Goal: Task Accomplishment & Management: Use online tool/utility

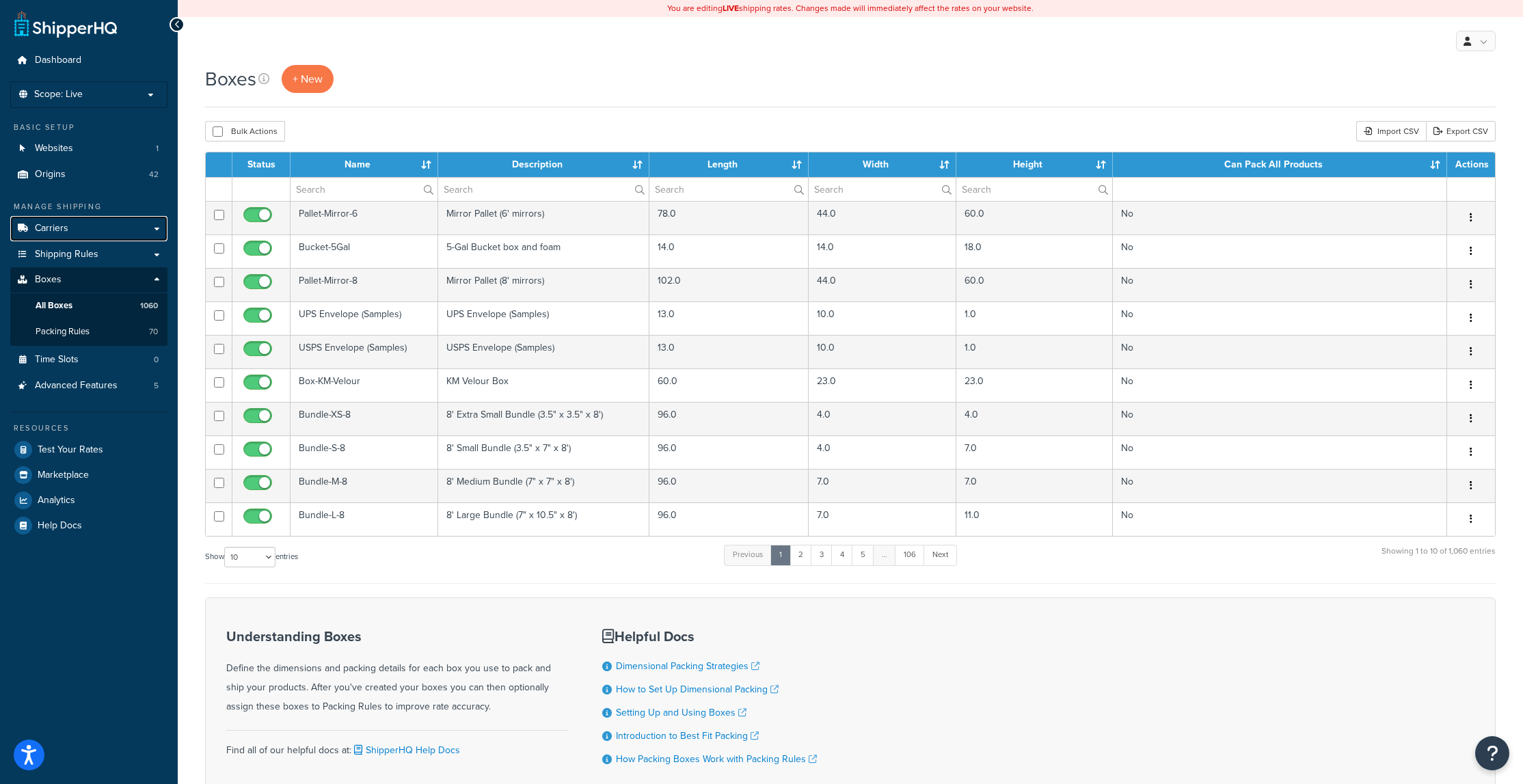
click at [86, 227] on link "Carriers" at bounding box center [89, 229] width 157 height 25
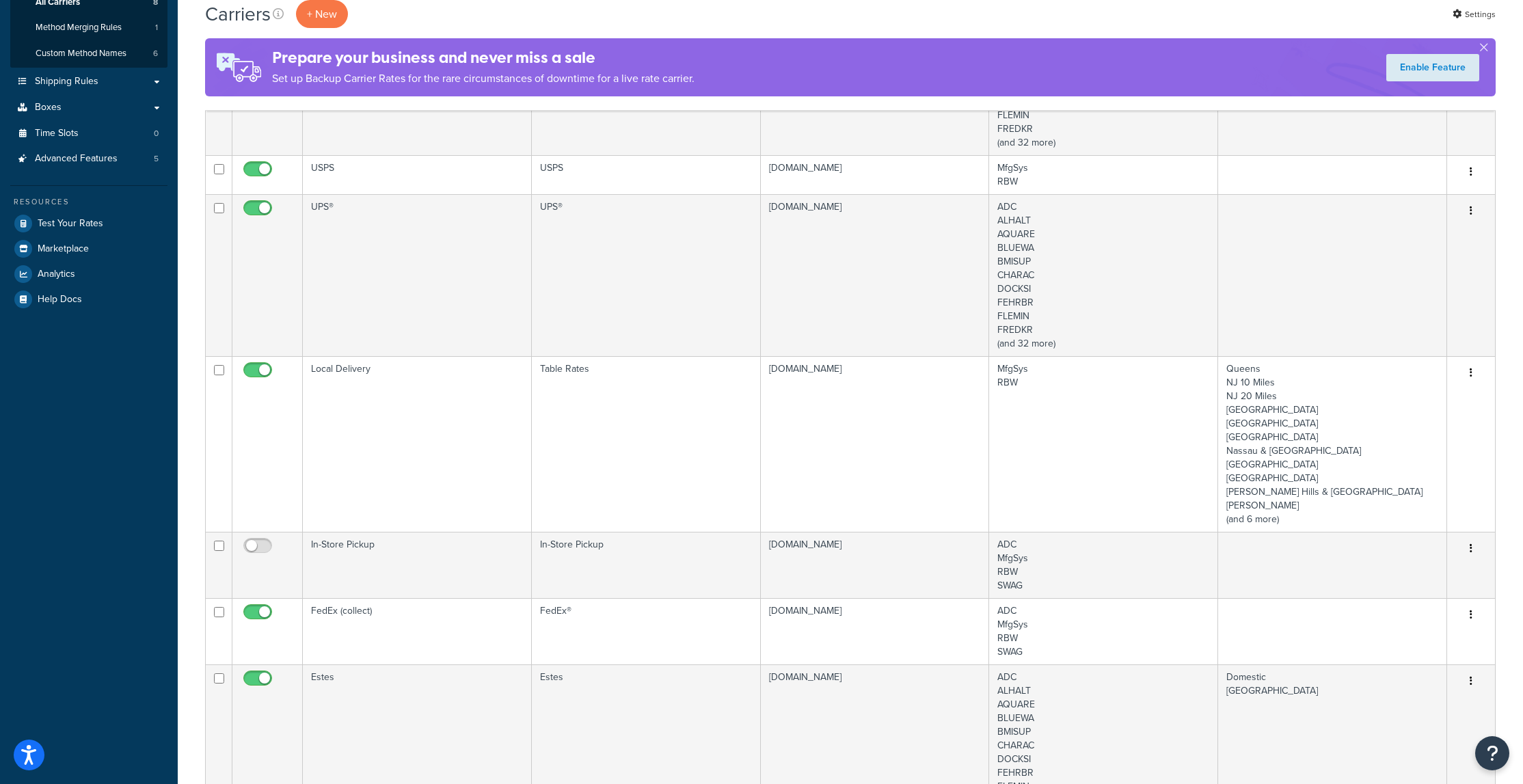
scroll to position [205, 0]
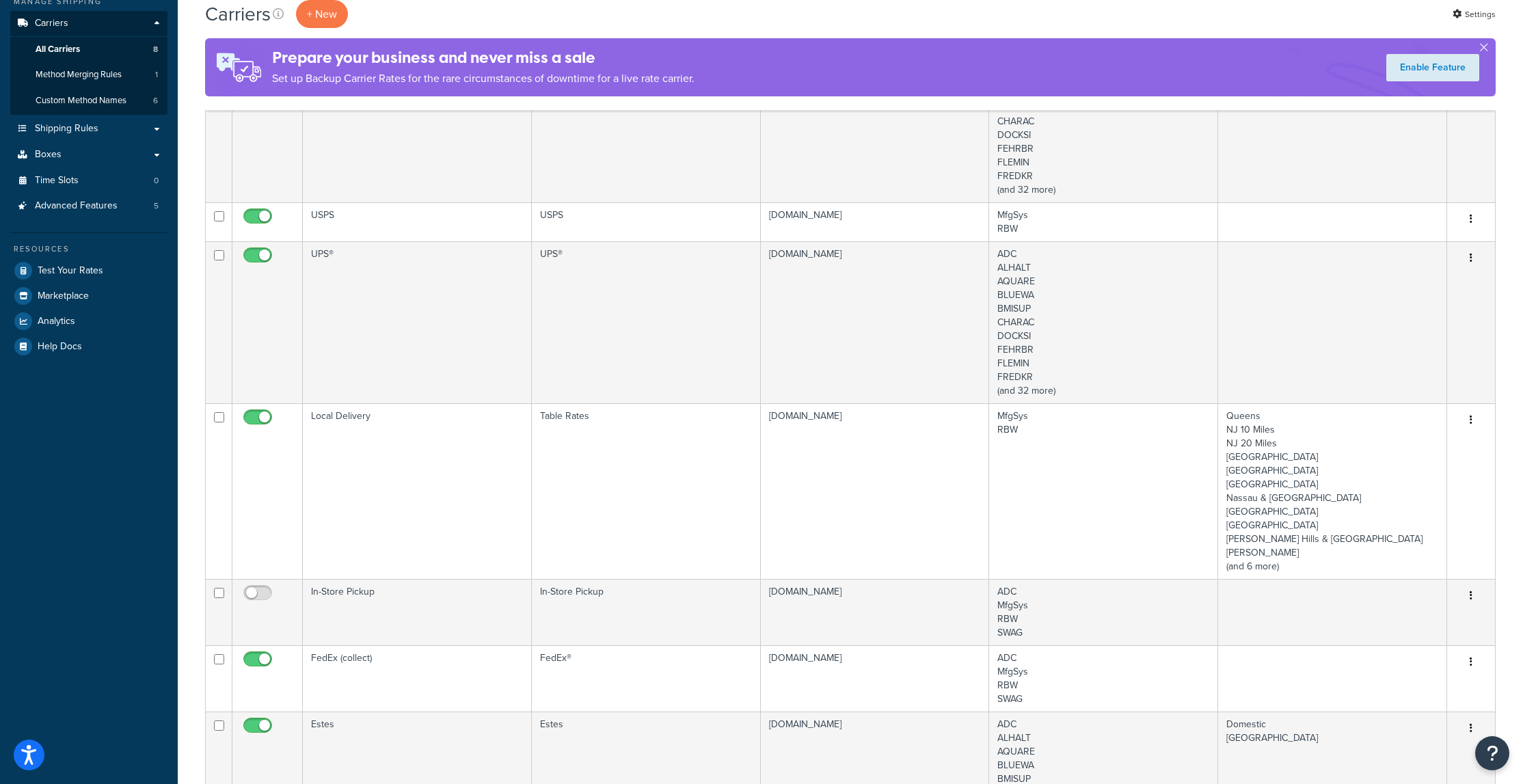
click at [326, 213] on td "USPS" at bounding box center [417, 222] width 229 height 39
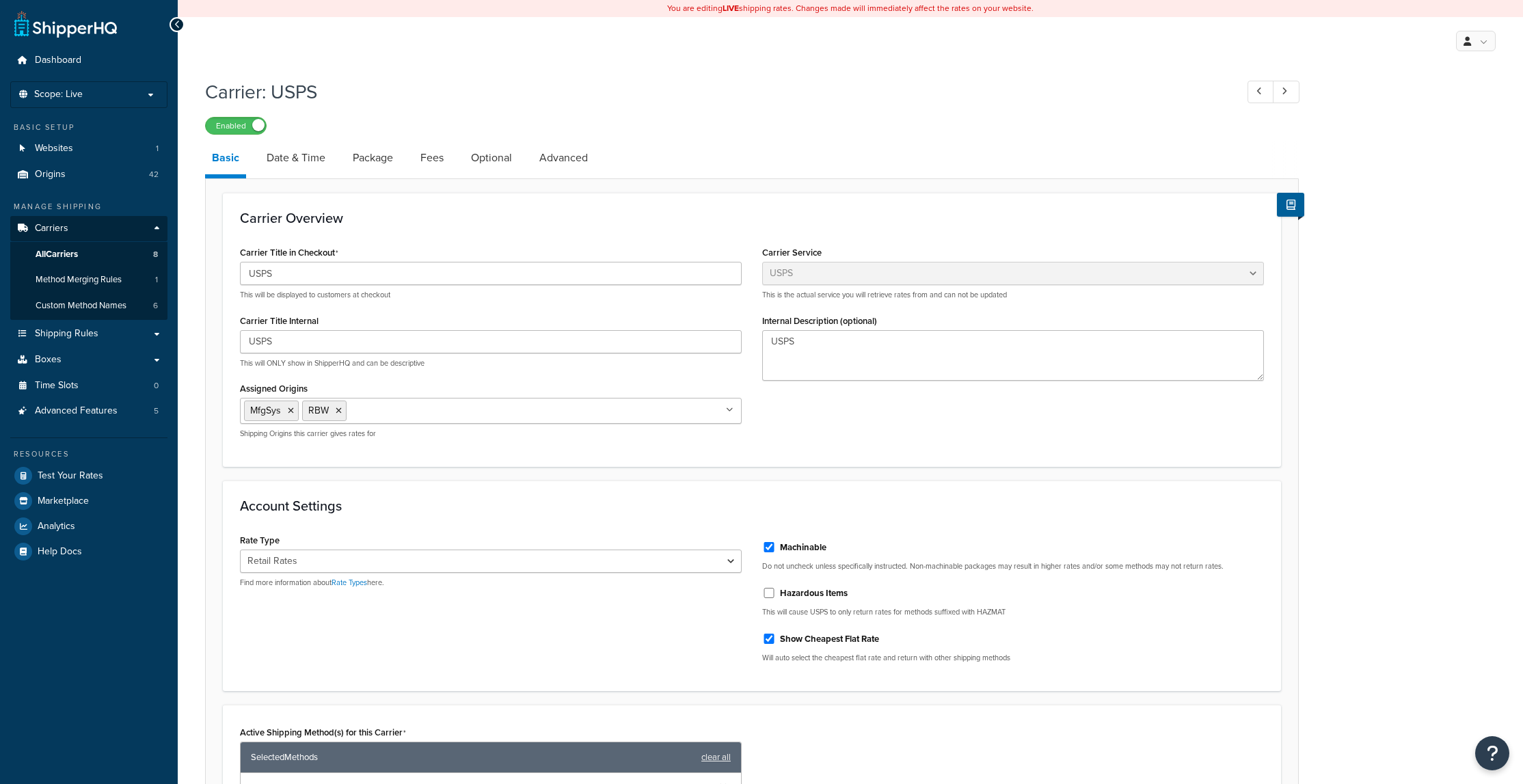
select select "usps"
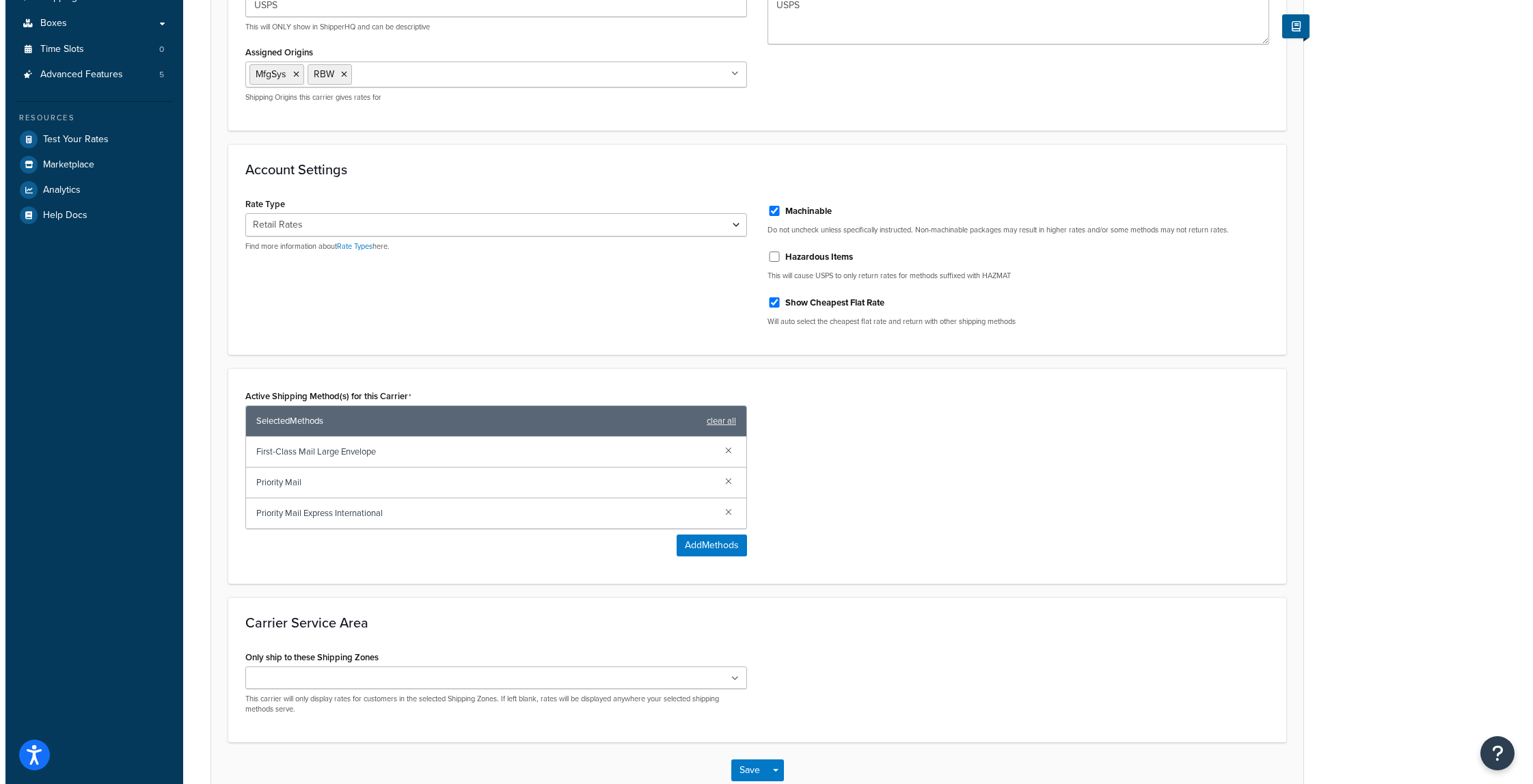
scroll to position [421, 0]
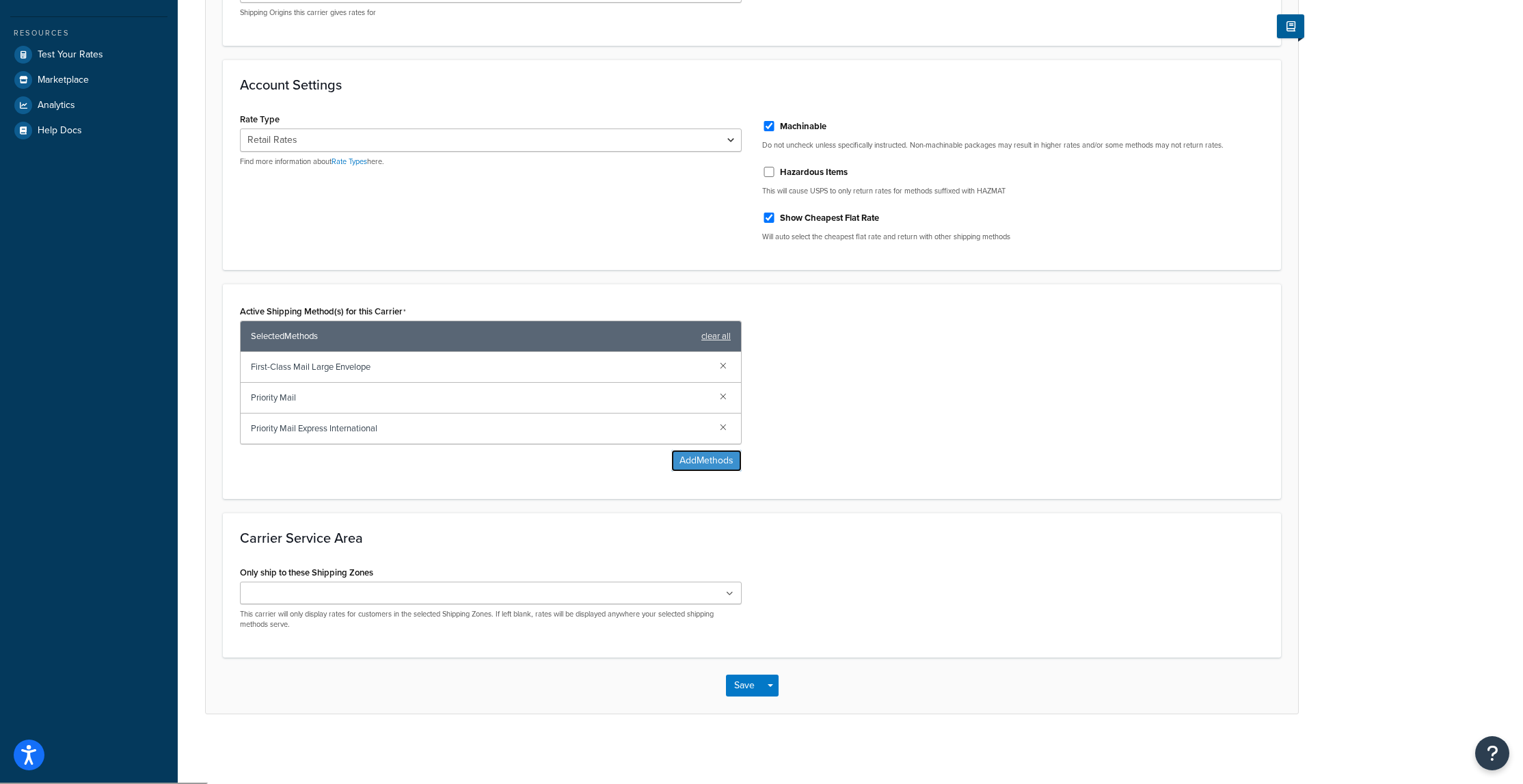
click at [715, 462] on button "Add Methods" at bounding box center [706, 460] width 70 height 22
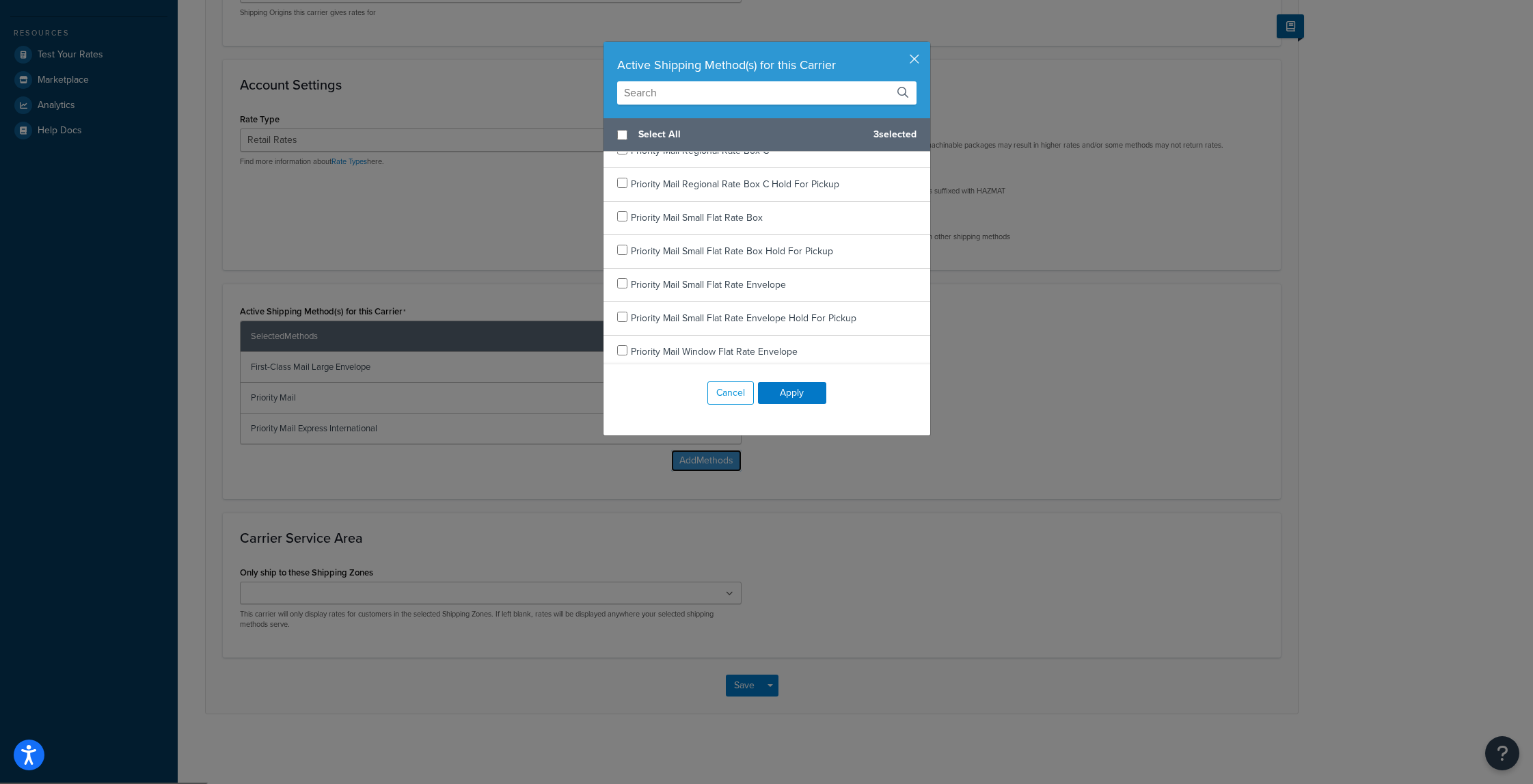
scroll to position [2331, 0]
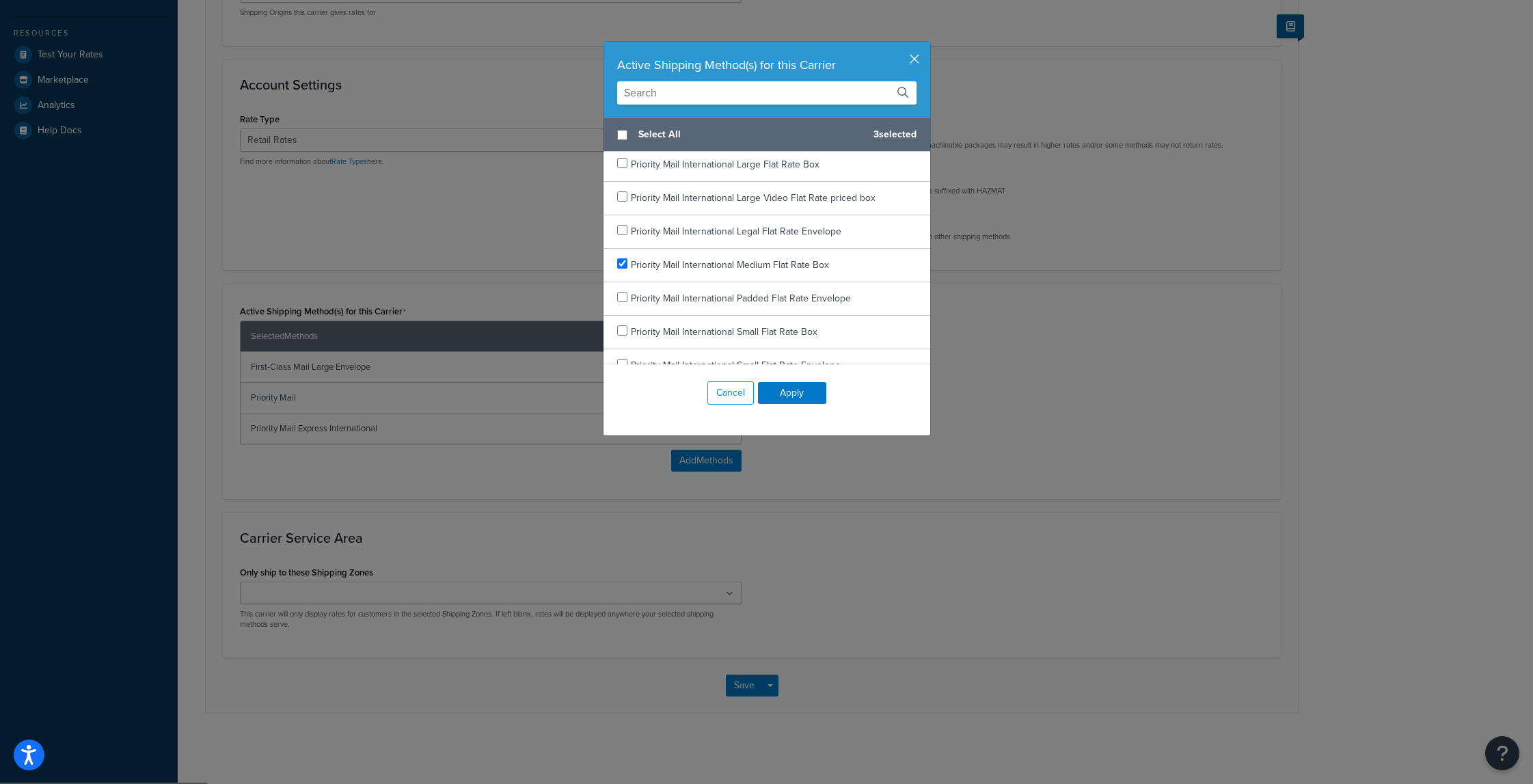
checkbox input "true"
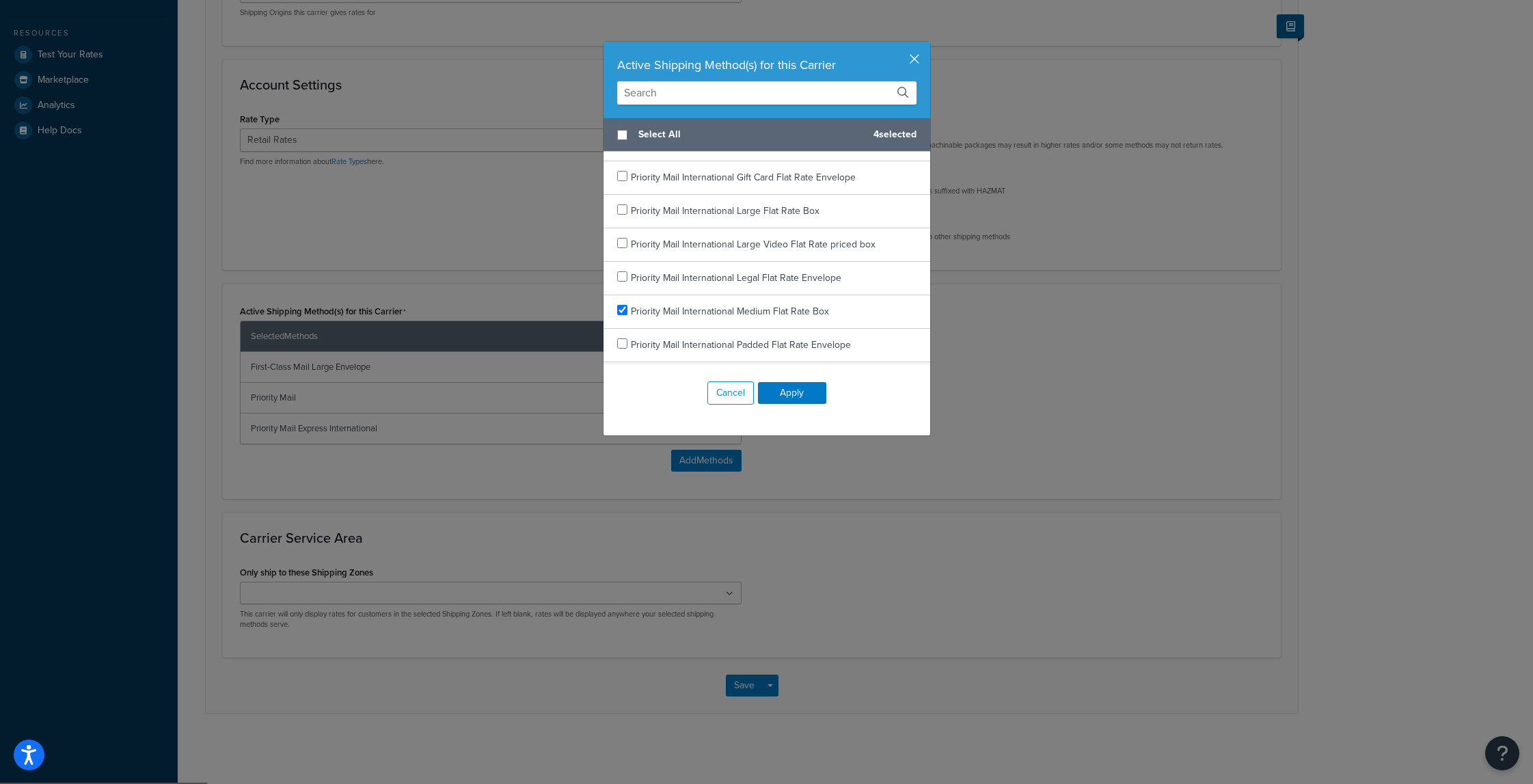
scroll to position [1579, 0]
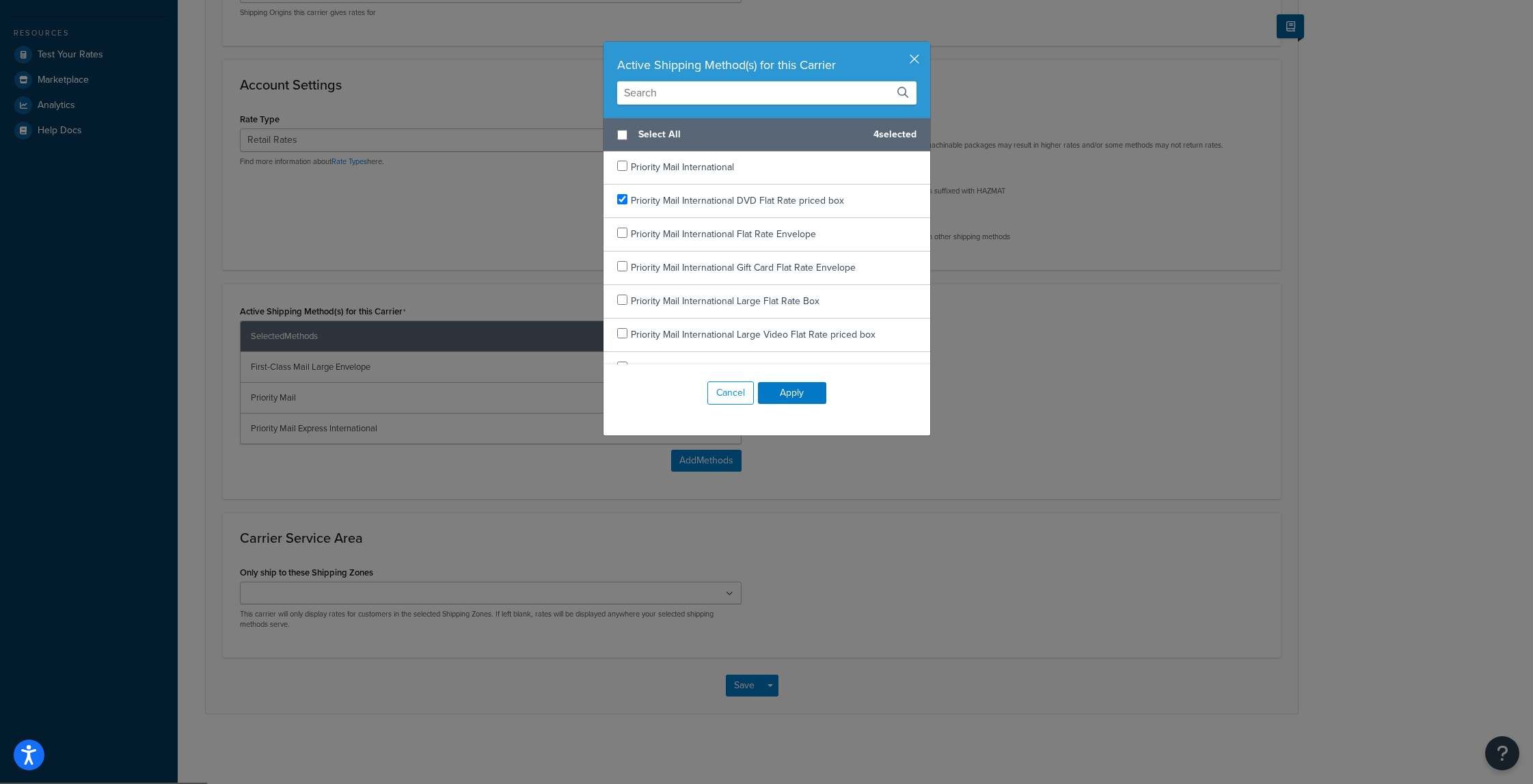
drag, startPoint x: 867, startPoint y: 276, endPoint x: 845, endPoint y: 204, distance: 75.3
click at [845, 204] on div "Priority Mail International DVD Flat Rate priced box" at bounding box center [767, 201] width 327 height 34
checkbox input "false"
drag, startPoint x: 643, startPoint y: 199, endPoint x: 680, endPoint y: 194, distance: 37.3
click at [642, 199] on span "Priority Mail International DVD Flat Rate priced box" at bounding box center [737, 200] width 213 height 14
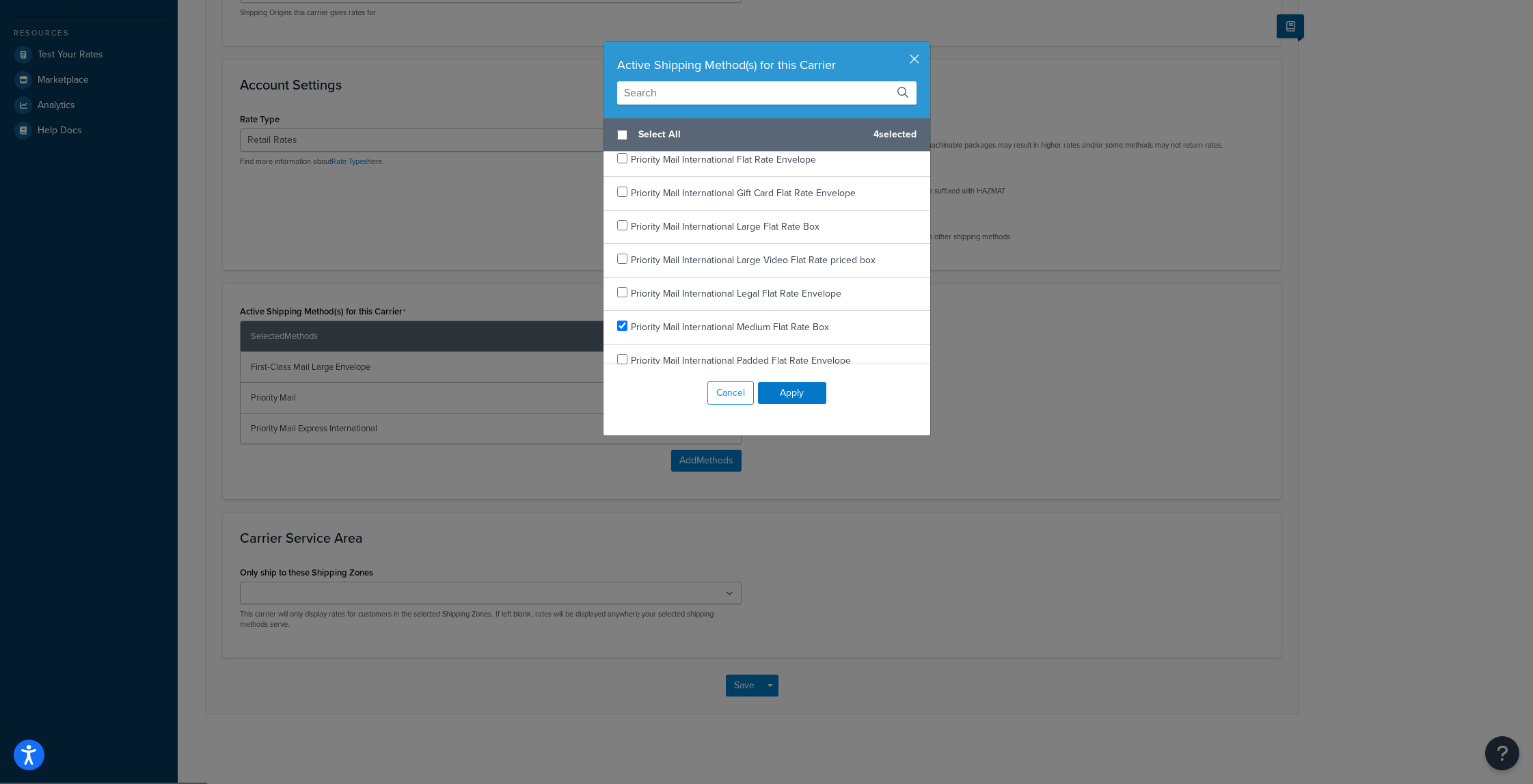
scroll to position [1640, 0]
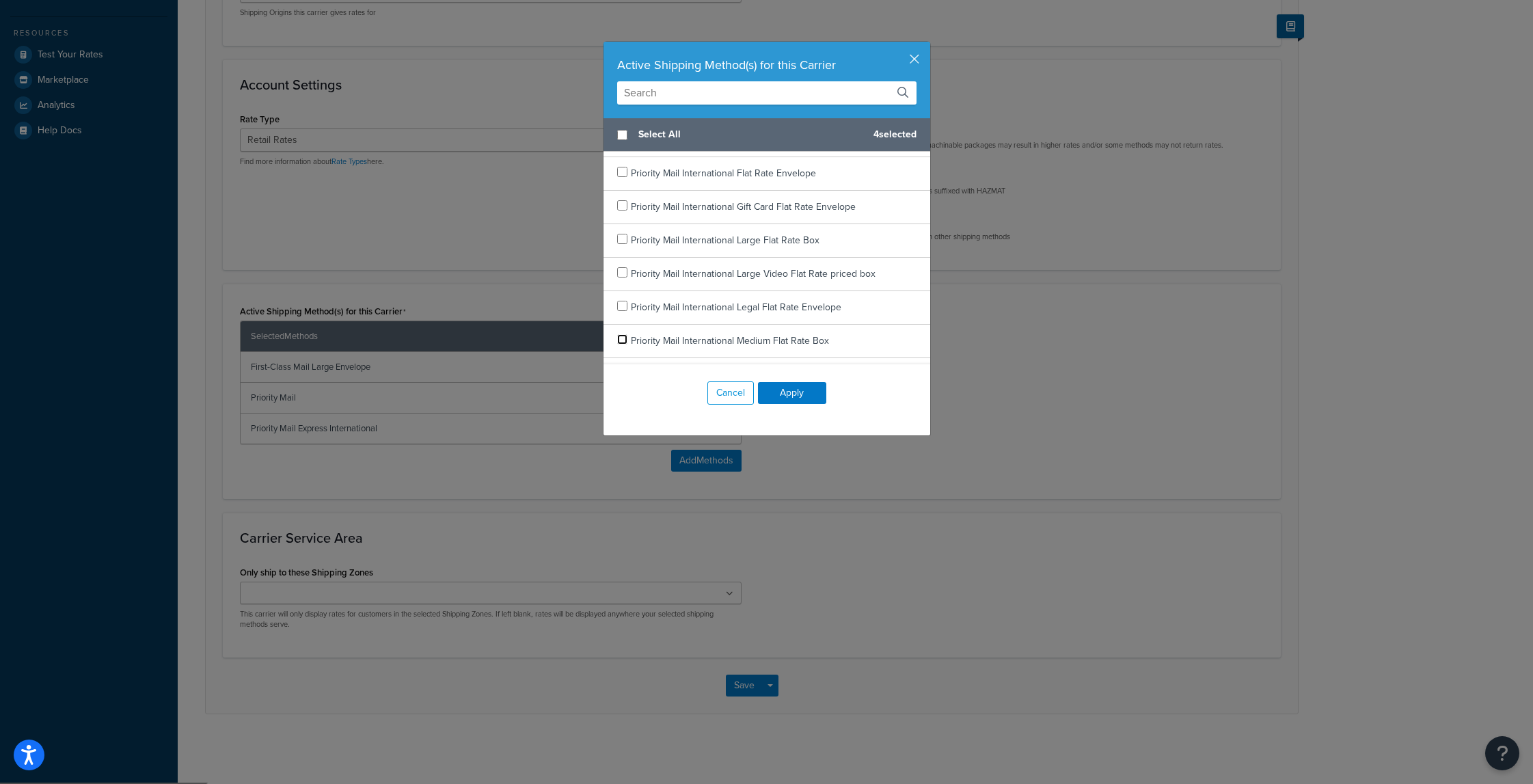
click at [617, 339] on input "checkbox" at bounding box center [622, 339] width 10 height 10
checkbox input "false"
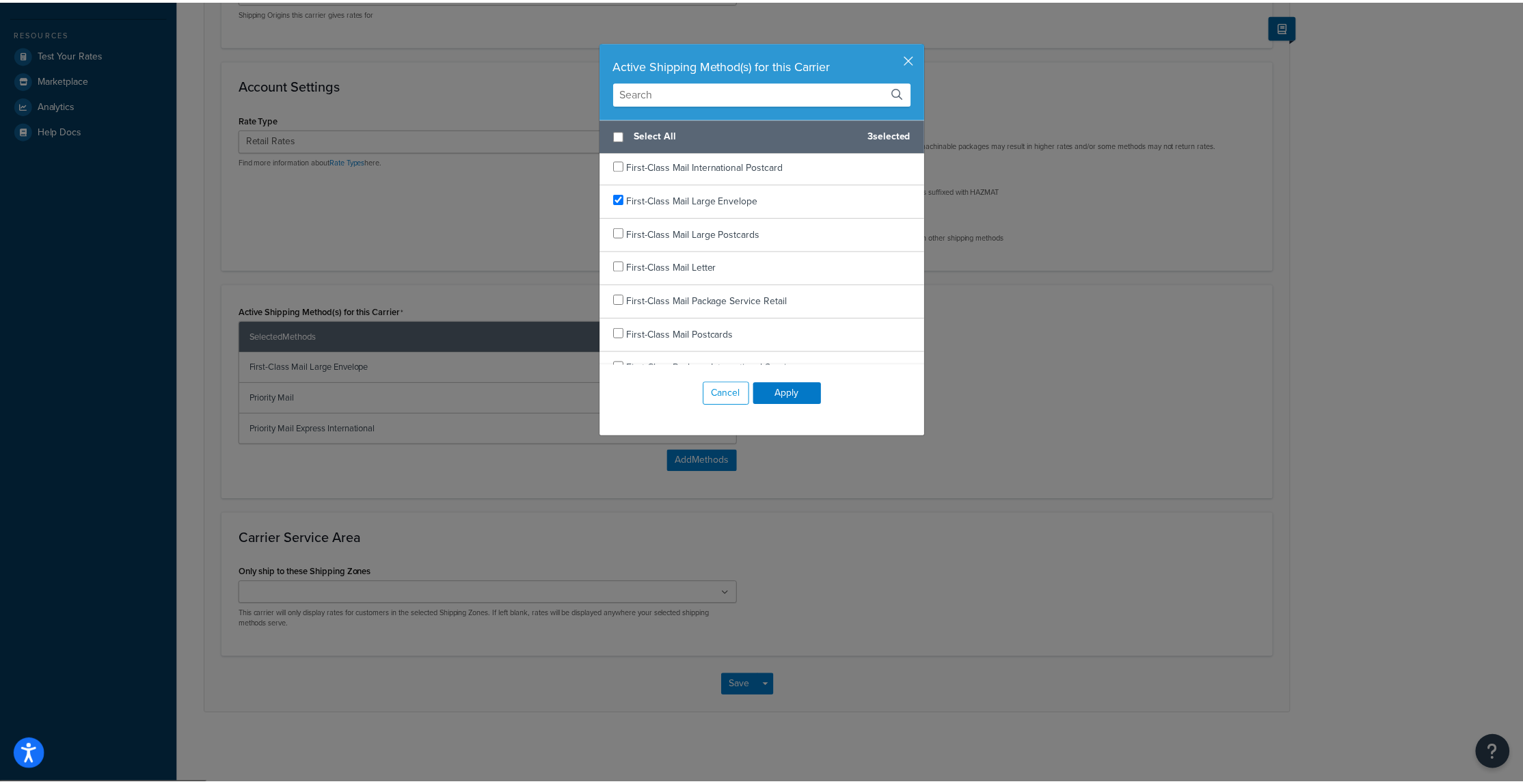
scroll to position [0, 0]
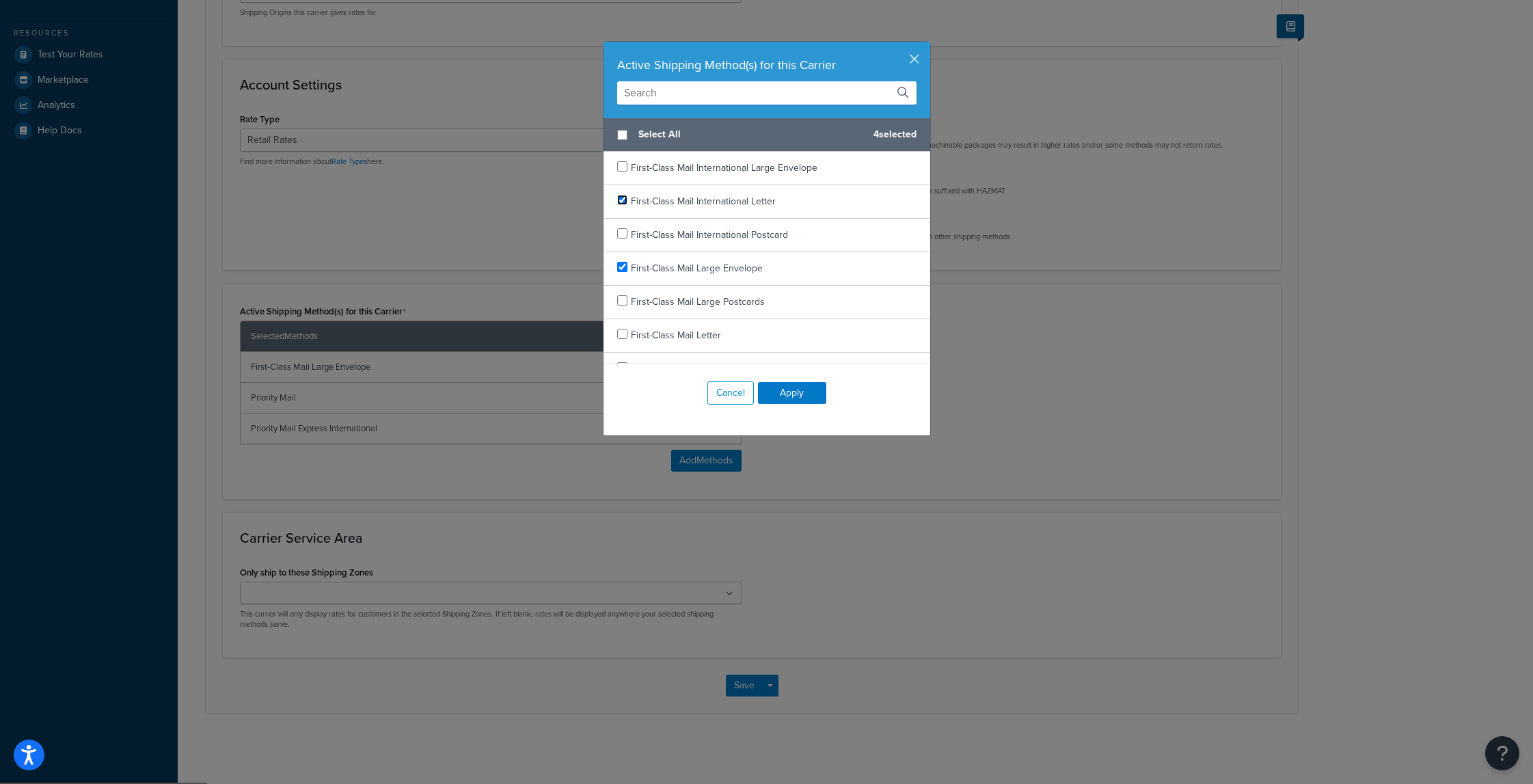
click at [617, 195] on input "checkbox" at bounding box center [622, 200] width 10 height 10
checkbox input "true"
click at [617, 166] on input "checkbox" at bounding box center [622, 166] width 10 height 10
checkbox input "true"
click at [617, 199] on input "checkbox" at bounding box center [622, 200] width 10 height 10
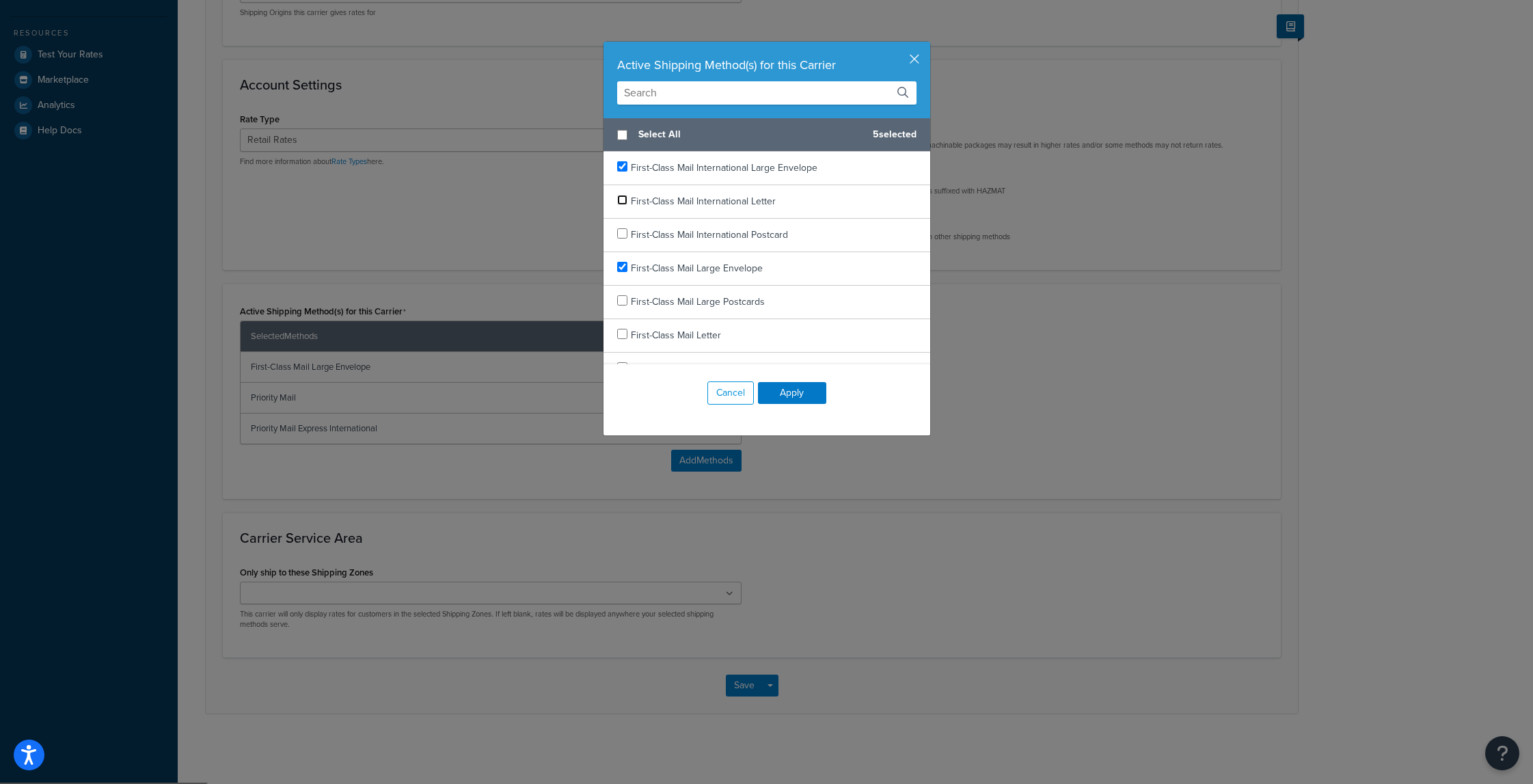
checkbox input "false"
click at [798, 388] on button "Apply" at bounding box center [792, 393] width 68 height 22
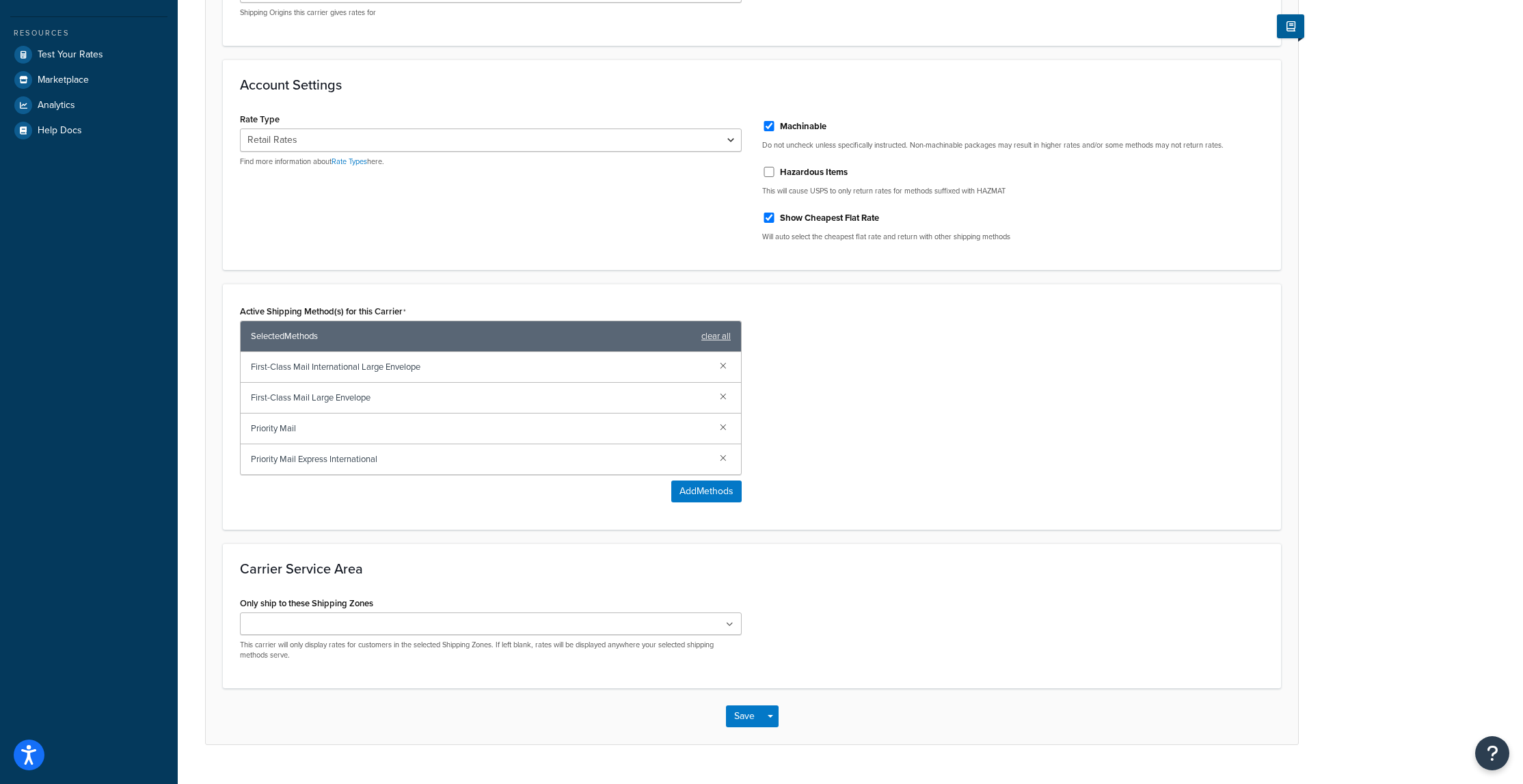
scroll to position [452, 0]
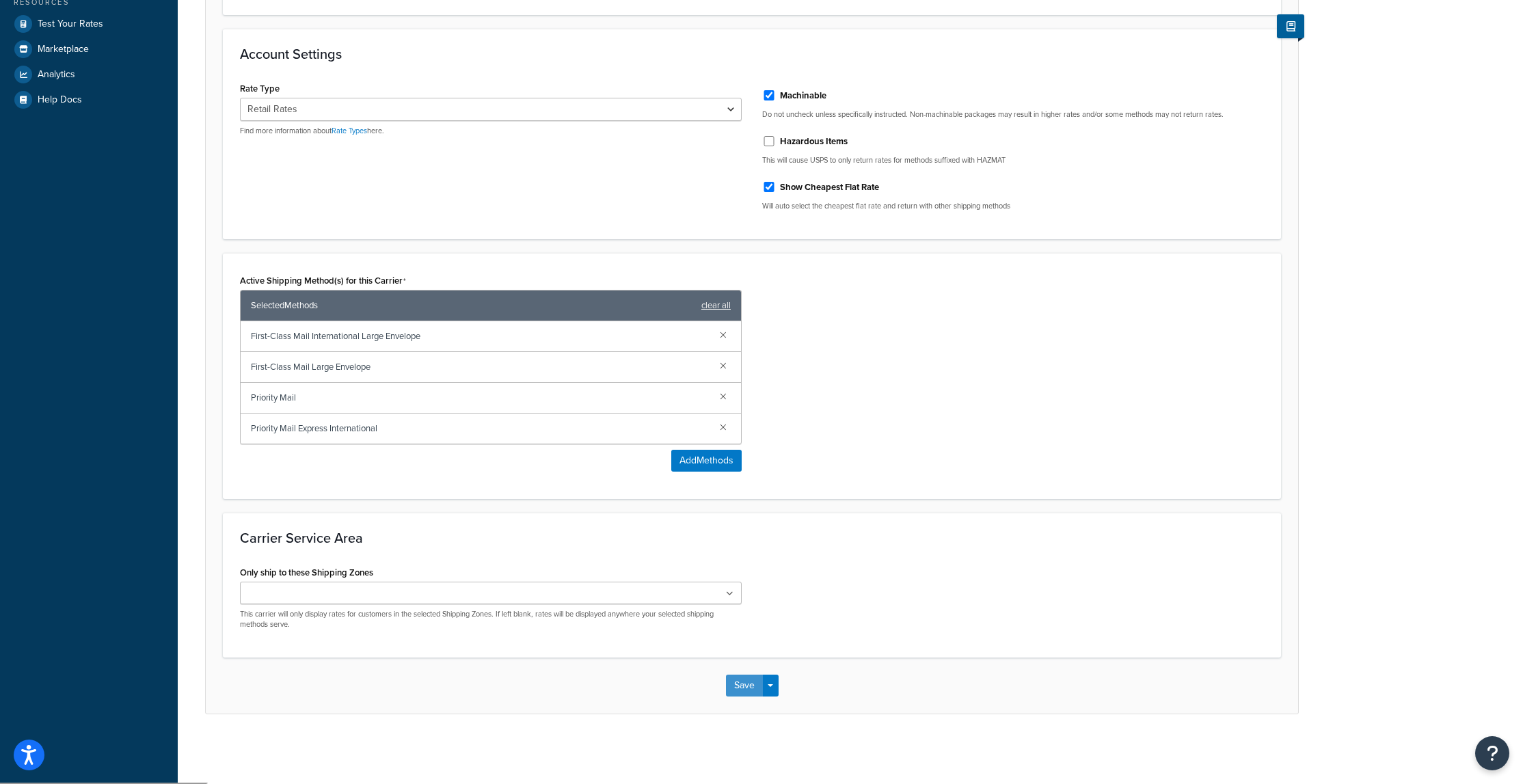
click at [747, 689] on button "Save" at bounding box center [744, 686] width 37 height 22
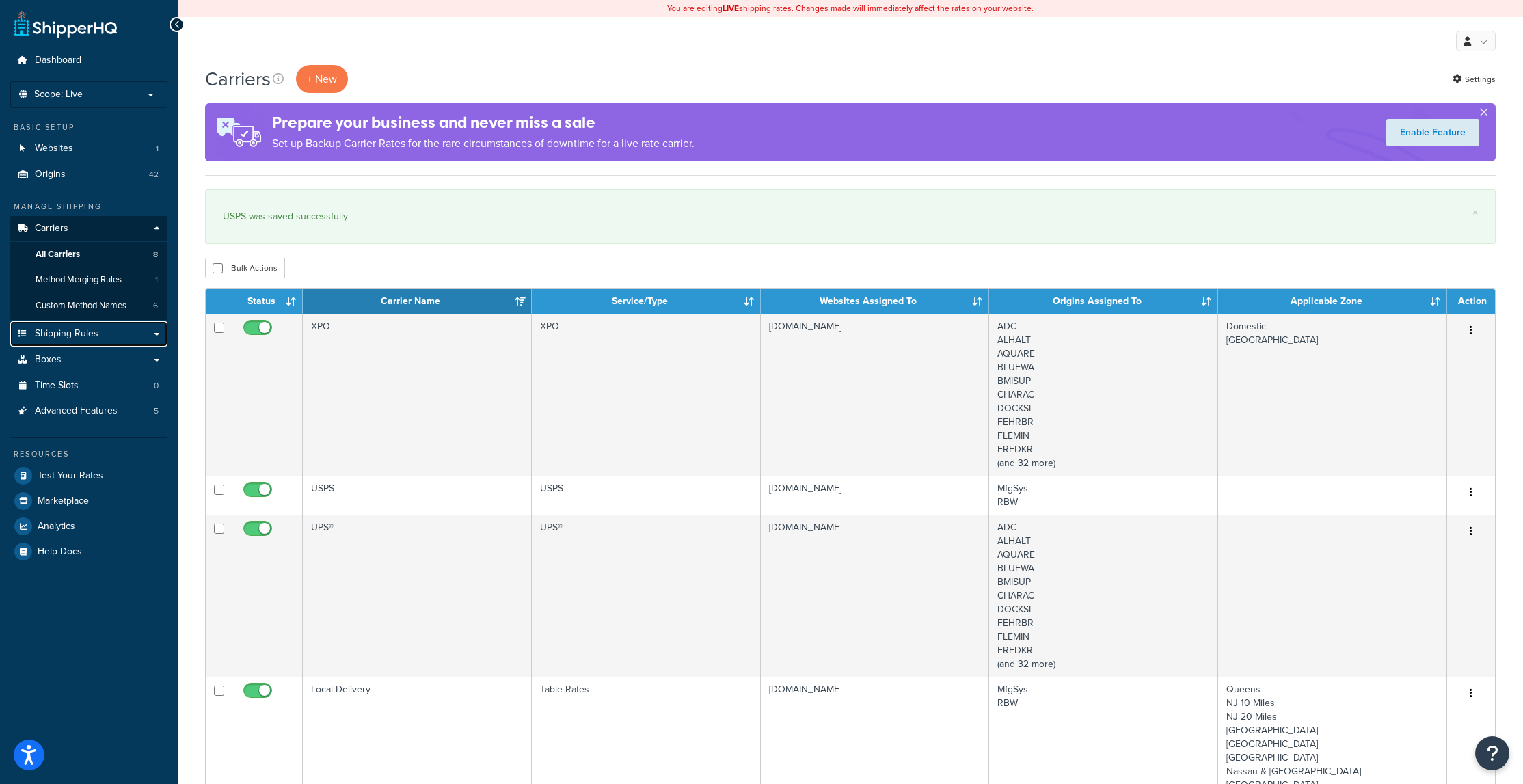
click at [77, 338] on span "Shipping Rules" at bounding box center [67, 334] width 63 height 12
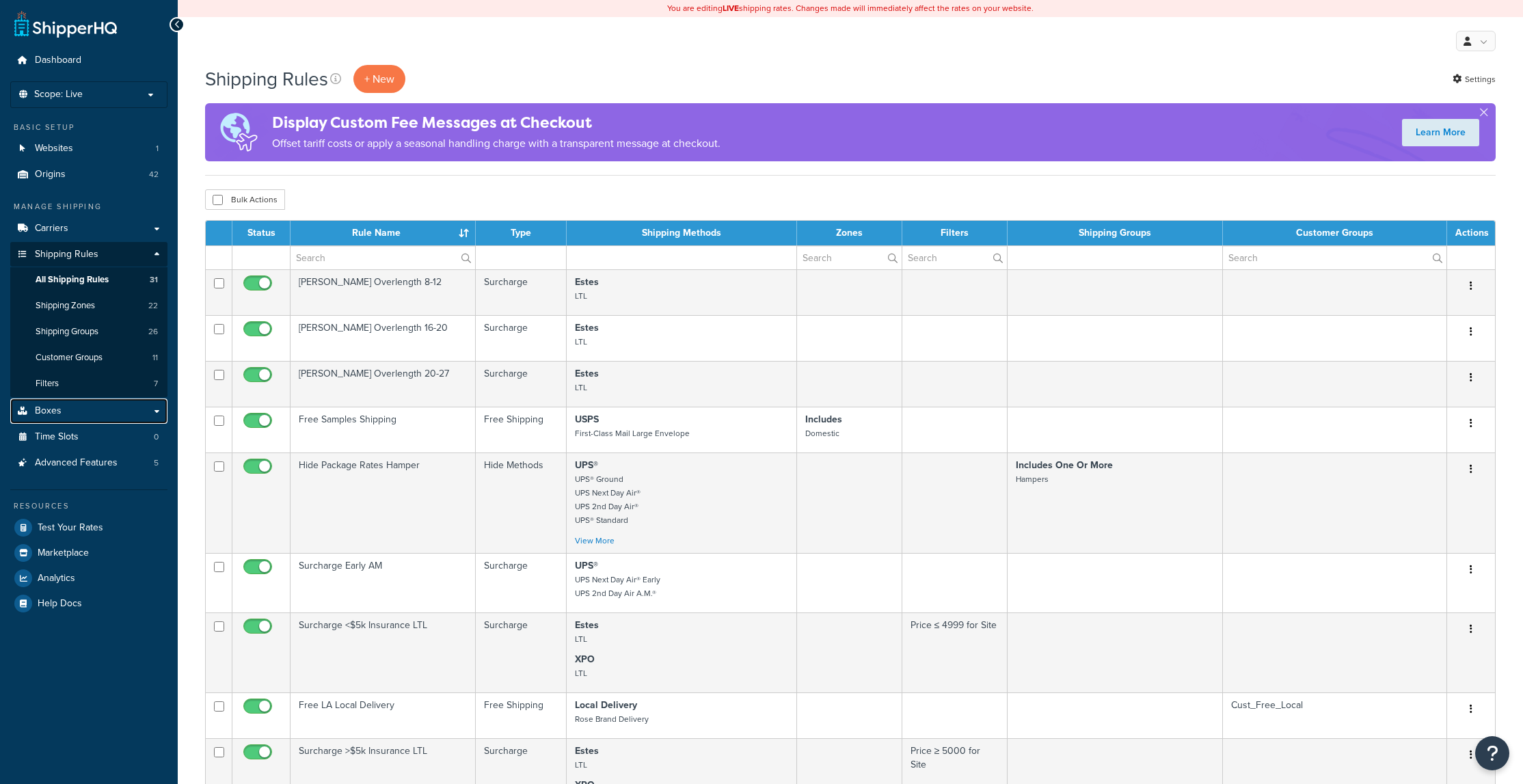
click at [66, 407] on link "Boxes" at bounding box center [89, 411] width 157 height 25
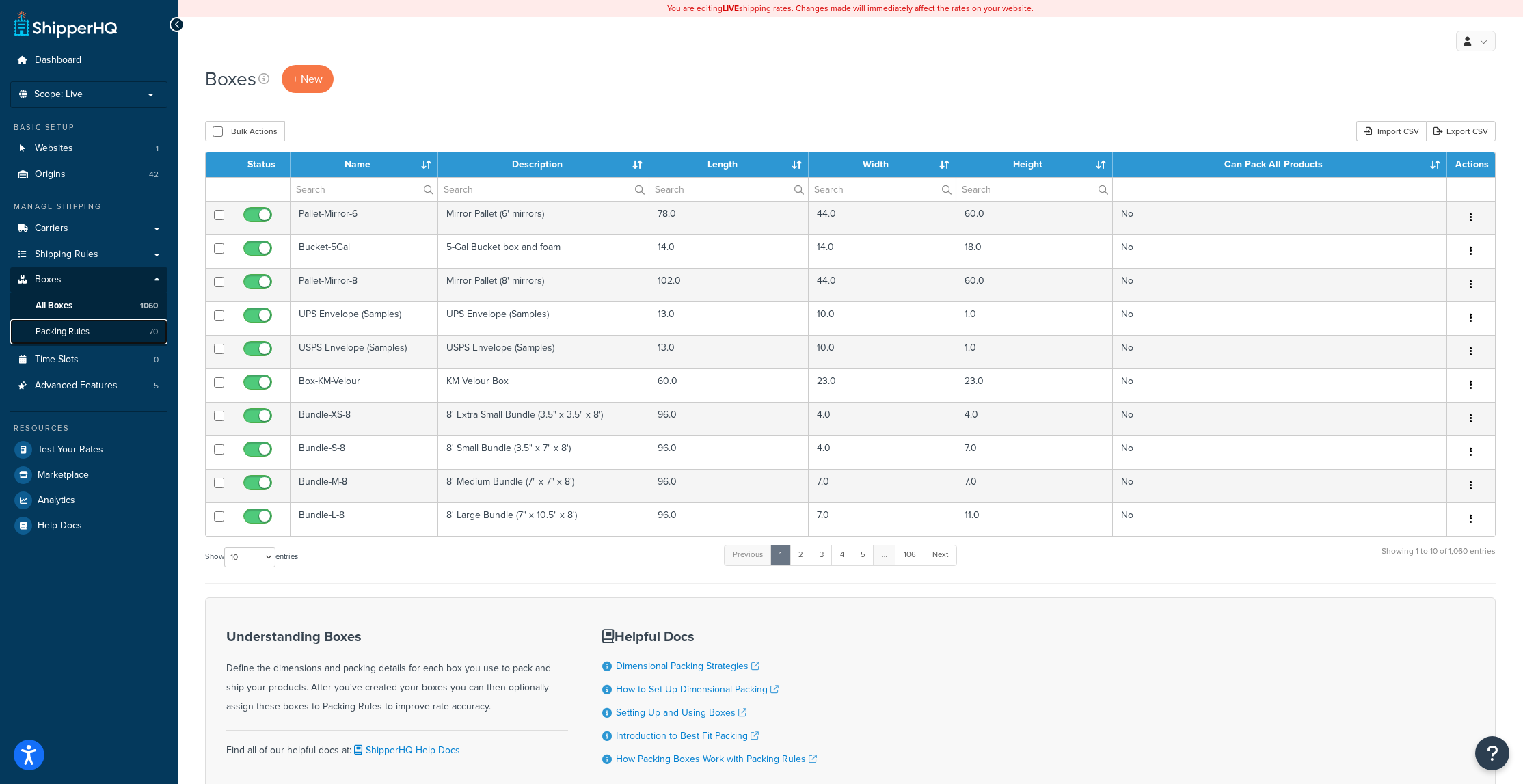
click at [95, 330] on link "Packing Rules 70" at bounding box center [89, 332] width 157 height 25
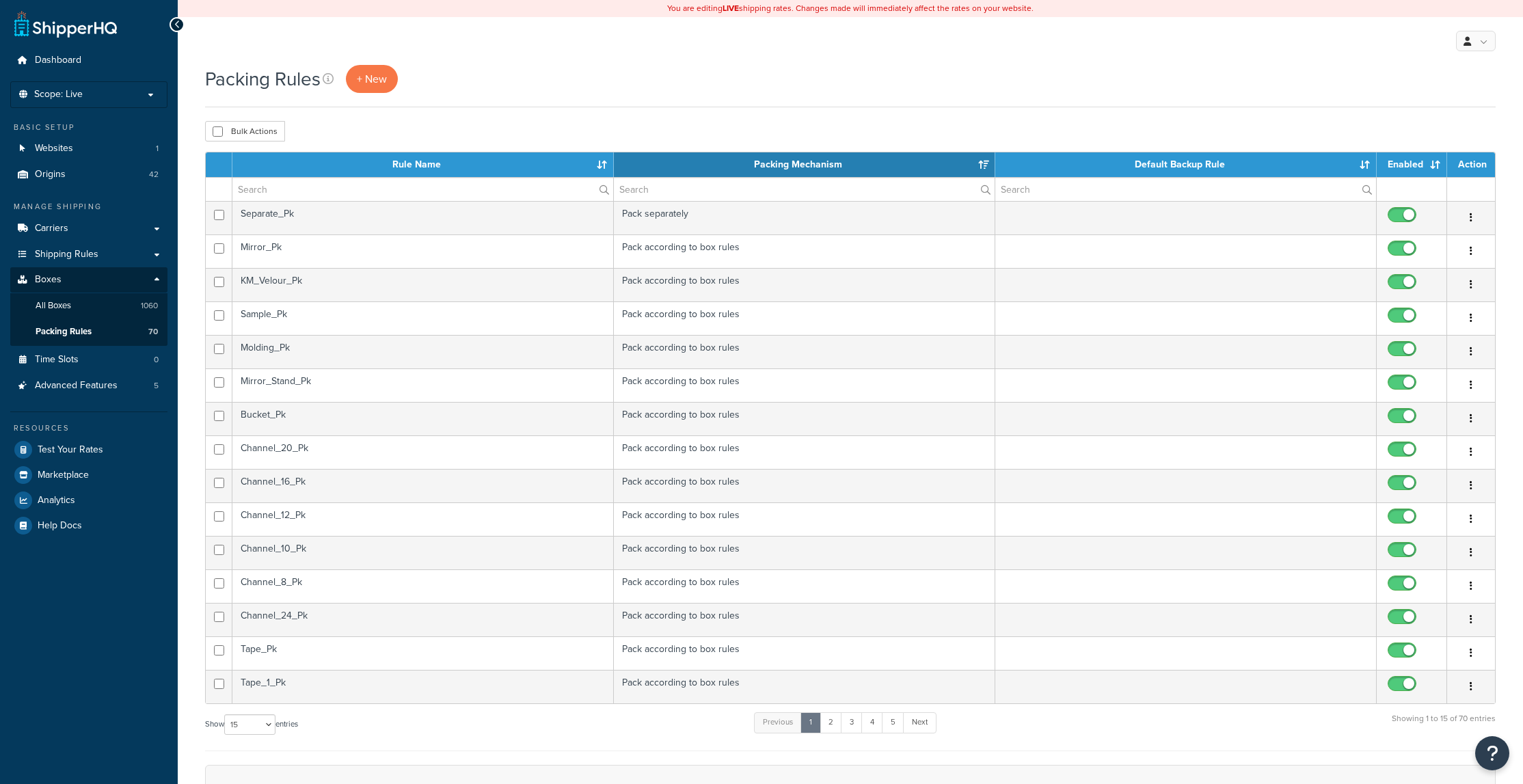
select select "15"
click at [355, 191] on input "text" at bounding box center [423, 189] width 381 height 23
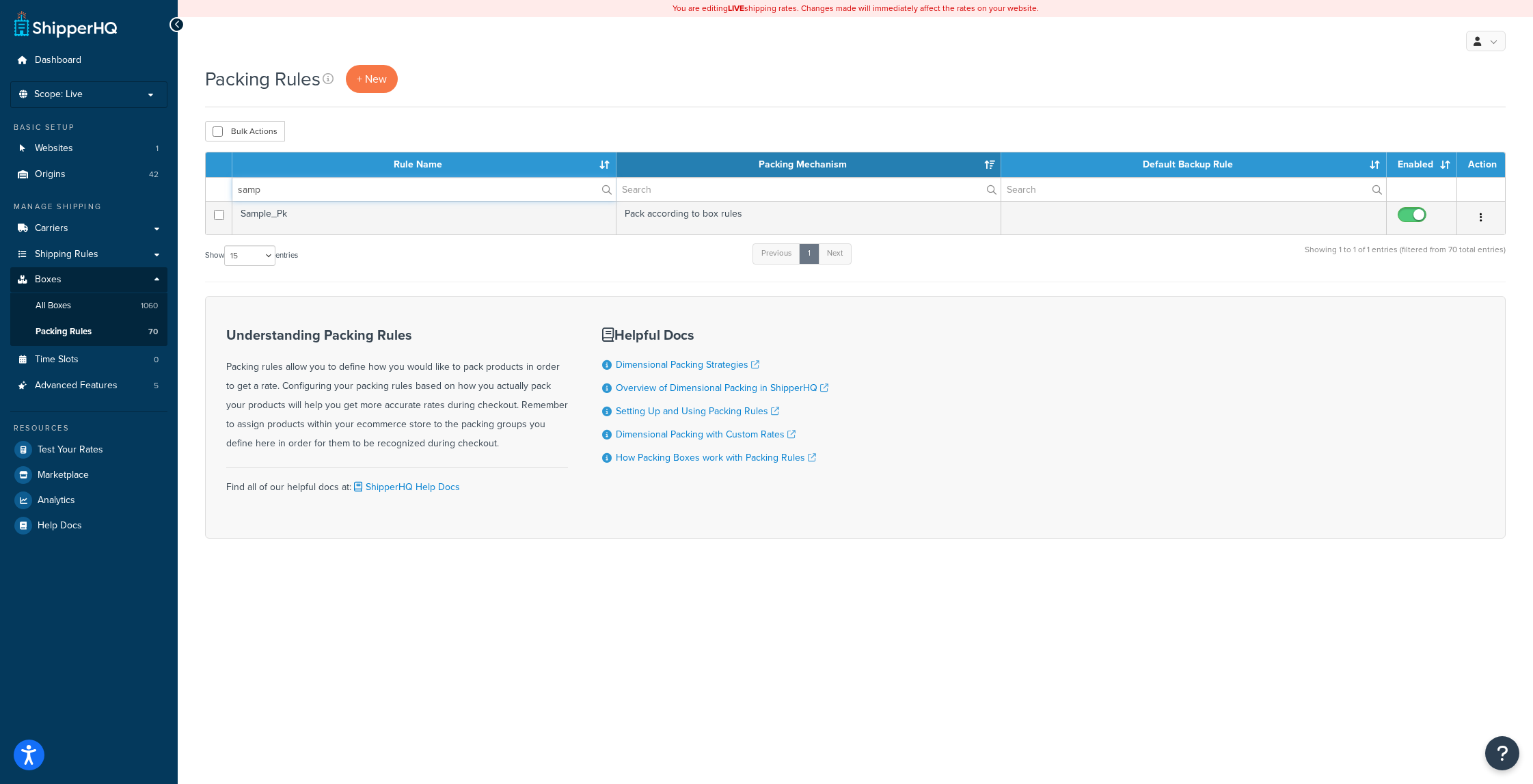
type input "samp"
click at [288, 216] on td "Sample_Pk" at bounding box center [425, 218] width 384 height 34
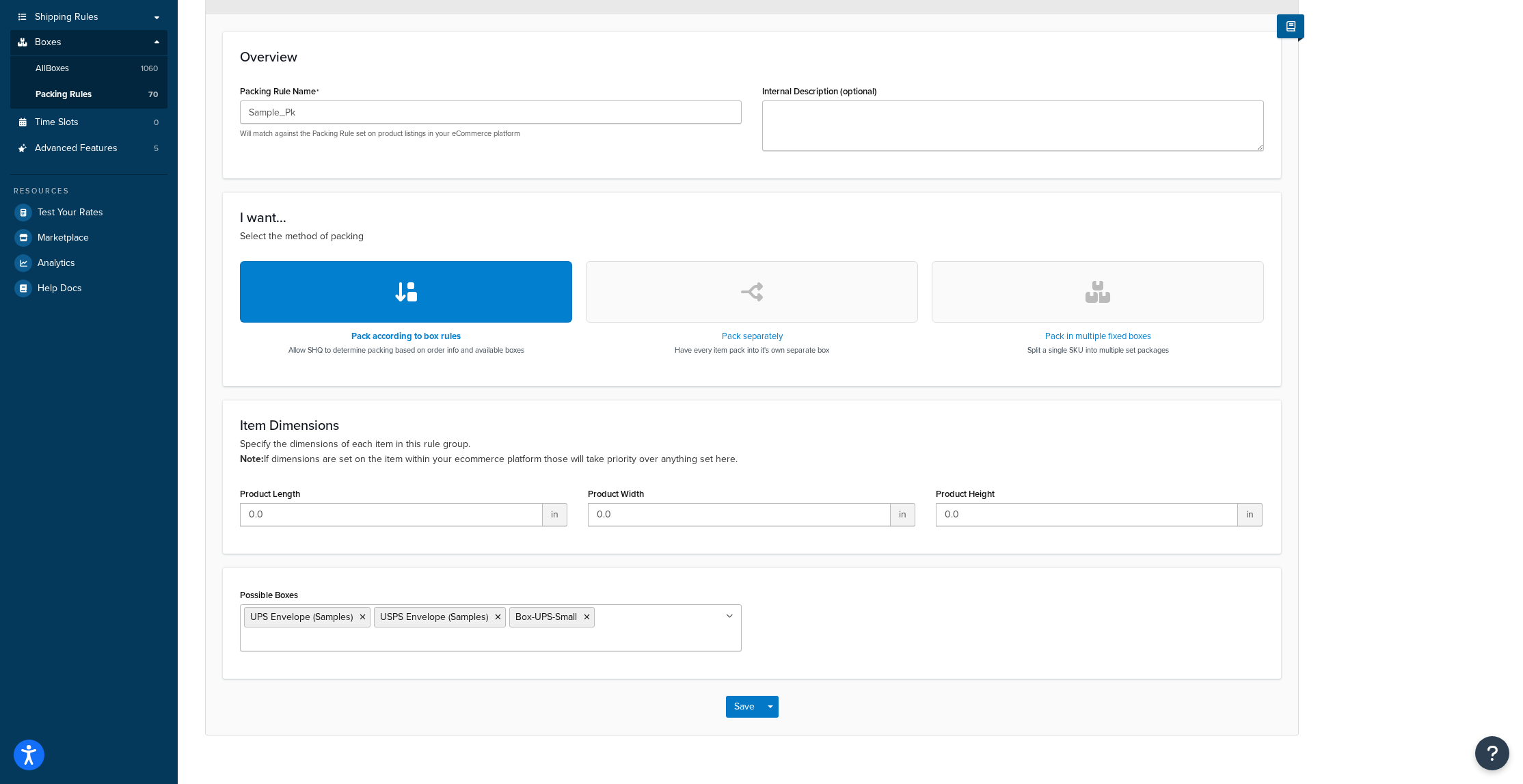
click at [365, 633] on input "Possible Boxes" at bounding box center [304, 641] width 121 height 15
click at [789, 613] on div "Possible Boxes UPS Envelope (Samples) USPS Envelope (Samples) Box-UPS-Small Pal…" at bounding box center [752, 623] width 1044 height 76
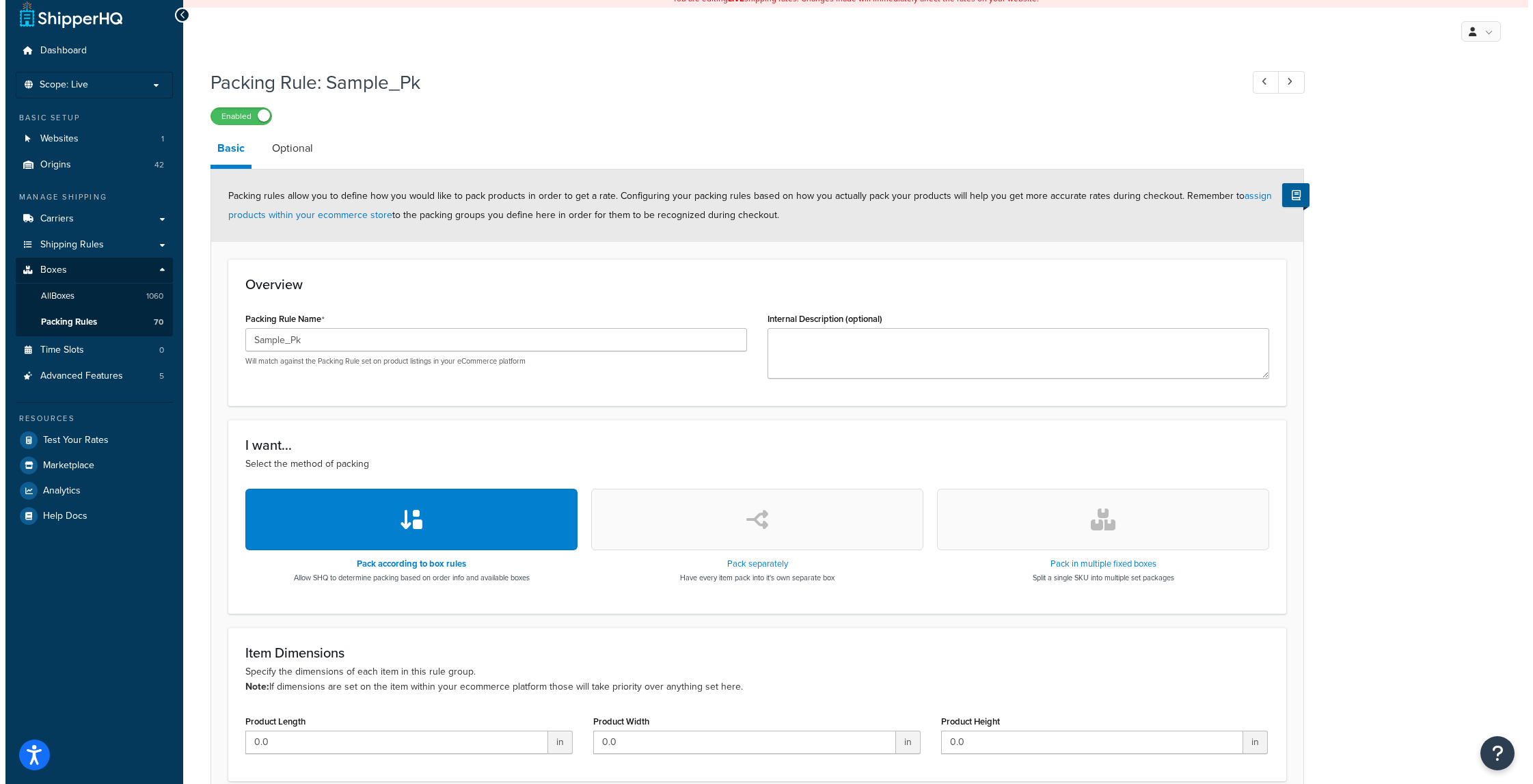
scroll to position [0, 0]
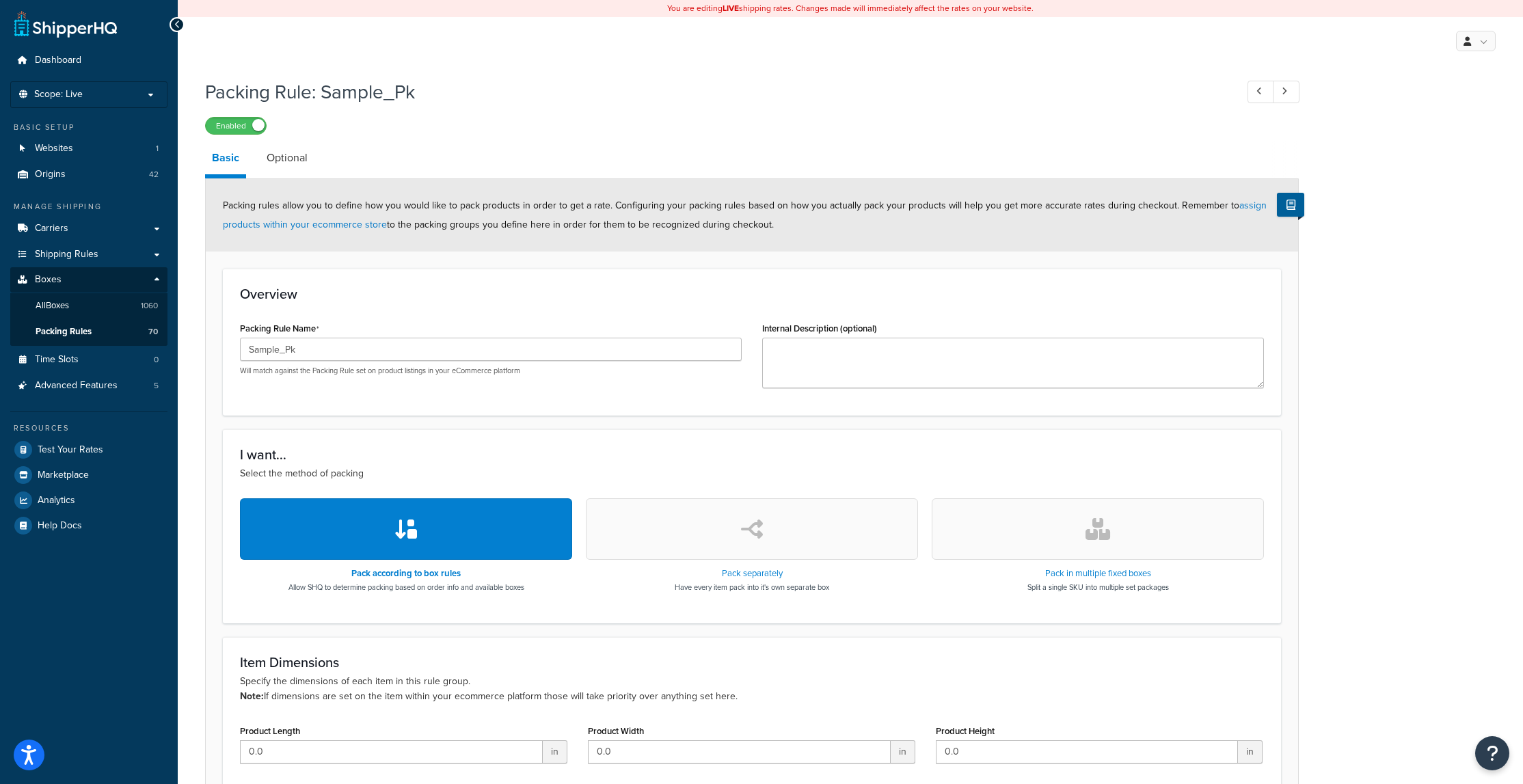
click at [282, 160] on link "Optional" at bounding box center [286, 158] width 54 height 33
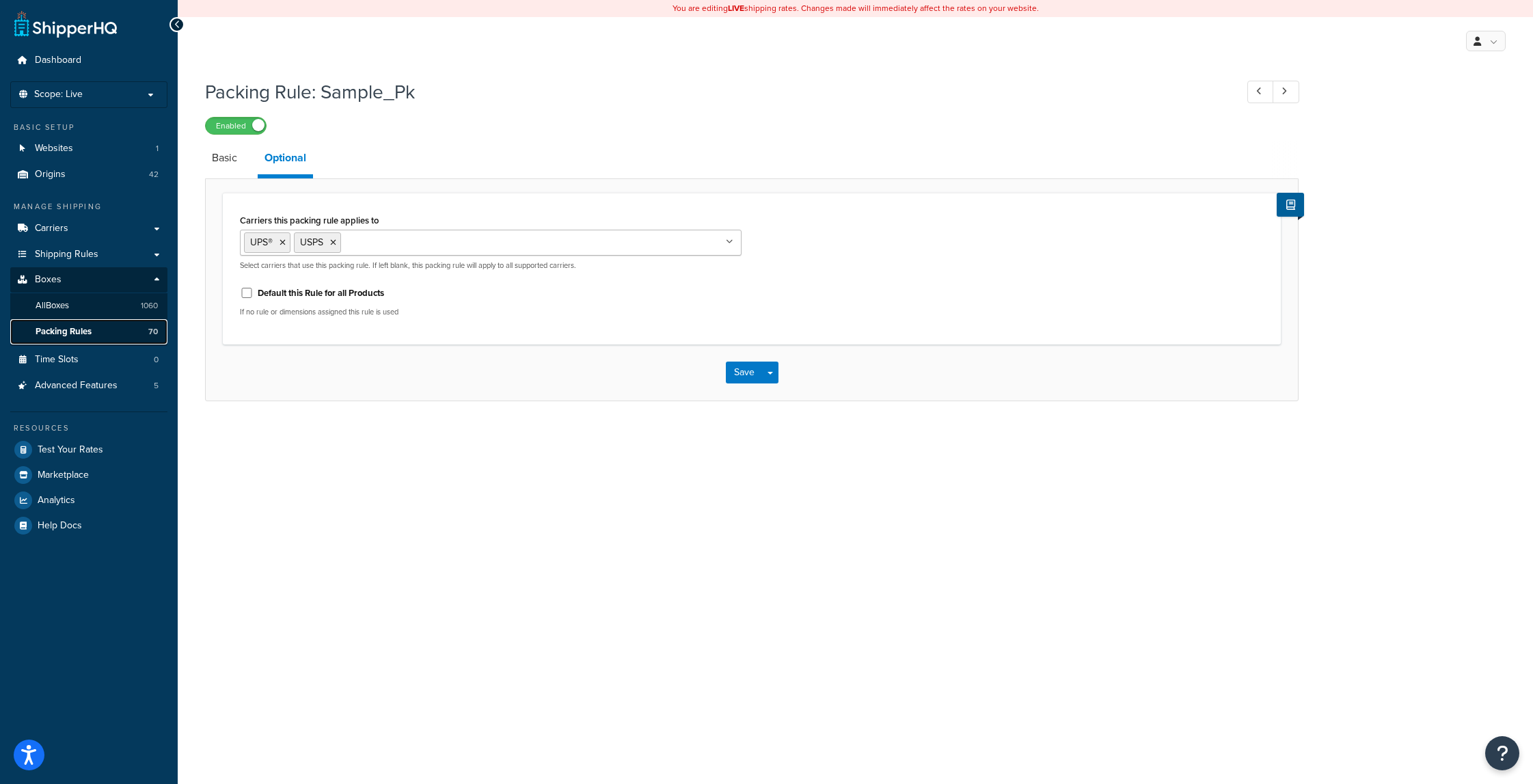
click at [74, 329] on span "Packing Rules" at bounding box center [63, 332] width 56 height 12
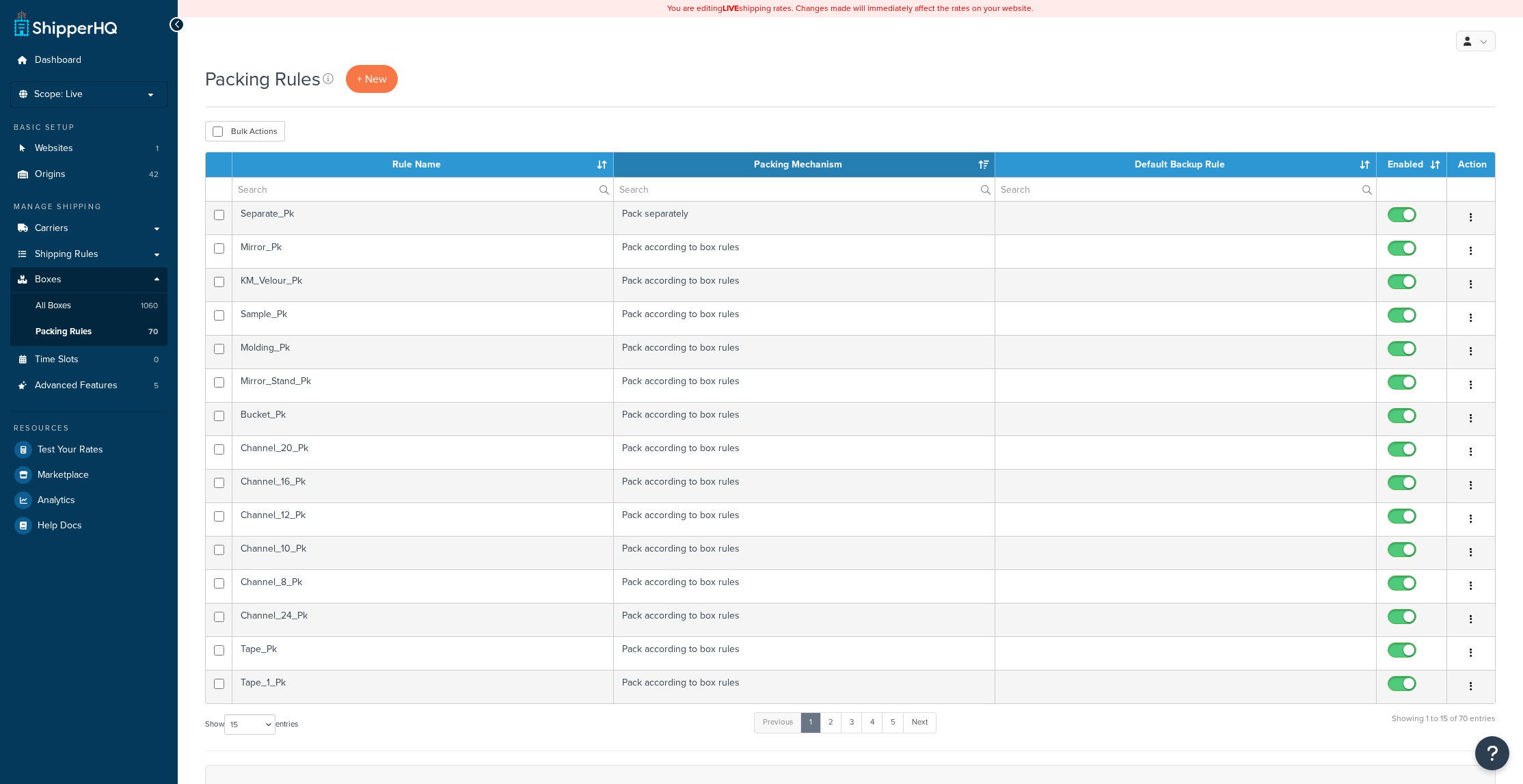
select select "15"
click at [84, 226] on link "Carriers" at bounding box center [89, 229] width 157 height 25
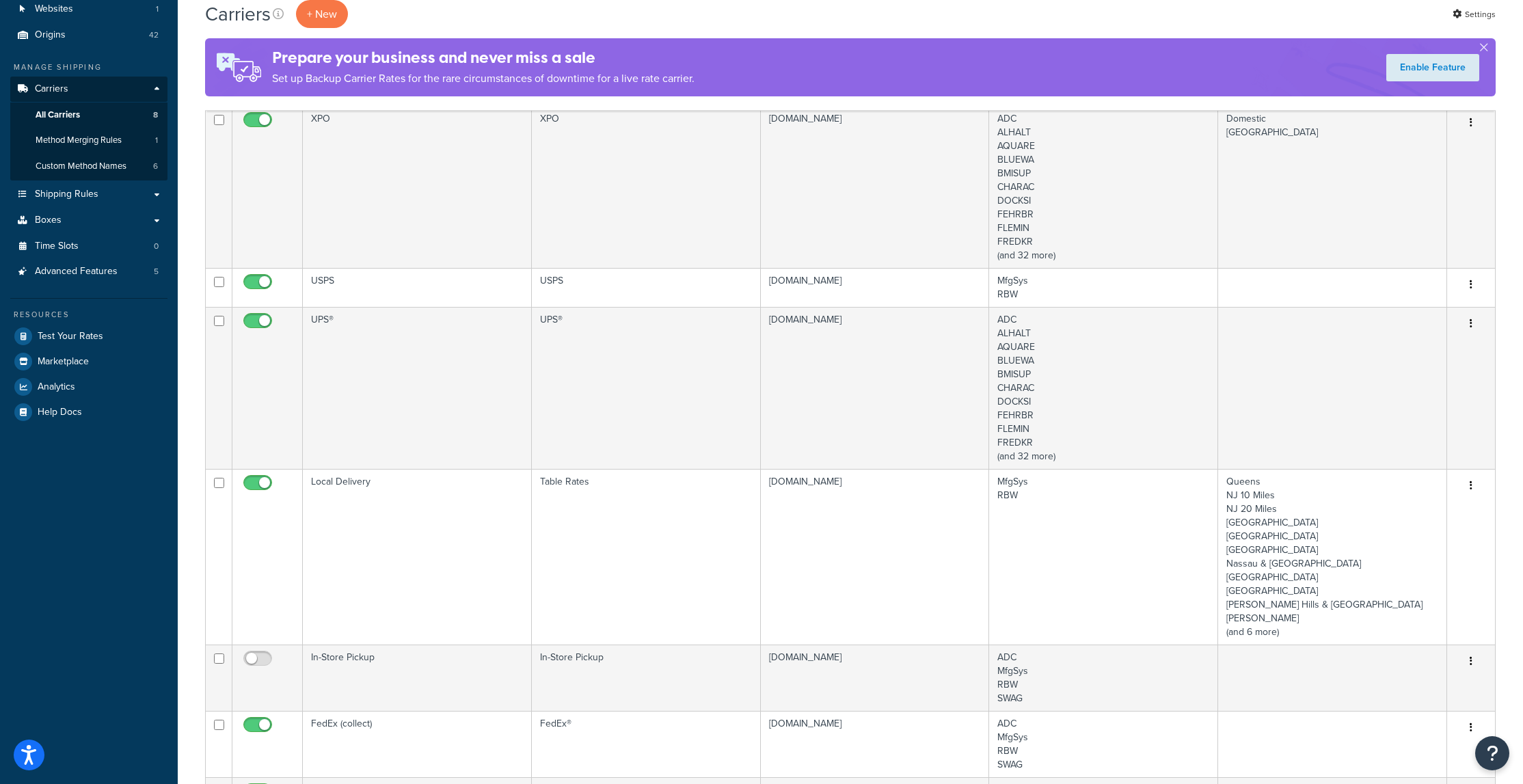
scroll to position [273, 0]
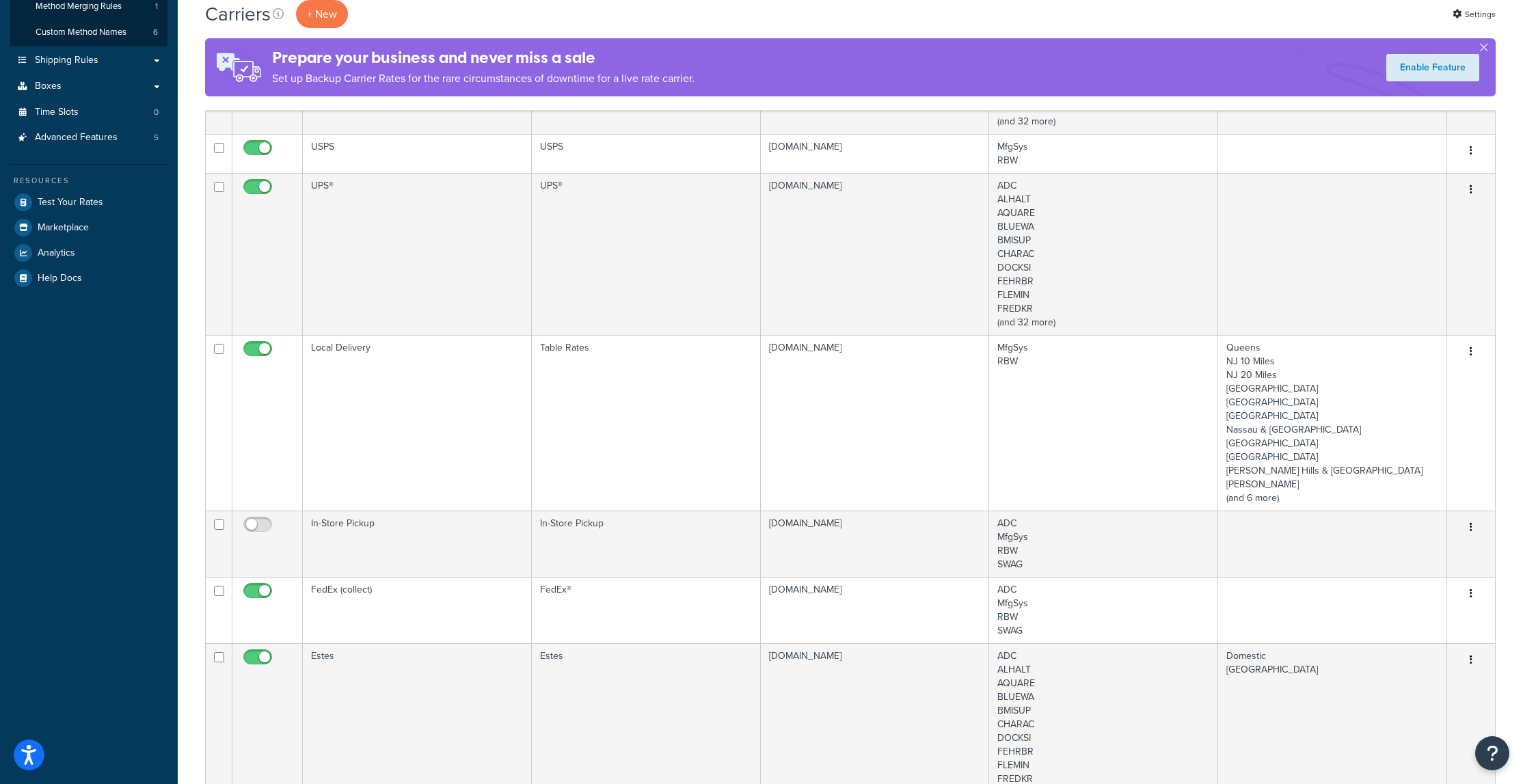
click at [448, 233] on td "UPS®" at bounding box center [417, 253] width 229 height 162
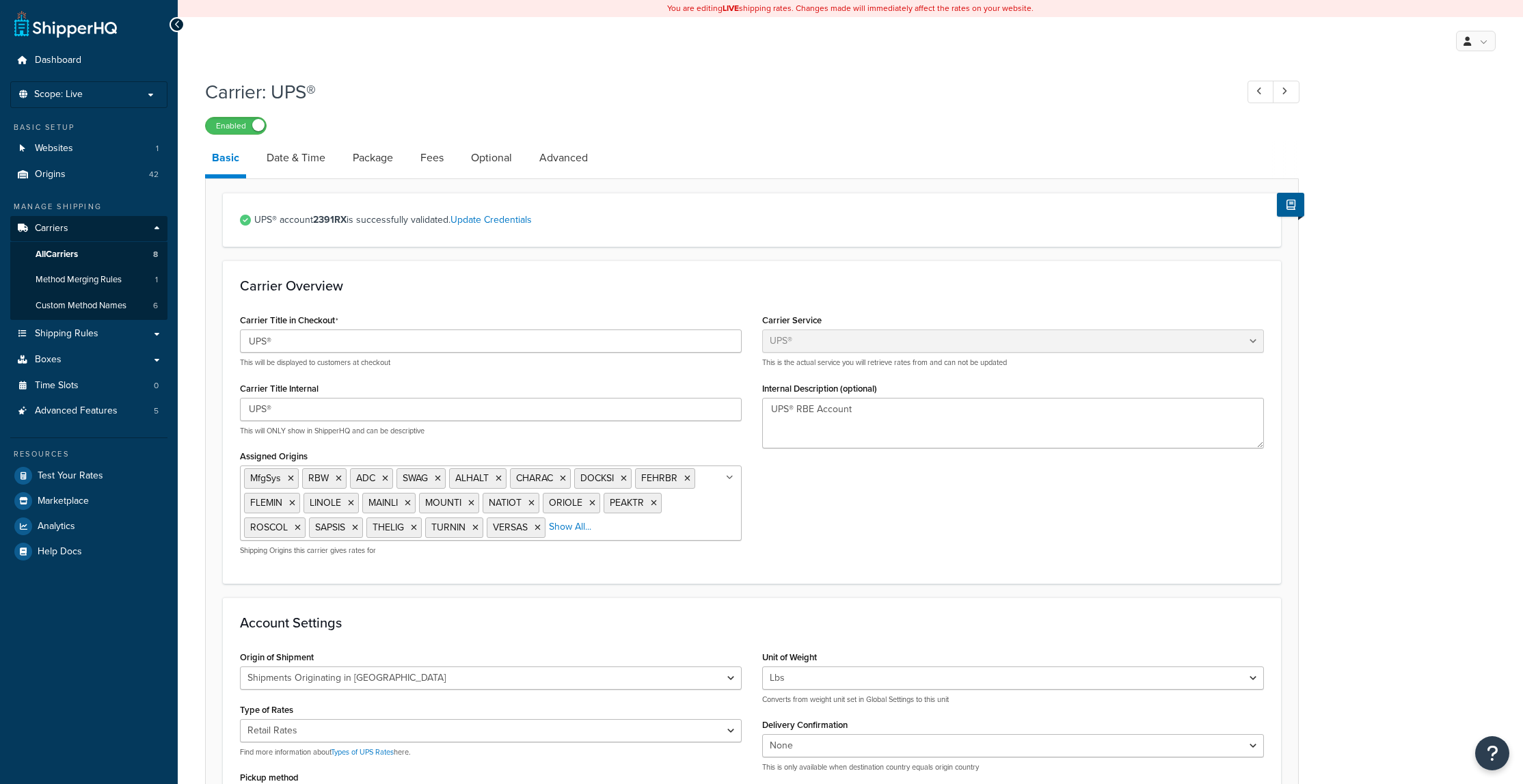
select select "ups"
select select "us"
select select "04"
click at [102, 252] on link "All Carriers 8" at bounding box center [89, 254] width 157 height 25
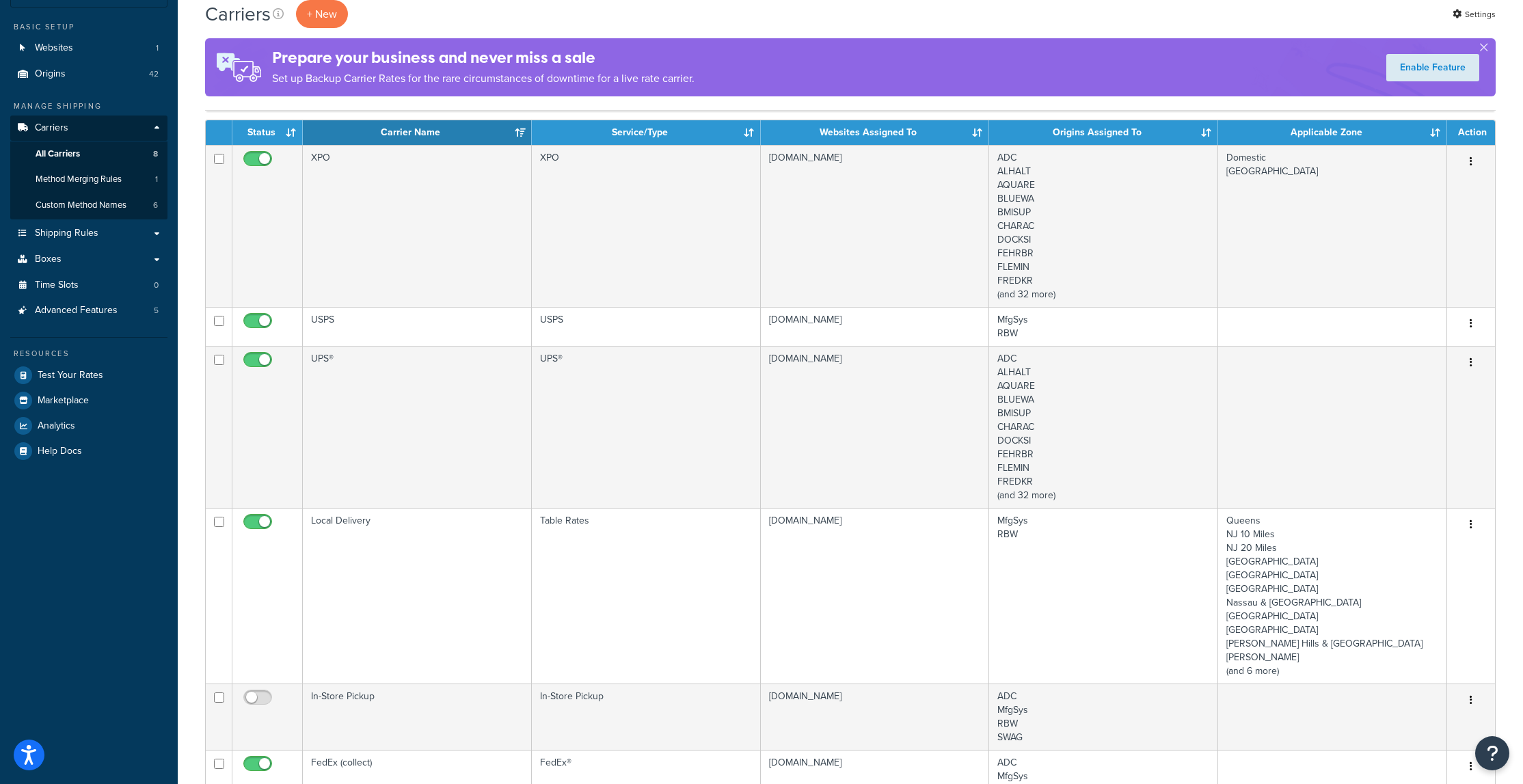
scroll to position [137, 0]
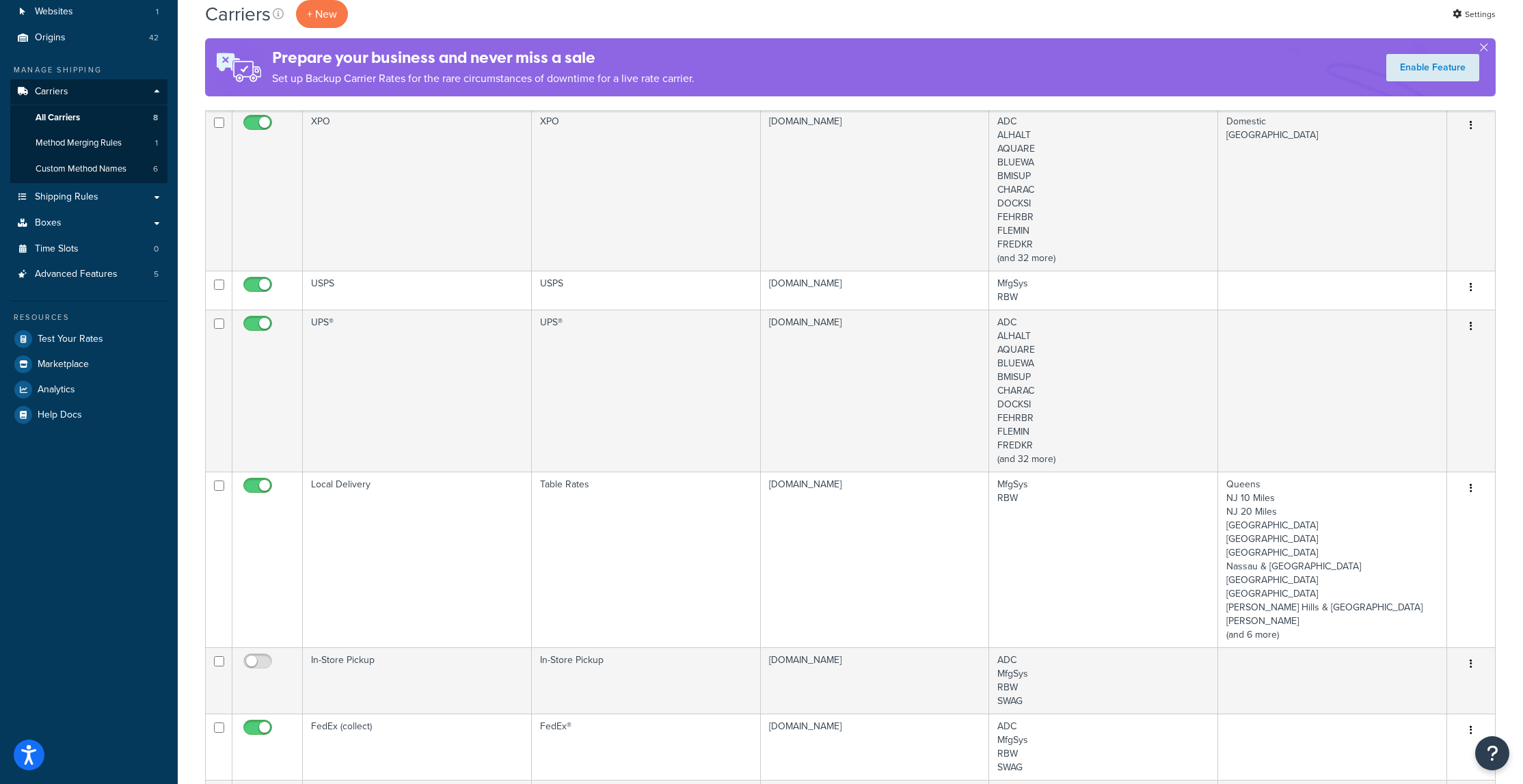
click at [482, 286] on td "USPS" at bounding box center [417, 290] width 229 height 39
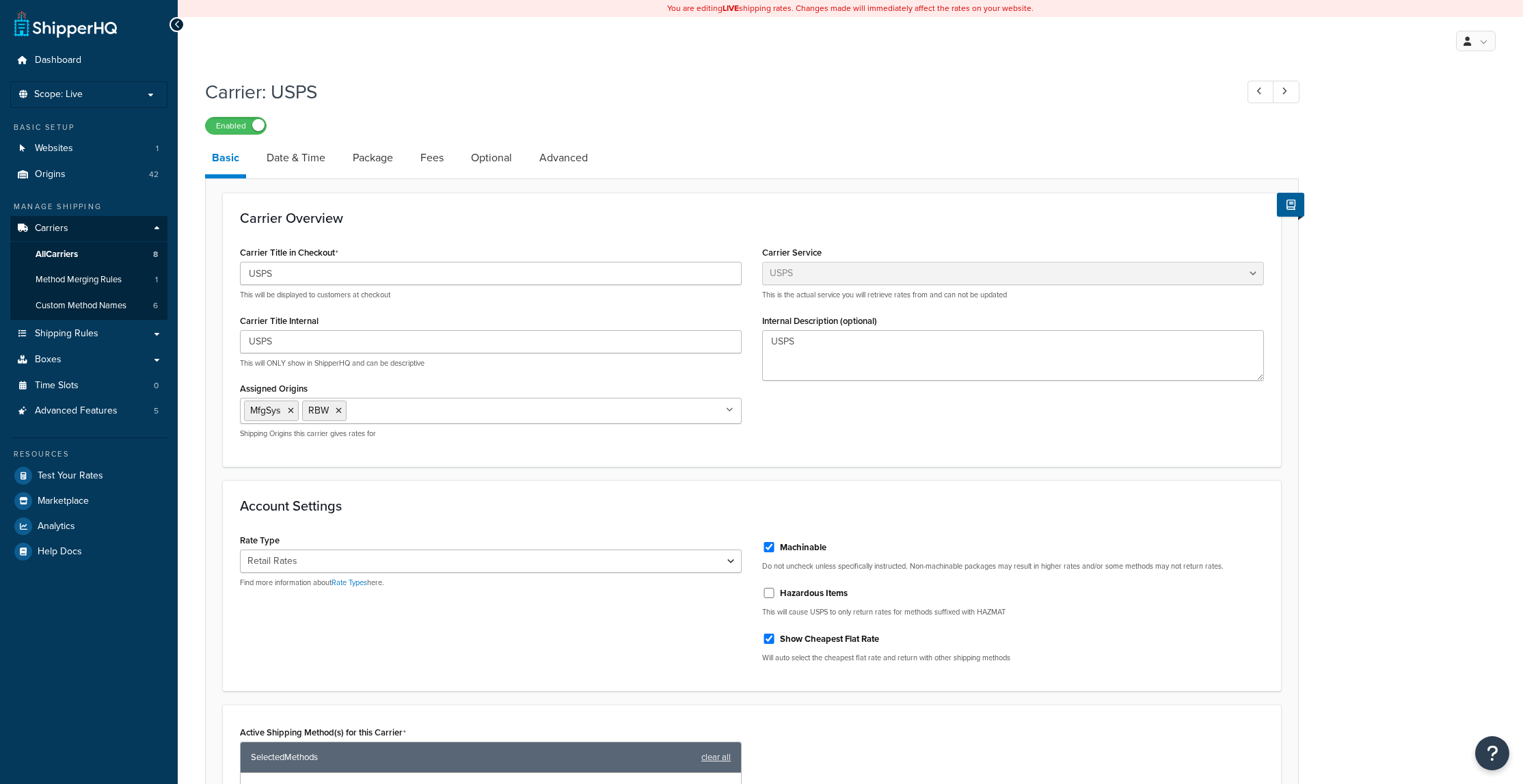
select select "usps"
click at [311, 154] on link "Date & Time" at bounding box center [295, 158] width 72 height 33
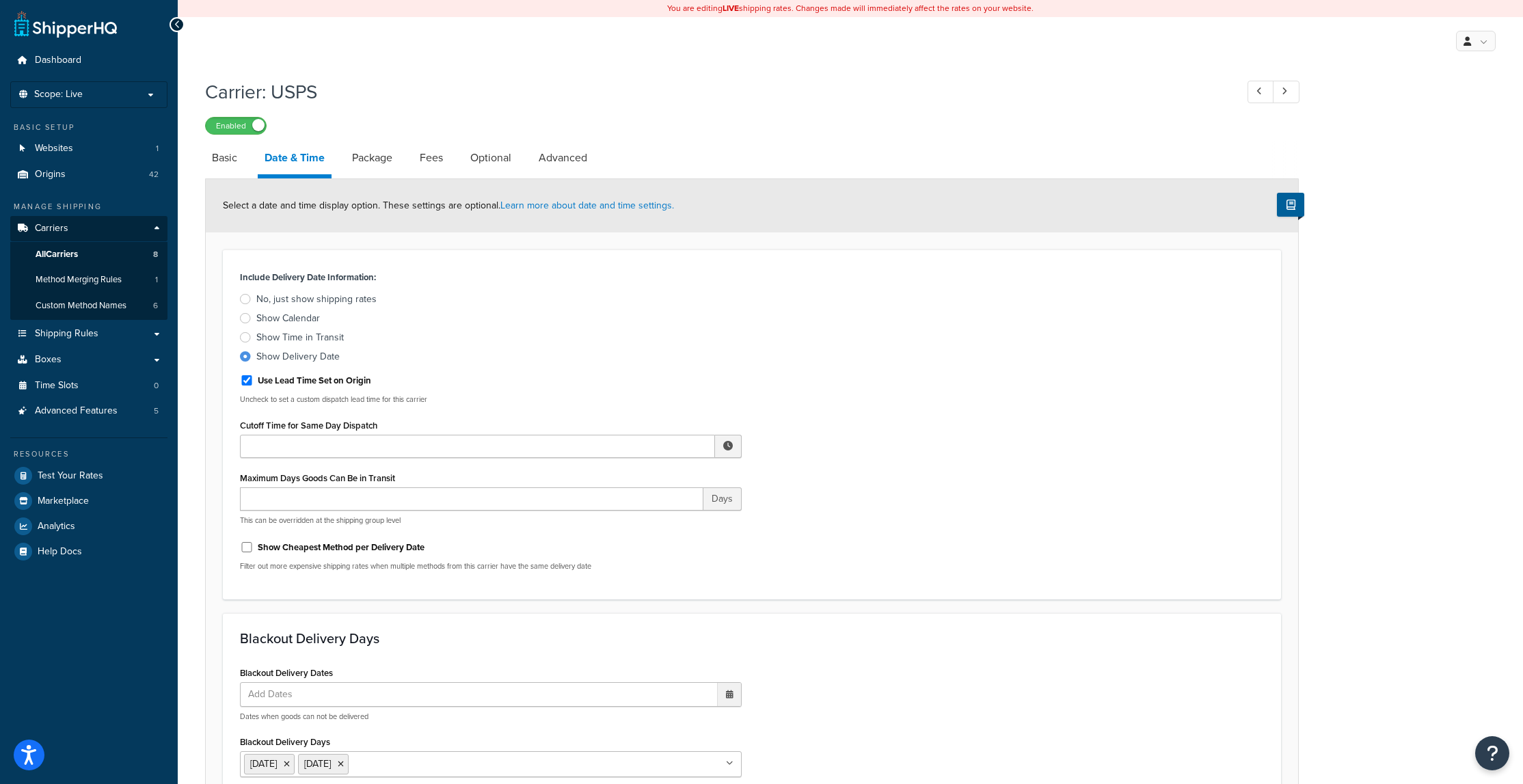
click at [379, 155] on link "Package" at bounding box center [372, 158] width 54 height 33
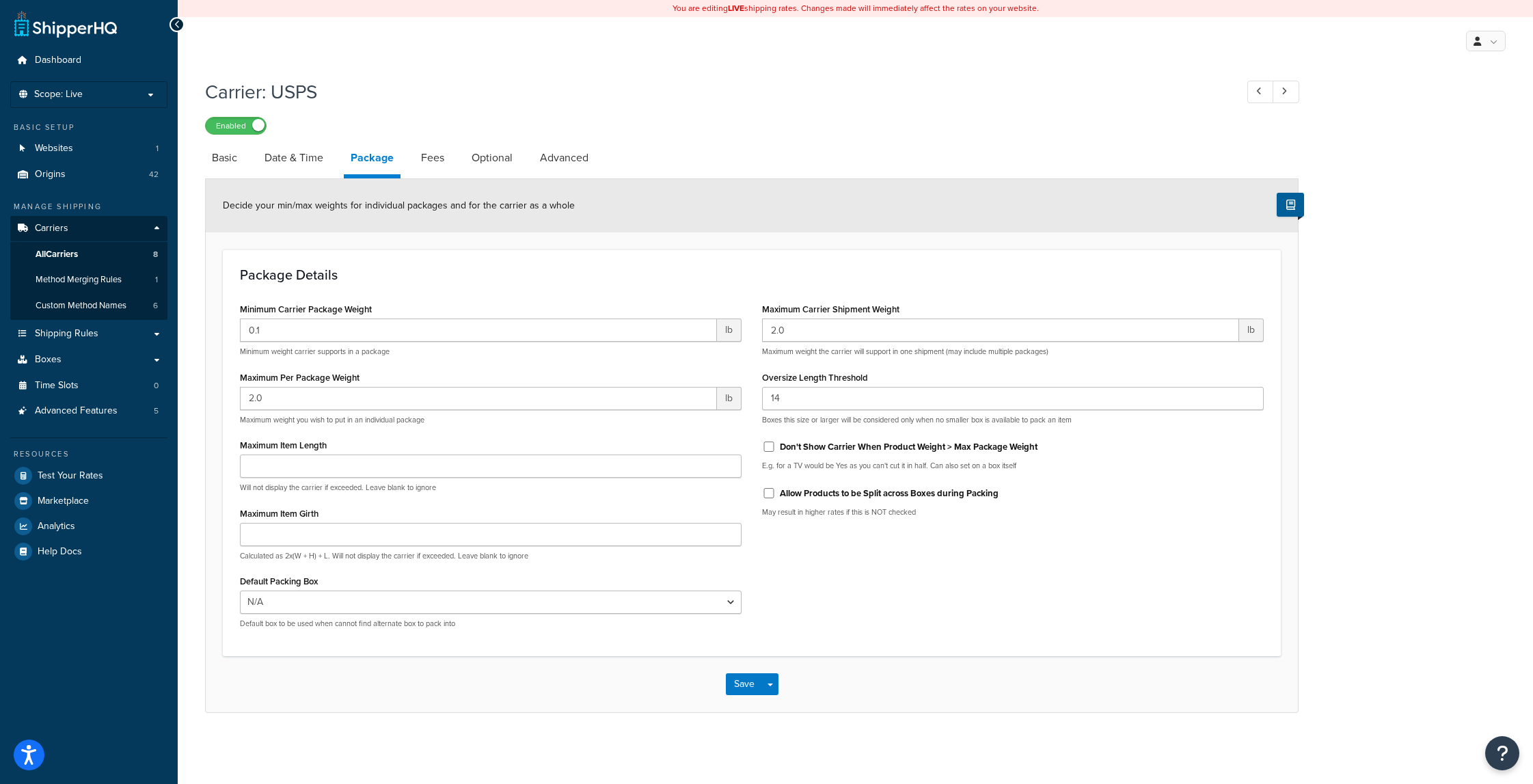
click at [431, 153] on link "Fees" at bounding box center [433, 158] width 37 height 33
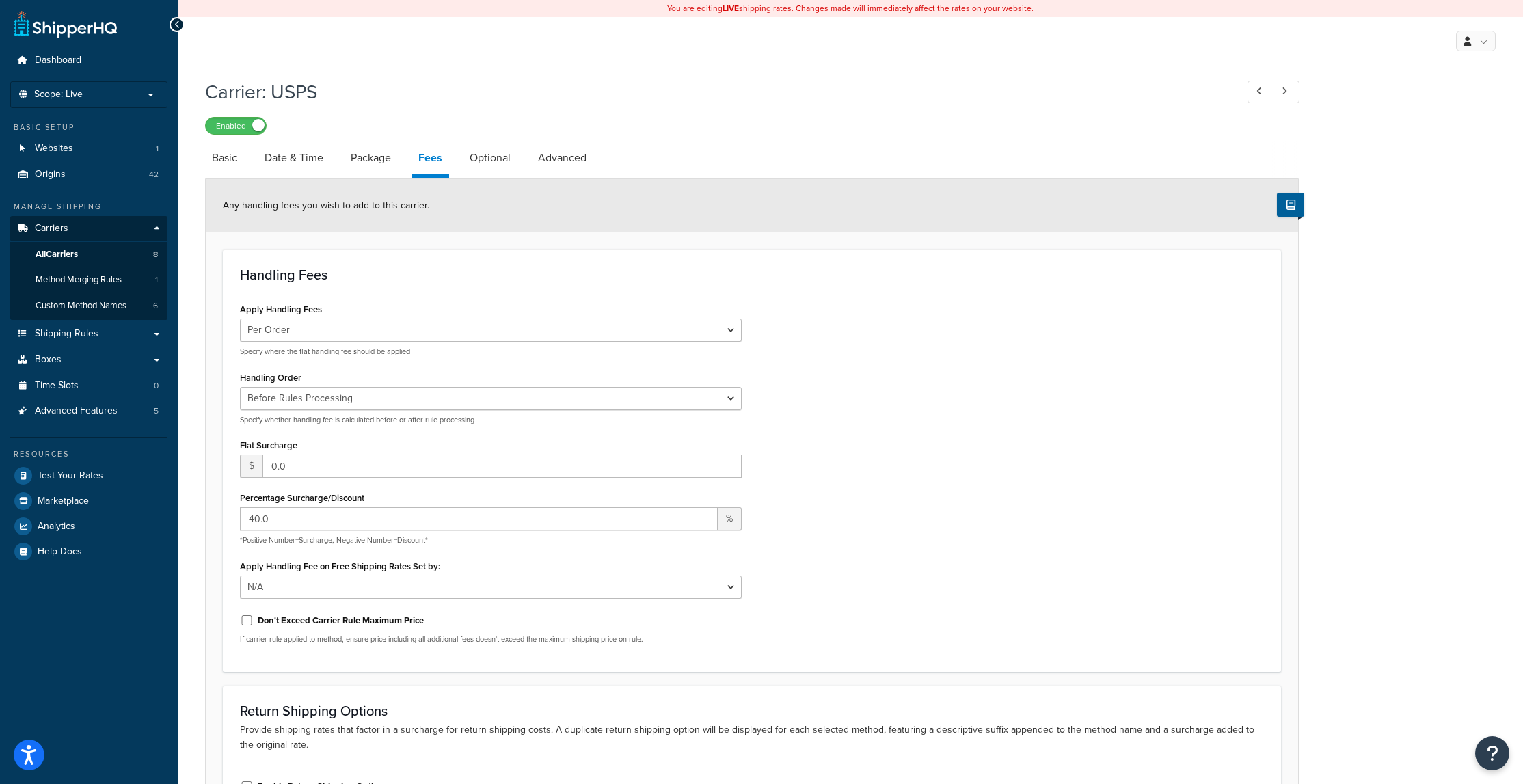
click at [489, 157] on link "Optional" at bounding box center [490, 158] width 54 height 33
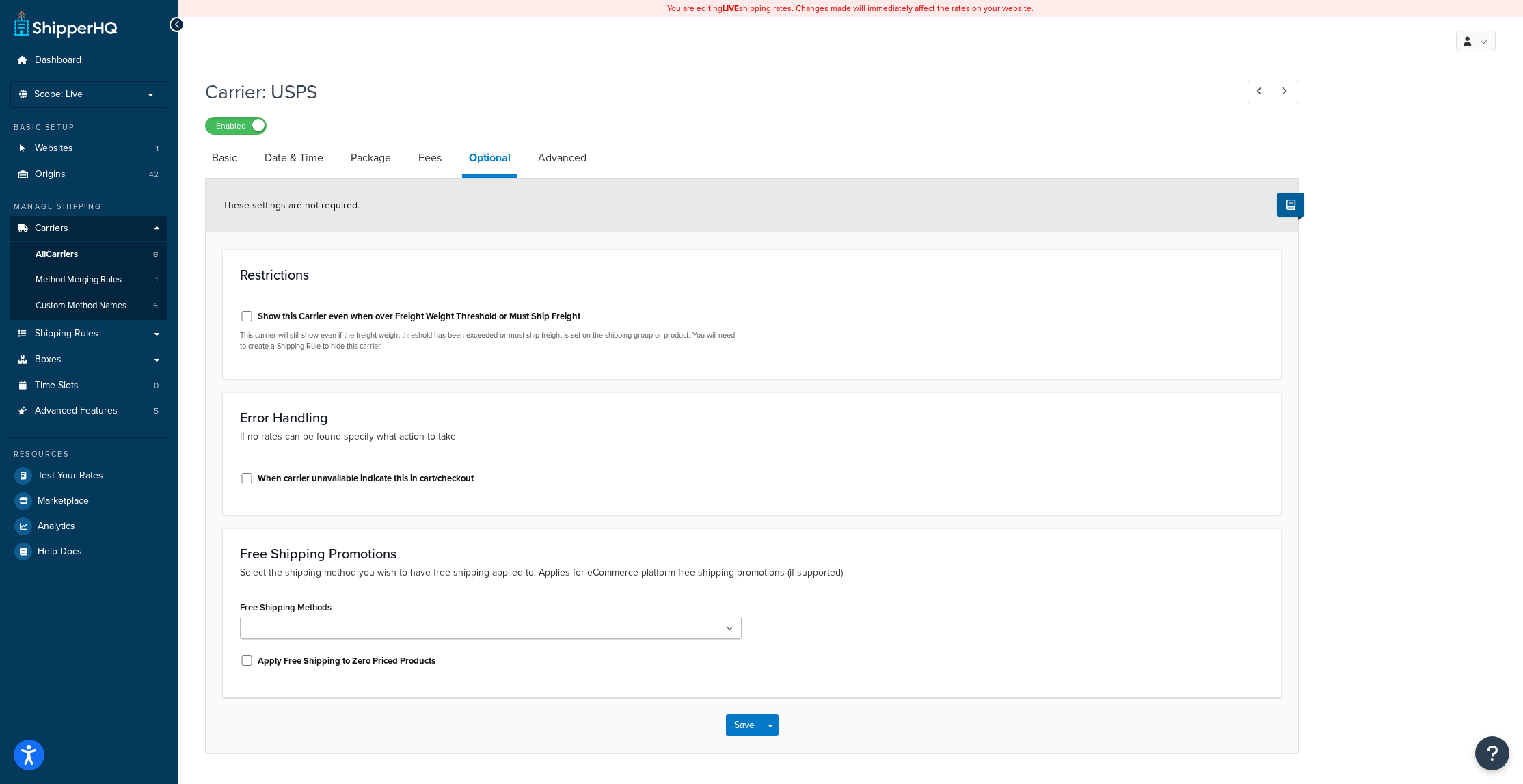
click at [551, 151] on link "Advanced" at bounding box center [562, 158] width 62 height 33
select select "false"
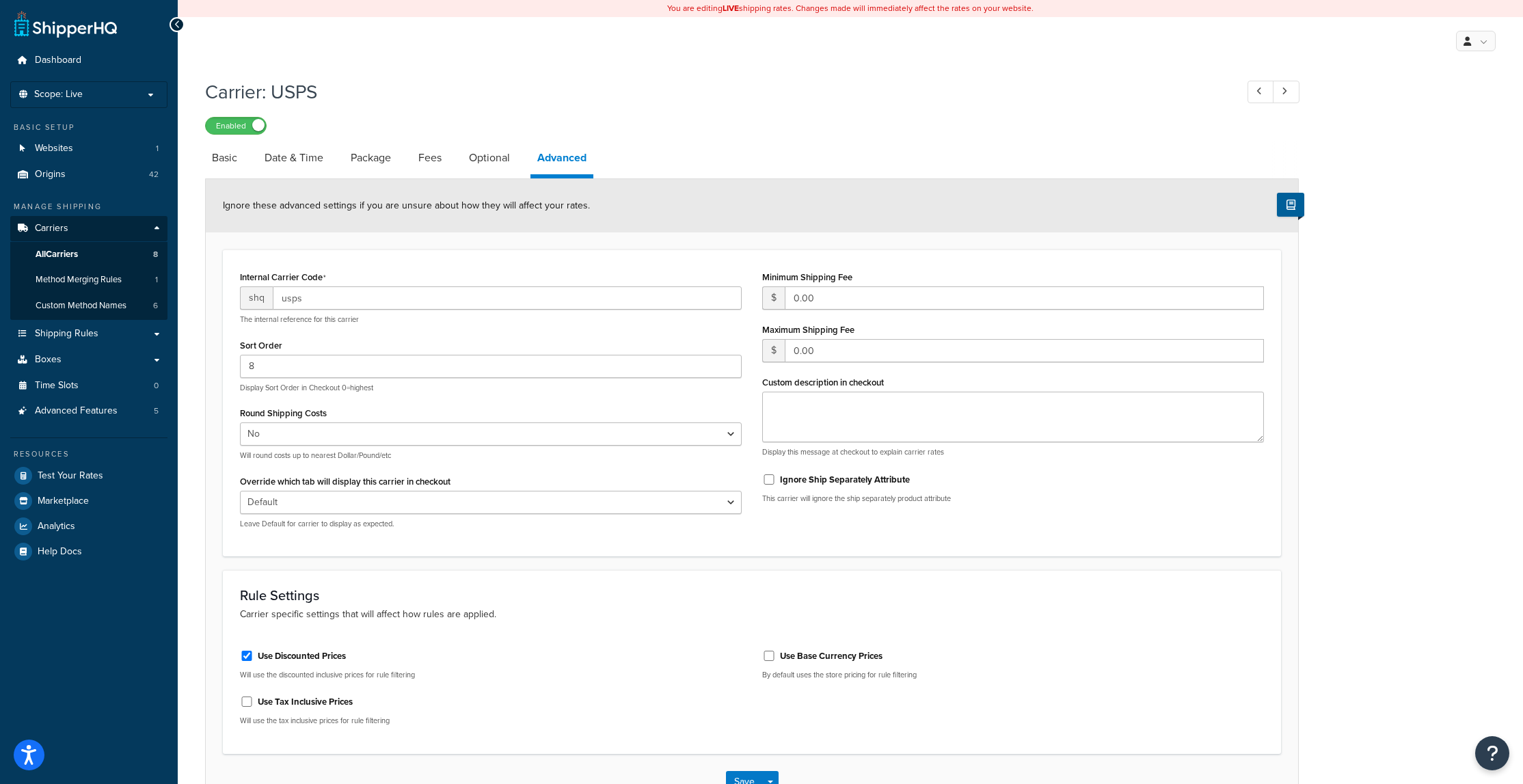
click at [222, 158] on link "Basic" at bounding box center [224, 158] width 39 height 33
select select "usps"
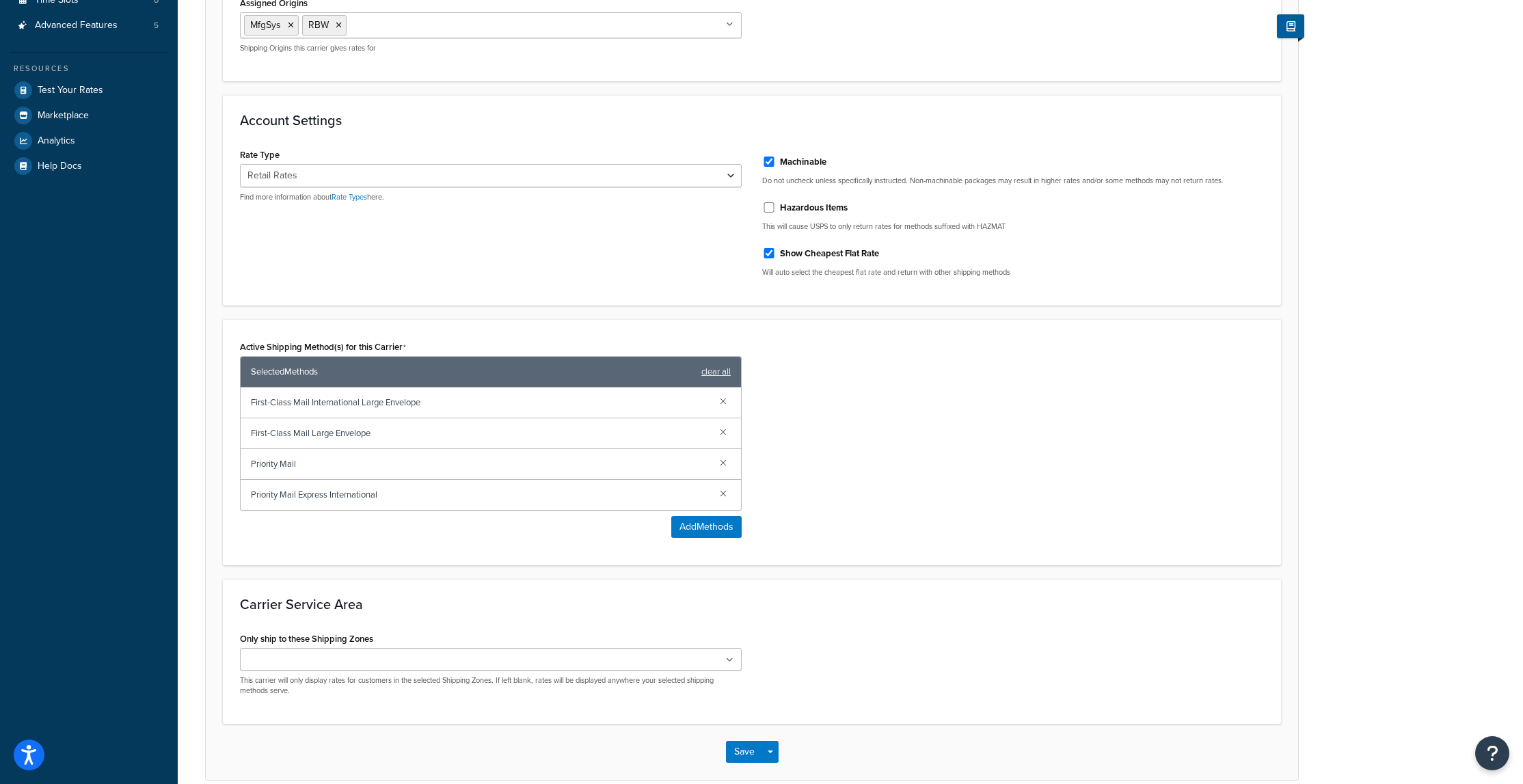
scroll to position [452, 0]
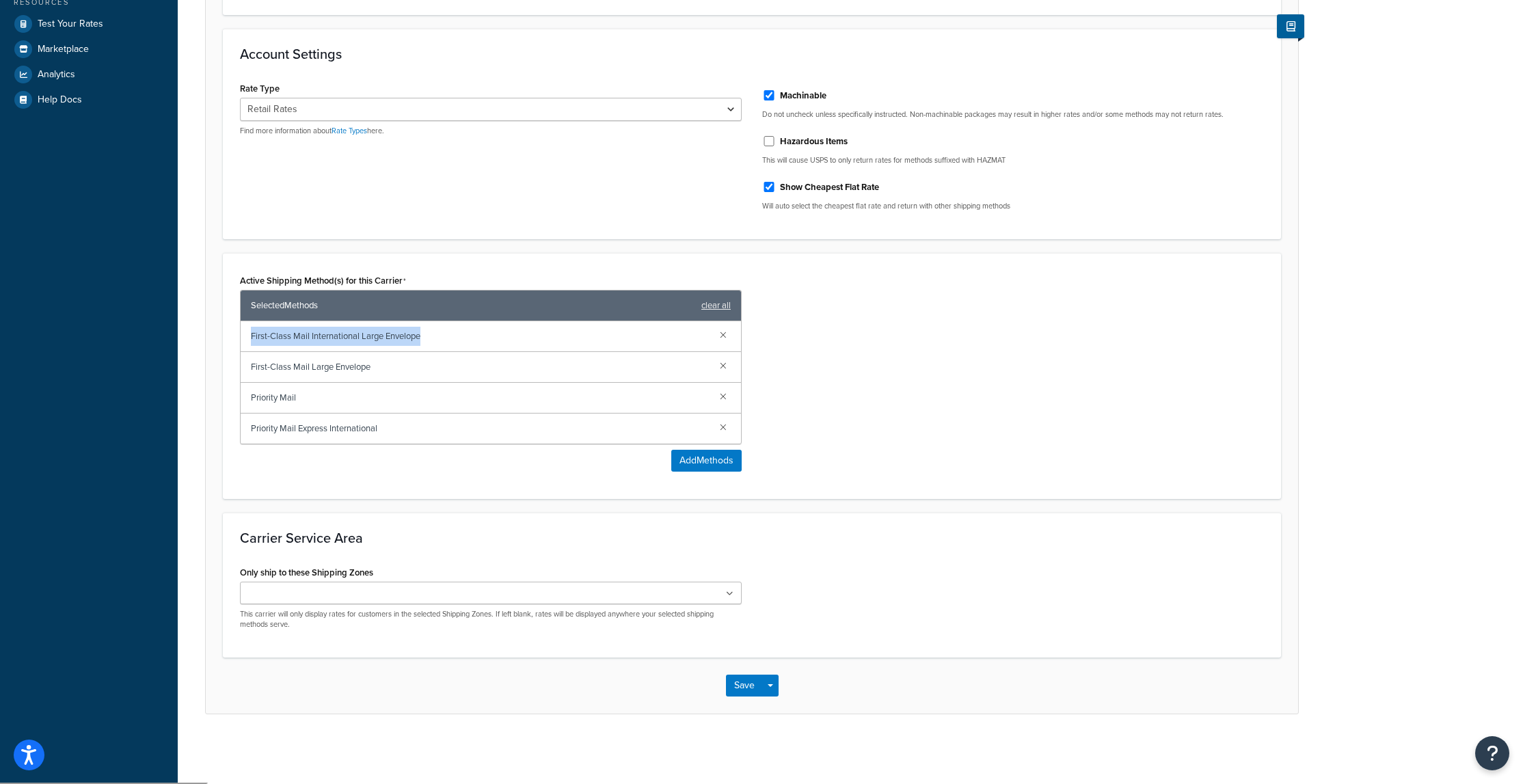
drag, startPoint x: 423, startPoint y: 337, endPoint x: 237, endPoint y: 343, distance: 186.1
click at [237, 343] on div "Active Shipping Method(s) for this Carrier Selected Methods clear all First-Cla…" at bounding box center [491, 376] width 522 height 211
copy span "First-Class Mail International Large Envelope"
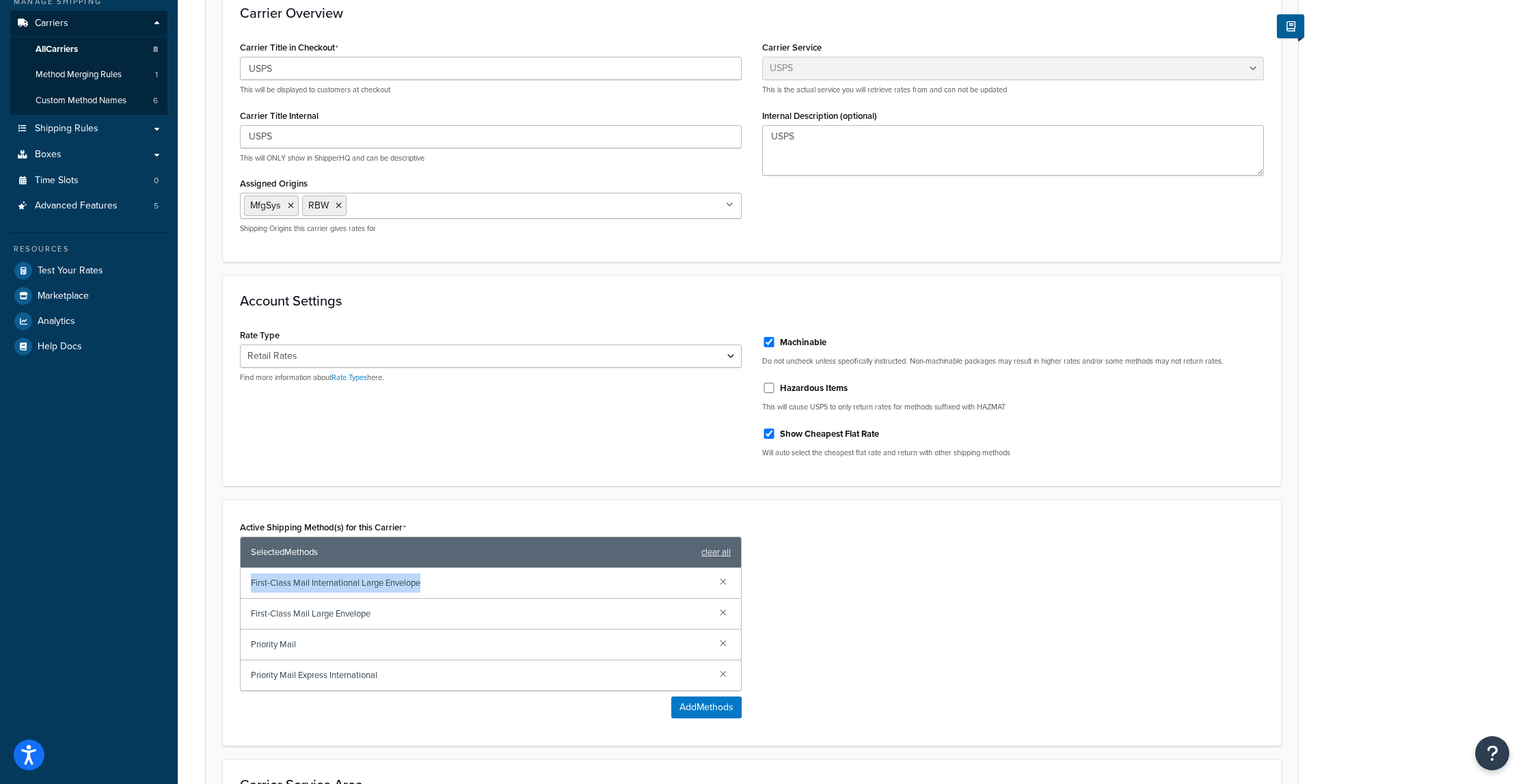
scroll to position [0, 0]
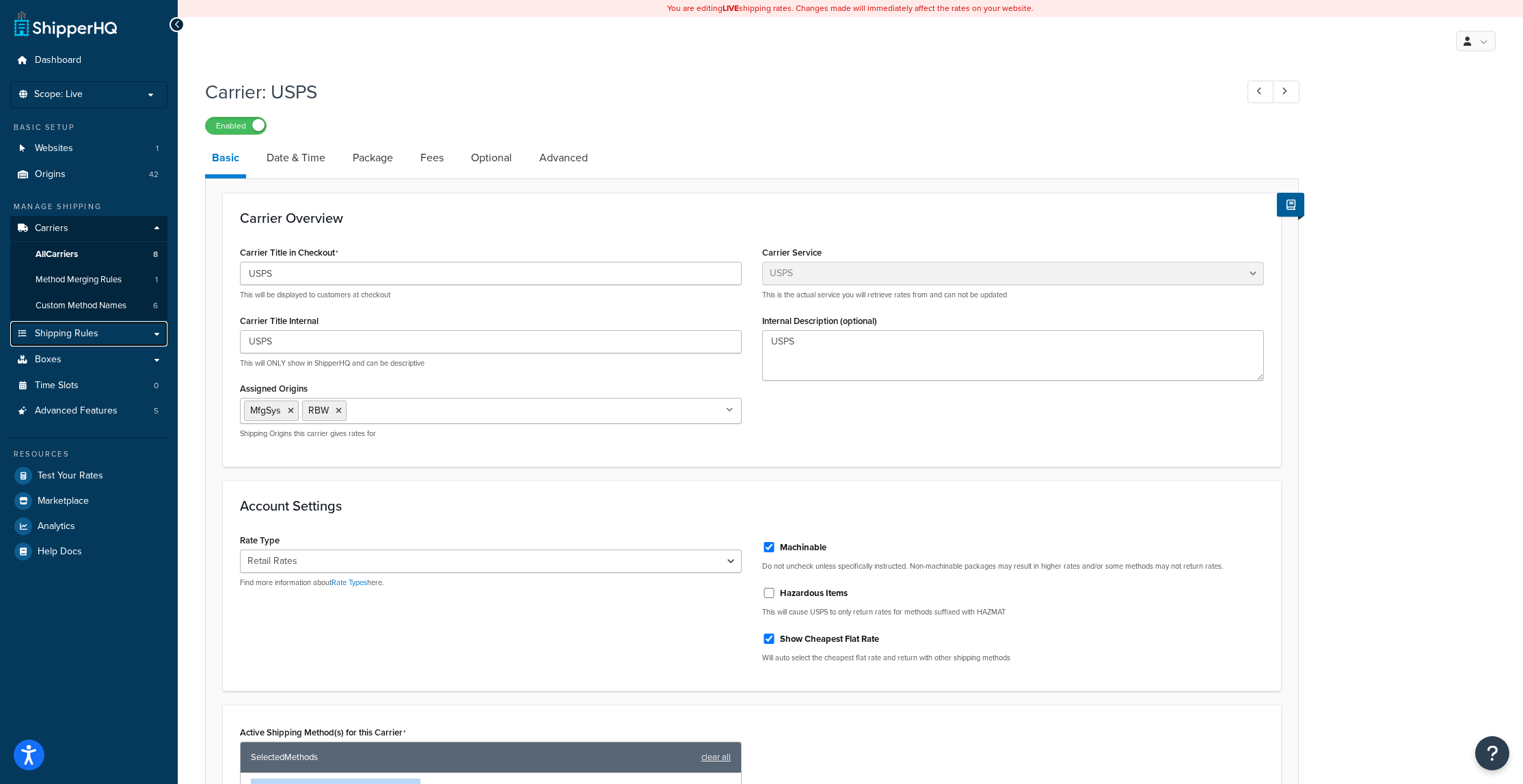
click at [97, 333] on span "Shipping Rules" at bounding box center [67, 334] width 63 height 12
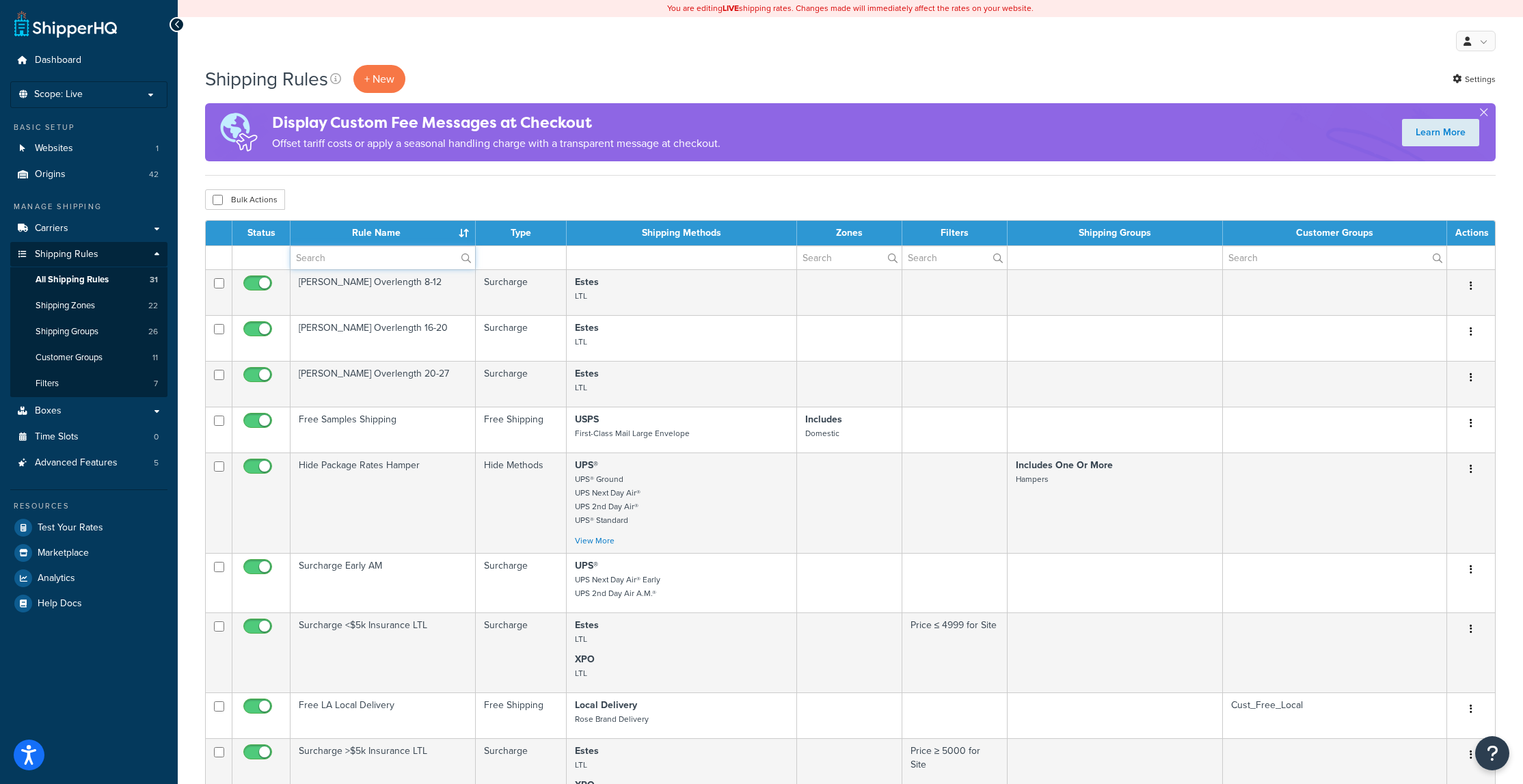
click at [344, 255] on input "text" at bounding box center [383, 257] width 185 height 23
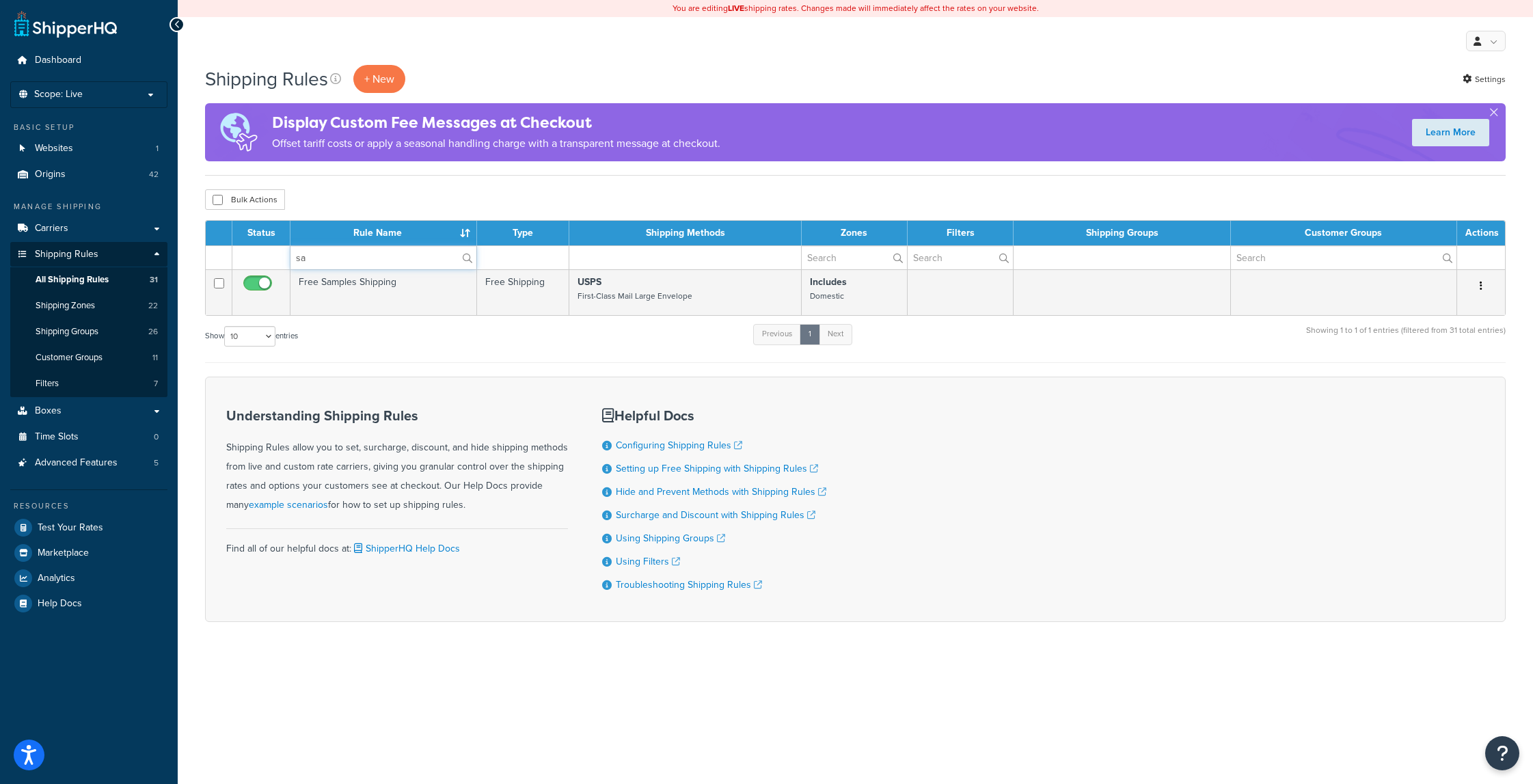
type input "sa"
click at [353, 282] on td "Free Samples Shipping" at bounding box center [383, 292] width 187 height 46
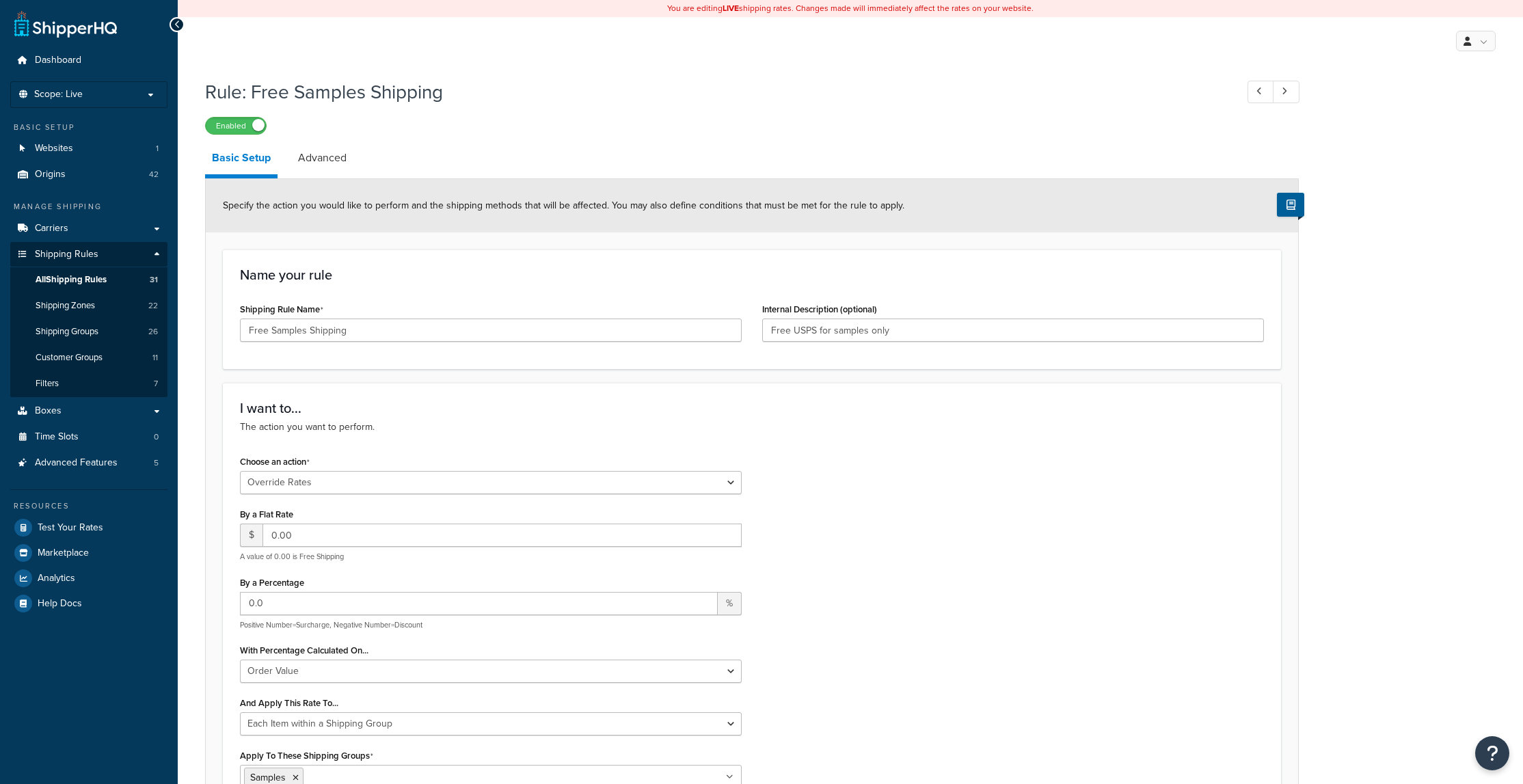
select select "OVERRIDE"
select select "ITEM"
click at [131, 278] on link "All Shipping Rules 31" at bounding box center [89, 279] width 157 height 25
click at [87, 279] on span "All Shipping Rules" at bounding box center [71, 279] width 71 height 12
click at [72, 529] on span "Test Your Rates" at bounding box center [70, 527] width 65 height 12
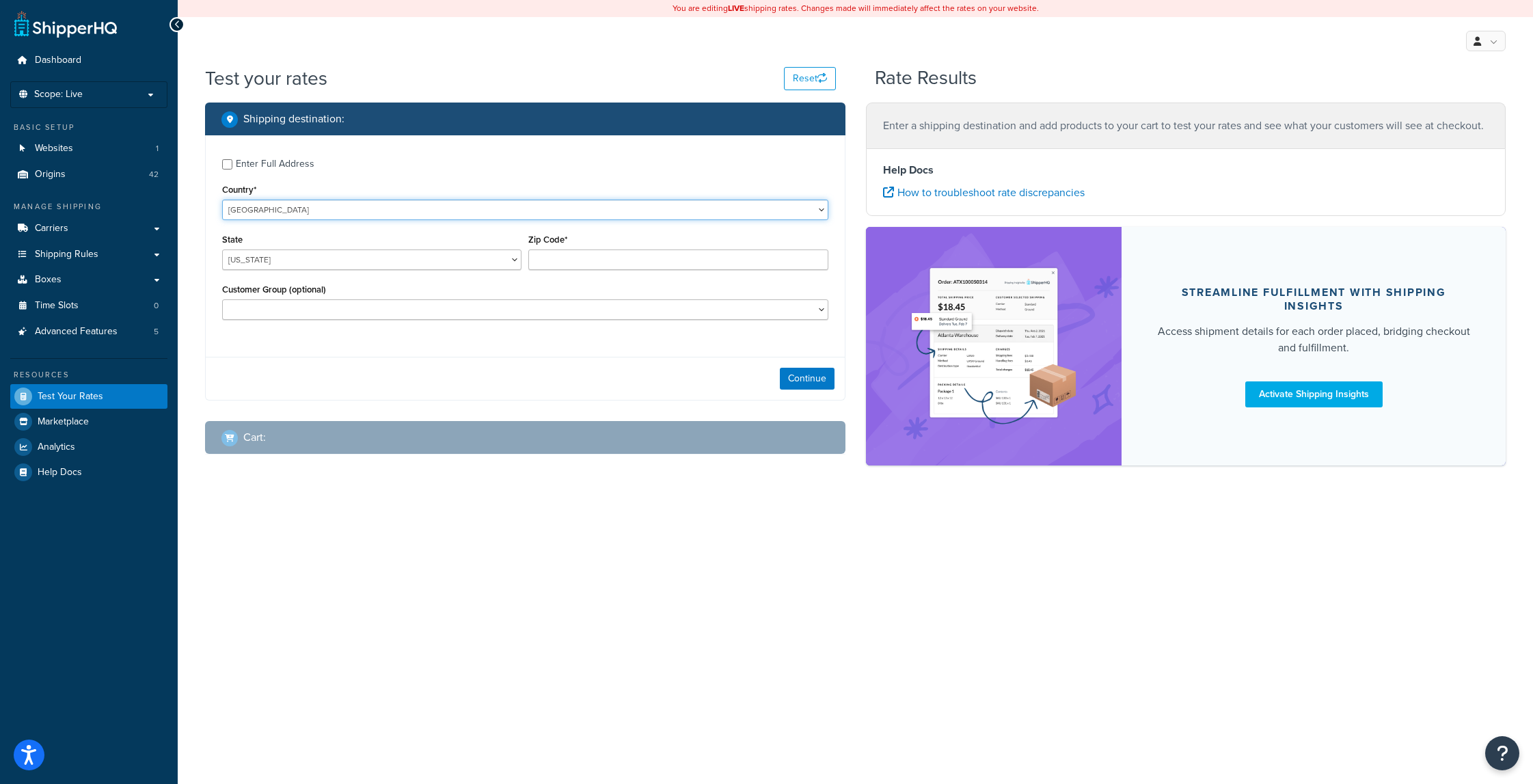
click at [823, 209] on select "United States United Kingdom Afghanistan Åland Islands Albania Algeria American…" at bounding box center [525, 210] width 606 height 21
select select "IT"
click at [222, 200] on select "United States United Kingdom Afghanistan Åland Islands Albania Algeria American…" at bounding box center [525, 210] width 606 height 21
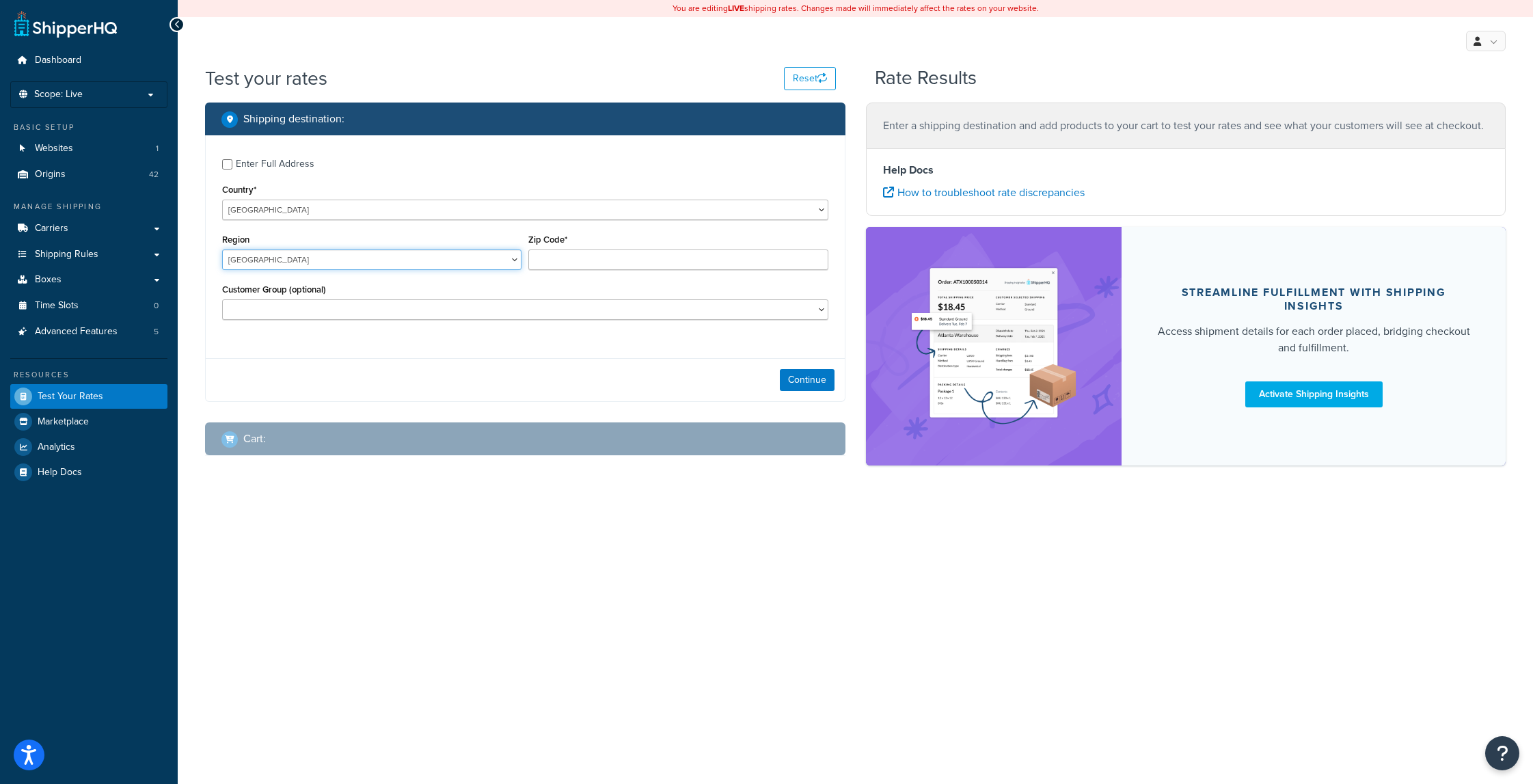
click at [515, 259] on select "Agrigento Alessandria Ancona Aosta Arezzo Ascoli Piceno Asti Avellino Bari Barl…" at bounding box center [372, 259] width 299 height 21
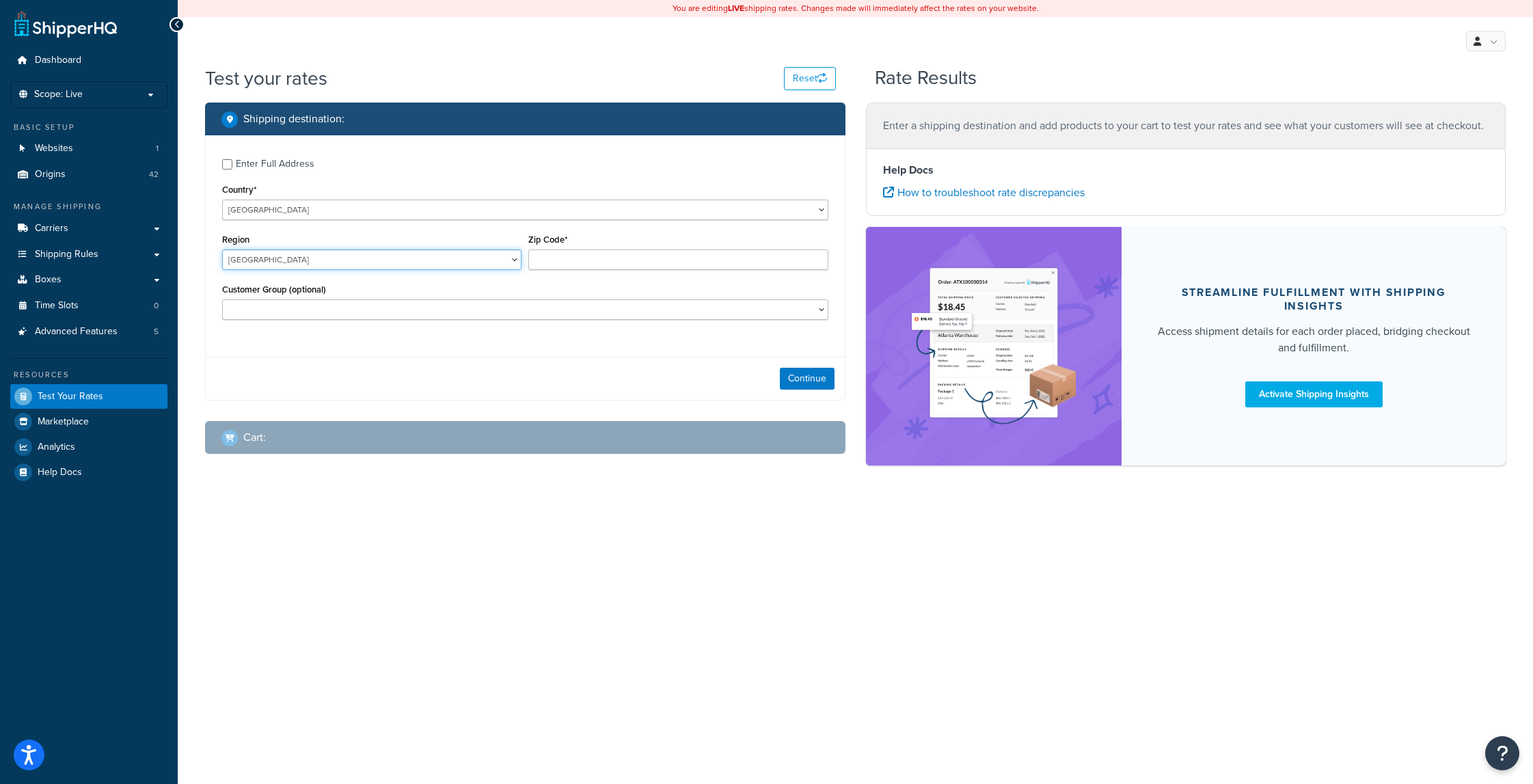
select select "PA"
click at [222, 250] on select "Agrigento Alessandria Ancona Aosta Arezzo Ascoli Piceno Asti Avellino Bari Barl…" at bounding box center [372, 259] width 299 height 21
click at [555, 262] on input "Zip Code*" at bounding box center [677, 259] width 299 height 21
click at [558, 261] on input "Zip Code*" at bounding box center [677, 259] width 299 height 21
type input "90124"
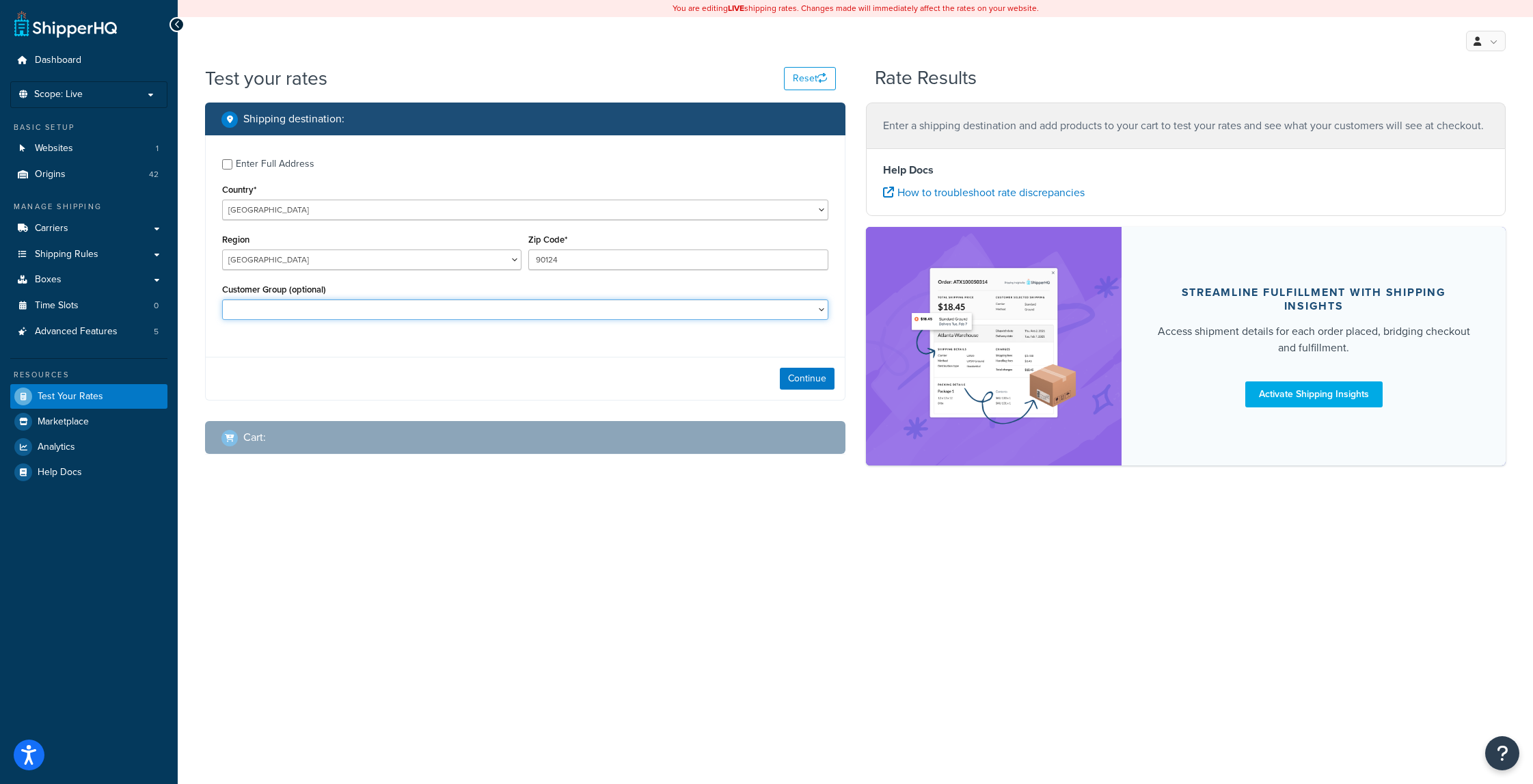
click at [819, 310] on select "Cust_All_Collect Cust_Blind_Drop Cust_CC_Collect Cust_Default Cust_FedEx_CC_Col…" at bounding box center [525, 310] width 606 height 21
select select "Cust_Default"
click at [222, 301] on select "Cust_All_Collect Cust_Blind_Drop Cust_CC_Collect Cust_Default Cust_FedEx_CC_Col…" at bounding box center [525, 310] width 606 height 21
click at [803, 380] on button "Continue" at bounding box center [807, 379] width 54 height 22
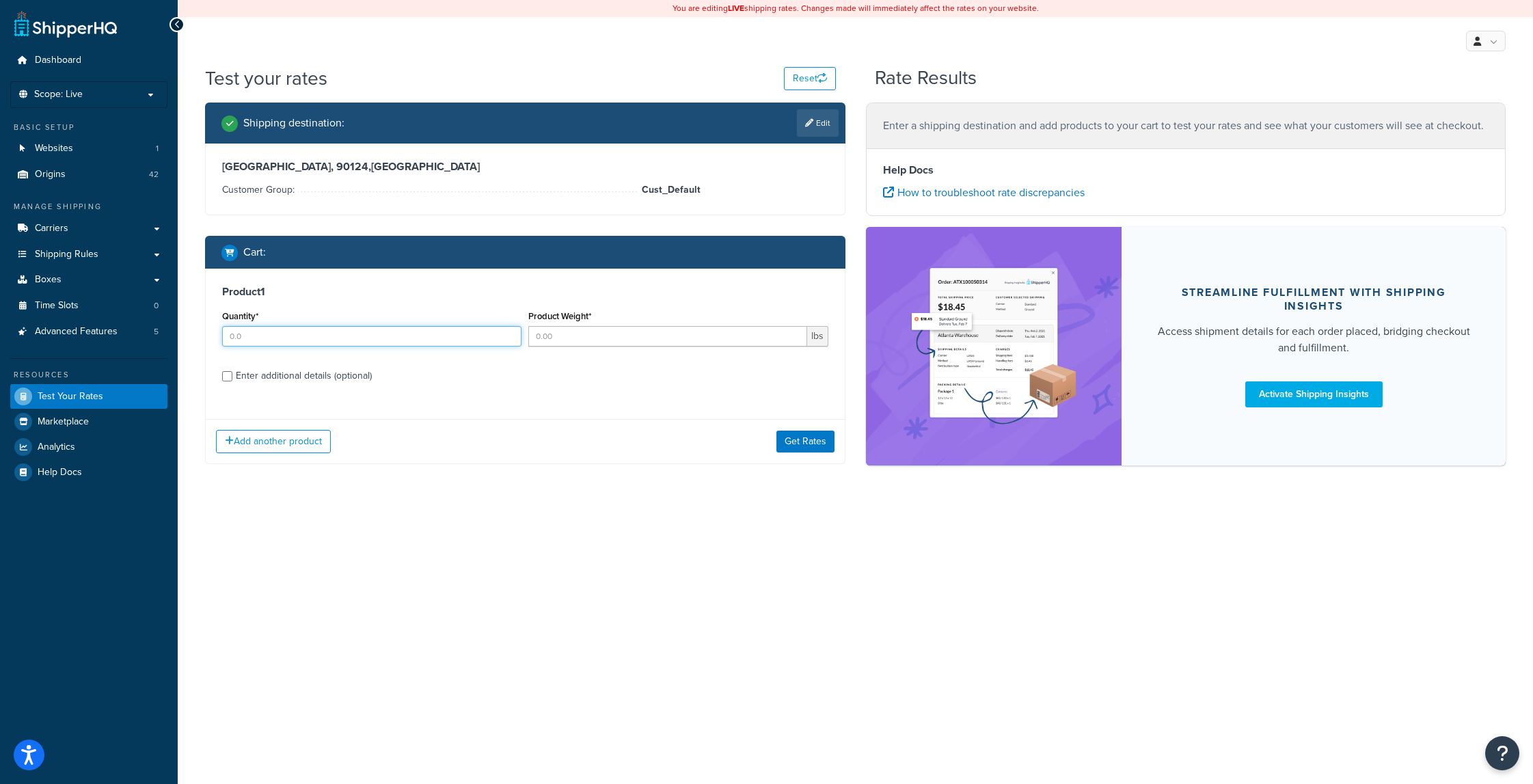
click at [295, 335] on input "Quantity*" at bounding box center [372, 337] width 299 height 21
type input "1"
drag, startPoint x: 544, startPoint y: 335, endPoint x: 556, endPoint y: 330, distance: 13.0
click at [544, 335] on input "Product Weight*" at bounding box center [667, 337] width 278 height 21
type input ".25"
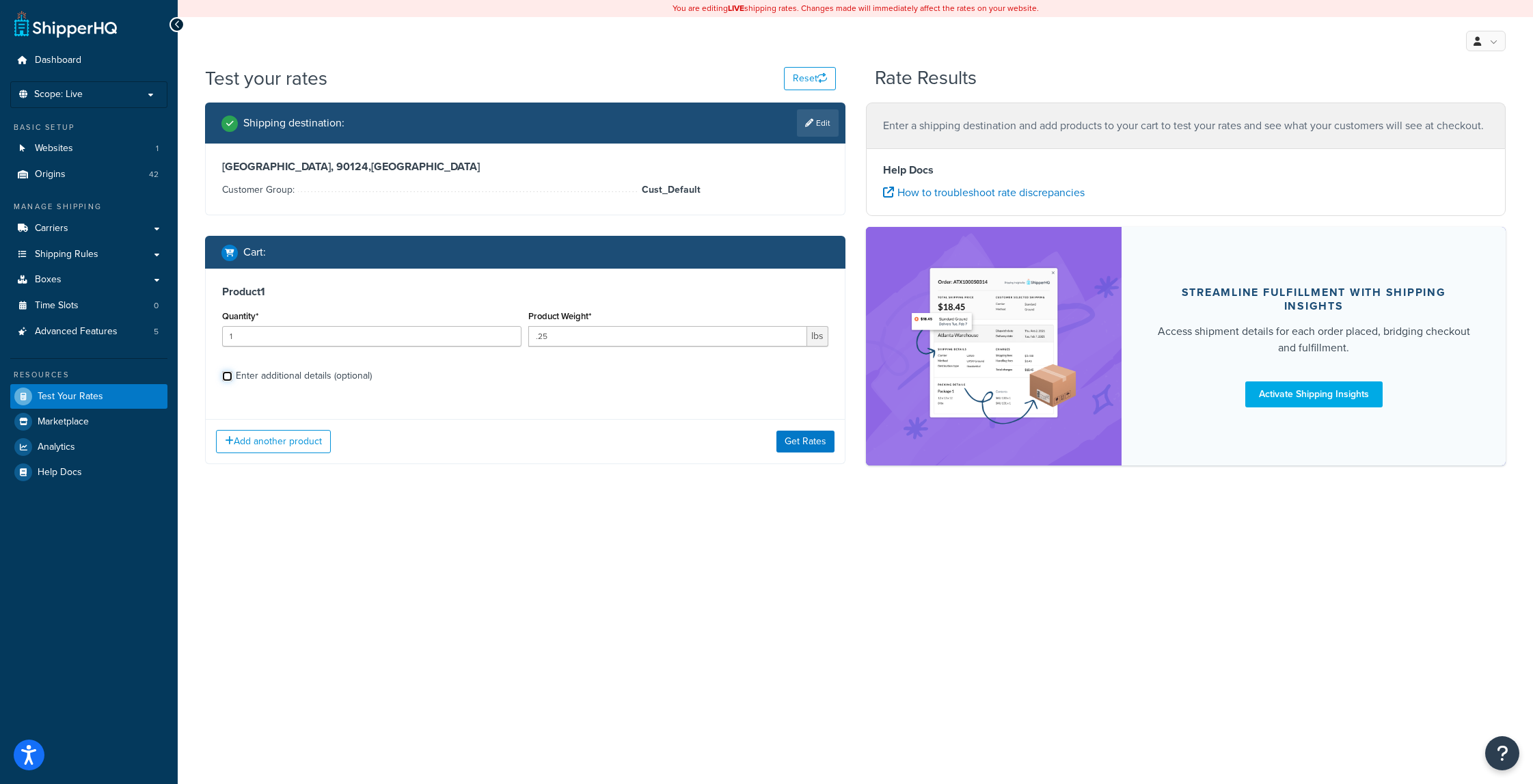
click at [227, 373] on input "Enter additional details (optional)" at bounding box center [227, 376] width 10 height 10
checkbox input "true"
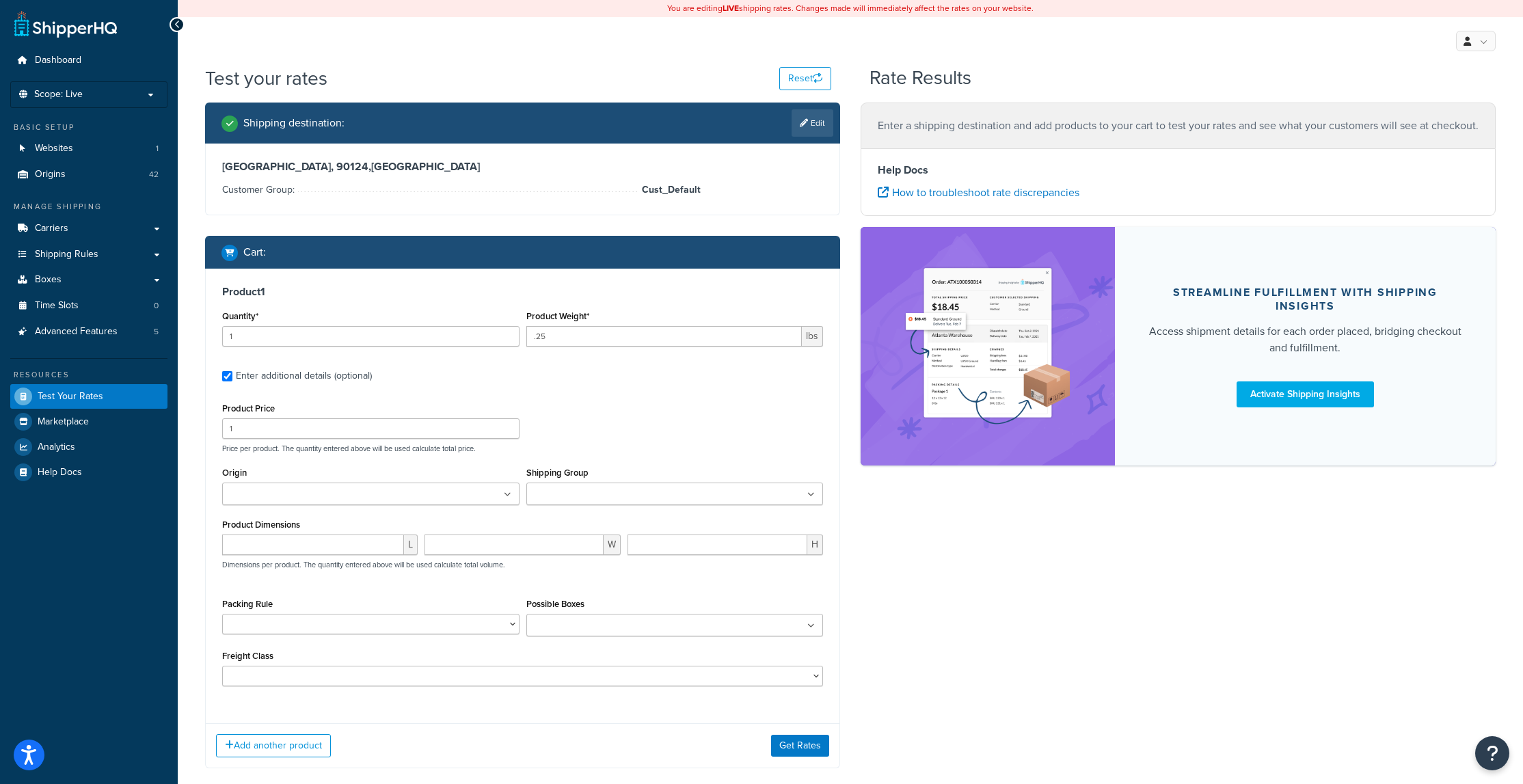
drag, startPoint x: 291, startPoint y: 498, endPoint x: 310, endPoint y: 494, distance: 19.4
click at [291, 497] on input "Origin" at bounding box center [287, 495] width 121 height 15
type input "mfgsys"
click at [726, 493] on ul at bounding box center [675, 494] width 297 height 23
type input "sam"
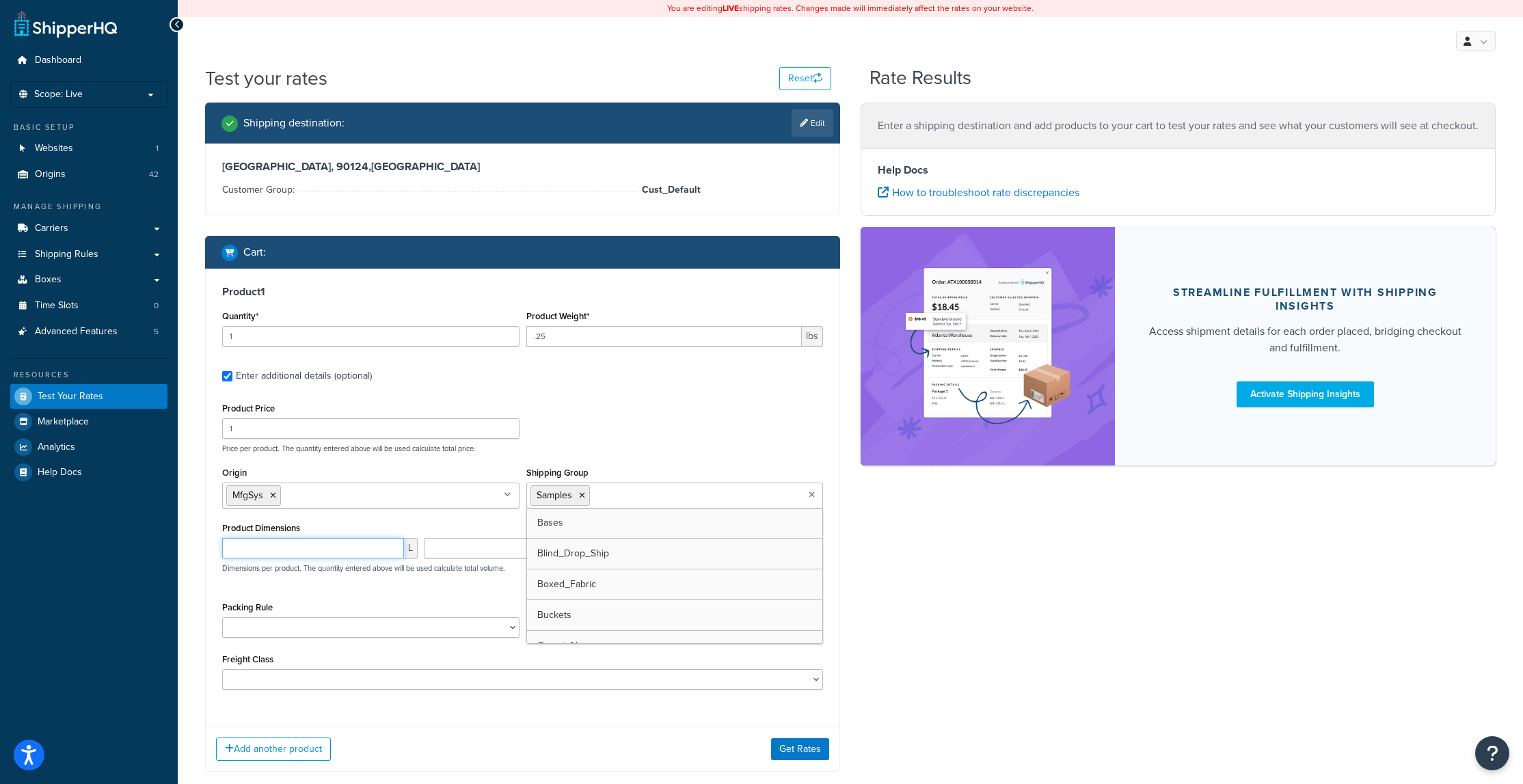
click at [263, 553] on input "number" at bounding box center [313, 548] width 182 height 21
type input "6"
type input "8"
drag, startPoint x: 245, startPoint y: 553, endPoint x: 211, endPoint y: 547, distance: 34.5
click at [211, 547] on div "Product 1 Quantity* 1 Product Weight* .25 lbs Enter additional details (optiona…" at bounding box center [523, 492] width 633 height 447
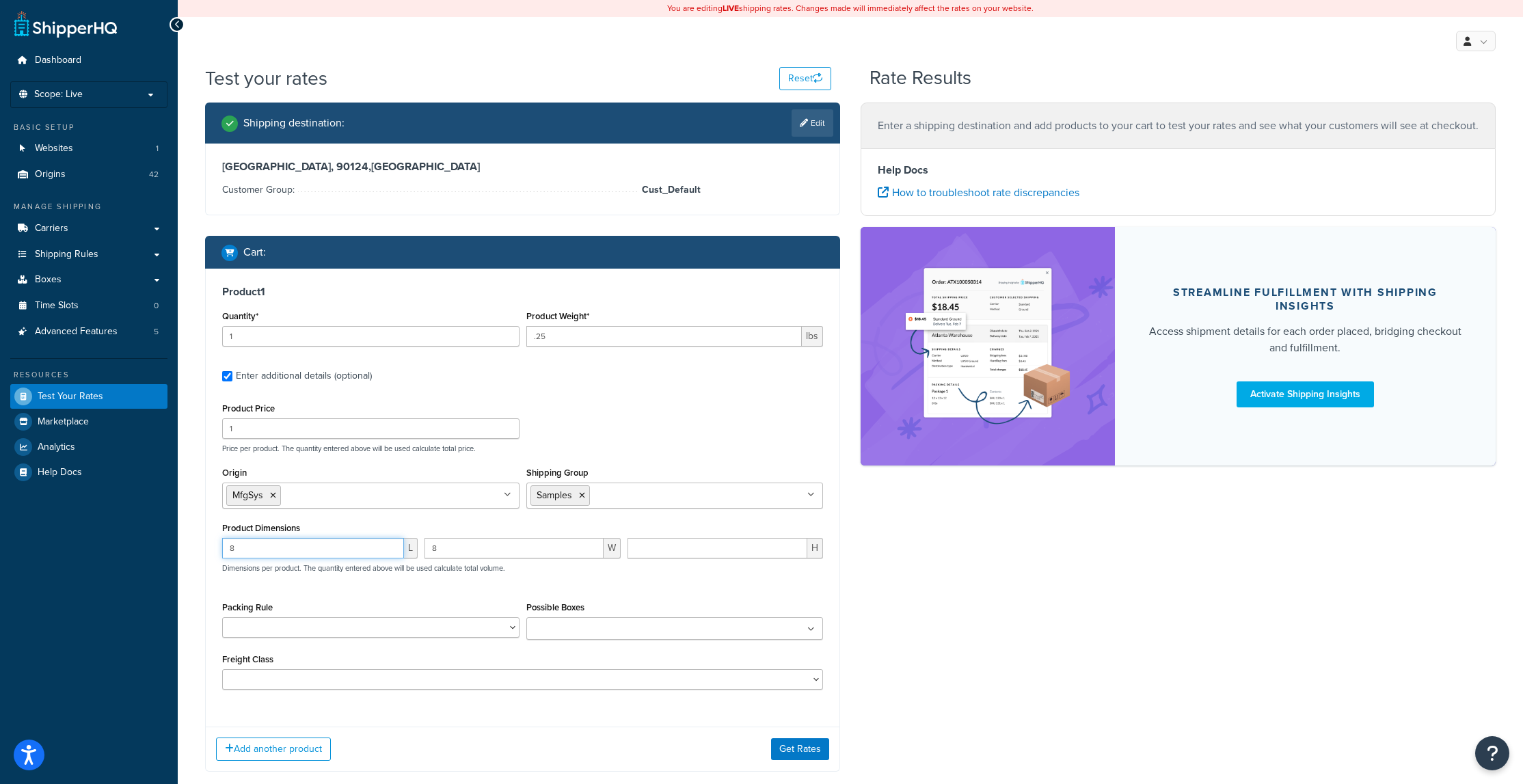
type input "8"
type input "6"
type input ".012"
click at [1042, 611] on div "Shipping destination : Edit Palermo, 90124 , Italy Customer Group: Cust_Default…" at bounding box center [850, 447] width 1311 height 690
click at [665, 551] on input ".012" at bounding box center [717, 548] width 180 height 21
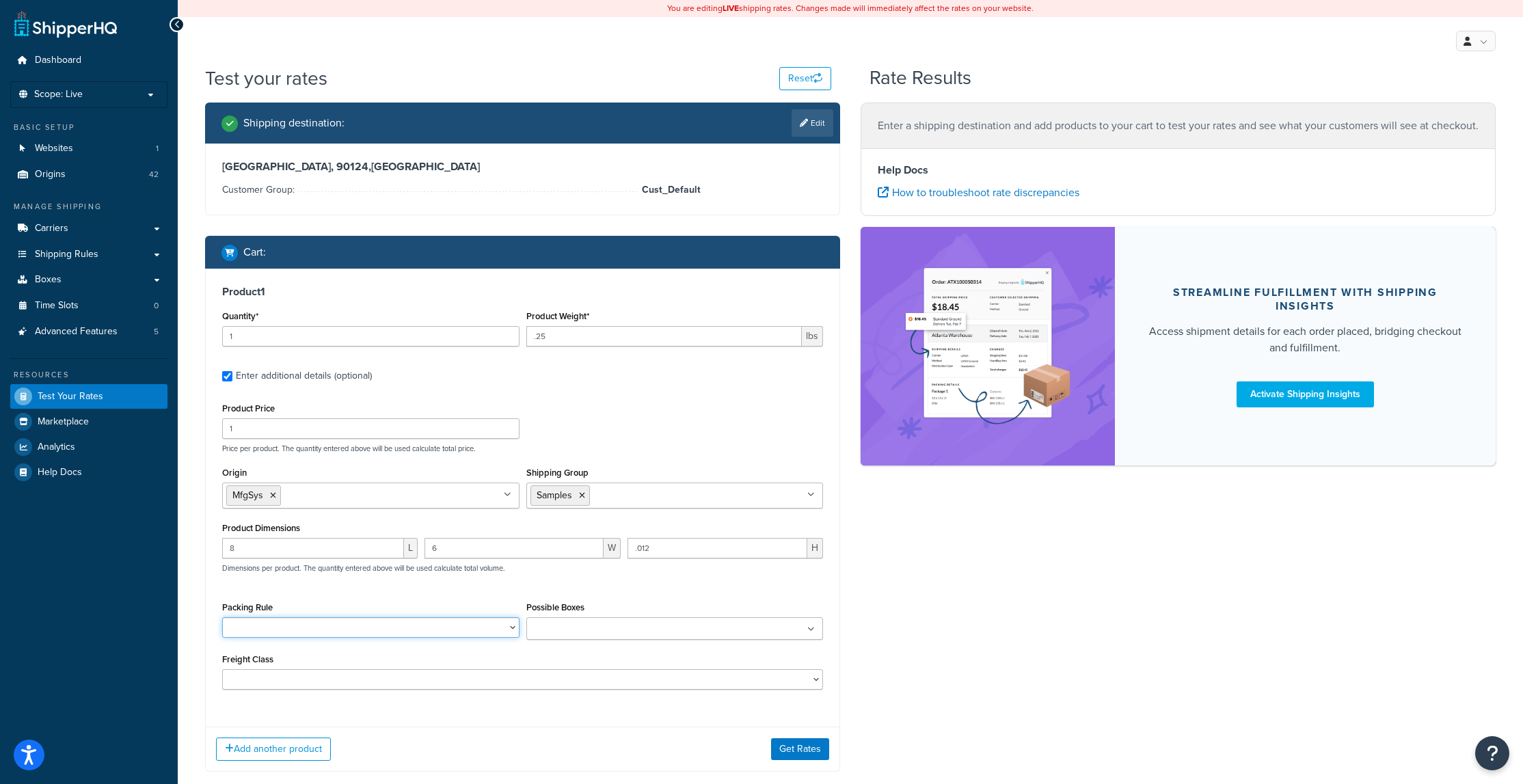
click at [512, 627] on select "1100-45_1.5x1.5_Pk 1100-90_2x2_Pk 1100-90_3.5x3.5_Pk 1100-90_8x8_Pk 1300-90_24r…" at bounding box center [371, 627] width 297 height 21
select select "86388"
click at [222, 618] on select "1100-45_1.5x1.5_Pk 1100-90_2x2_Pk 1100-90_3.5x3.5_Pk 1100-90_8x8_Pk 1300-90_24r…" at bounding box center [371, 627] width 297 height 21
click at [299, 677] on select "50 55 60 65 70 77.5 85 92.5 100 110 125 150 175 200 250 300 400 500" at bounding box center [523, 679] width 601 height 21
select select "150"
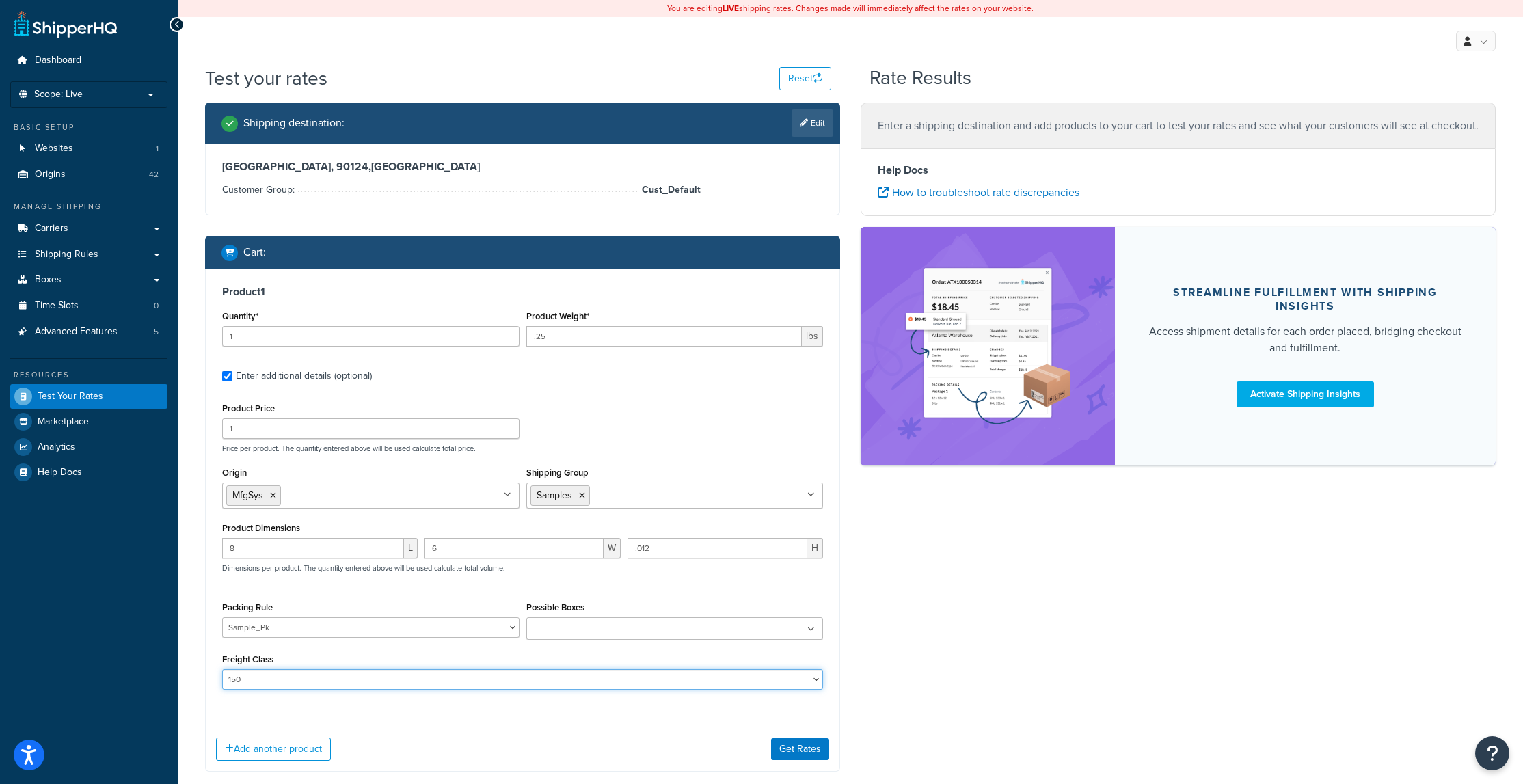
click at [222, 670] on select "50 55 60 65 70 77.5 85 92.5 100 110 125 150 175 200 250 300 400 500" at bounding box center [523, 679] width 601 height 21
click at [792, 748] on button "Get Rates" at bounding box center [800, 749] width 58 height 22
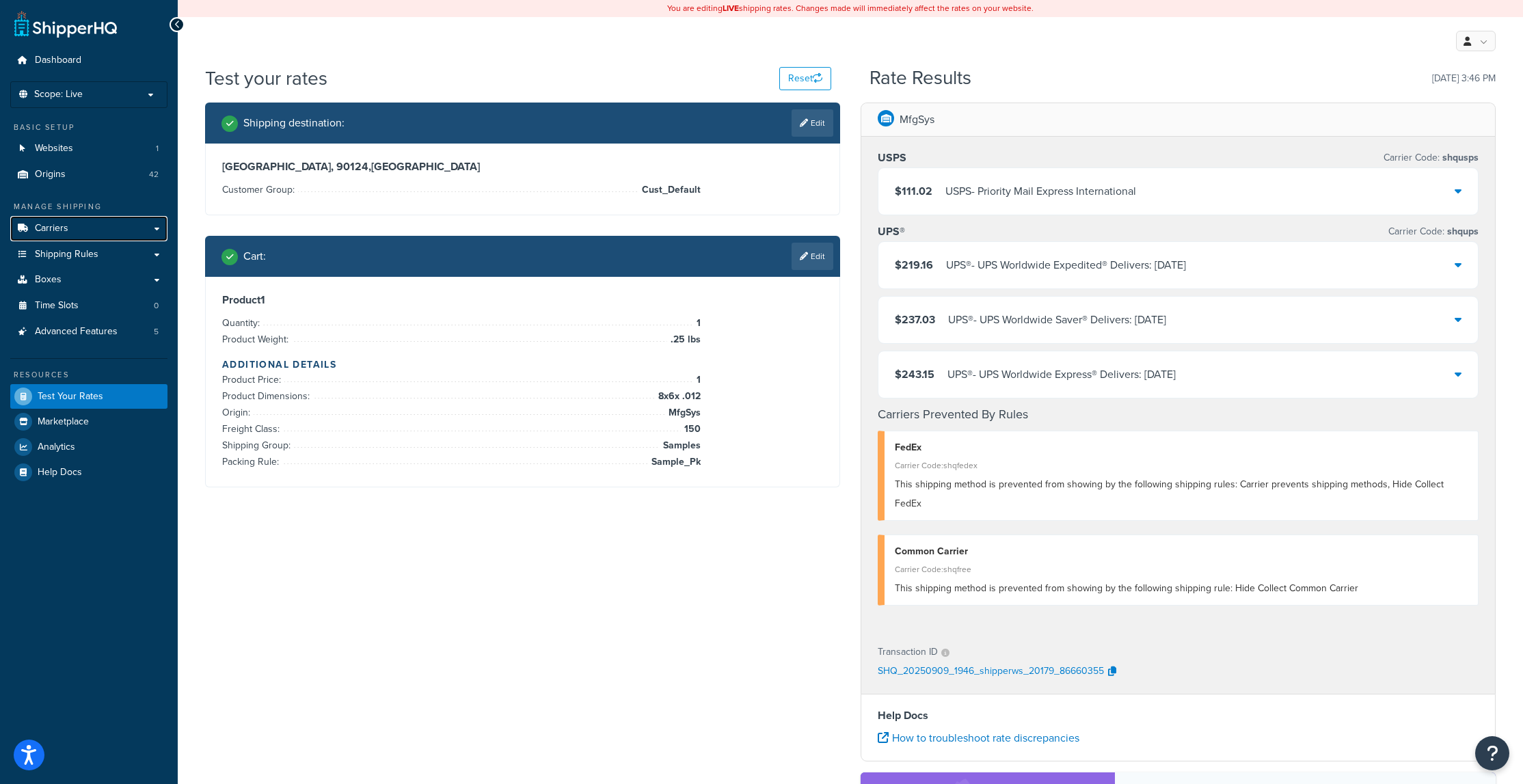
click at [96, 233] on link "Carriers" at bounding box center [89, 229] width 157 height 25
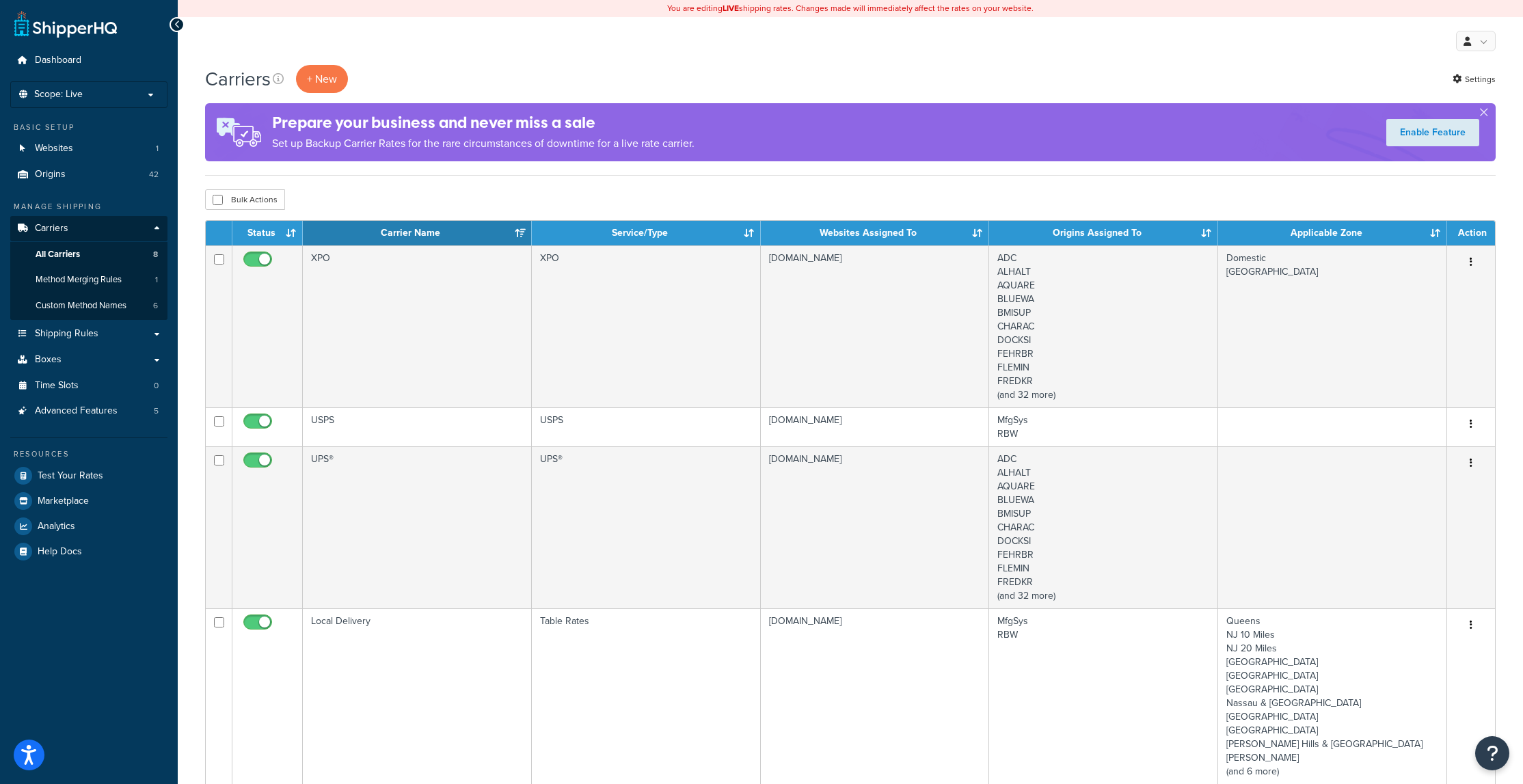
click at [563, 421] on td "USPS" at bounding box center [646, 427] width 229 height 39
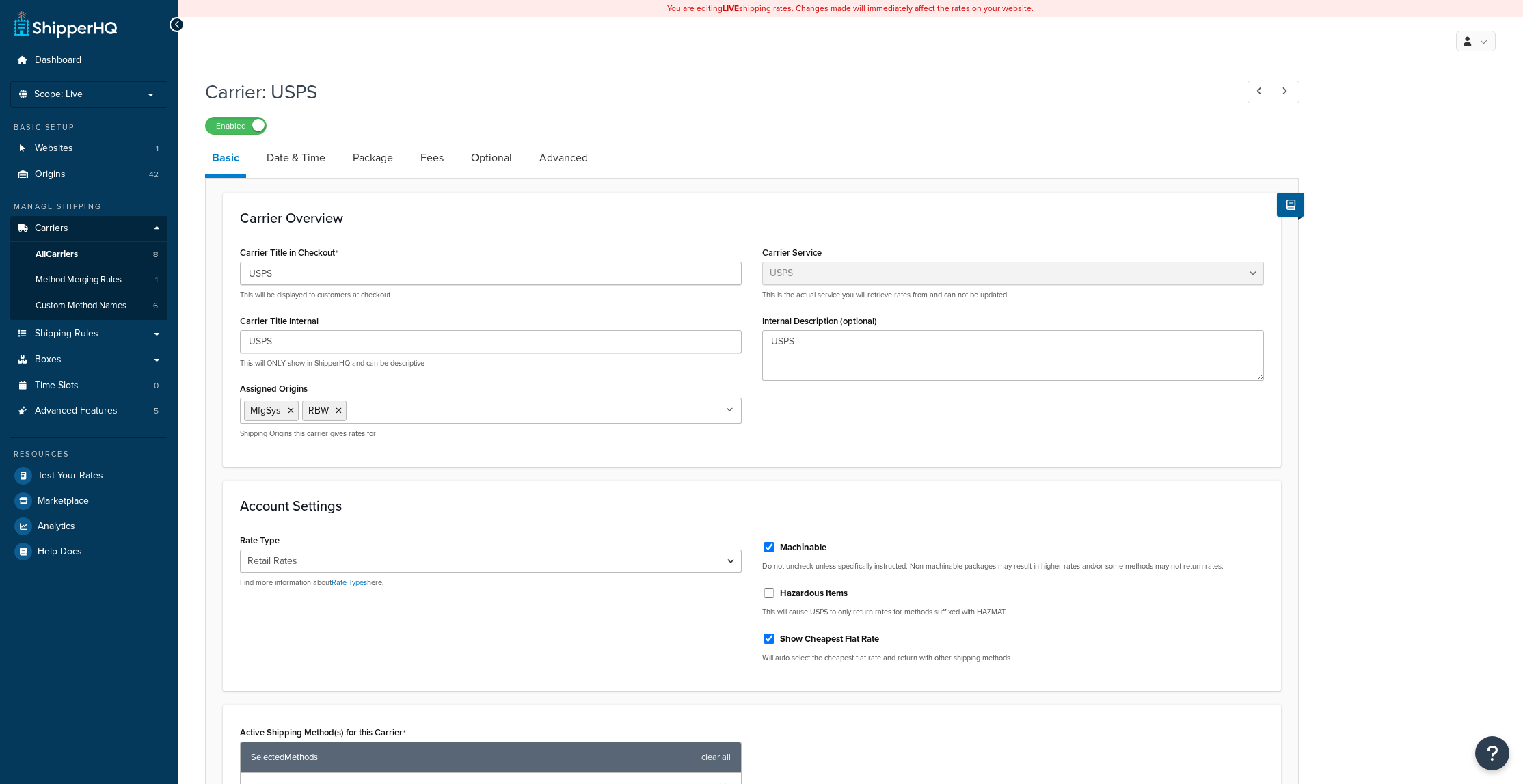
select select "usps"
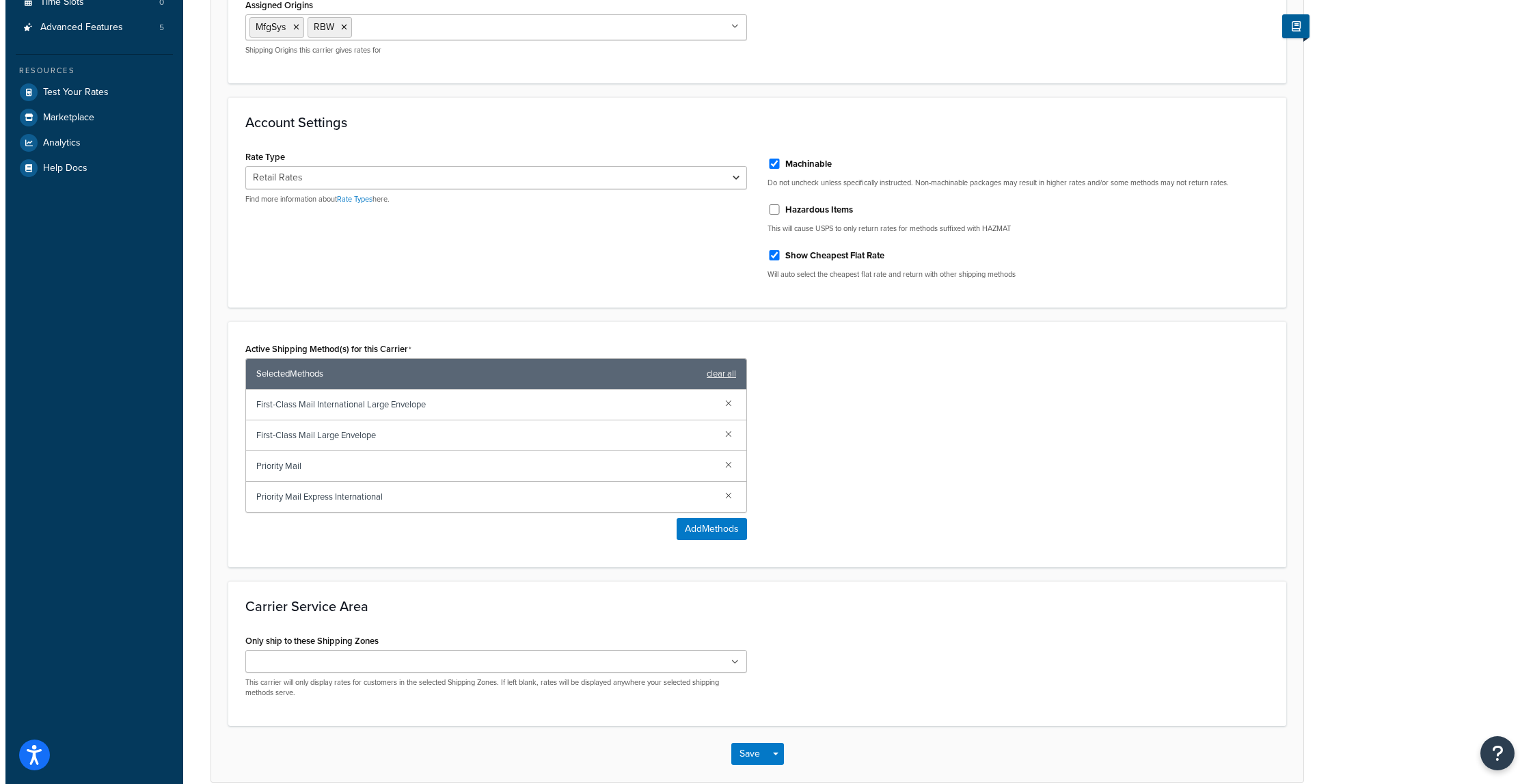
scroll to position [452, 0]
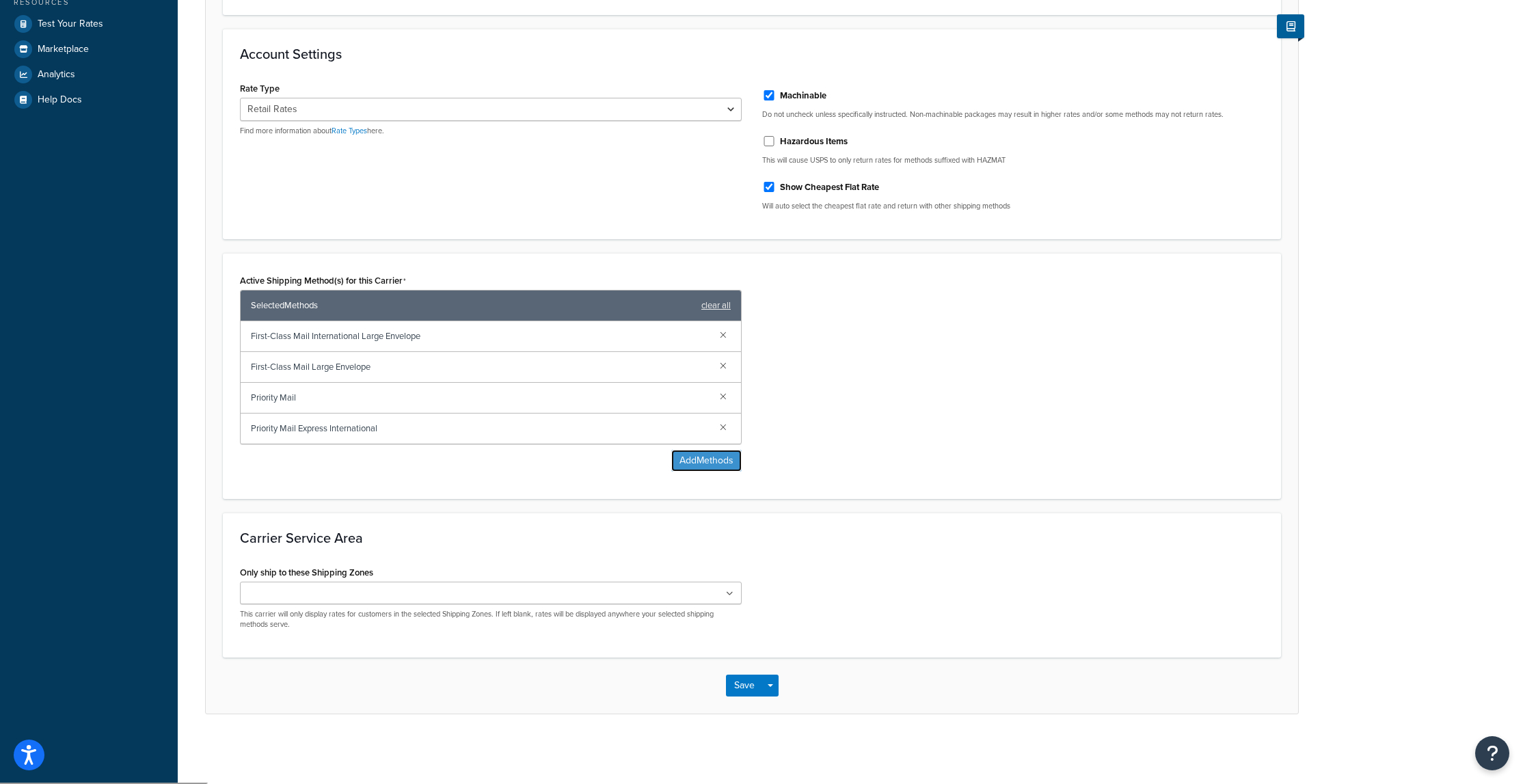
click at [704, 460] on button "Add Methods" at bounding box center [706, 460] width 70 height 22
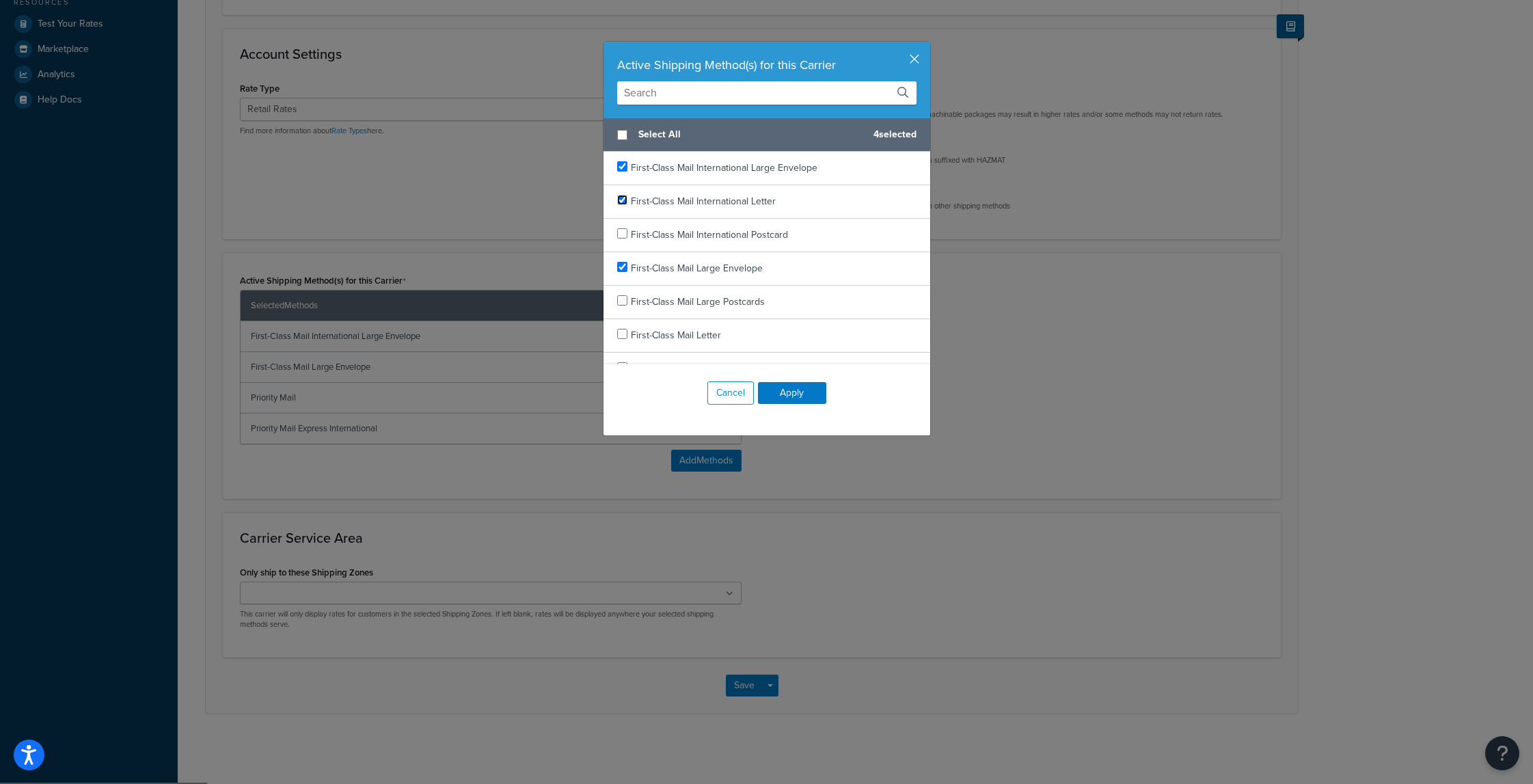
click at [618, 198] on input "checkbox" at bounding box center [622, 200] width 10 height 10
checkbox input "true"
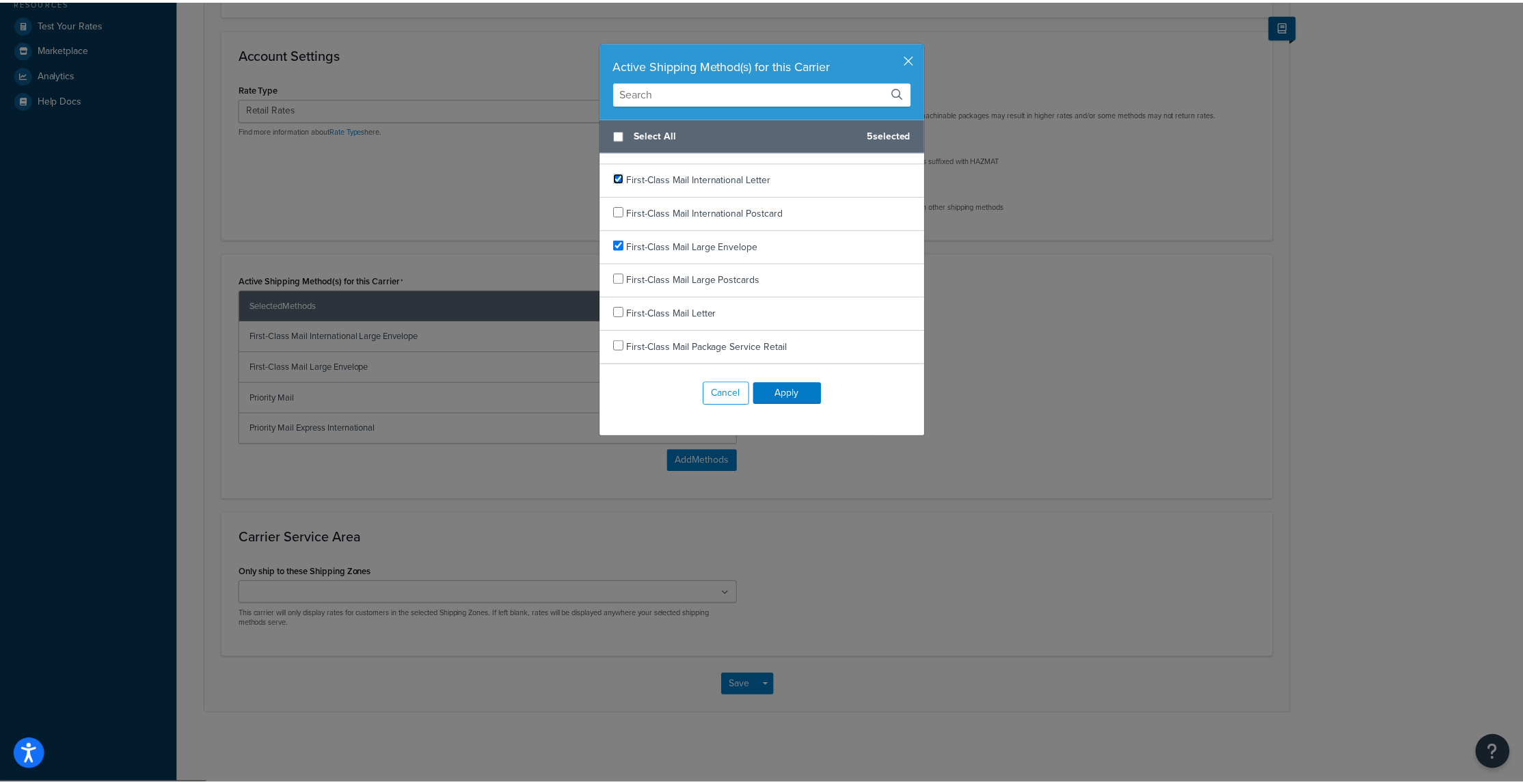
scroll to position [0, 0]
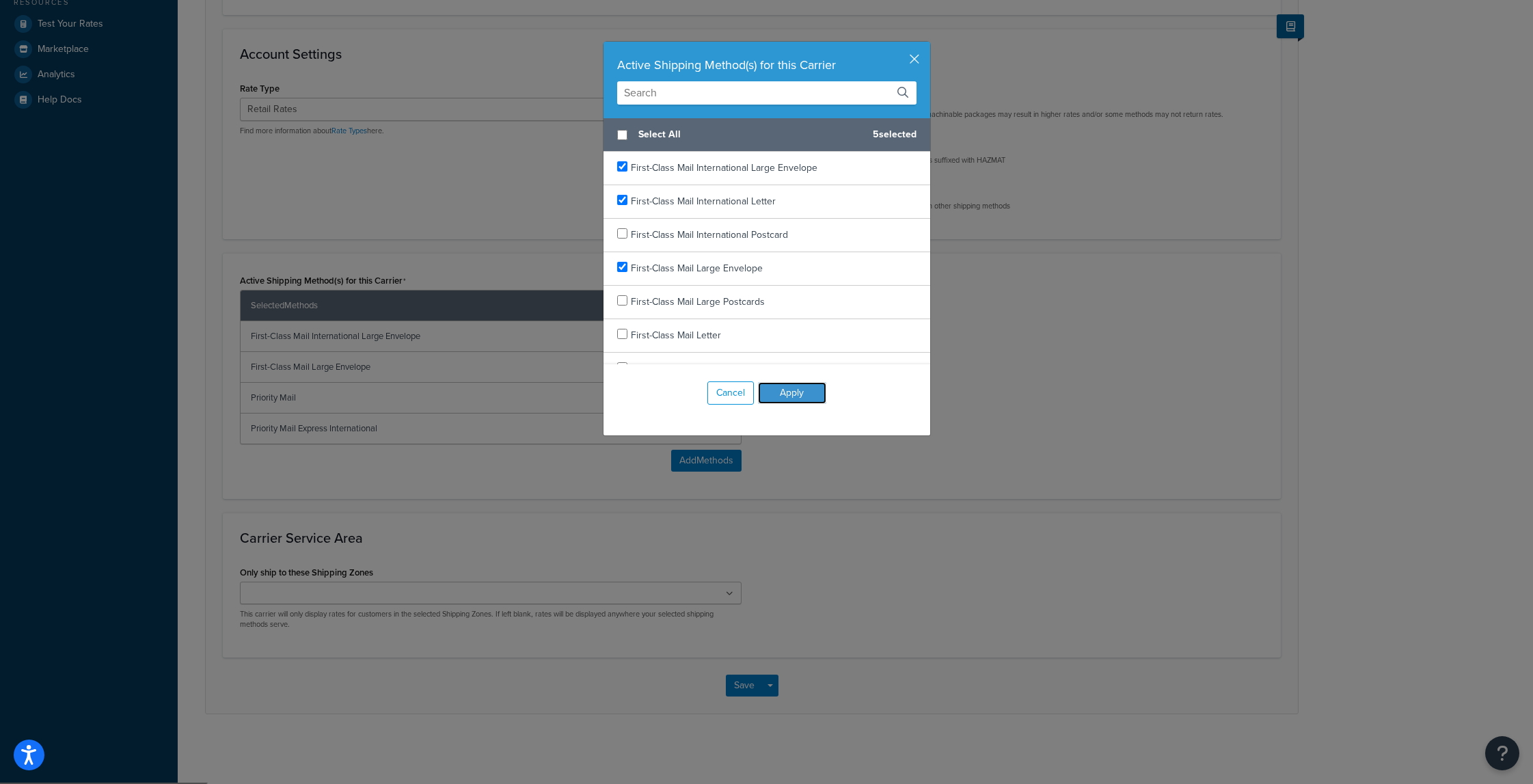
click at [794, 396] on button "Apply" at bounding box center [792, 393] width 68 height 22
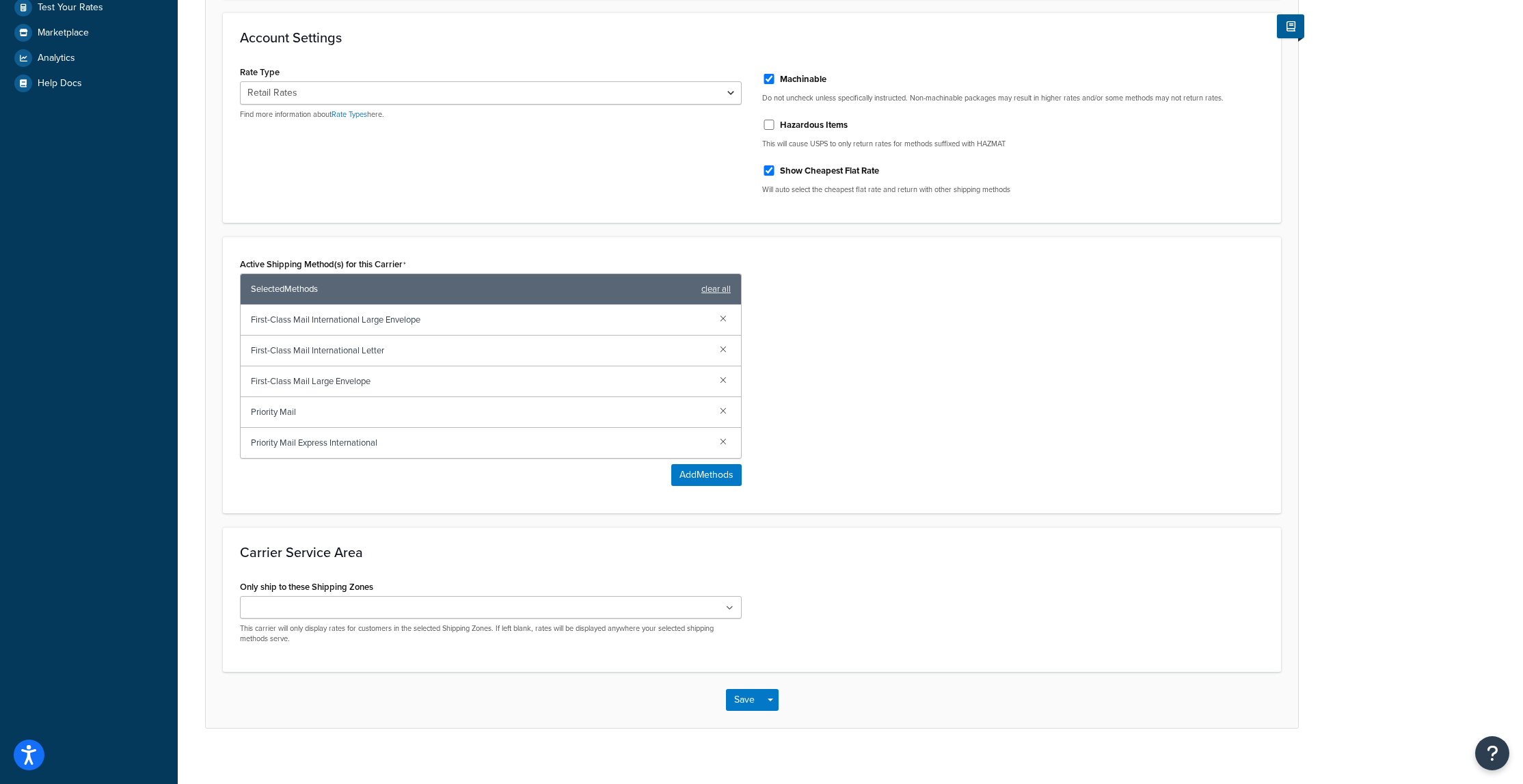
scroll to position [483, 0]
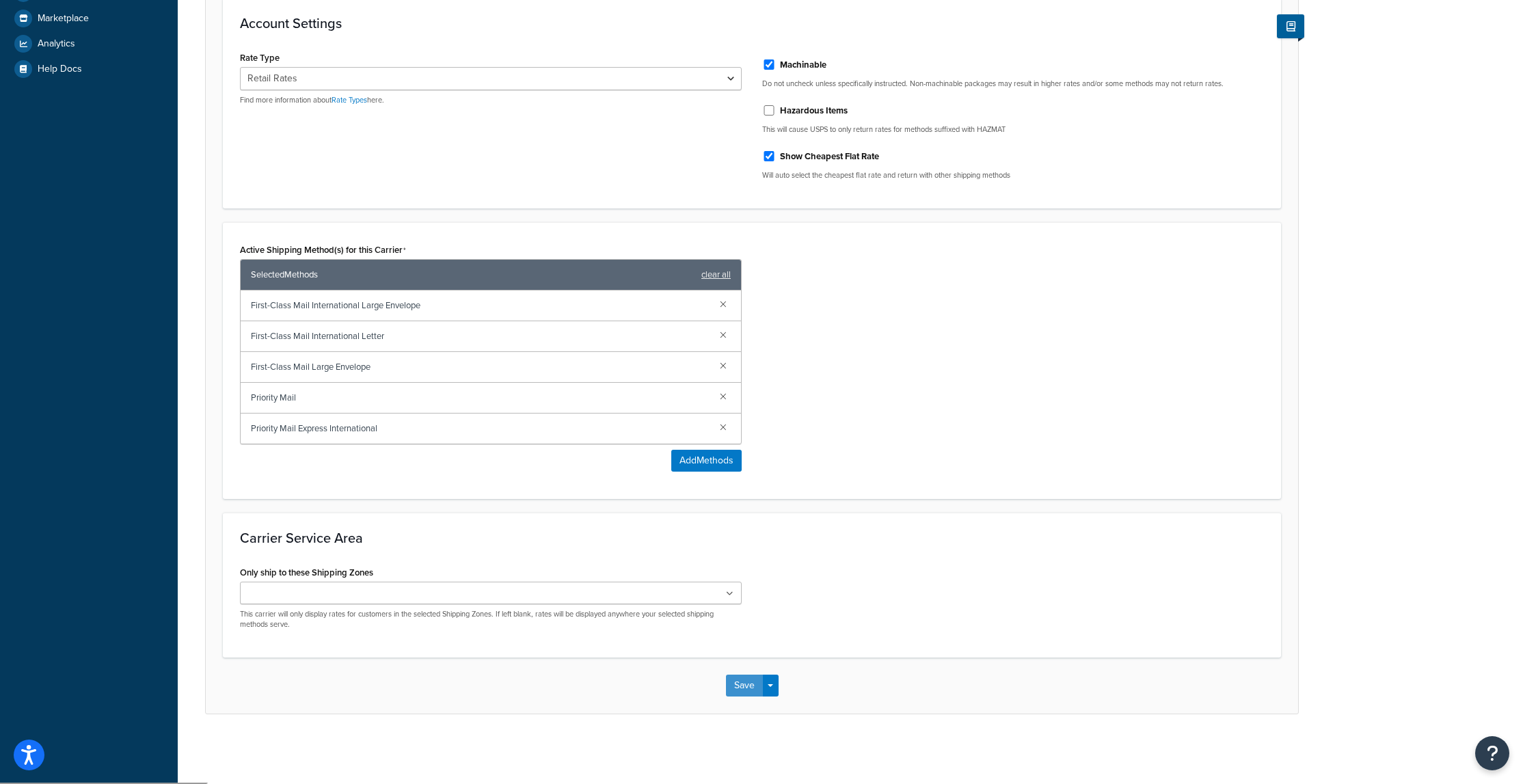
click at [748, 680] on button "Save" at bounding box center [744, 686] width 37 height 22
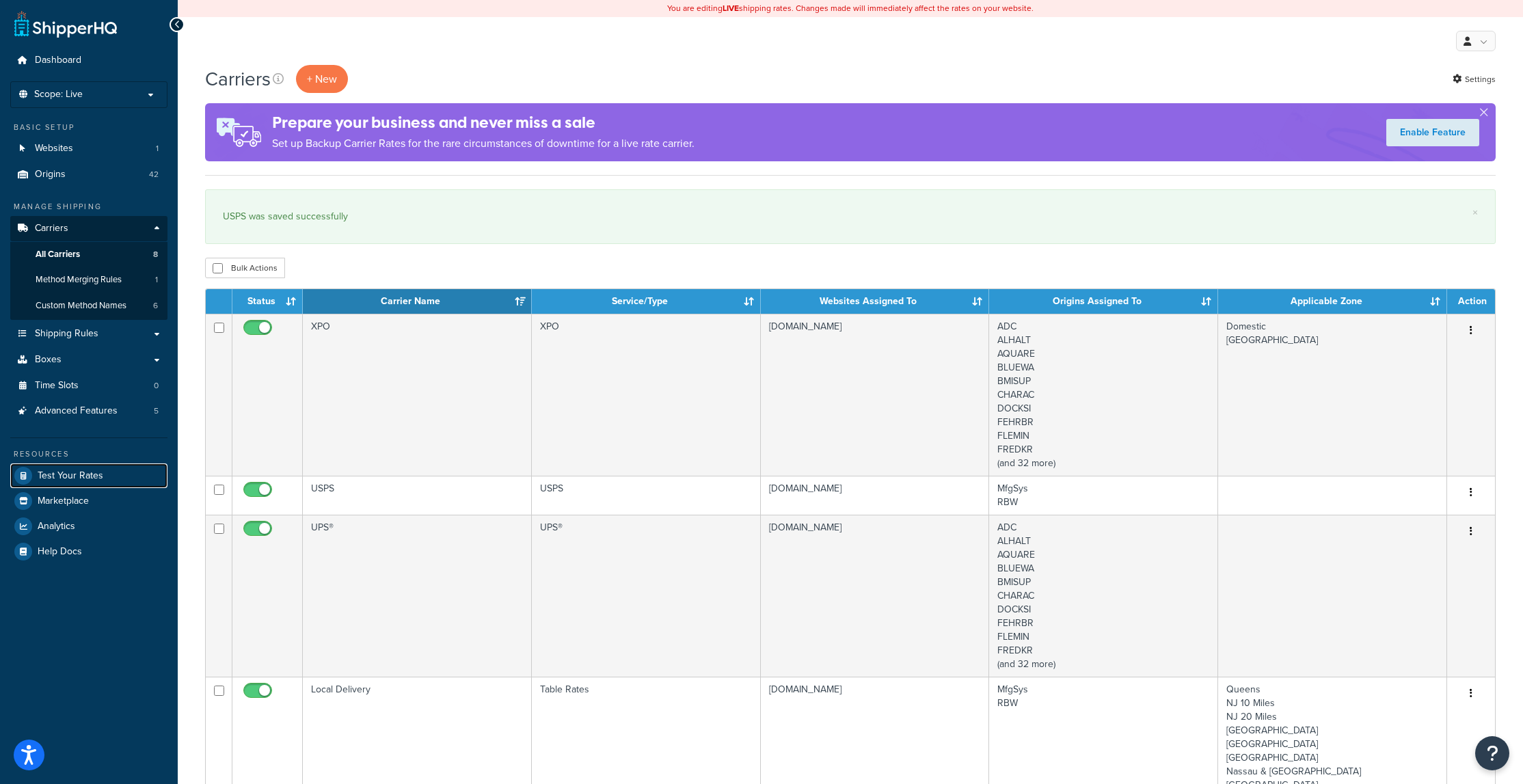
click at [76, 475] on span "Test Your Rates" at bounding box center [70, 476] width 65 height 12
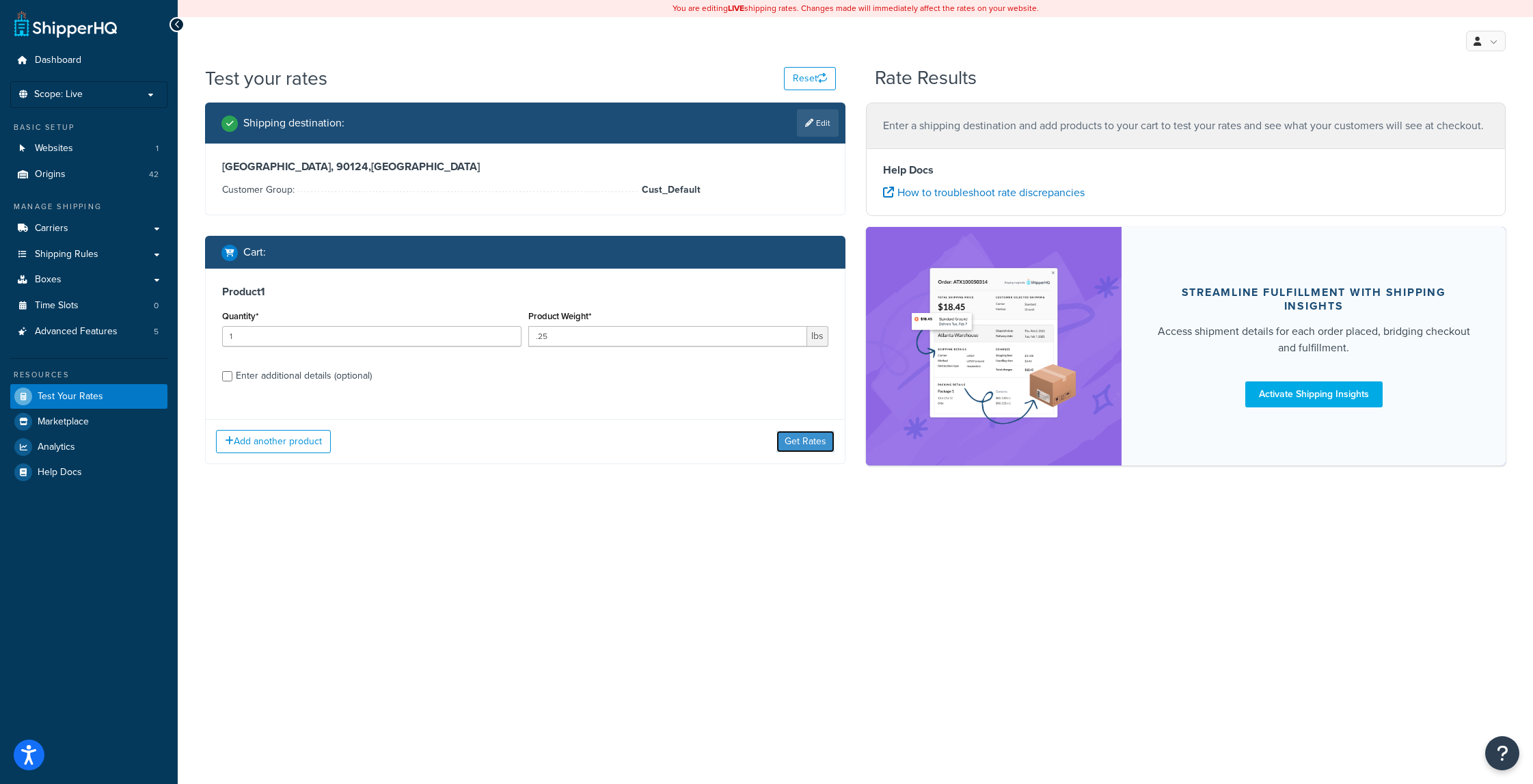
click at [807, 438] on button "Get Rates" at bounding box center [805, 441] width 58 height 22
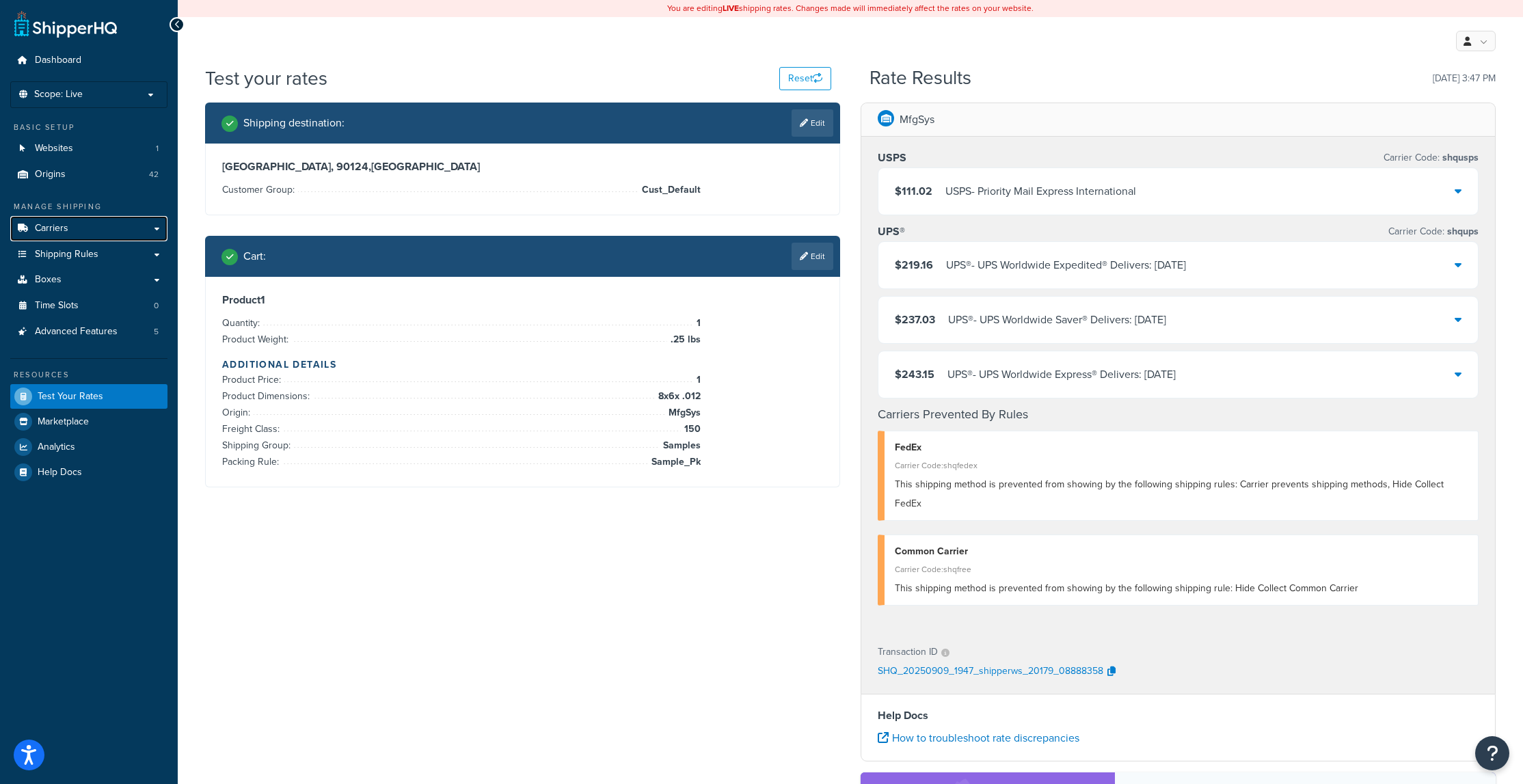
click at [74, 222] on link "Carriers" at bounding box center [89, 229] width 157 height 25
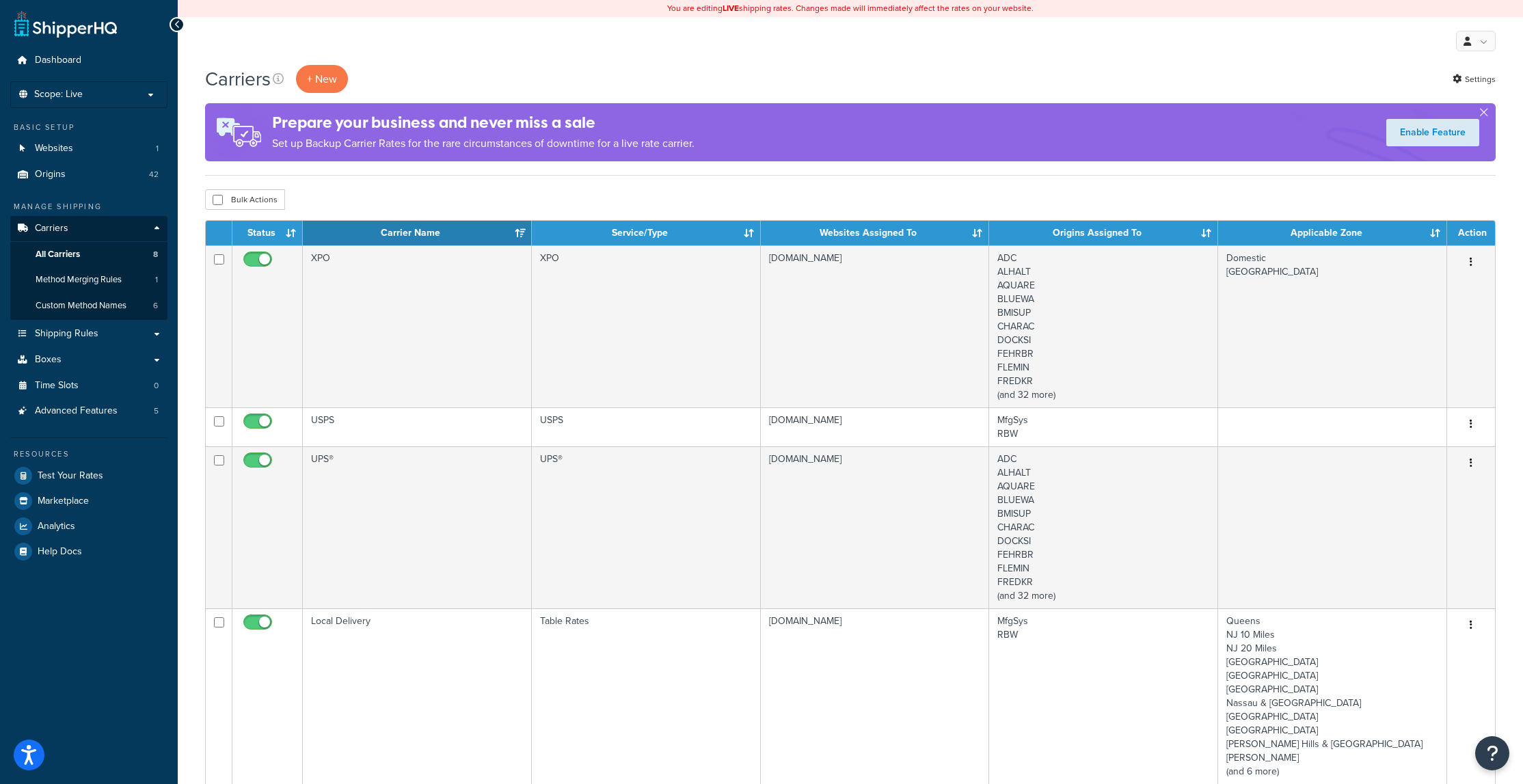
scroll to position [68, 0]
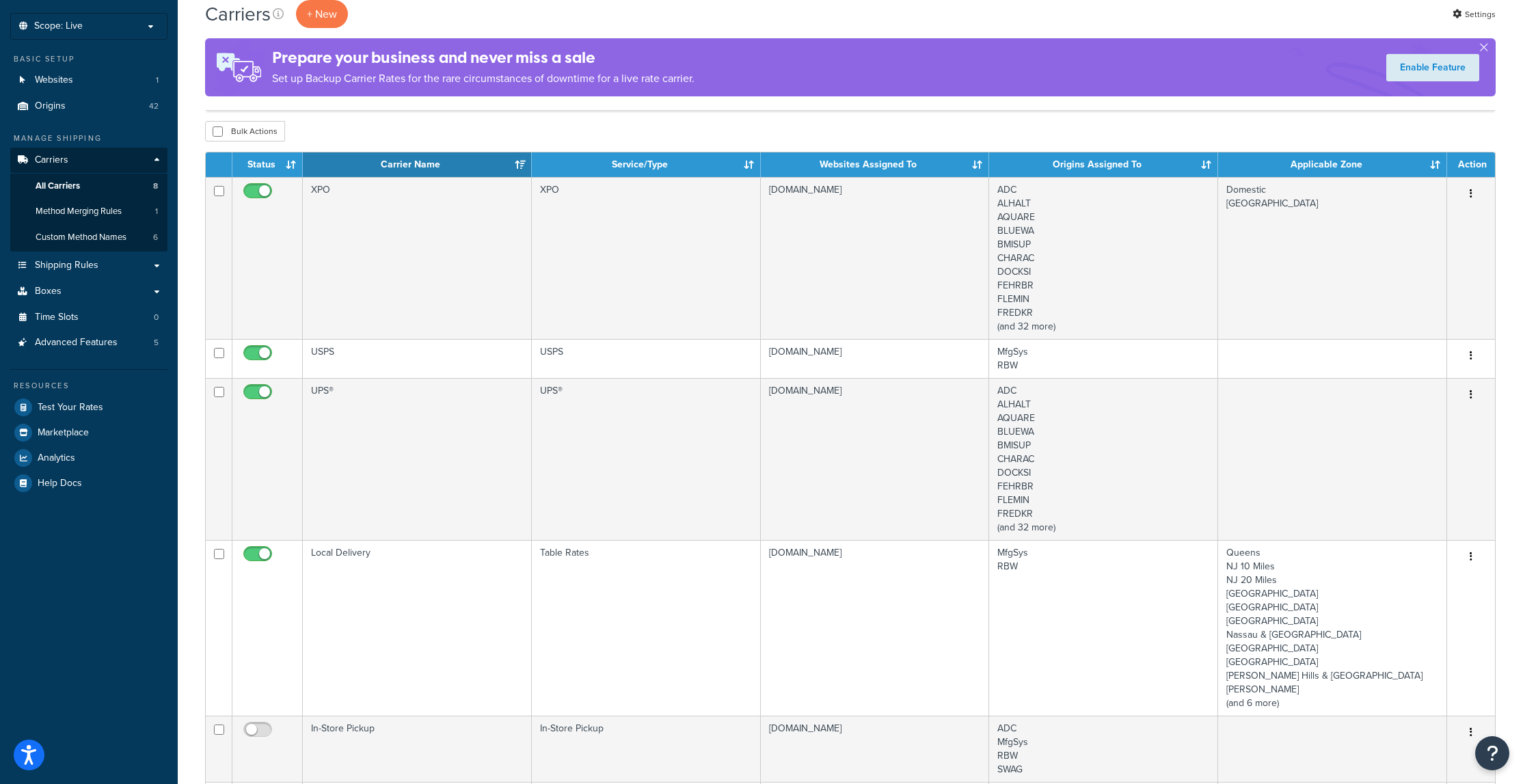
click at [571, 352] on td "USPS" at bounding box center [646, 358] width 229 height 39
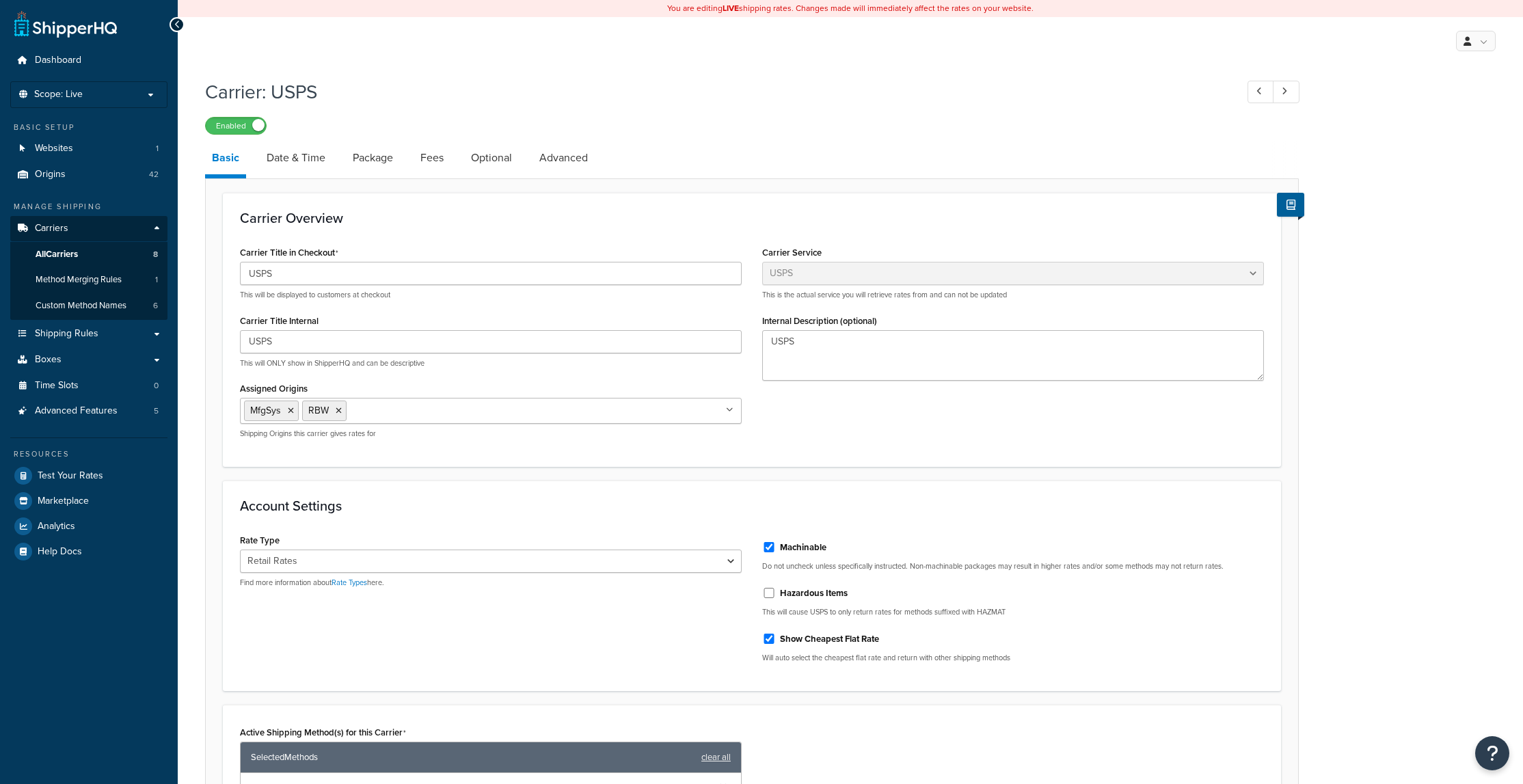
select select "usps"
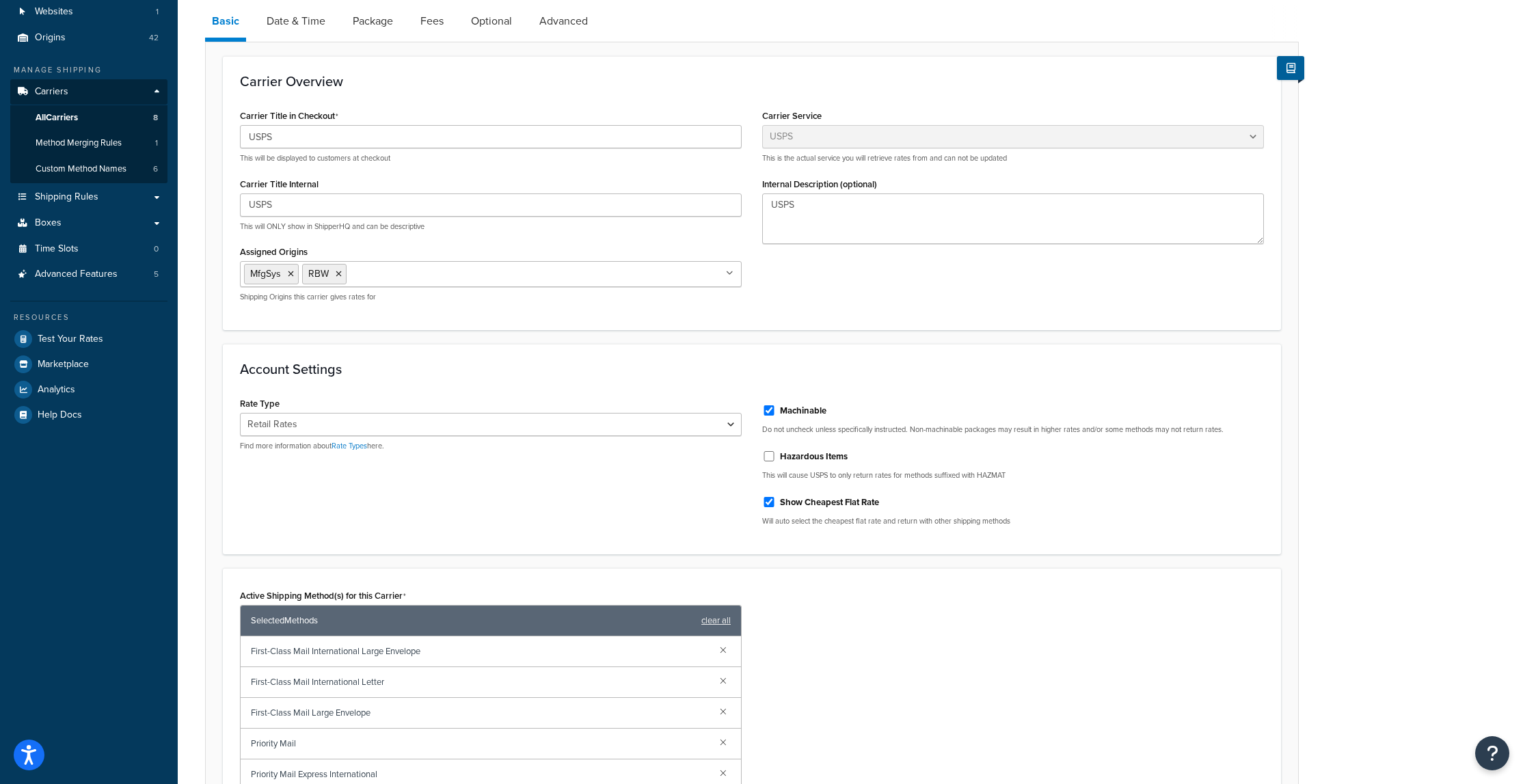
scroll to position [273, 0]
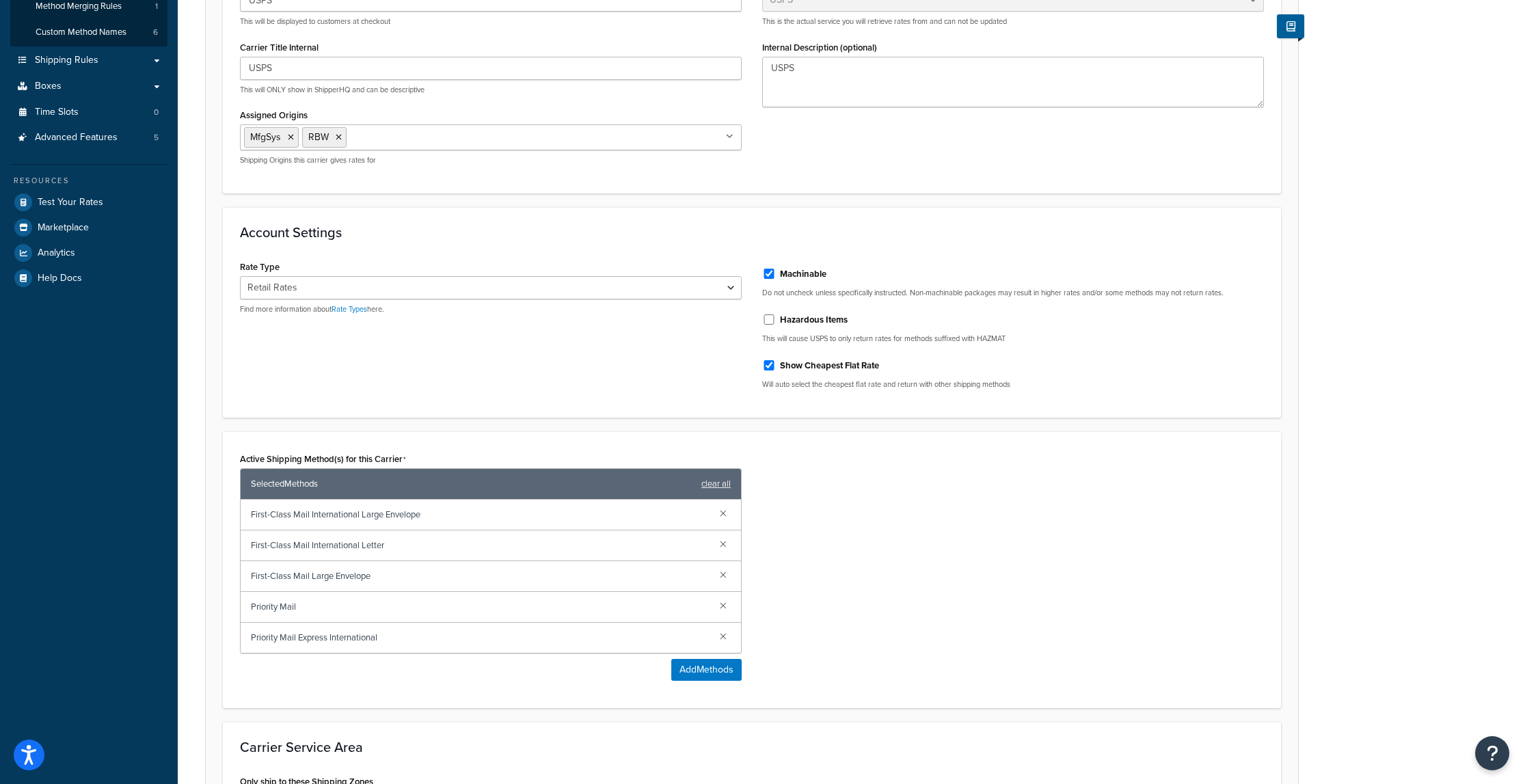
click at [768, 361] on div "Show Cheapest Flat Rate" at bounding box center [1013, 364] width 502 height 21
click at [766, 364] on input "Show Cheapest Flat Rate" at bounding box center [769, 365] width 14 height 10
checkbox input "false"
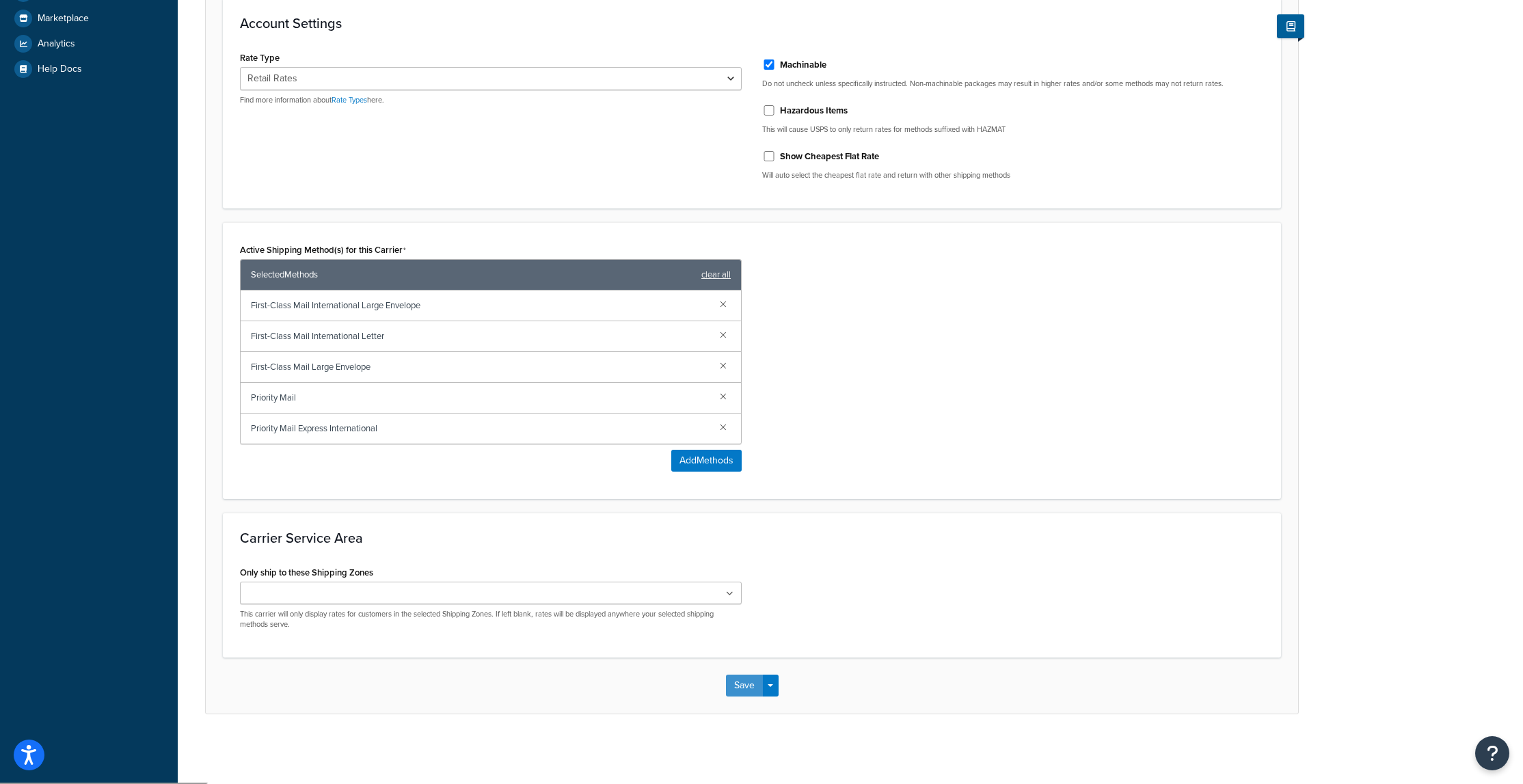
click at [746, 687] on button "Save" at bounding box center [744, 686] width 37 height 22
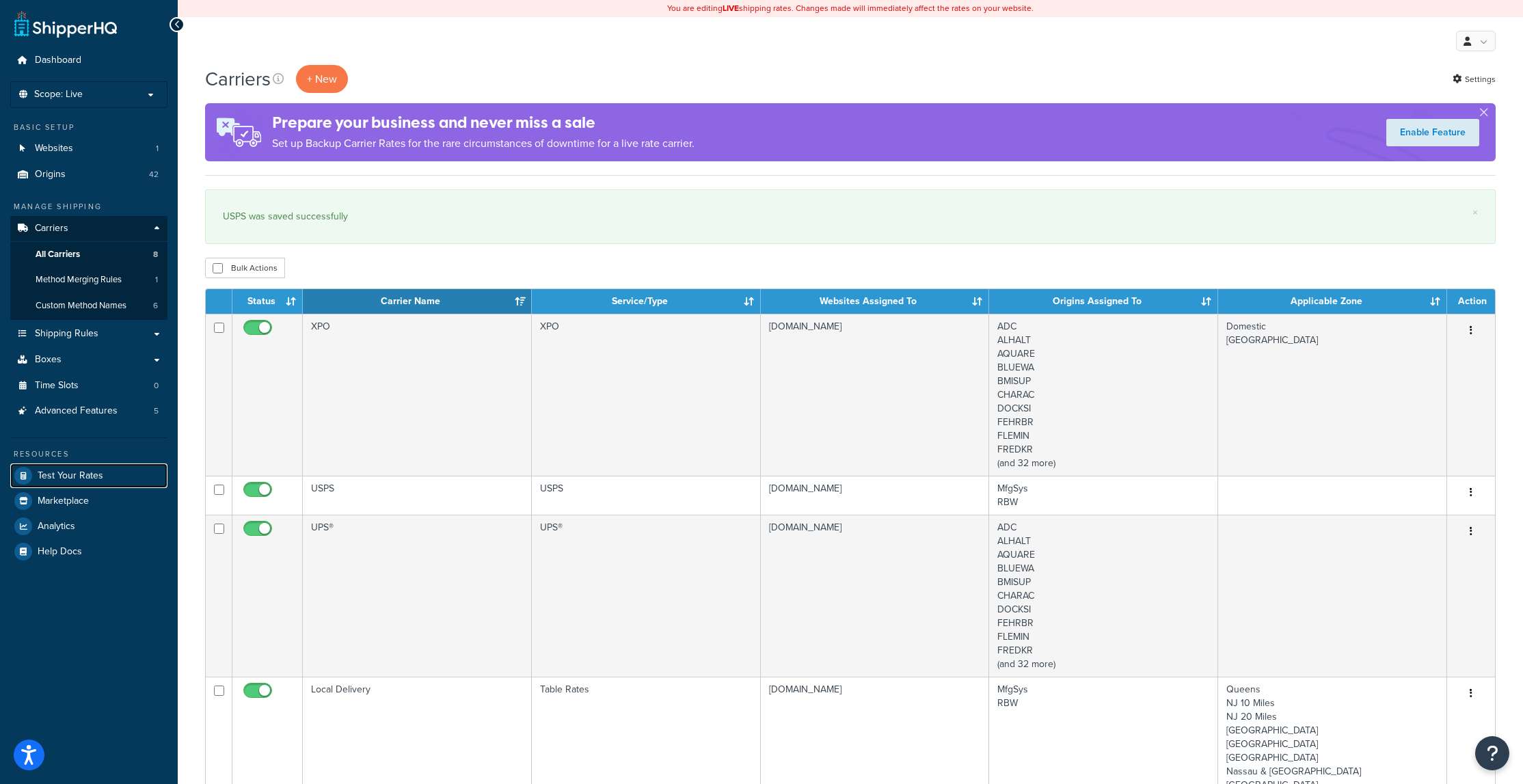
click at [83, 474] on span "Test Your Rates" at bounding box center [70, 476] width 65 height 12
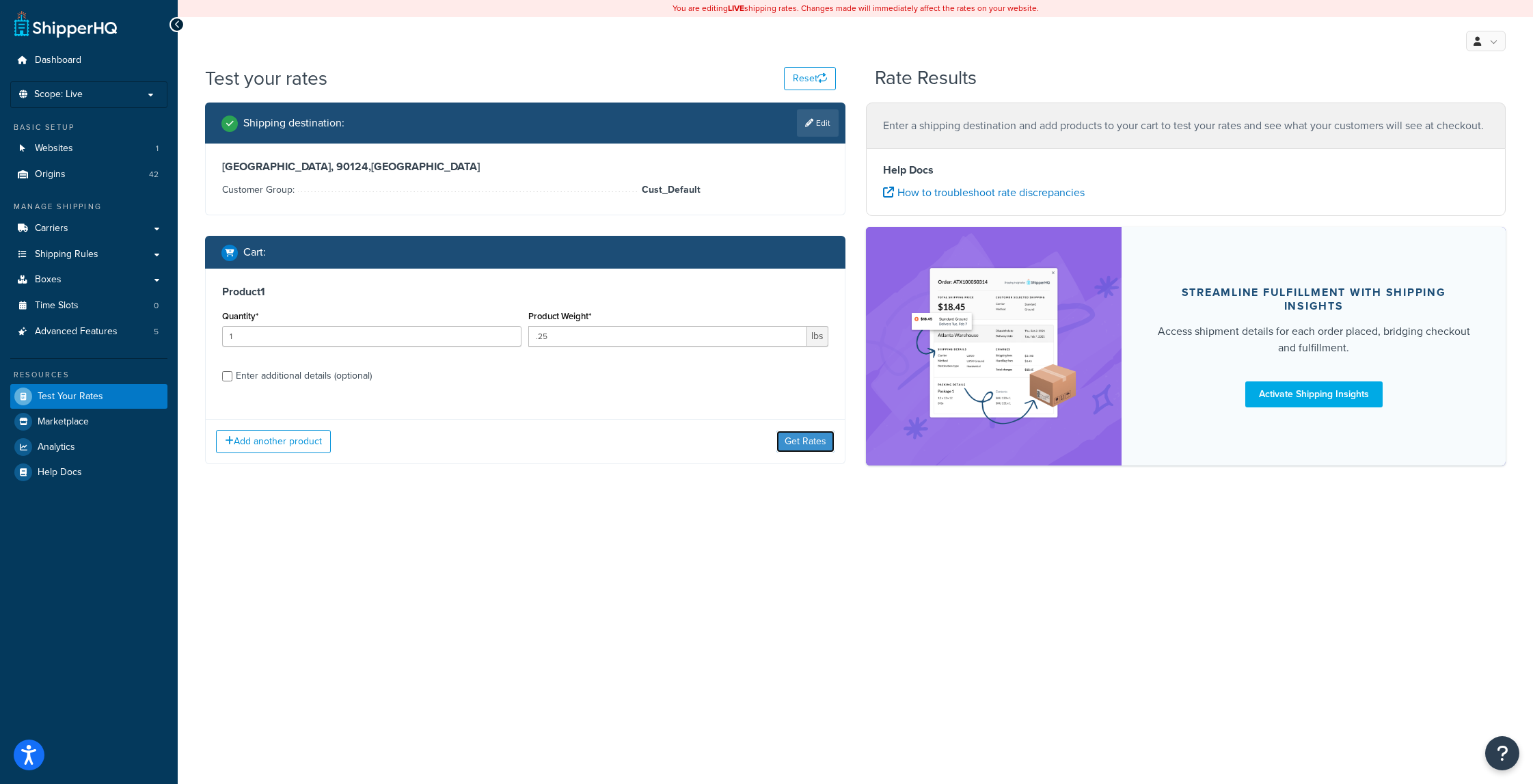
click at [805, 442] on button "Get Rates" at bounding box center [805, 441] width 58 height 22
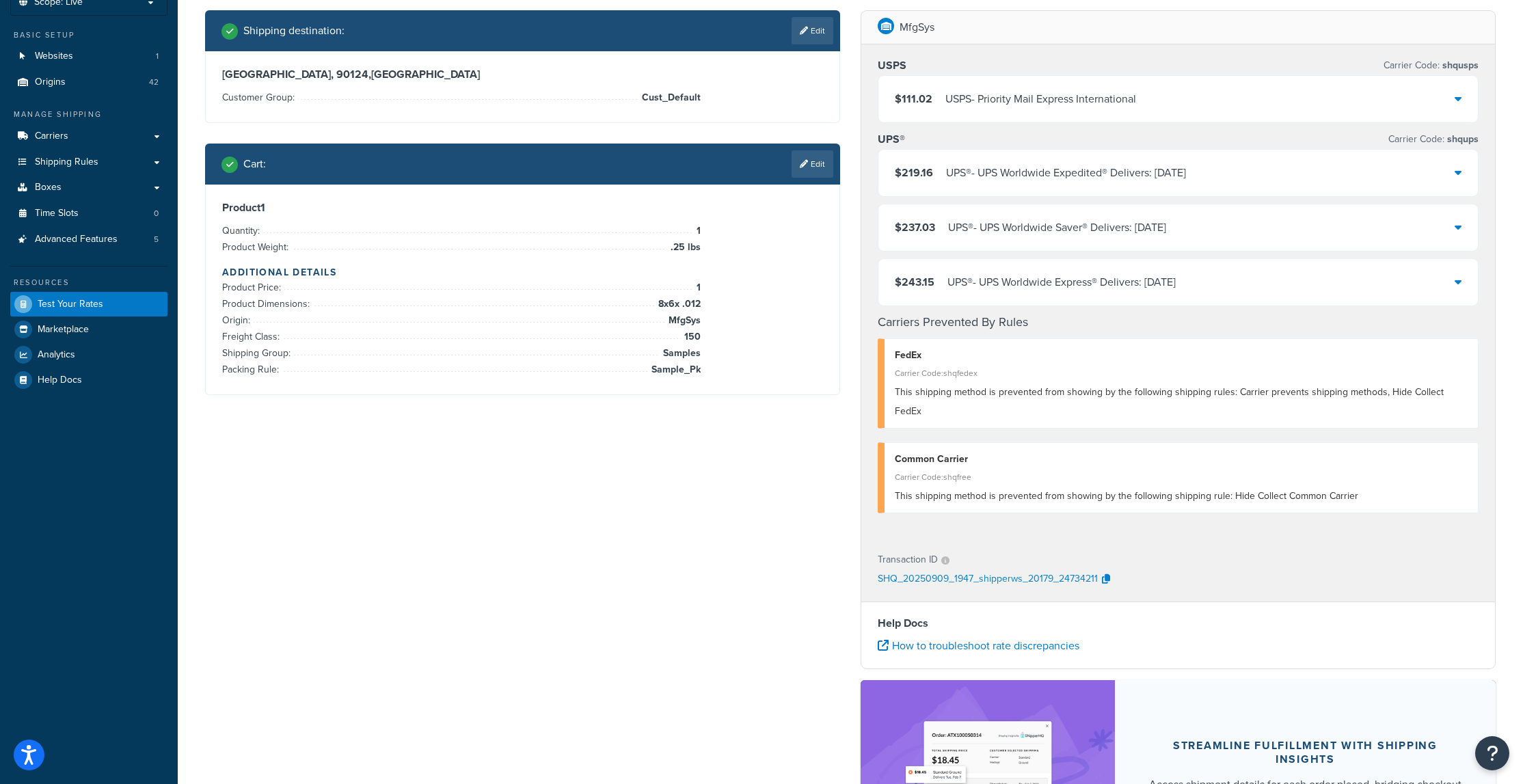
scroll to position [137, 0]
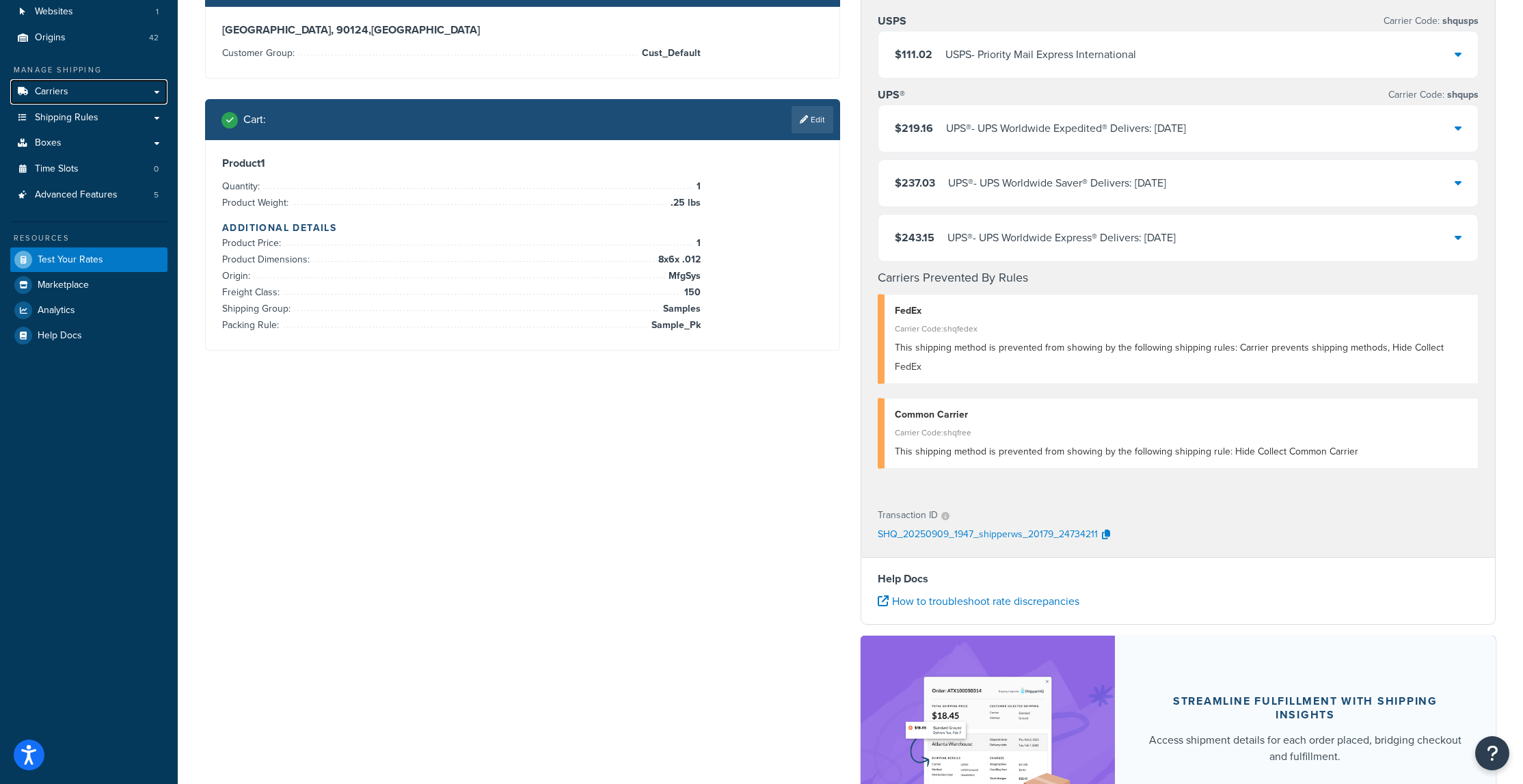
click at [81, 101] on link "Carriers" at bounding box center [89, 92] width 157 height 25
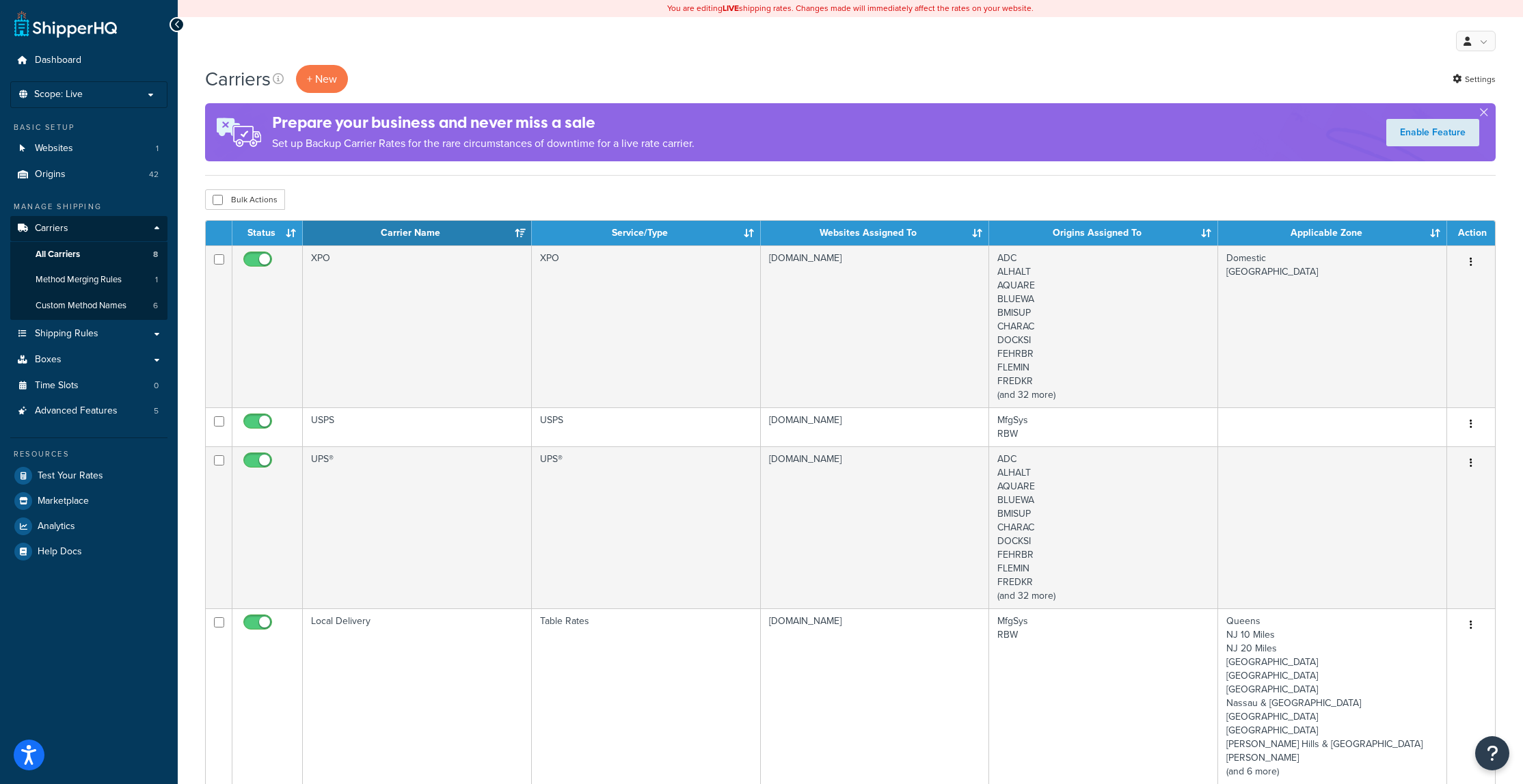
click at [388, 427] on td "USPS" at bounding box center [417, 427] width 229 height 39
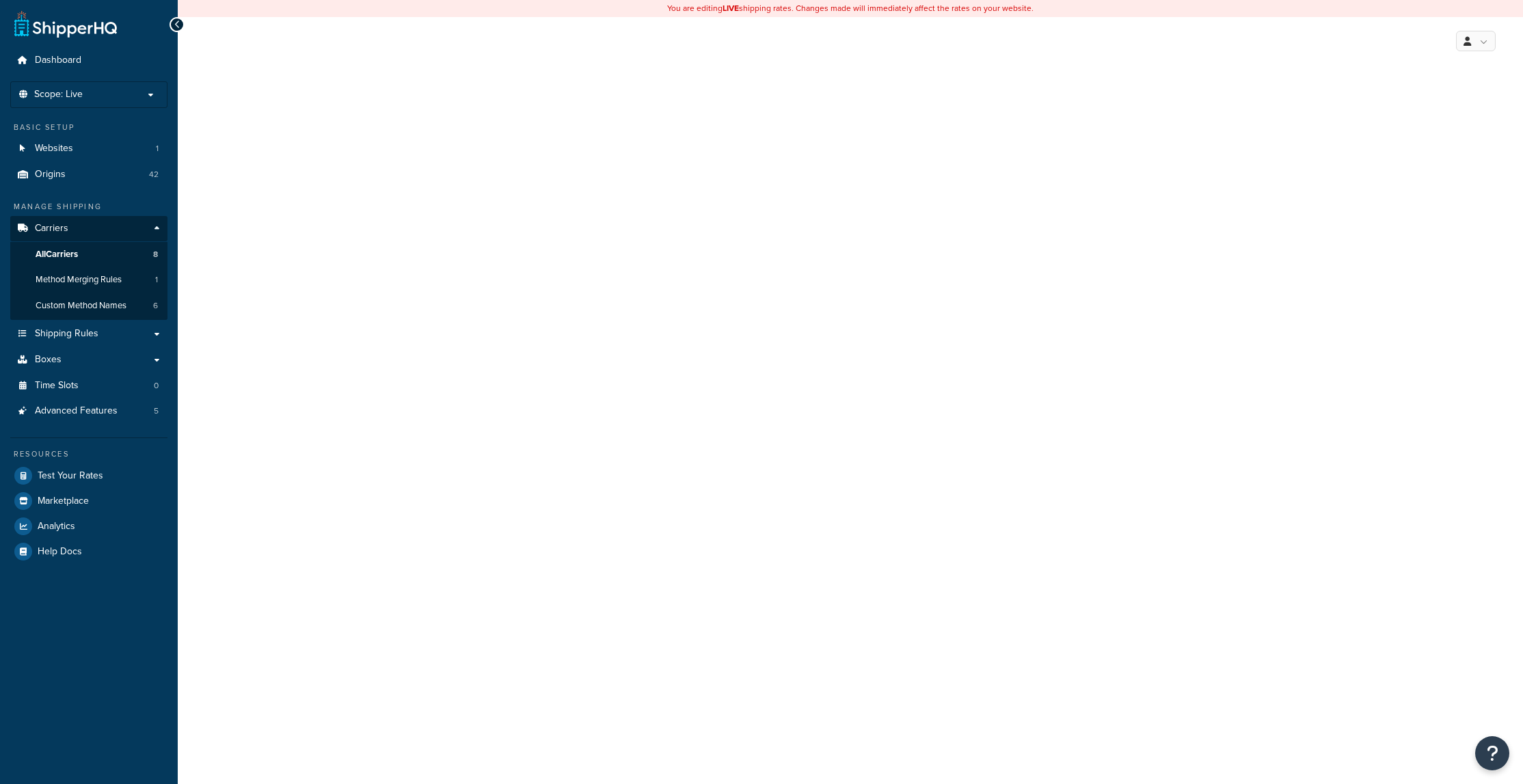
select select "usps"
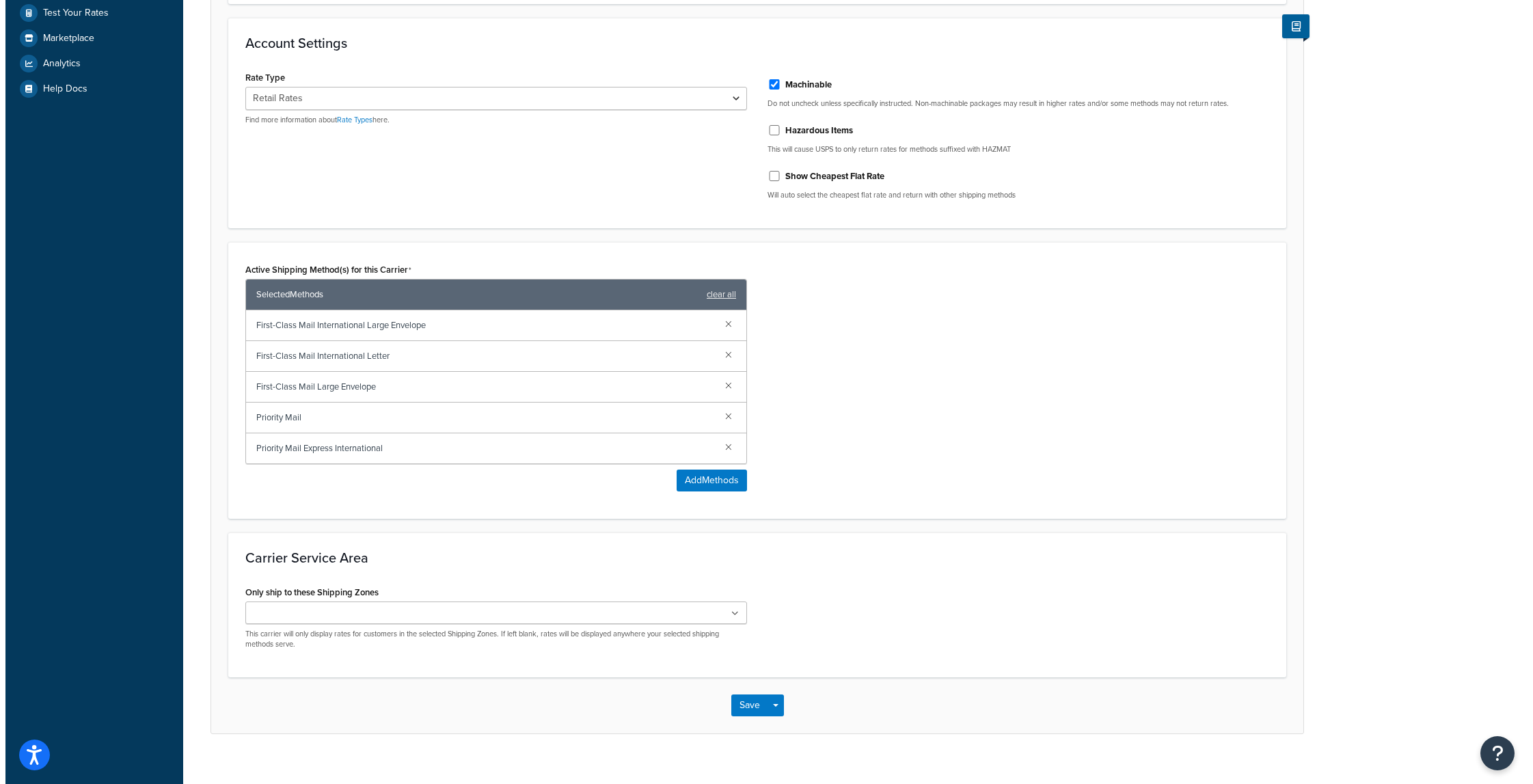
scroll to position [483, 0]
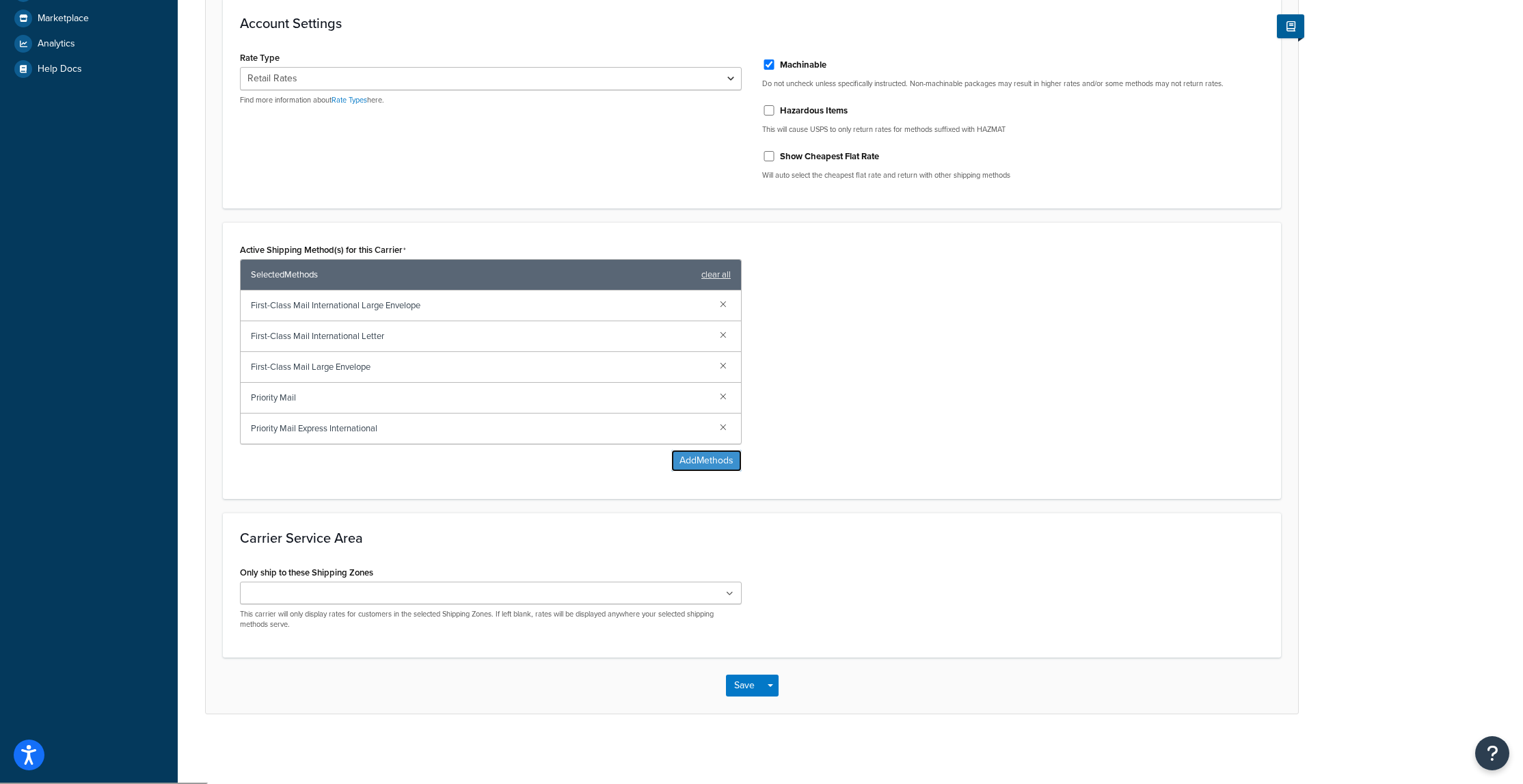
click at [718, 458] on button "Add Methods" at bounding box center [706, 460] width 70 height 22
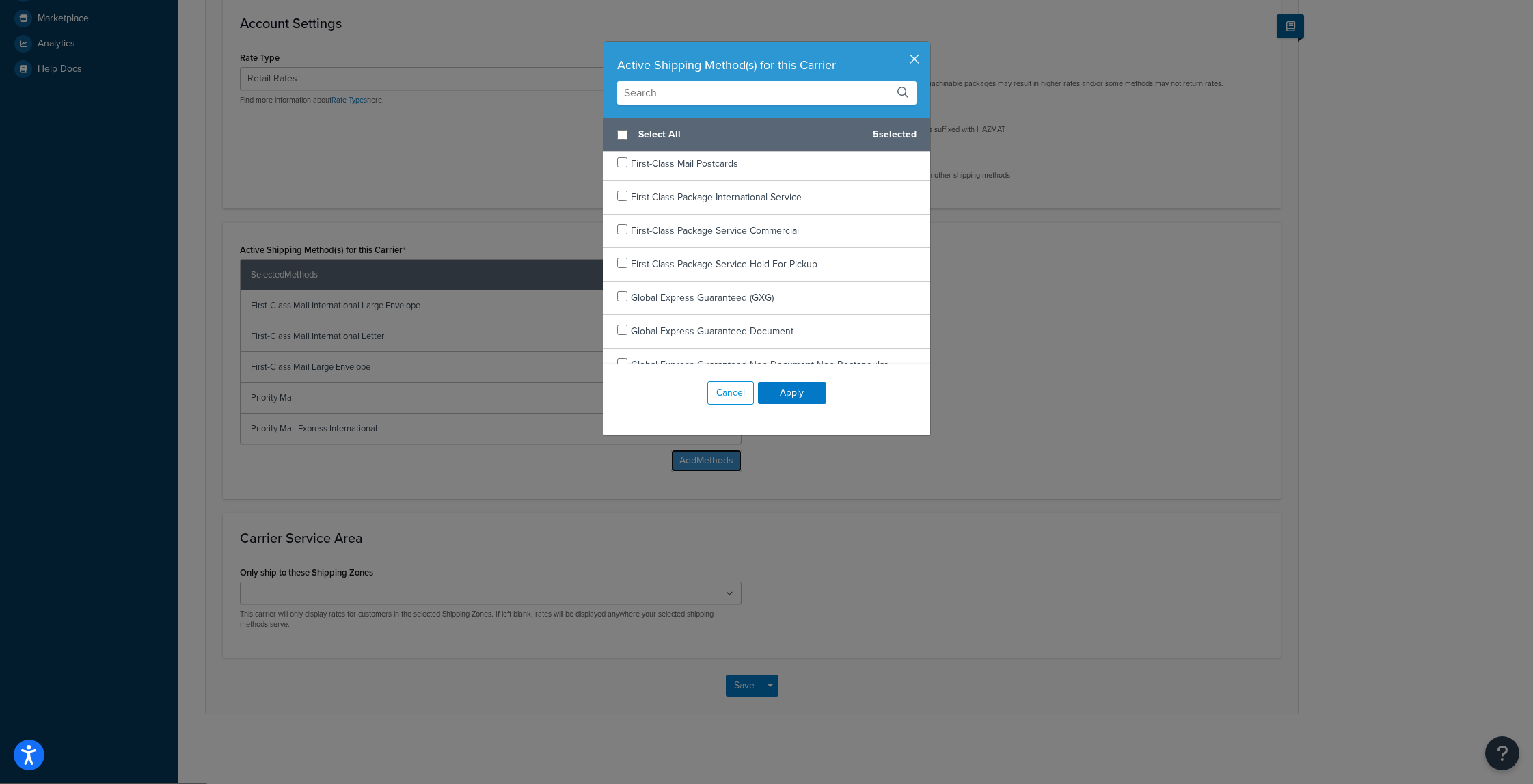
scroll to position [205, 0]
checkbox input "true"
click at [624, 231] on div "First-Class Package International Service" at bounding box center [767, 231] width 327 height 34
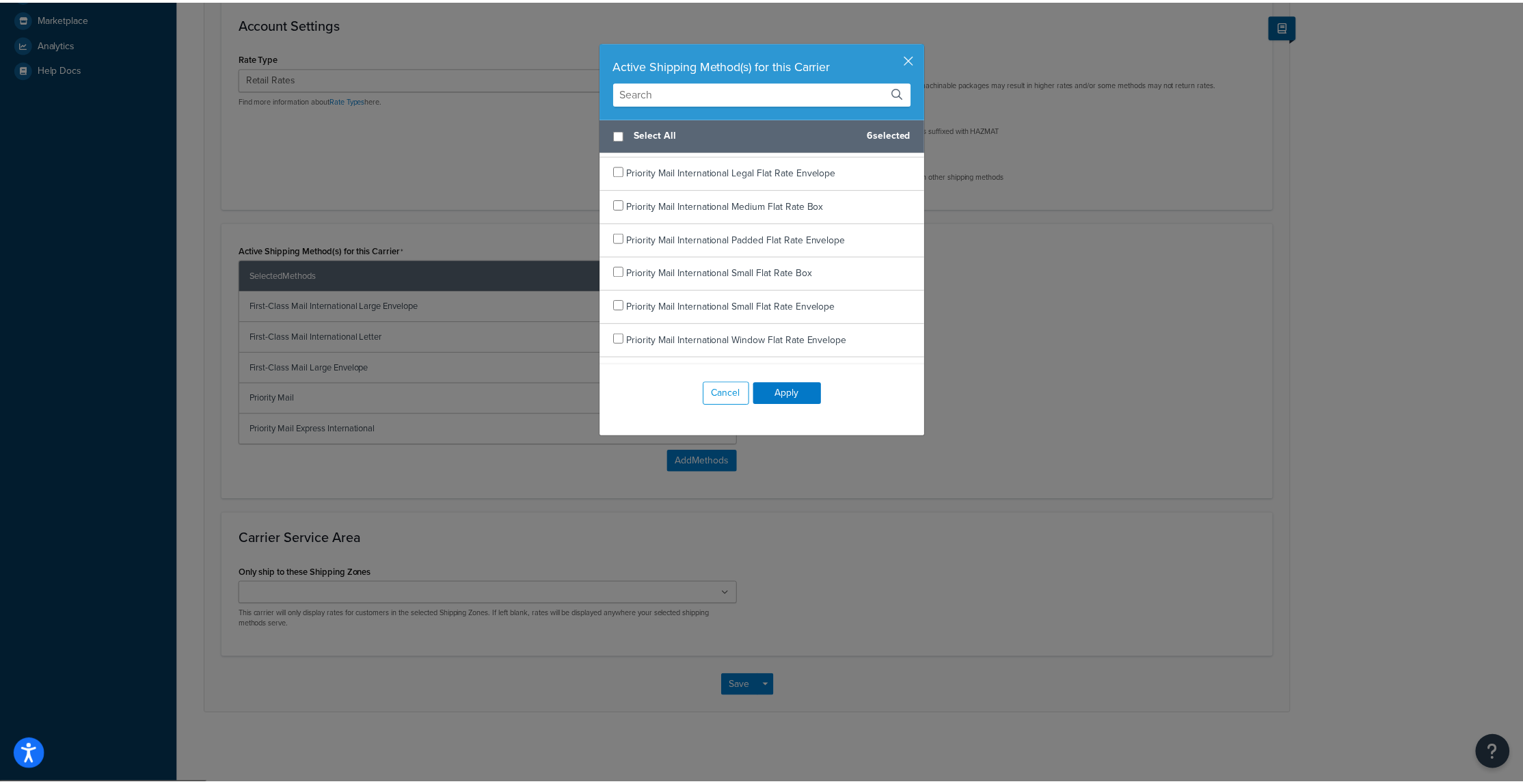
scroll to position [1777, 0]
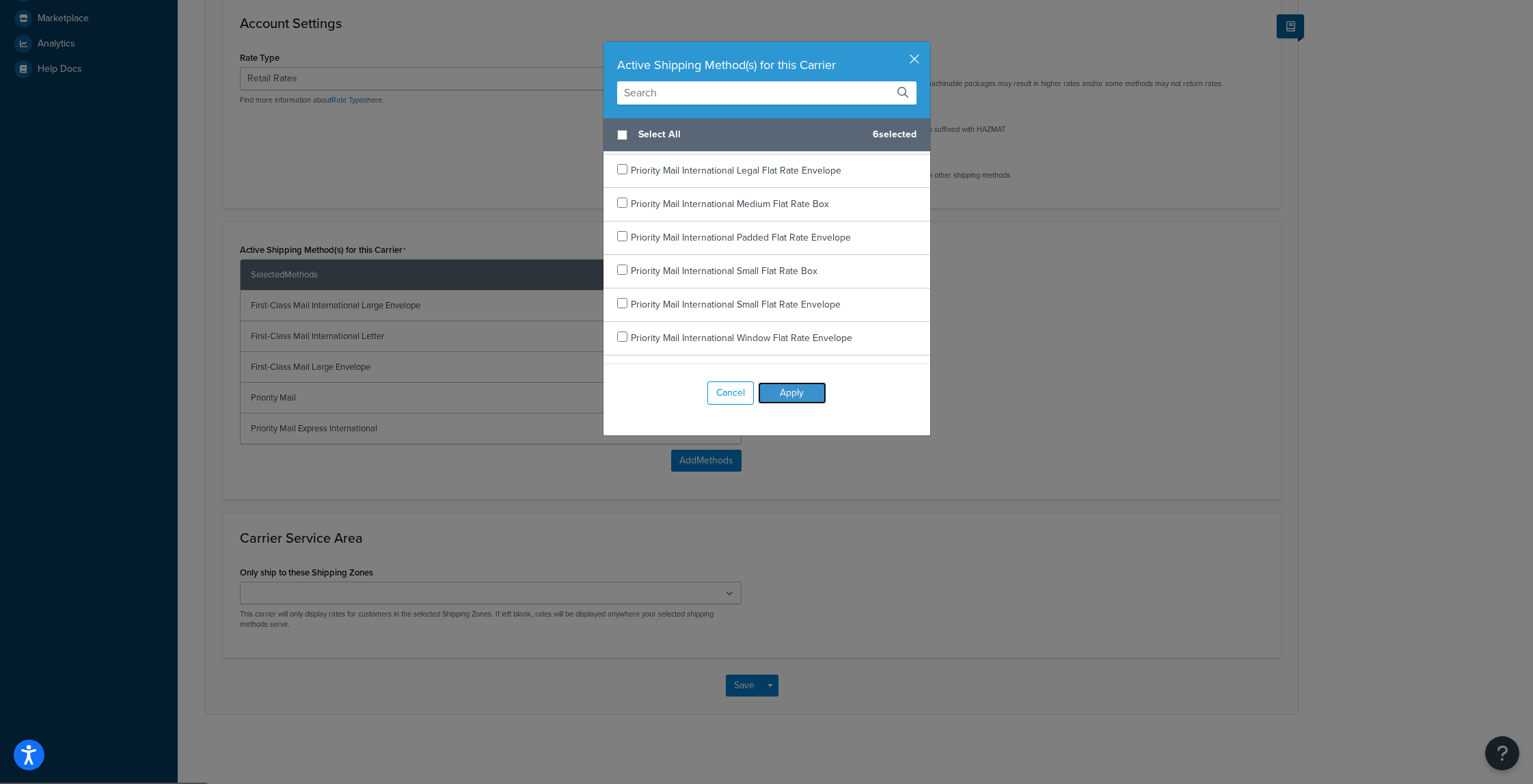
click at [810, 394] on button "Apply" at bounding box center [792, 393] width 68 height 22
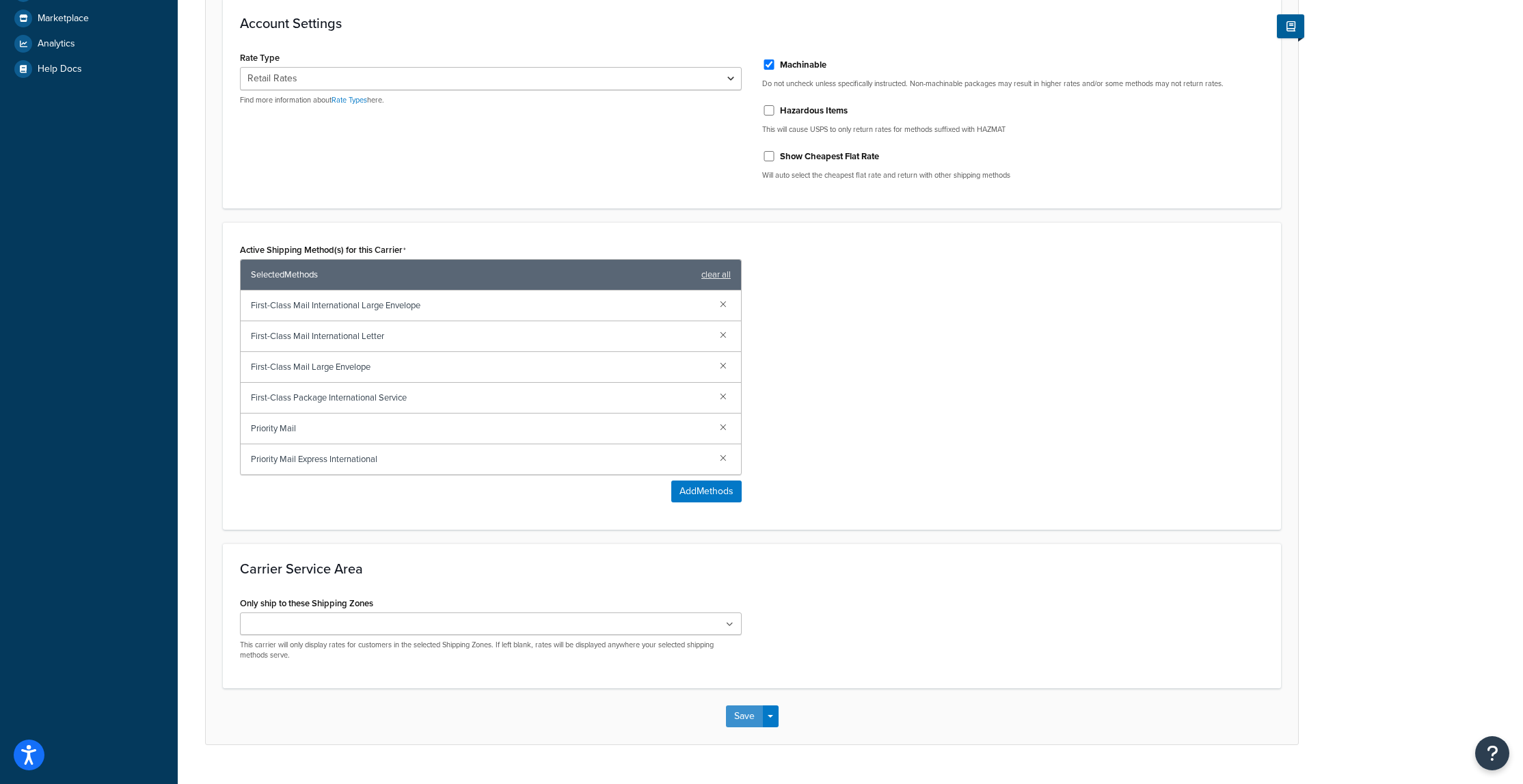
click at [750, 715] on button "Save" at bounding box center [744, 717] width 37 height 22
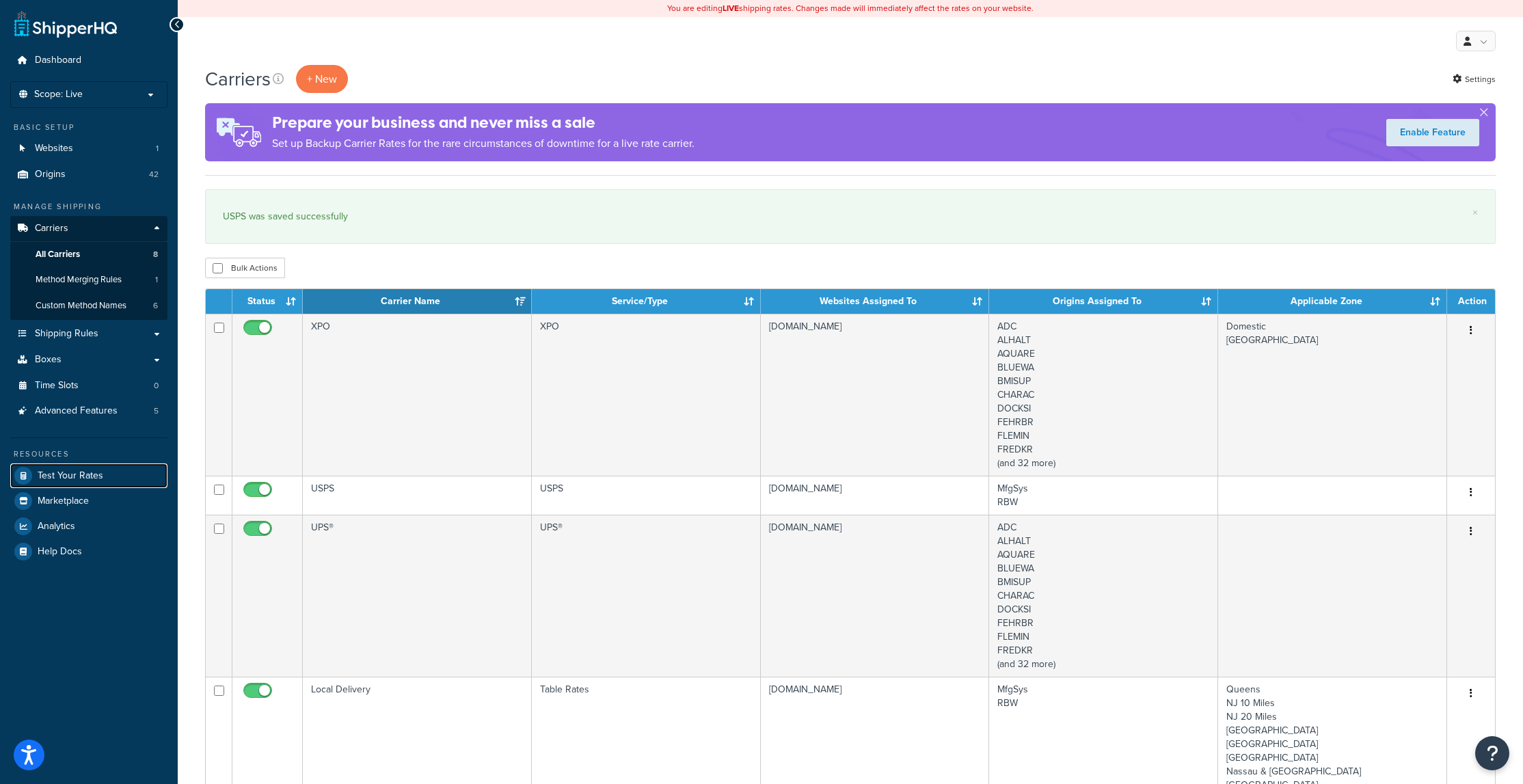
click at [70, 478] on span "Test Your Rates" at bounding box center [70, 476] width 65 height 12
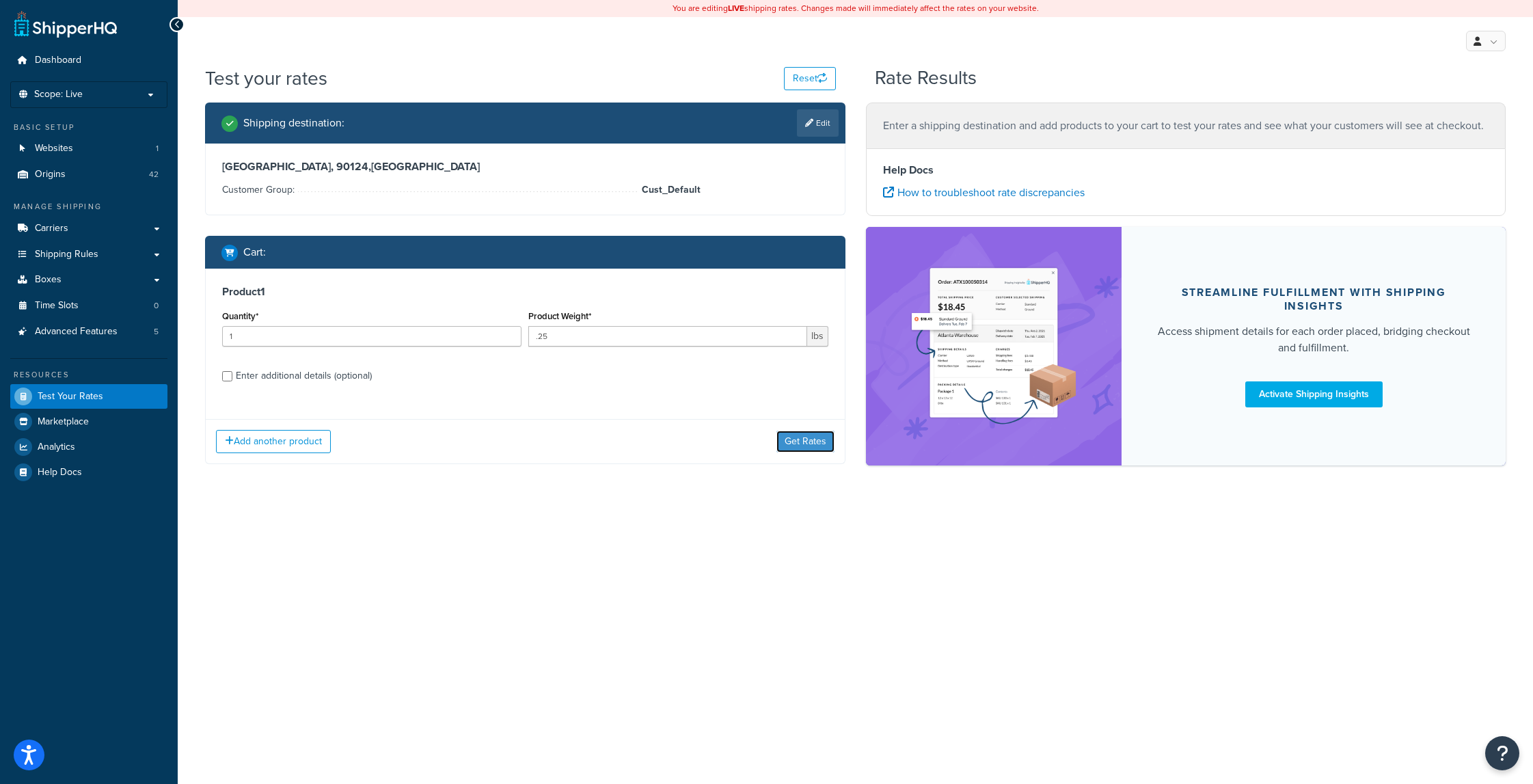
click at [802, 443] on button "Get Rates" at bounding box center [805, 441] width 58 height 22
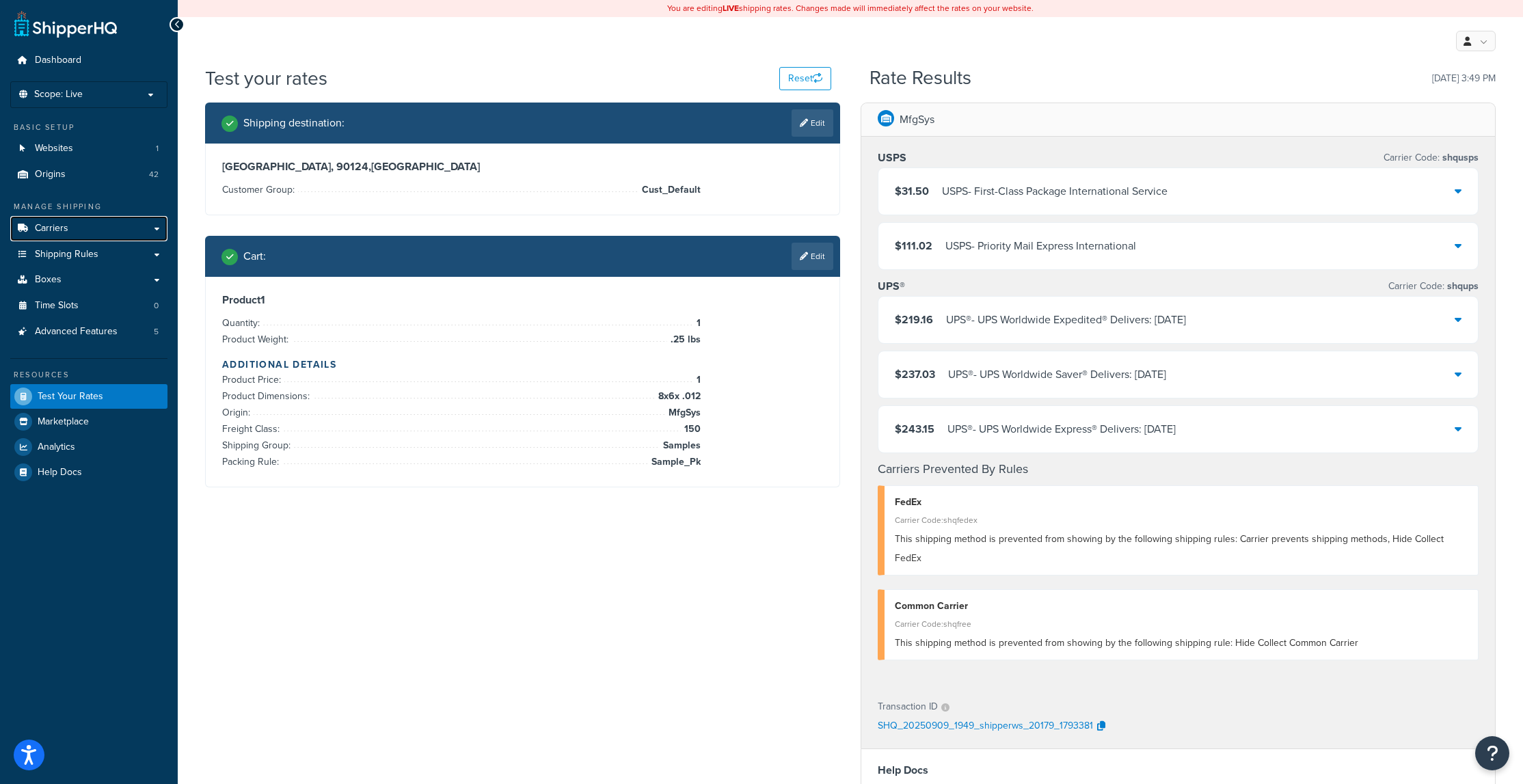
click at [90, 232] on link "Carriers" at bounding box center [89, 229] width 157 height 25
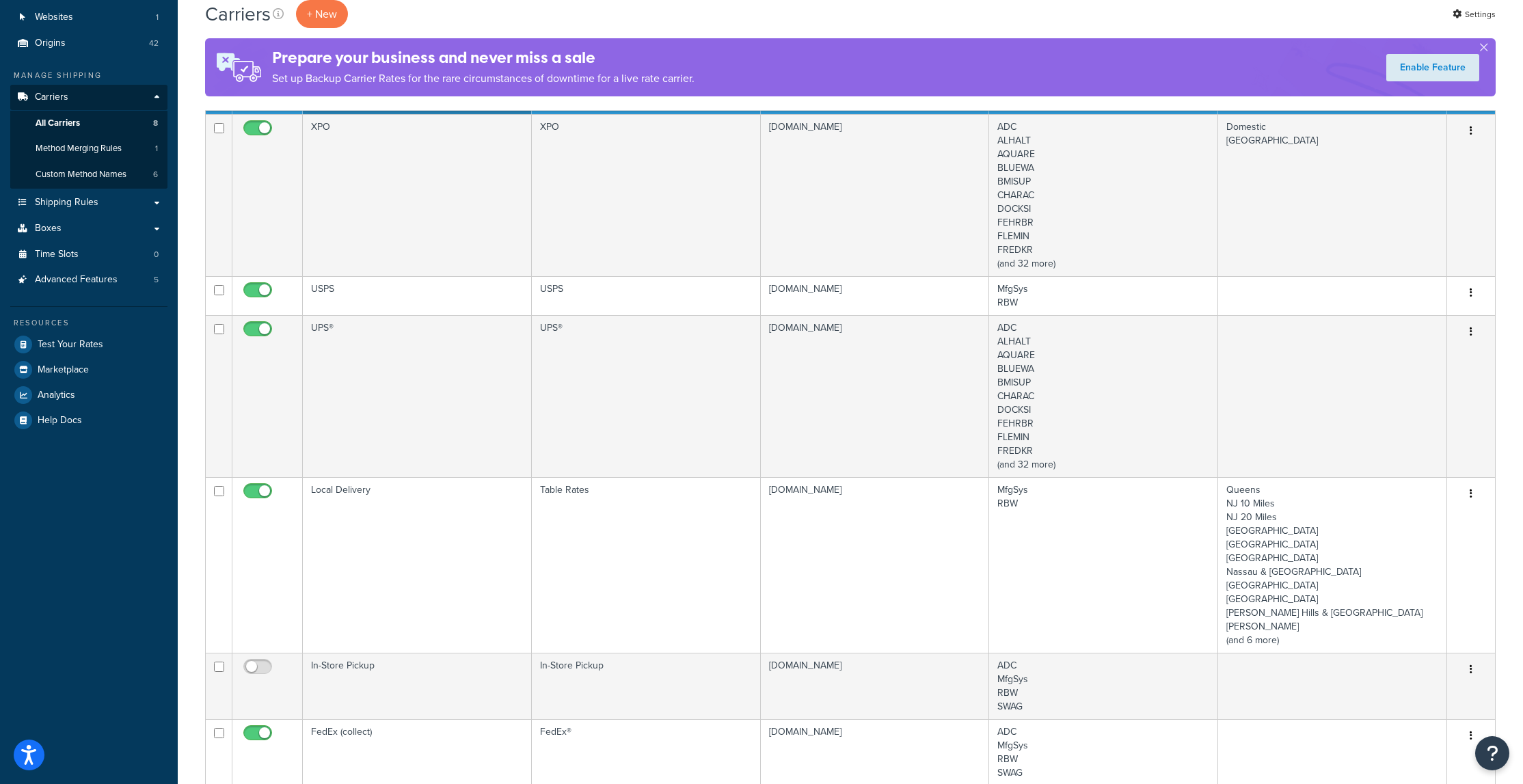
scroll to position [137, 0]
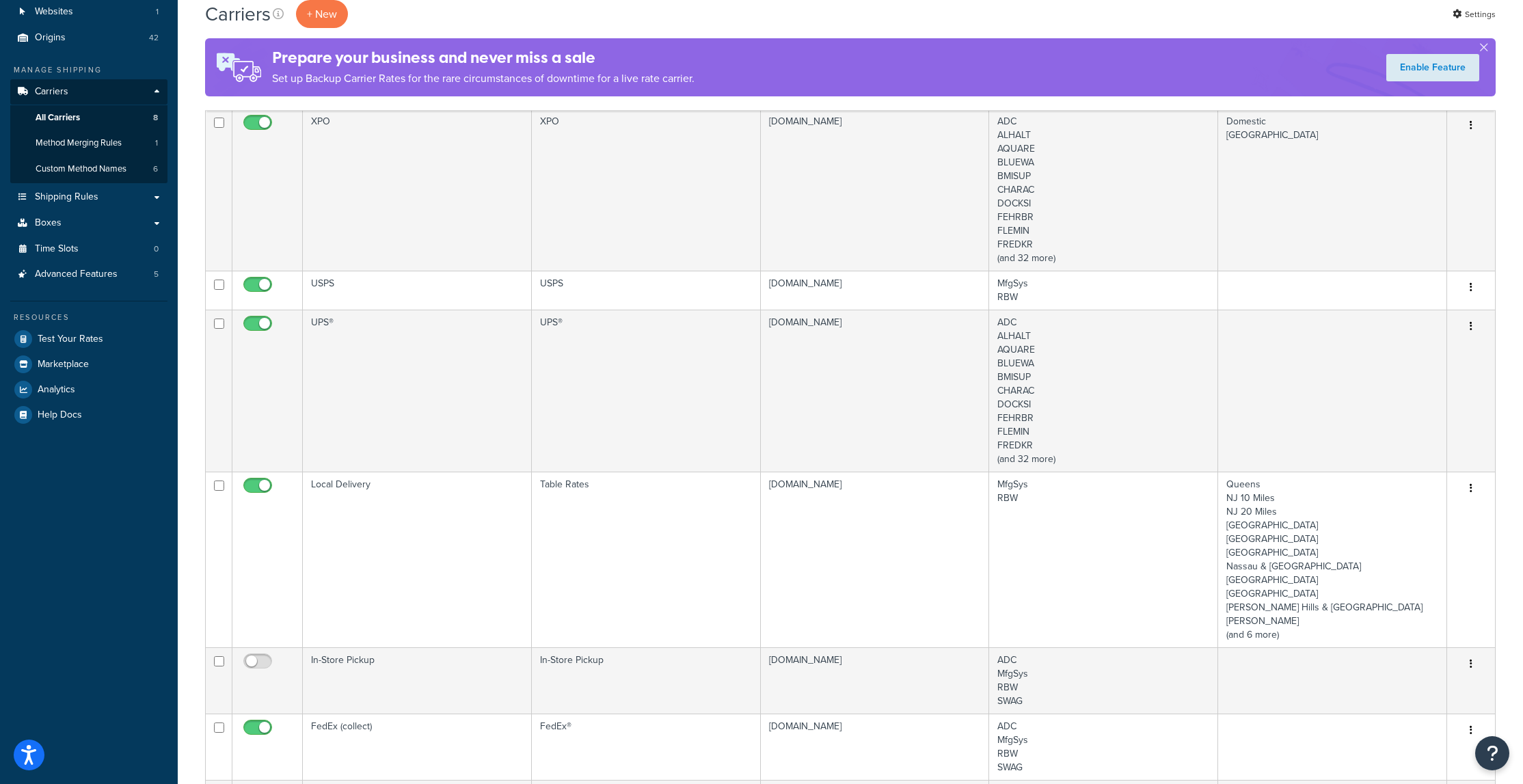
click at [514, 292] on td "USPS" at bounding box center [417, 290] width 229 height 39
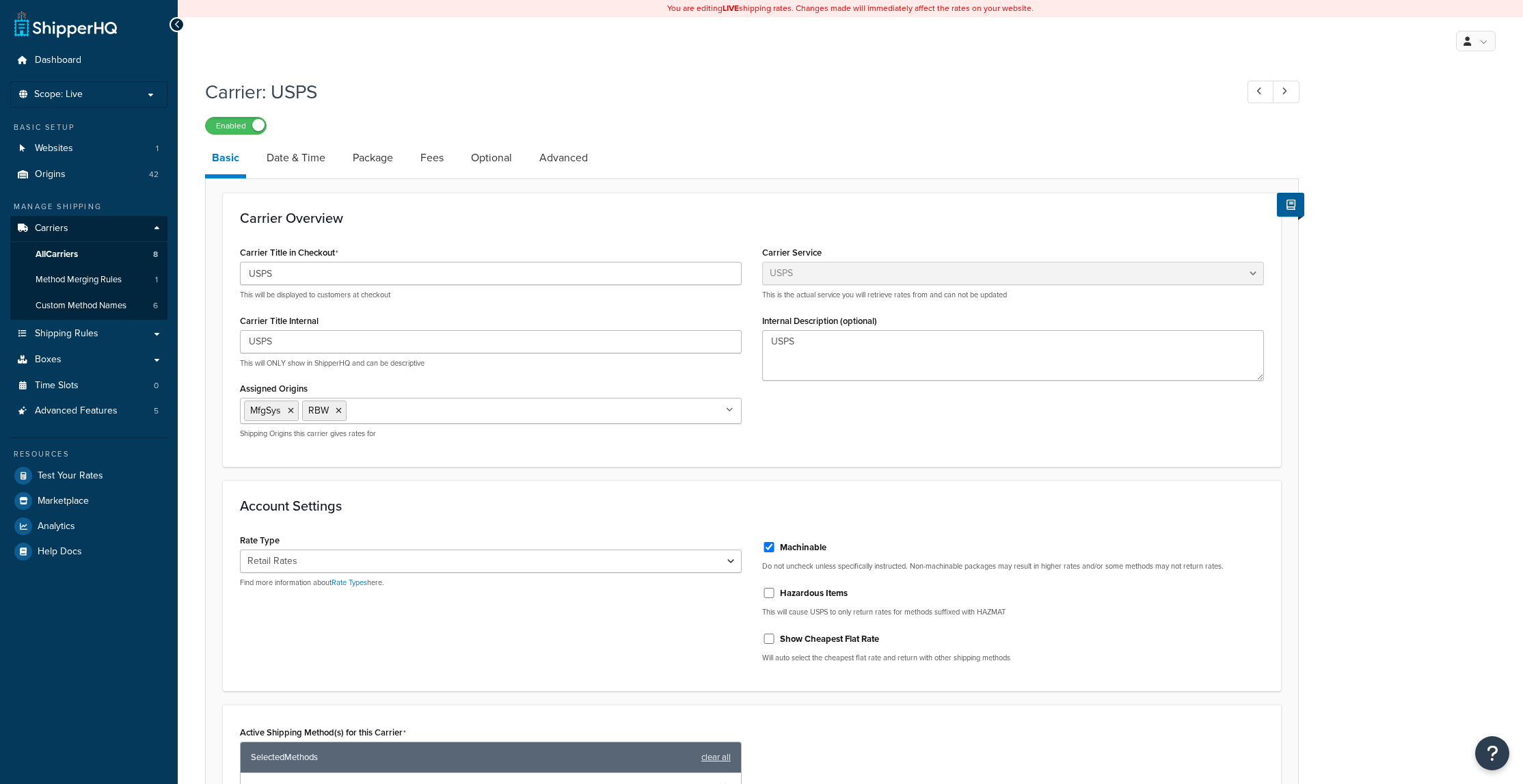
select select "usps"
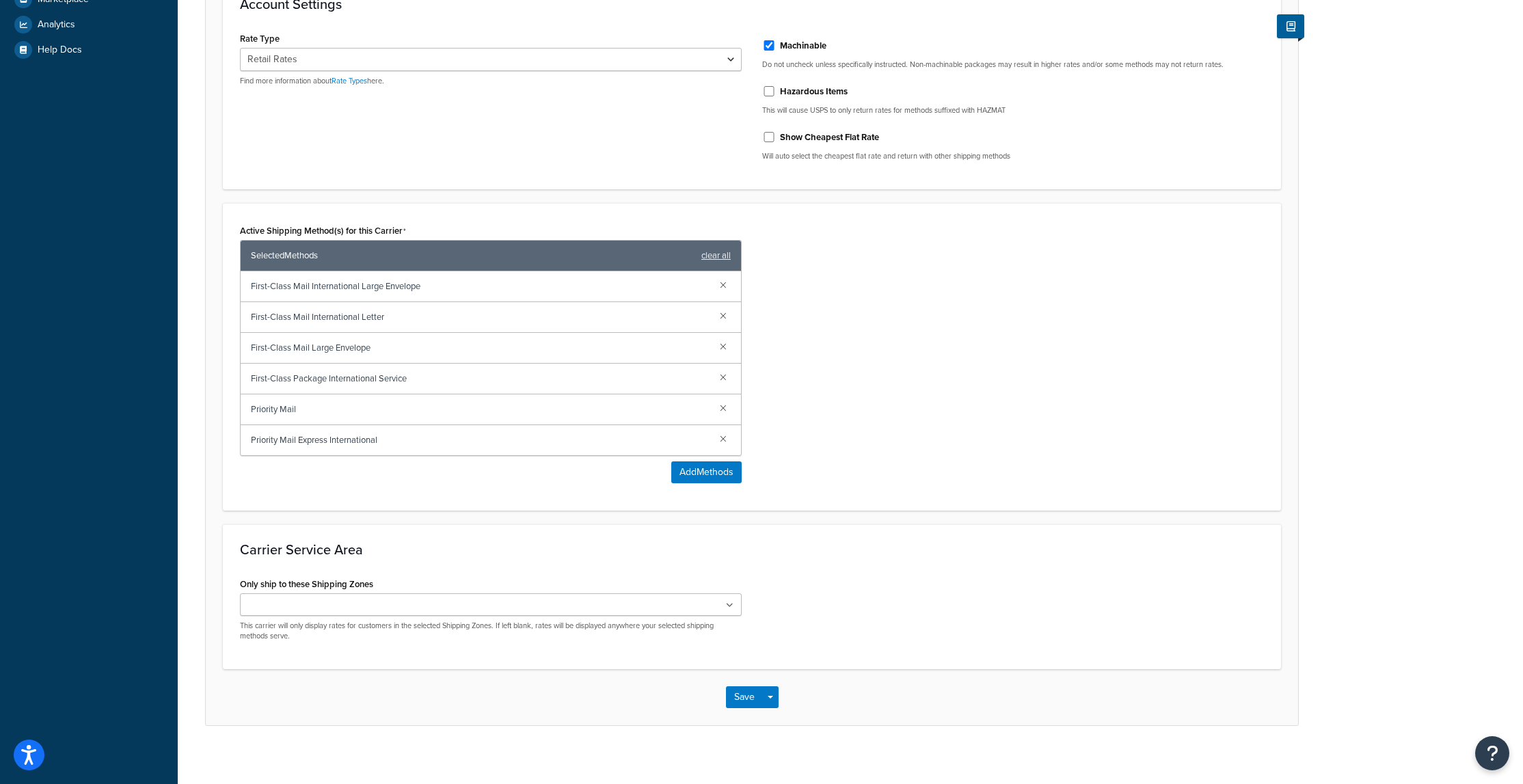
scroll to position [513, 0]
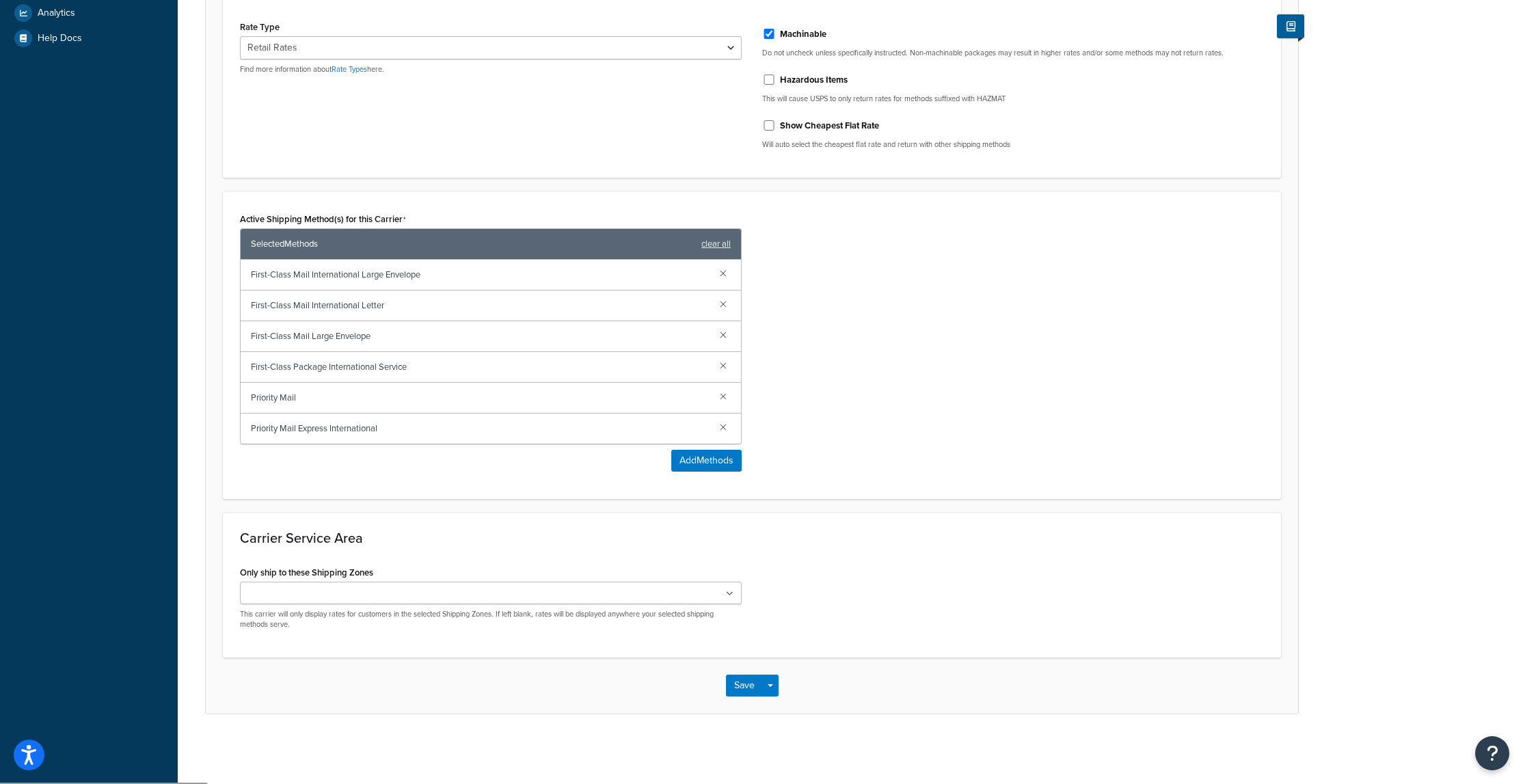
click at [724, 271] on link at bounding box center [723, 273] width 15 height 15
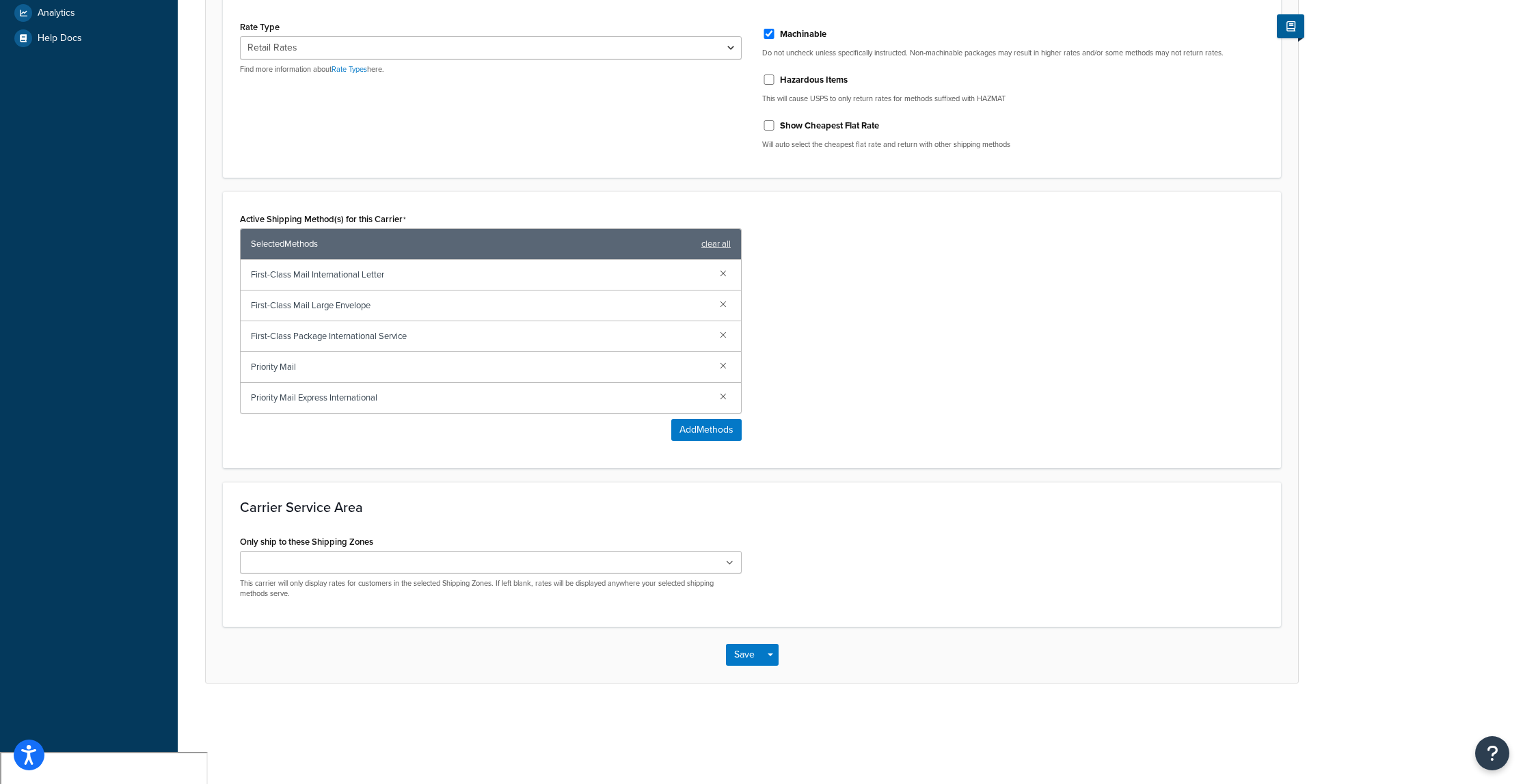
scroll to position [483, 0]
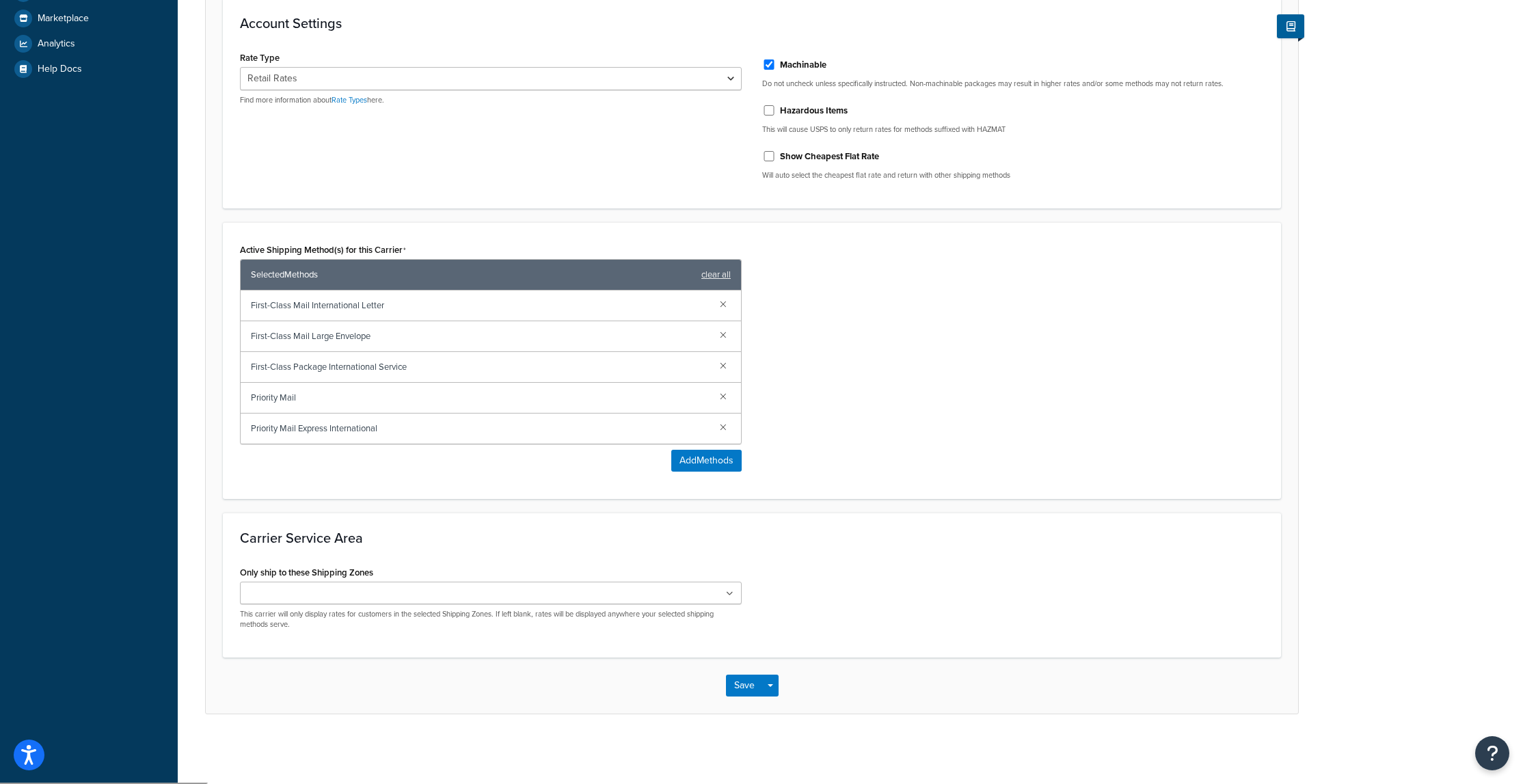
click at [722, 304] on link at bounding box center [723, 304] width 15 height 15
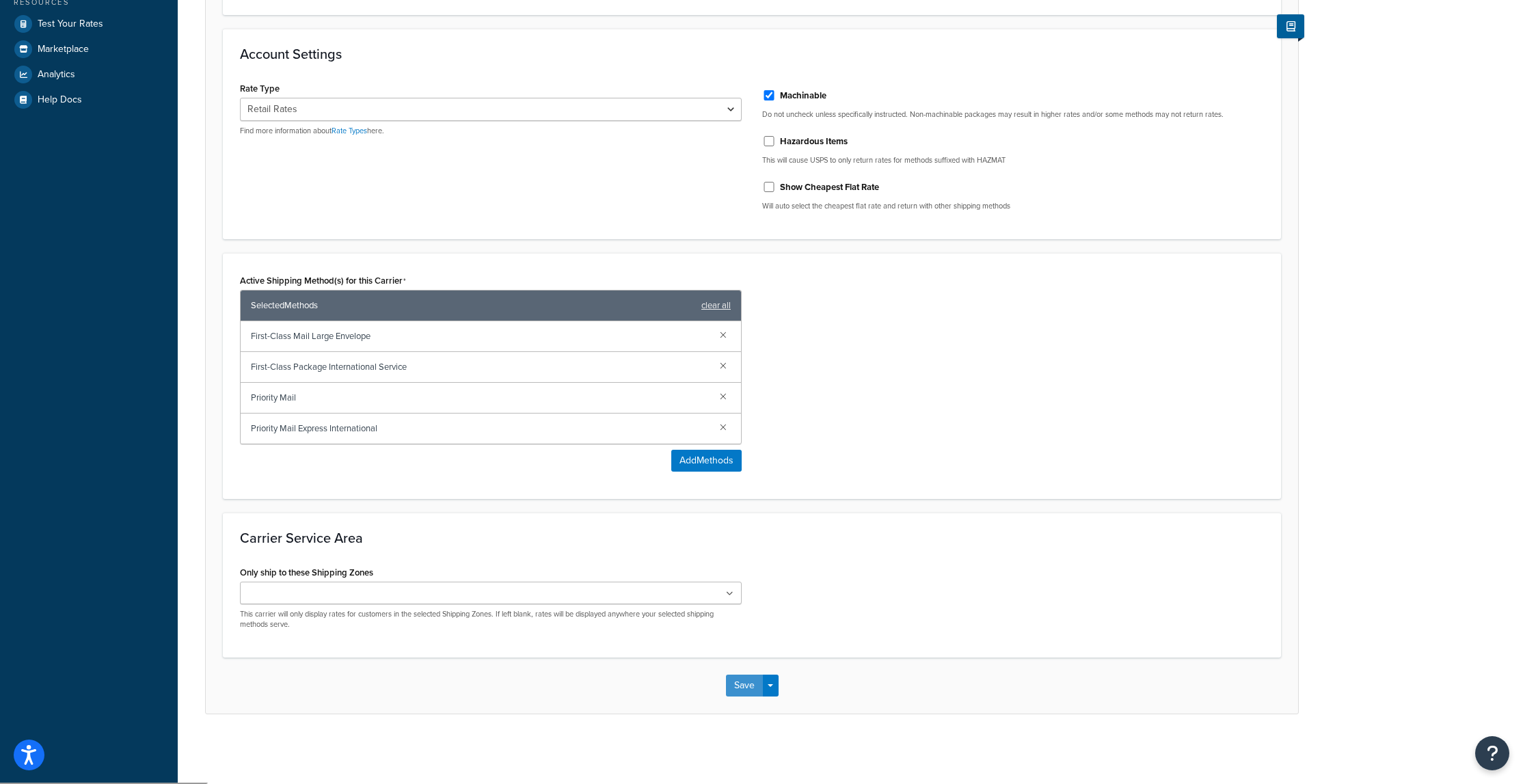
click at [750, 690] on button "Save" at bounding box center [744, 686] width 37 height 22
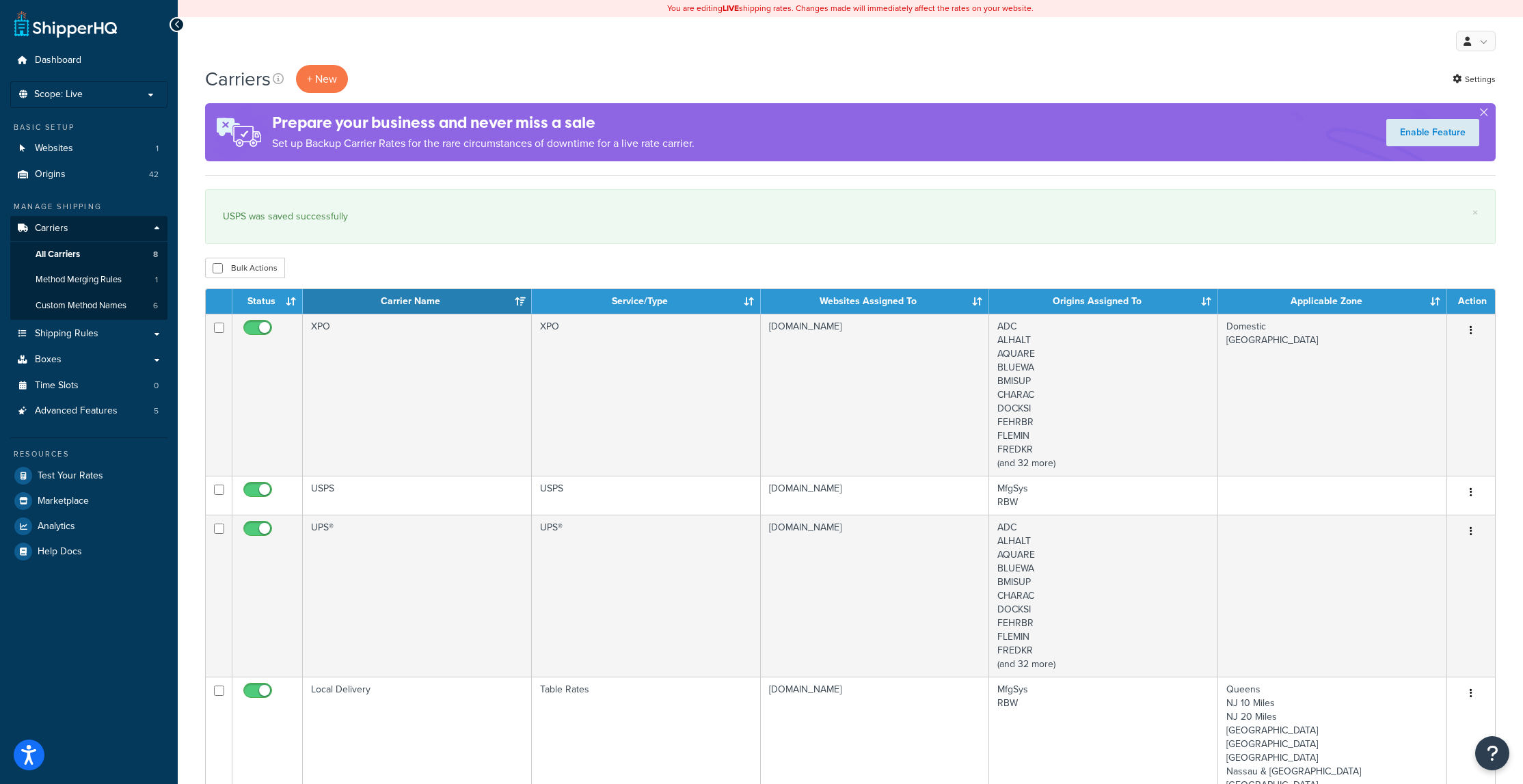
drag, startPoint x: 1020, startPoint y: 445, endPoint x: 1129, endPoint y: 211, distance: 258.1
click at [1129, 211] on div "USPS was saved successfully" at bounding box center [850, 217] width 1255 height 19
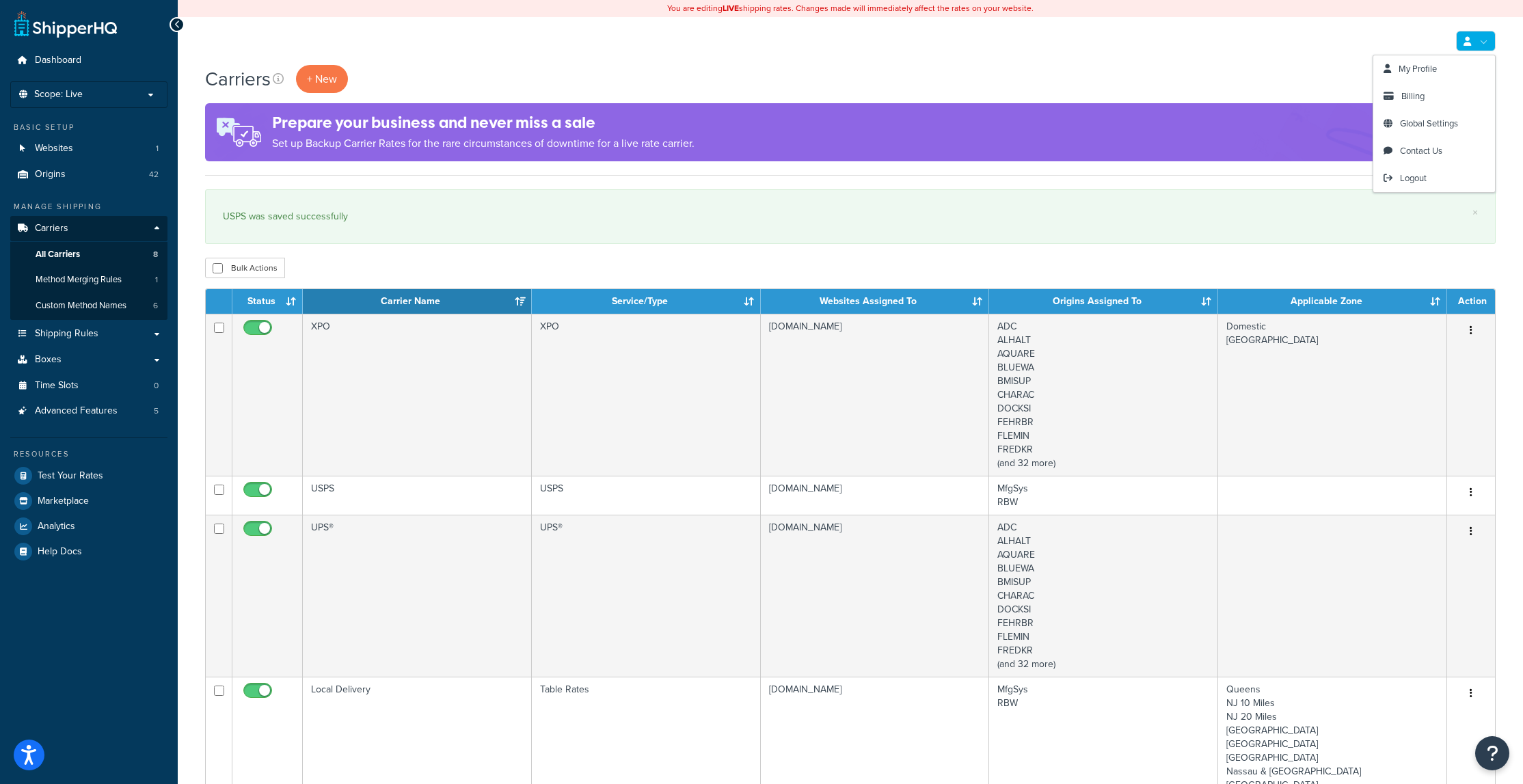
click at [1480, 41] on link at bounding box center [1476, 41] width 40 height 21
click at [1400, 181] on span "Logout" at bounding box center [1413, 178] width 27 height 13
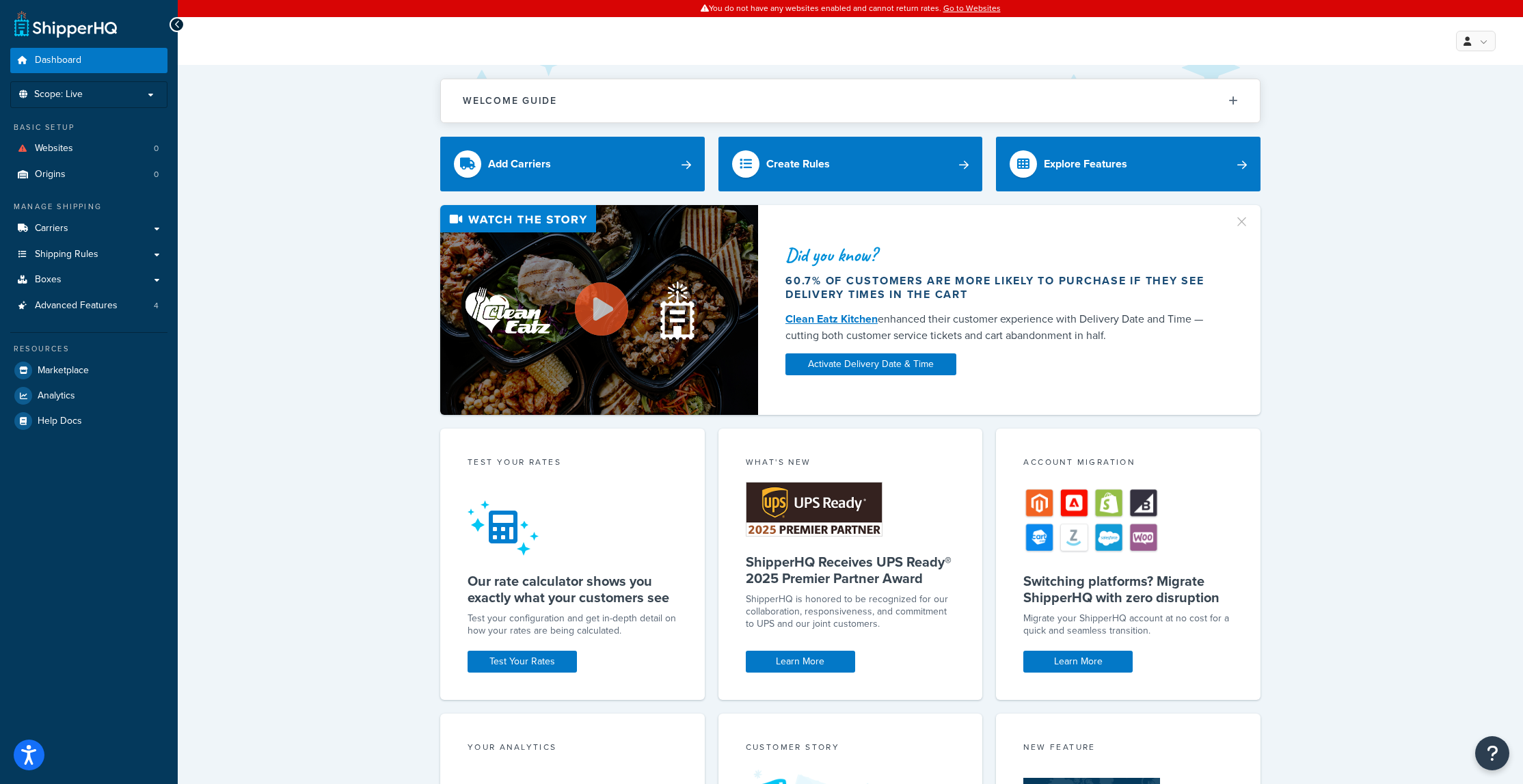
click at [154, 91] on p "Scope: Live" at bounding box center [89, 94] width 145 height 12
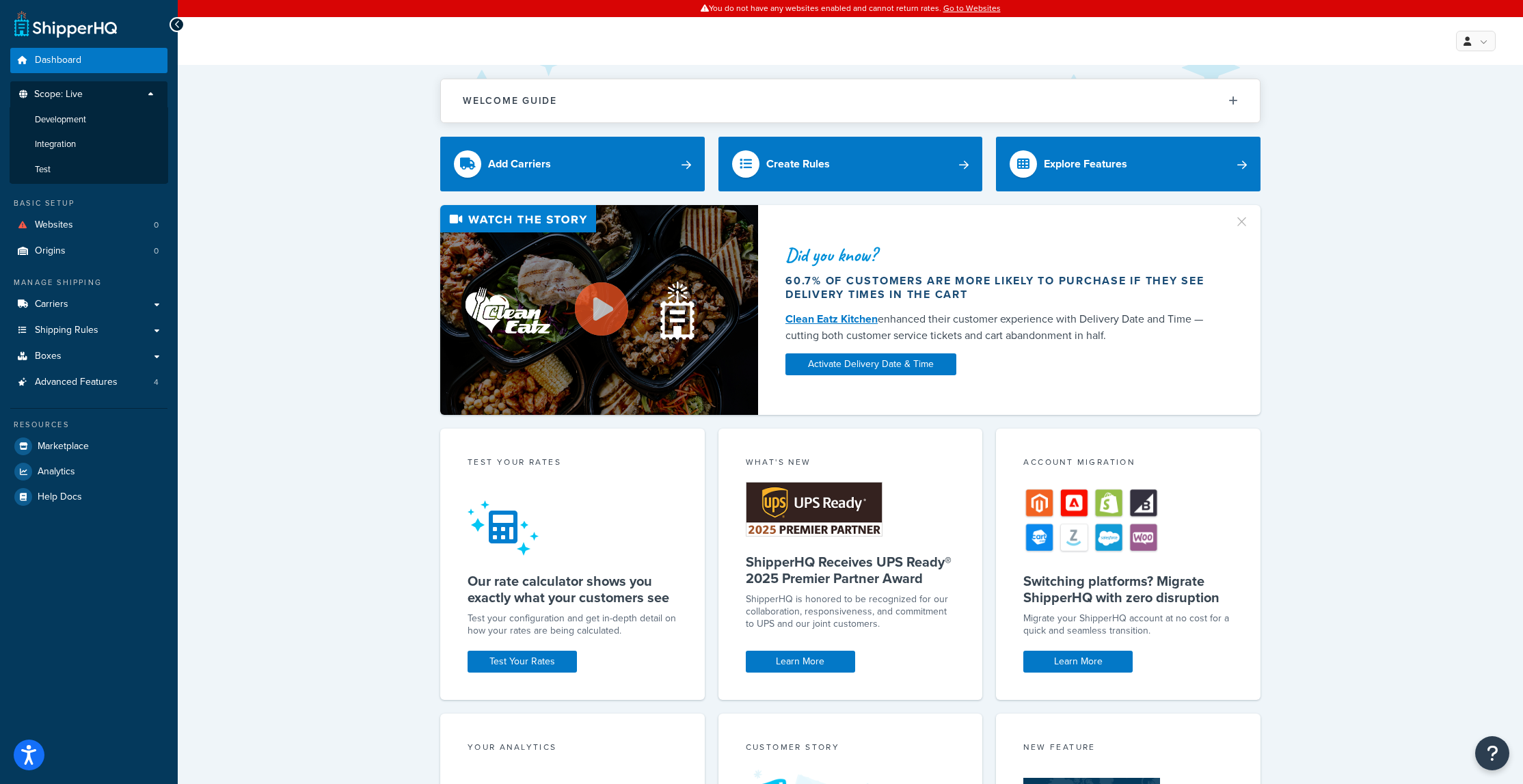
click at [76, 165] on li "Test" at bounding box center [89, 169] width 158 height 25
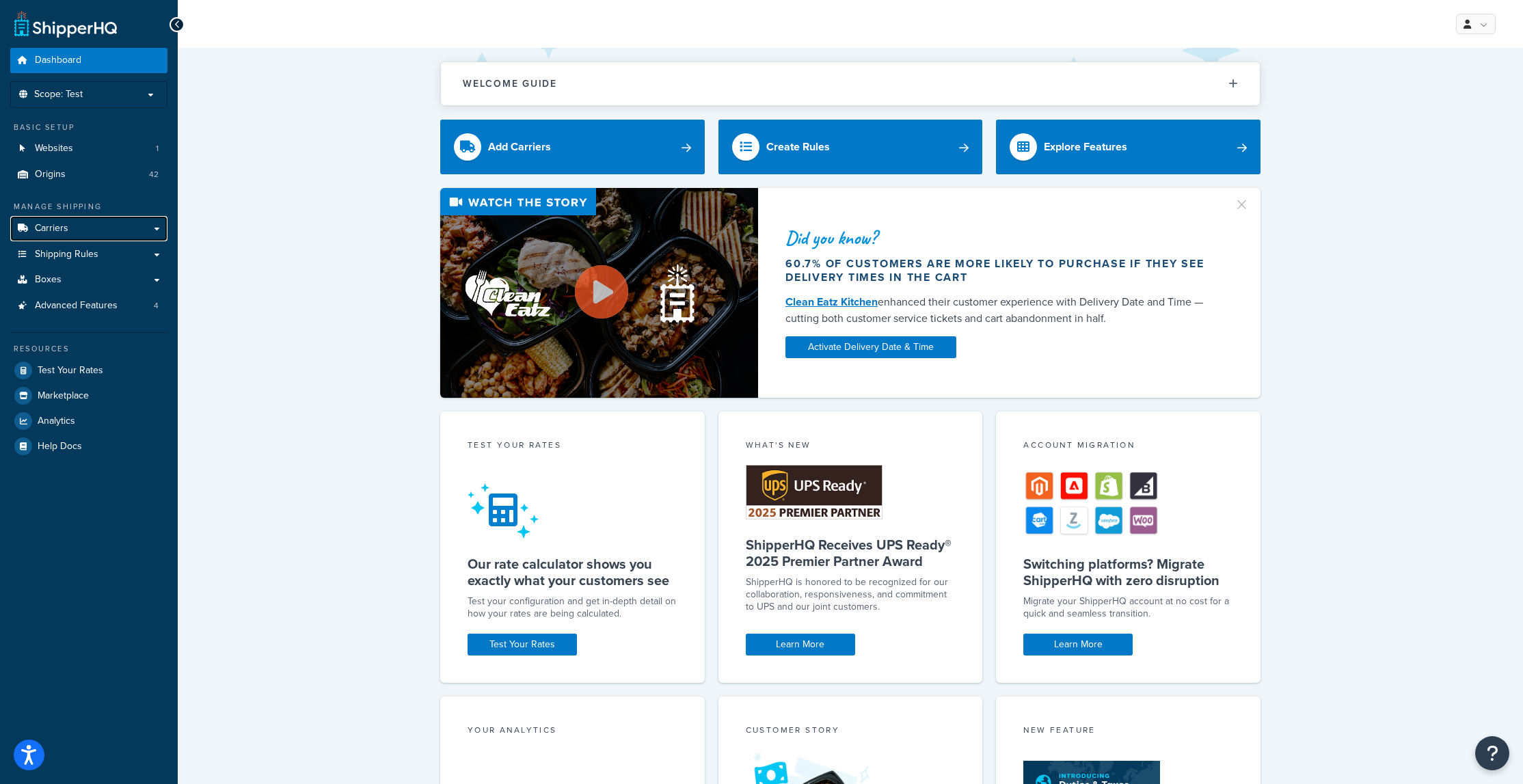
click at [75, 229] on link "Carriers" at bounding box center [89, 229] width 157 height 25
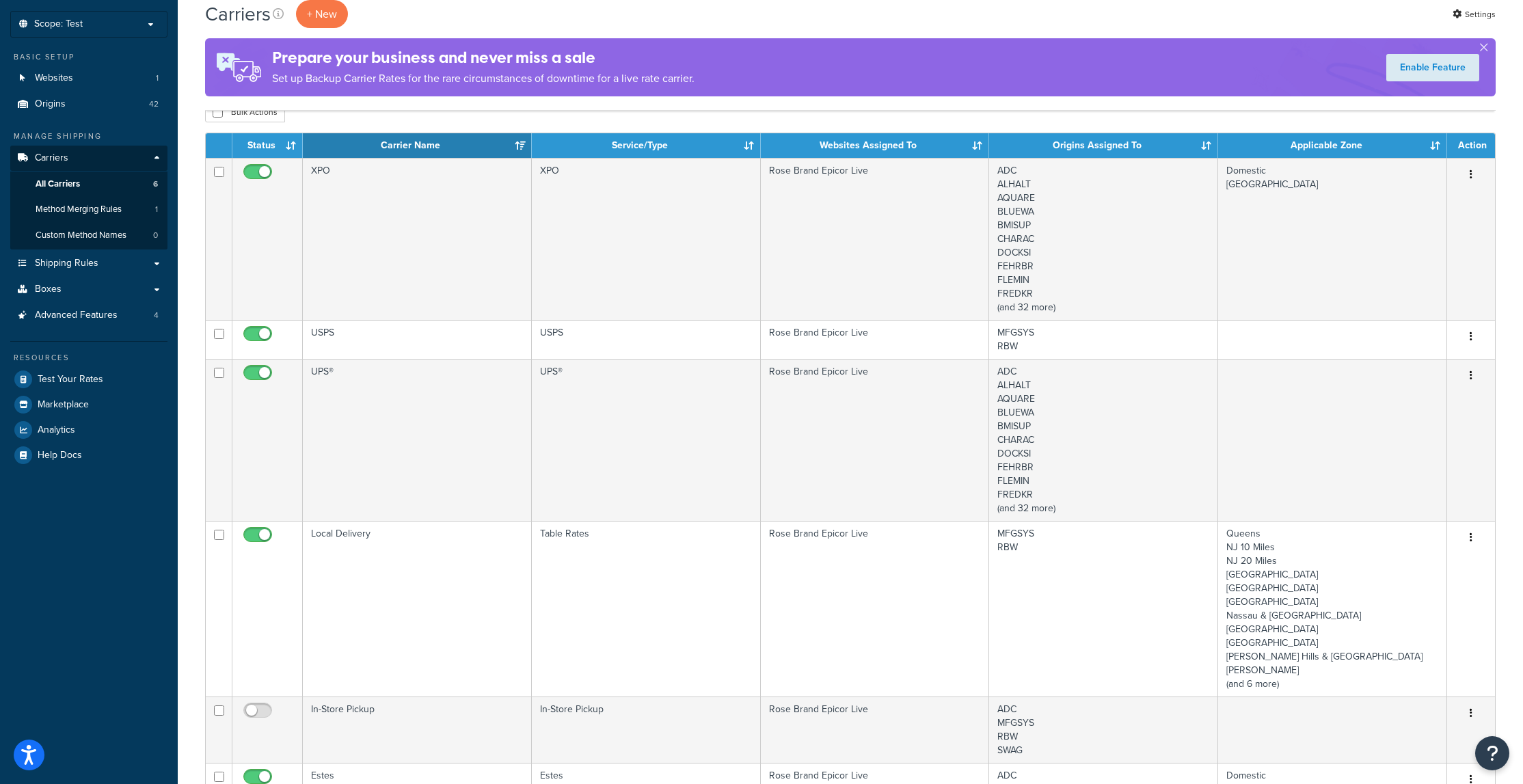
scroll to position [137, 0]
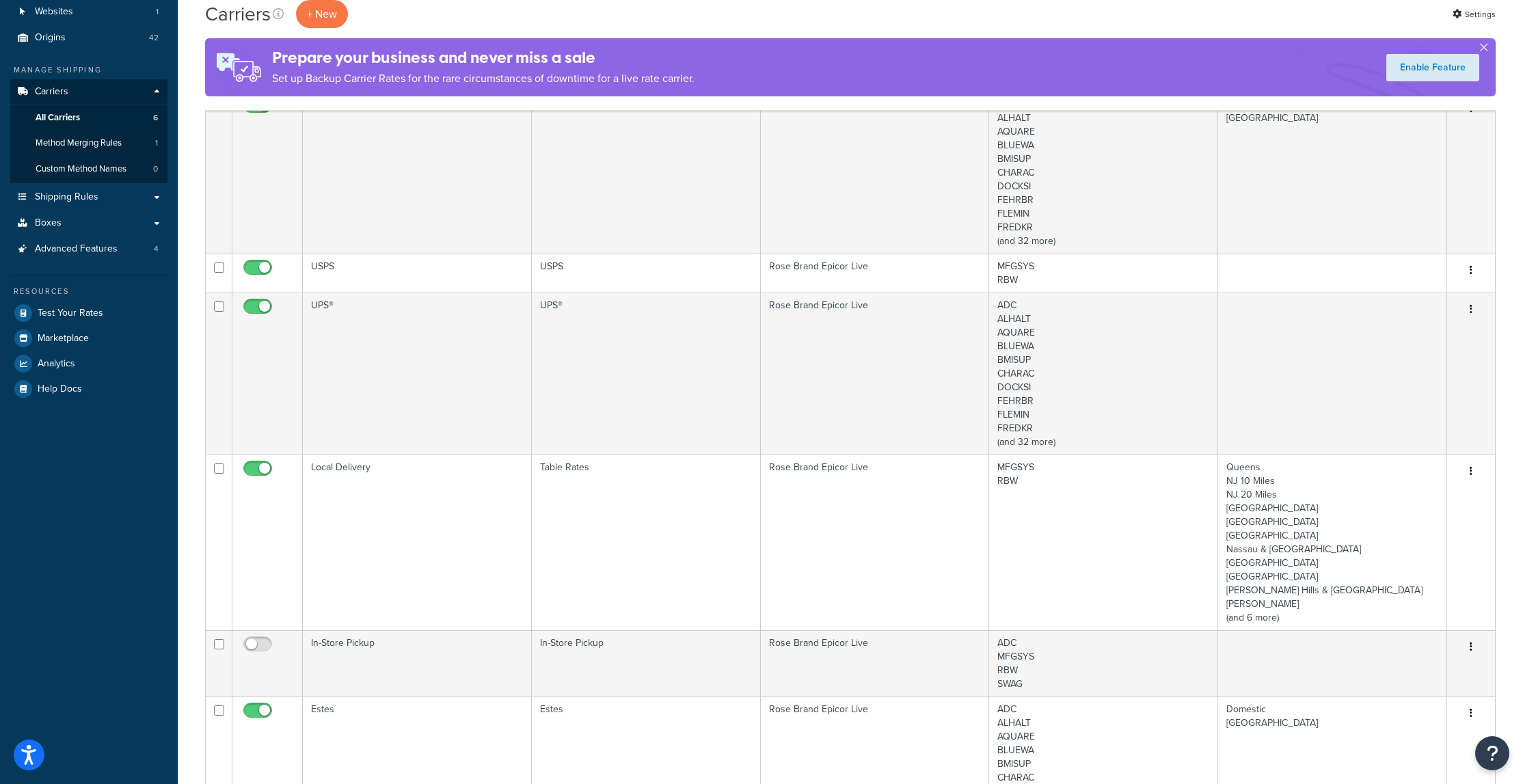
click at [481, 277] on td "USPS" at bounding box center [417, 273] width 229 height 39
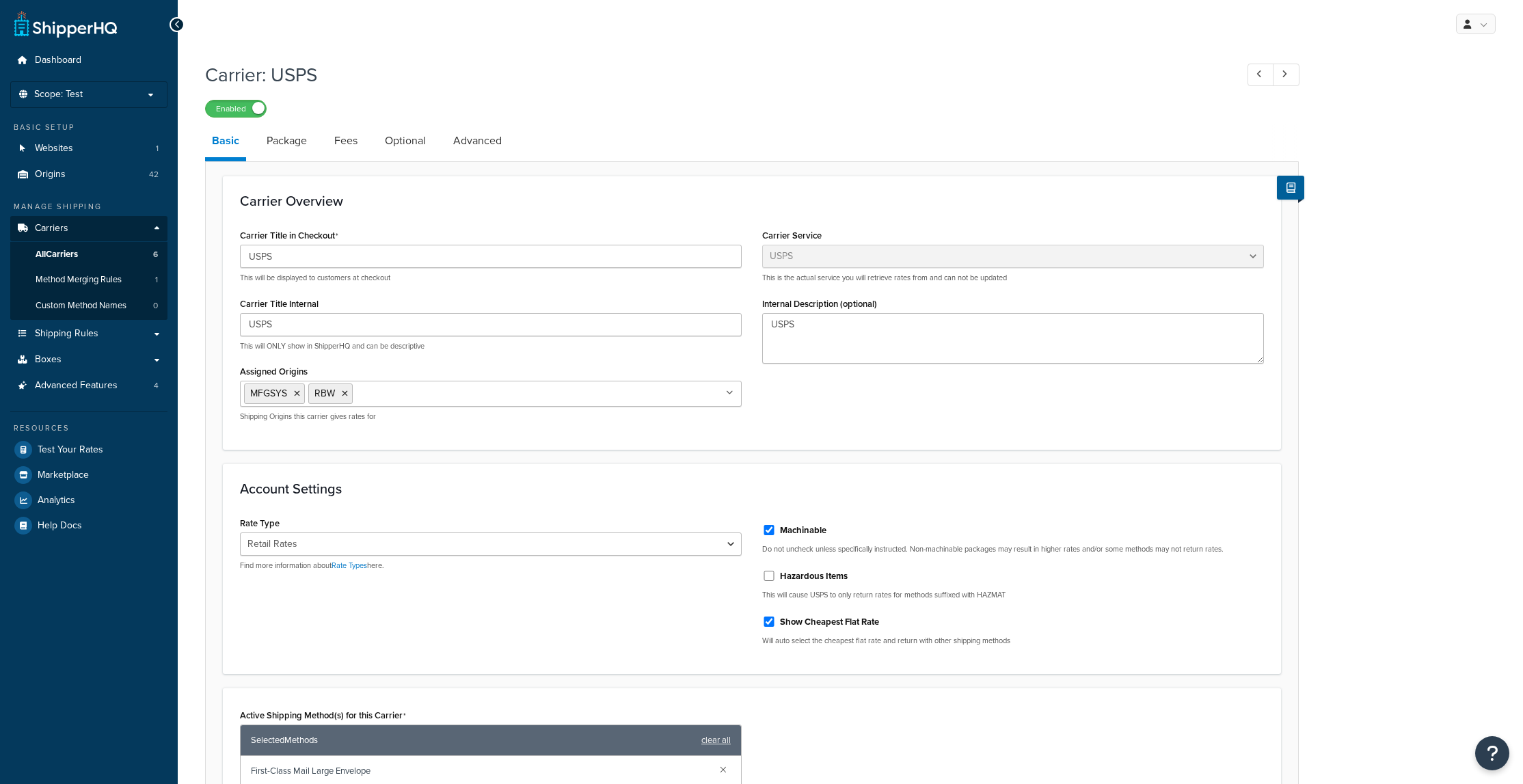
select select "usps"
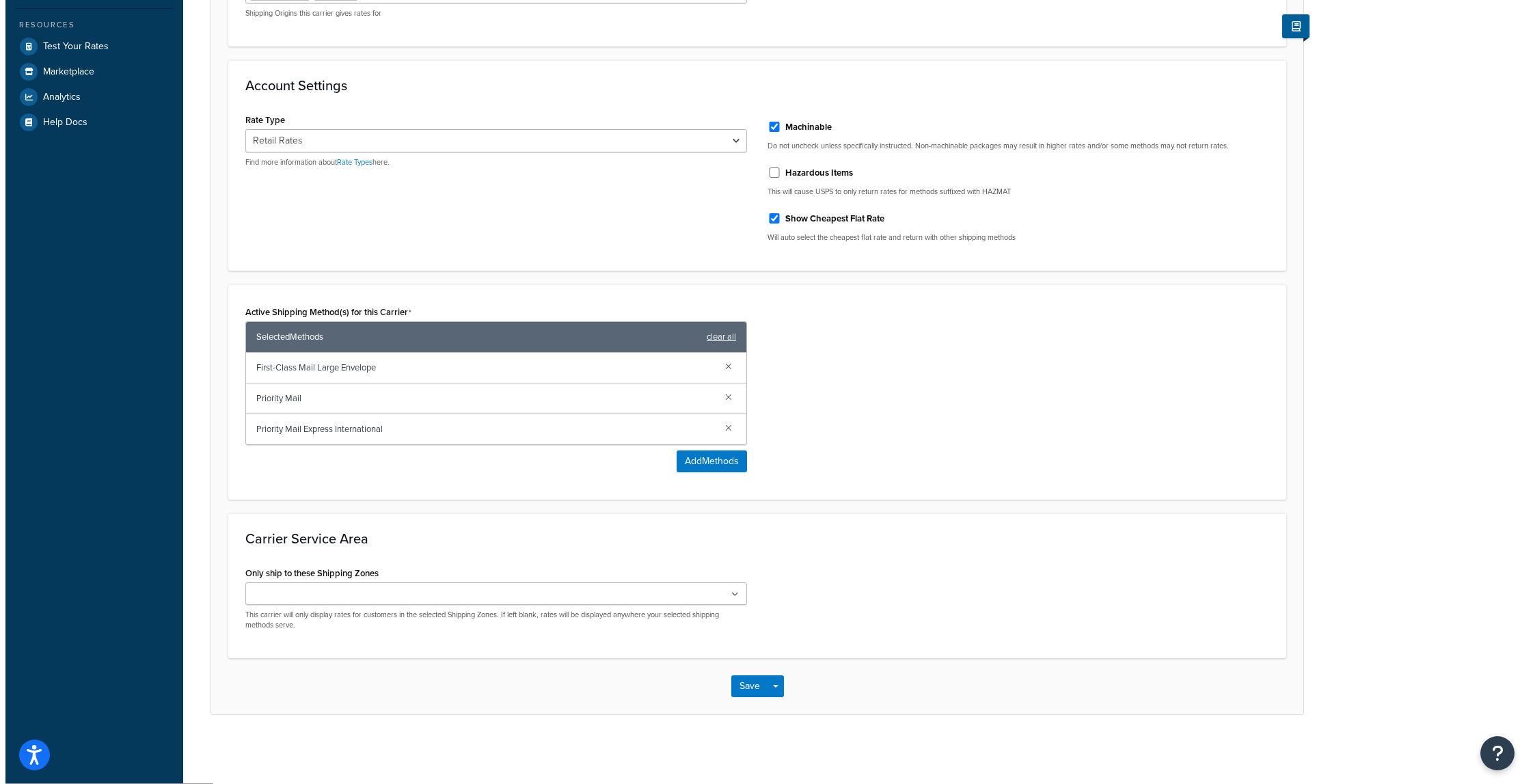
scroll to position [404, 0]
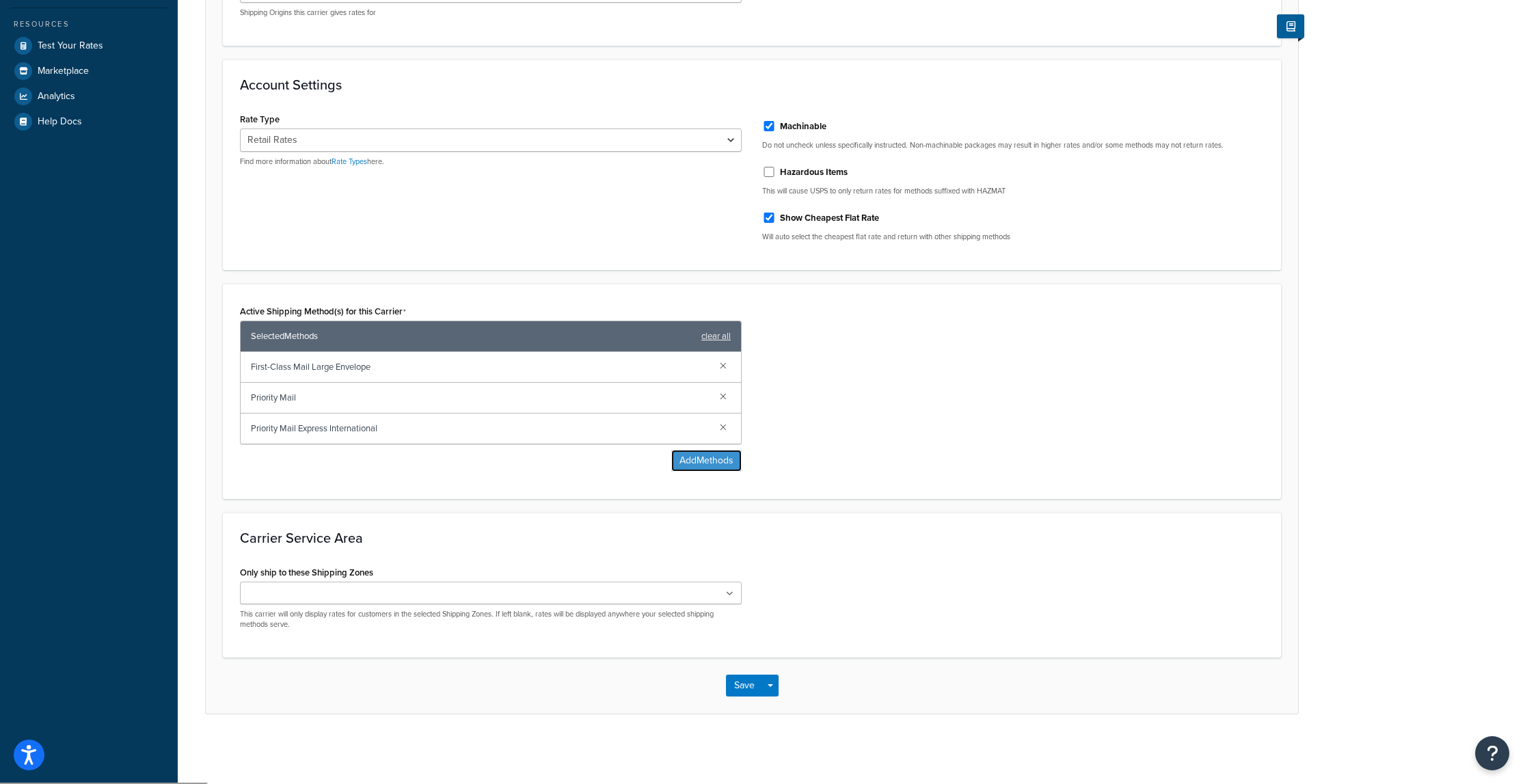
click at [708, 462] on button "Add Methods" at bounding box center [706, 460] width 70 height 22
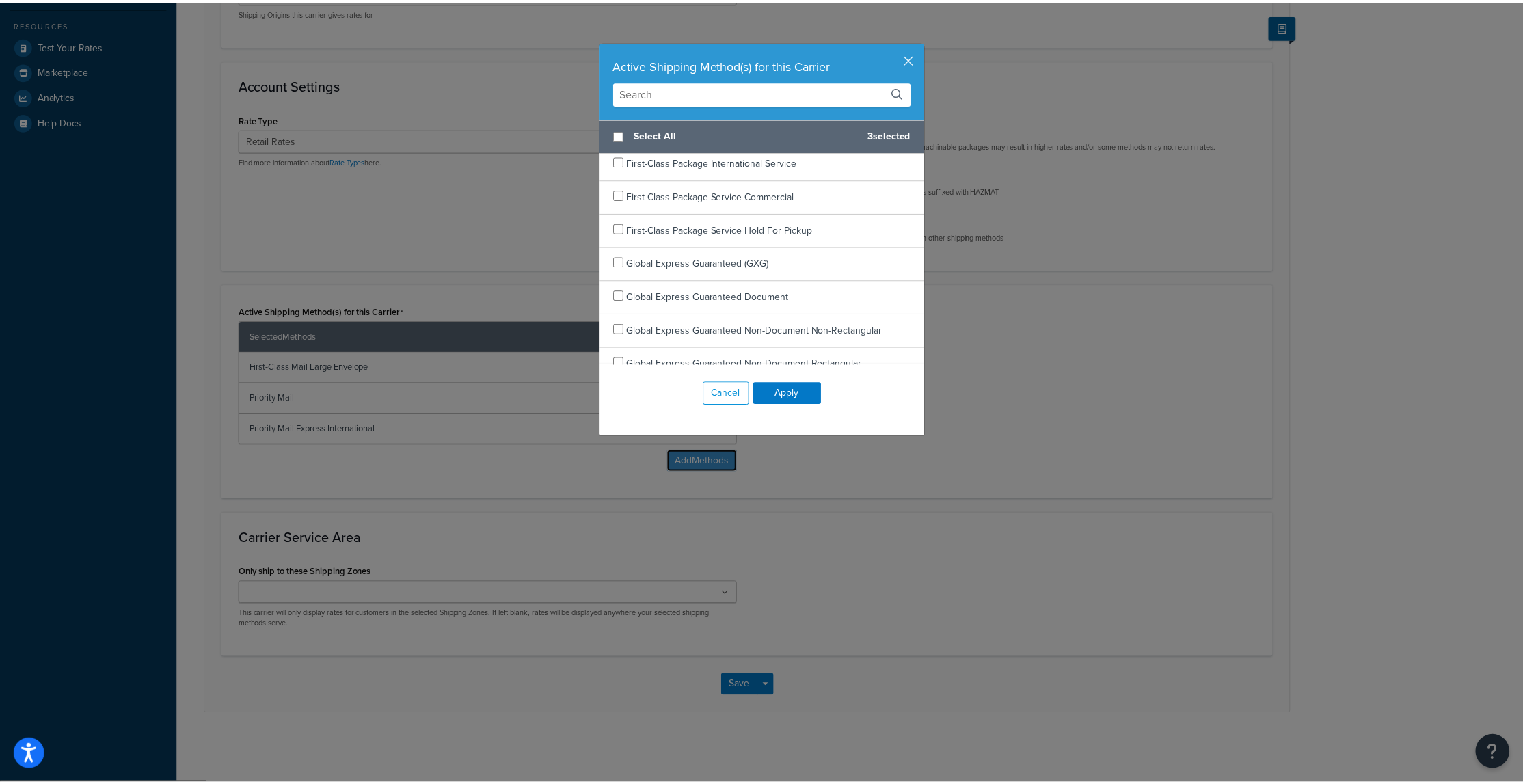
scroll to position [205, 0]
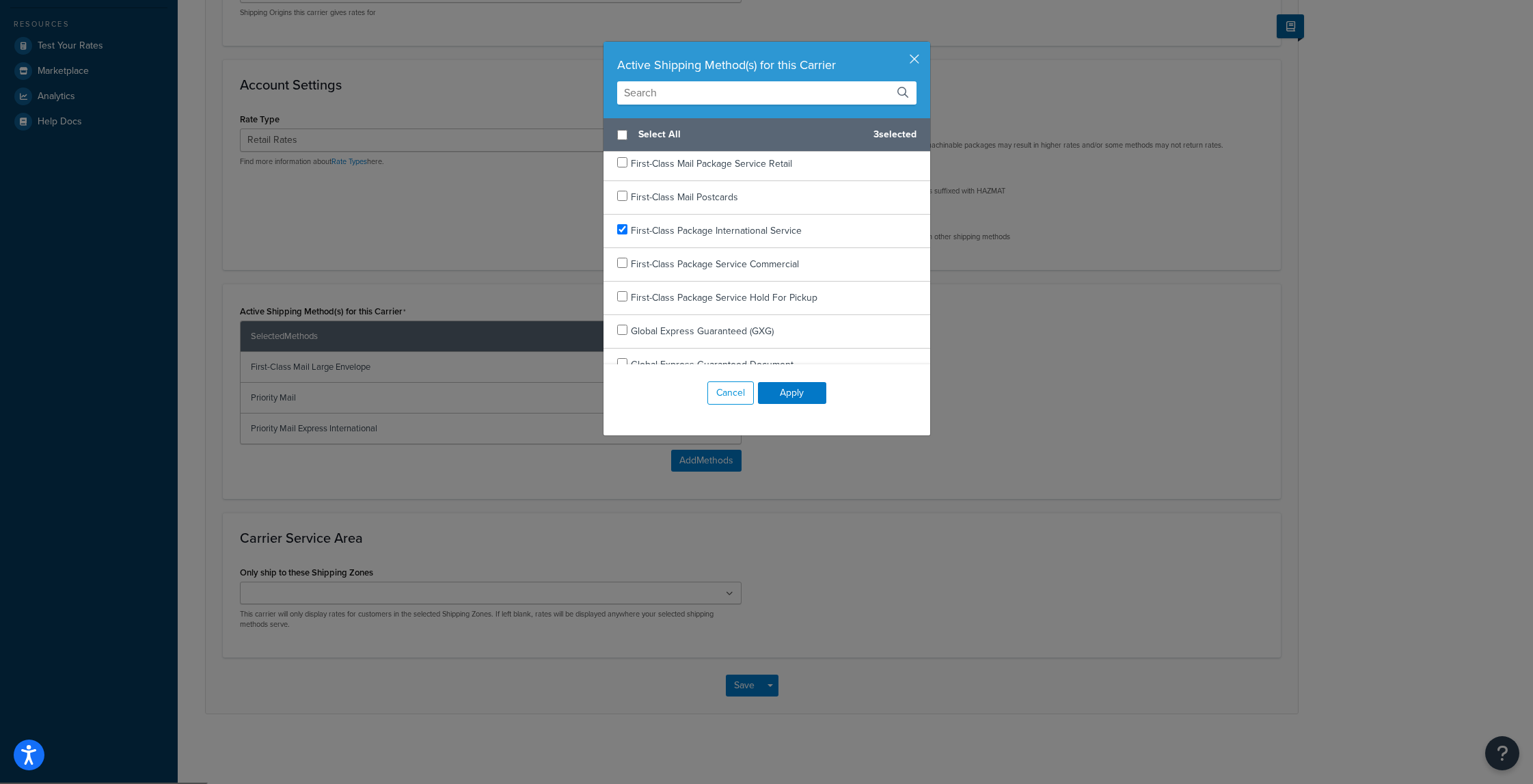
checkbox input "true"
click at [609, 227] on div "First-Class Package International Service" at bounding box center [767, 231] width 327 height 34
click at [777, 389] on button "Apply" at bounding box center [792, 393] width 68 height 22
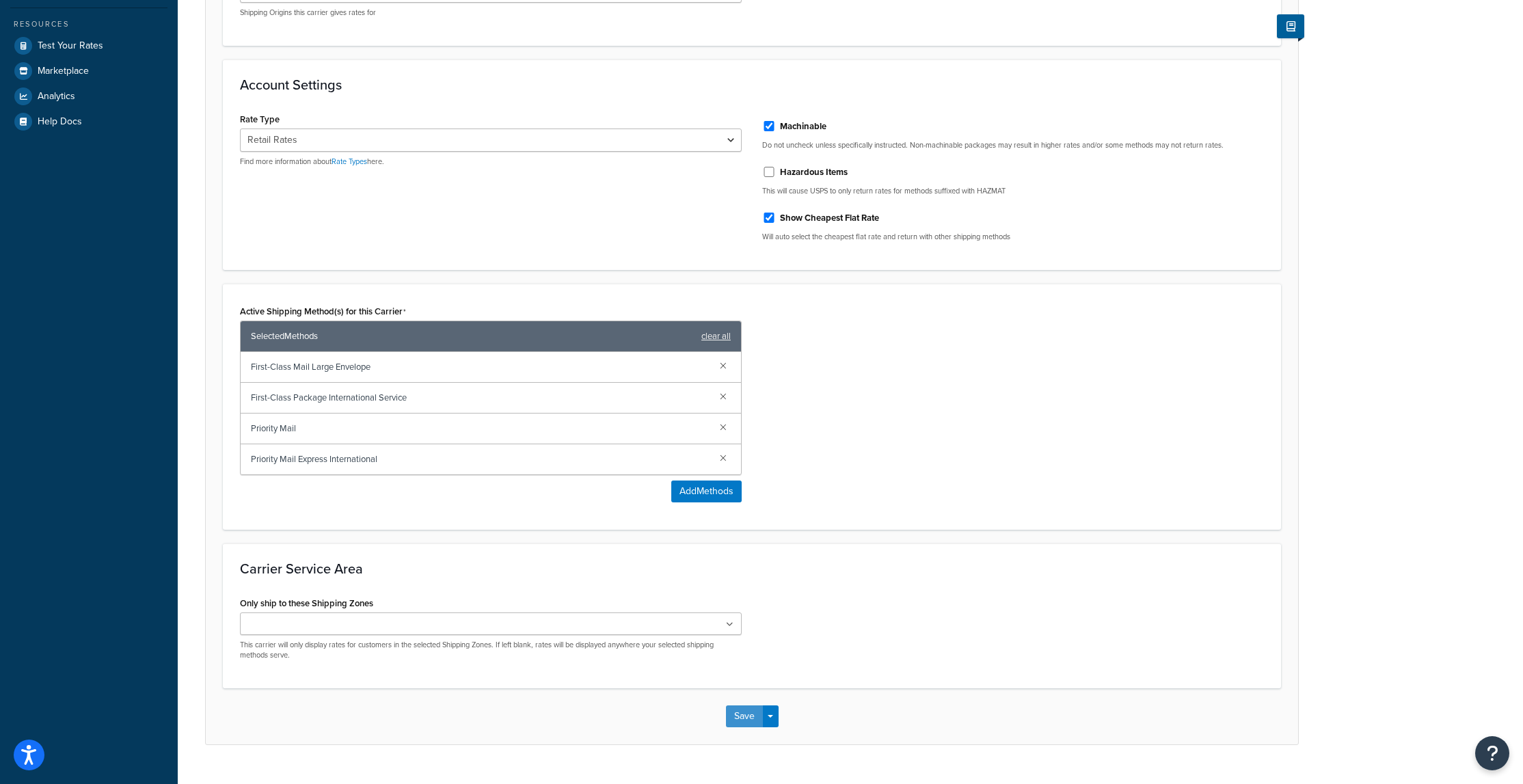
click at [751, 714] on button "Save" at bounding box center [744, 717] width 37 height 22
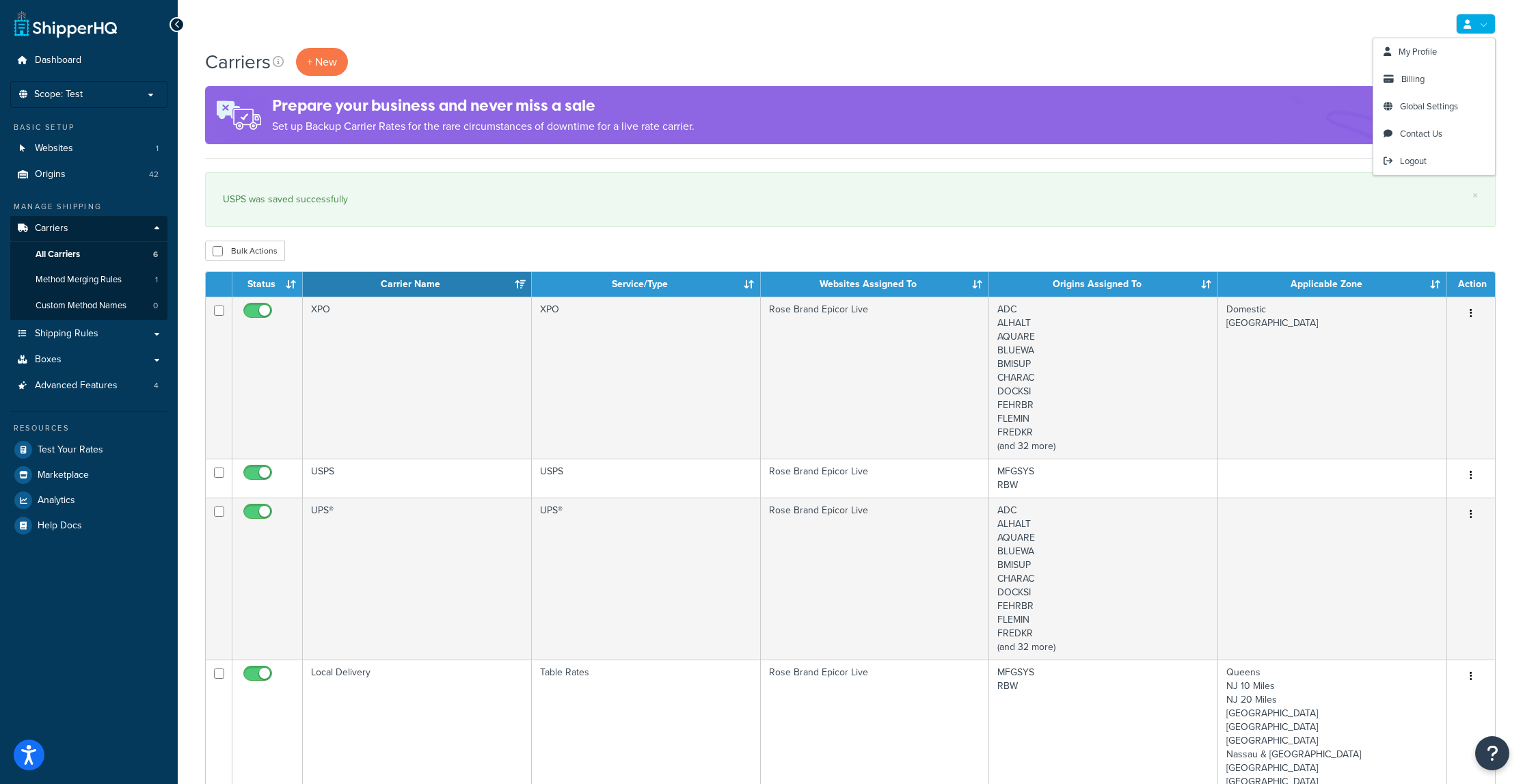
click at [1487, 24] on link at bounding box center [1476, 24] width 40 height 21
click at [1413, 152] on link "Logout" at bounding box center [1434, 161] width 122 height 28
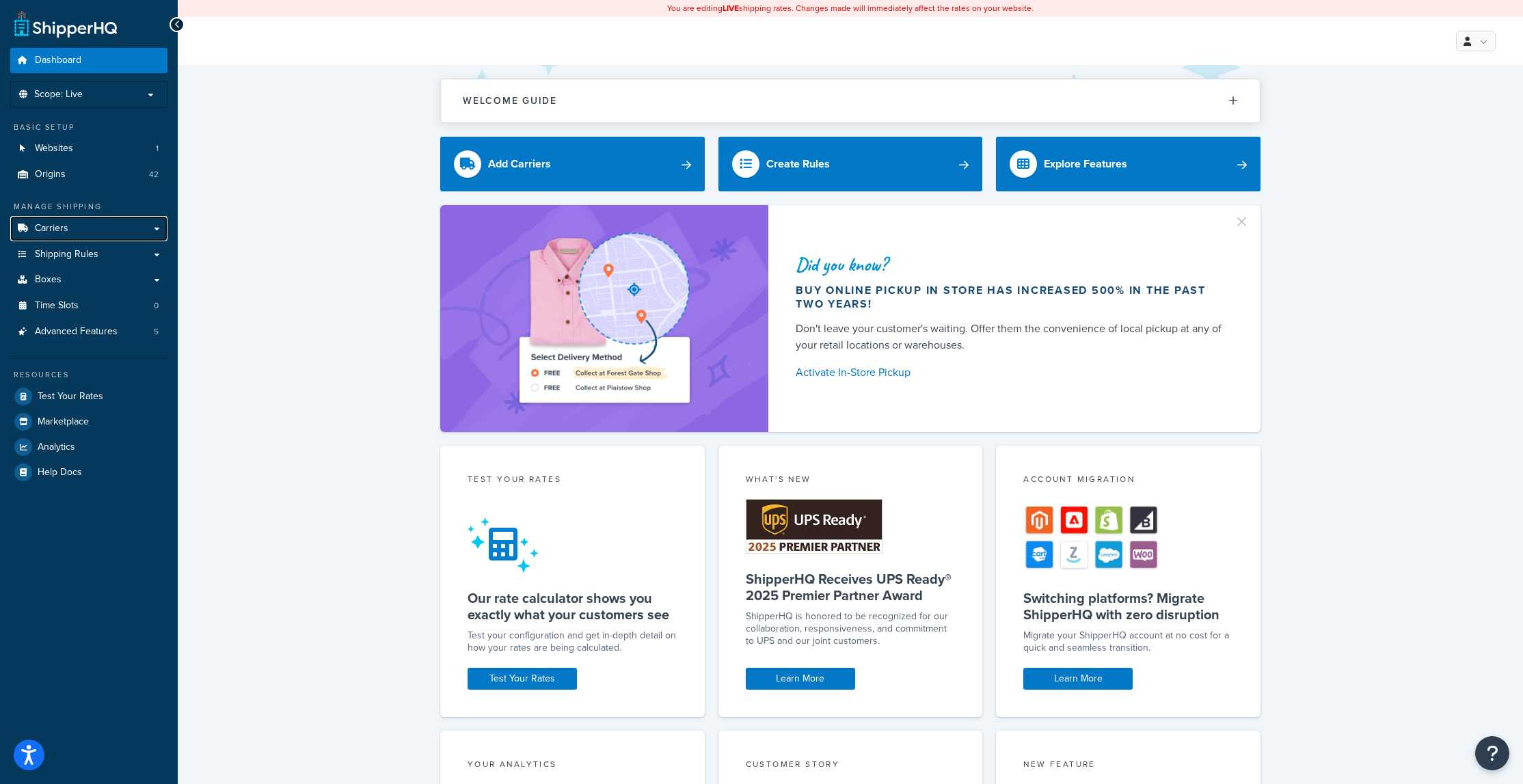
click at [50, 226] on span "Carriers" at bounding box center [52, 229] width 34 height 12
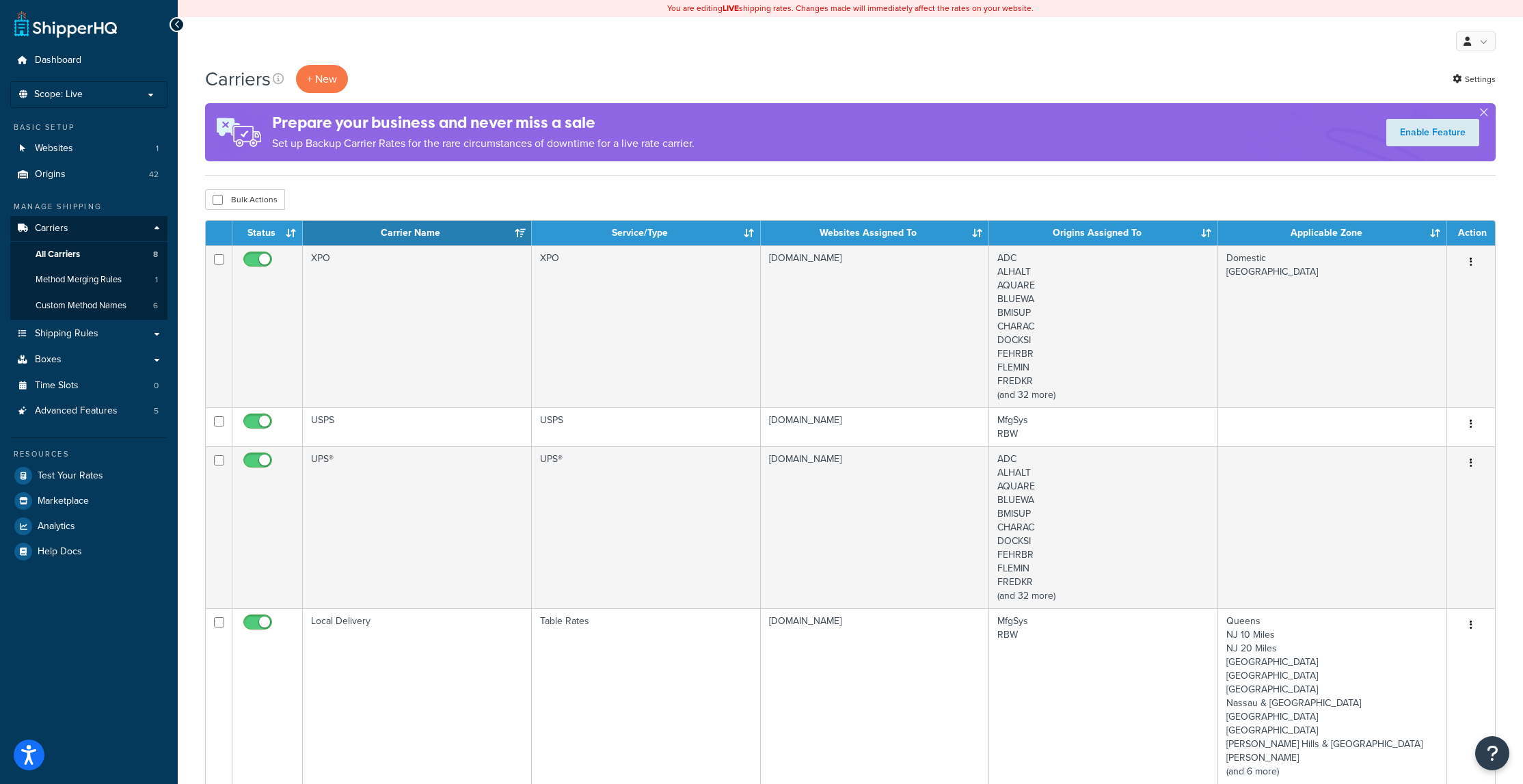
click at [379, 427] on td "USPS" at bounding box center [417, 427] width 229 height 39
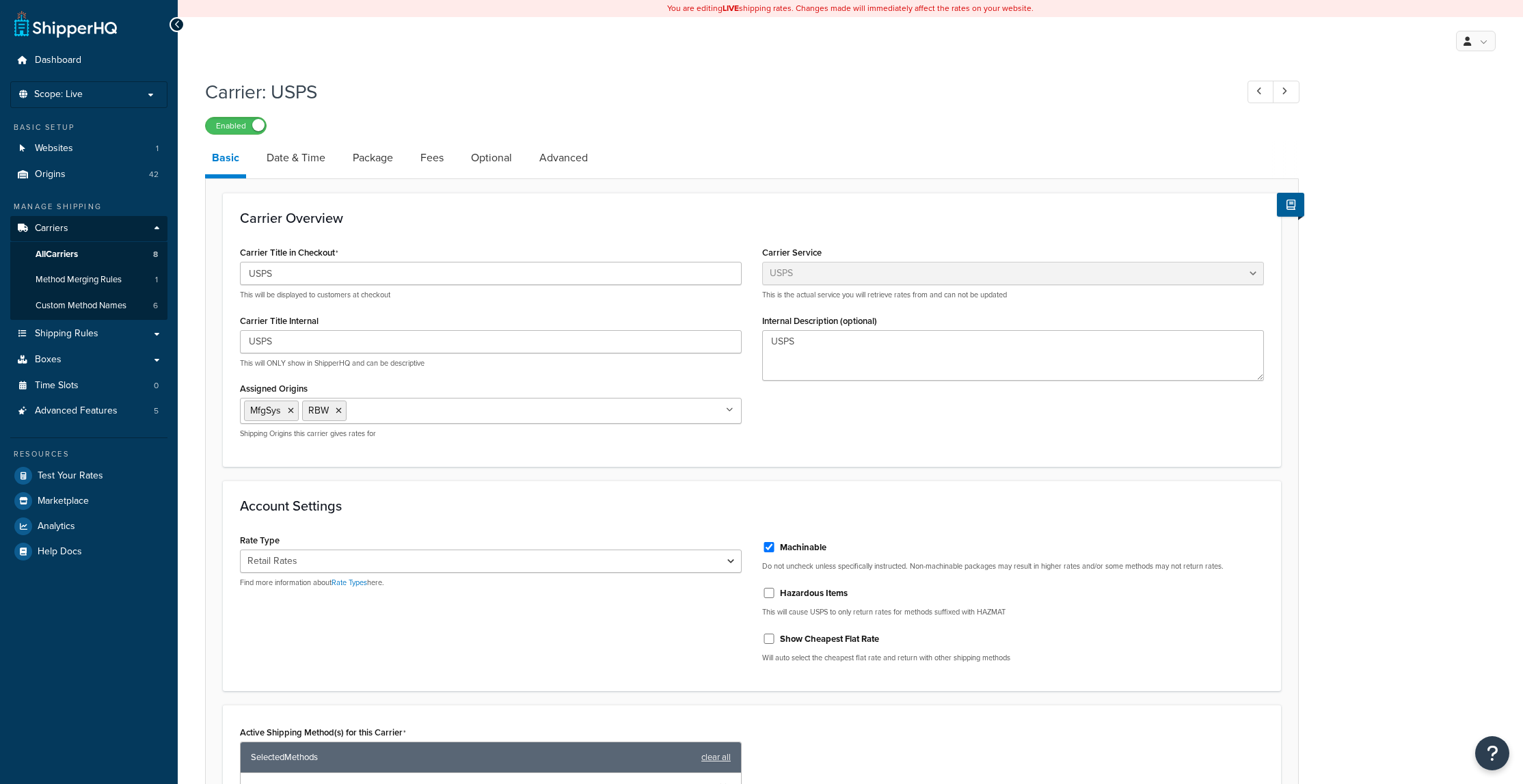
select select "usps"
drag, startPoint x: 768, startPoint y: 639, endPoint x: 826, endPoint y: 619, distance: 61.4
click at [768, 639] on input "Show Cheapest Flat Rate" at bounding box center [769, 638] width 14 height 10
checkbox input "true"
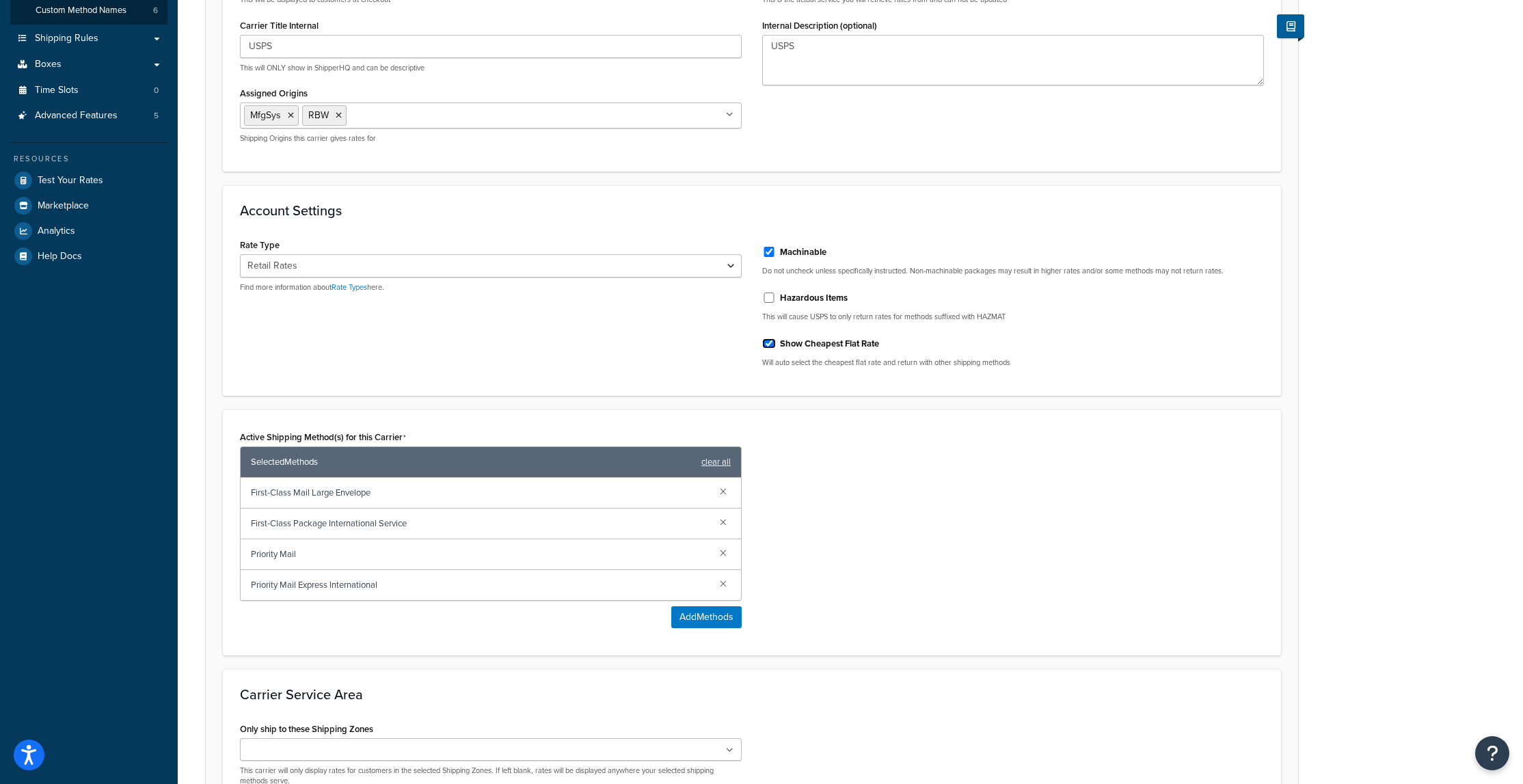
scroll to position [452, 0]
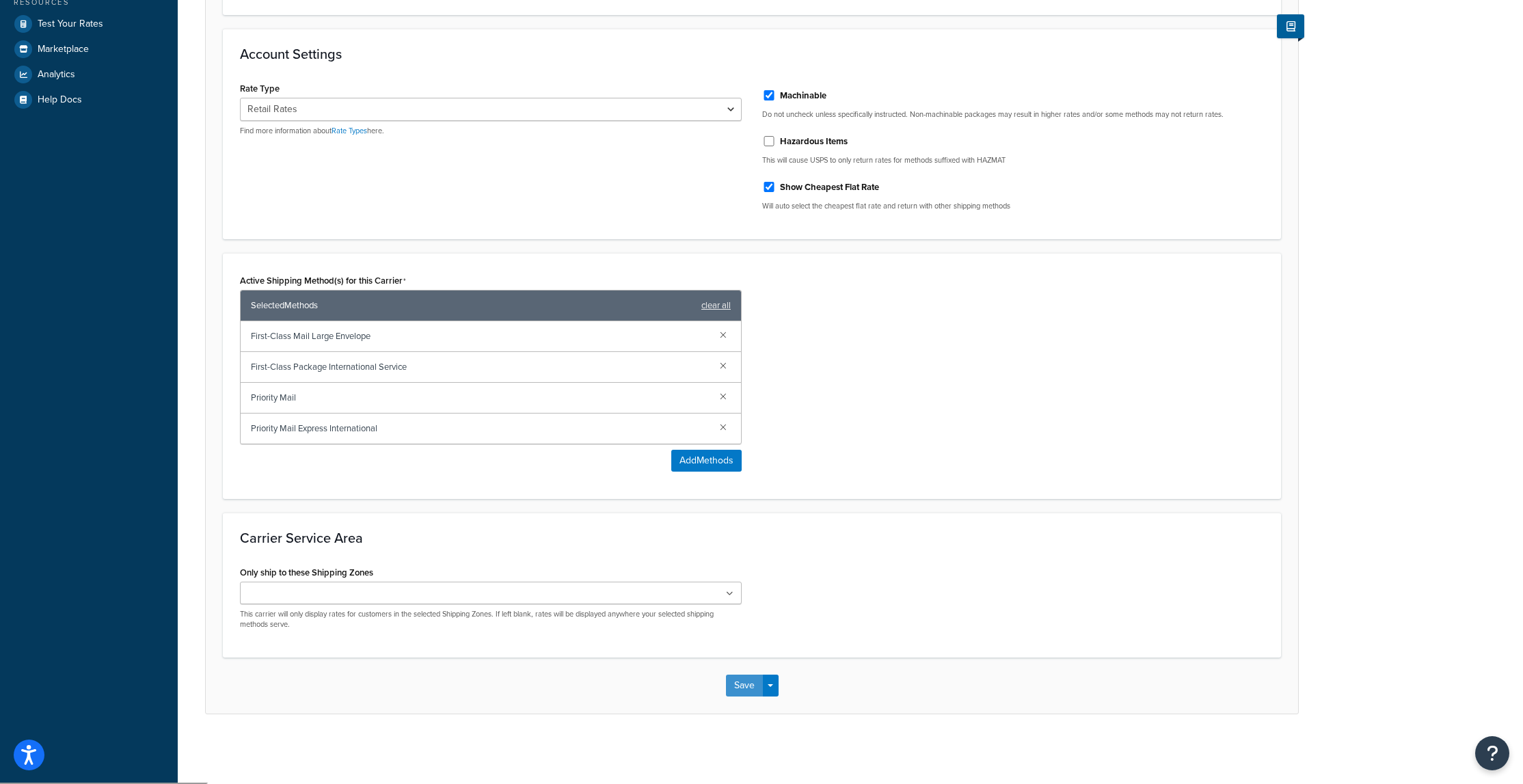
click at [752, 688] on button "Save" at bounding box center [744, 686] width 37 height 22
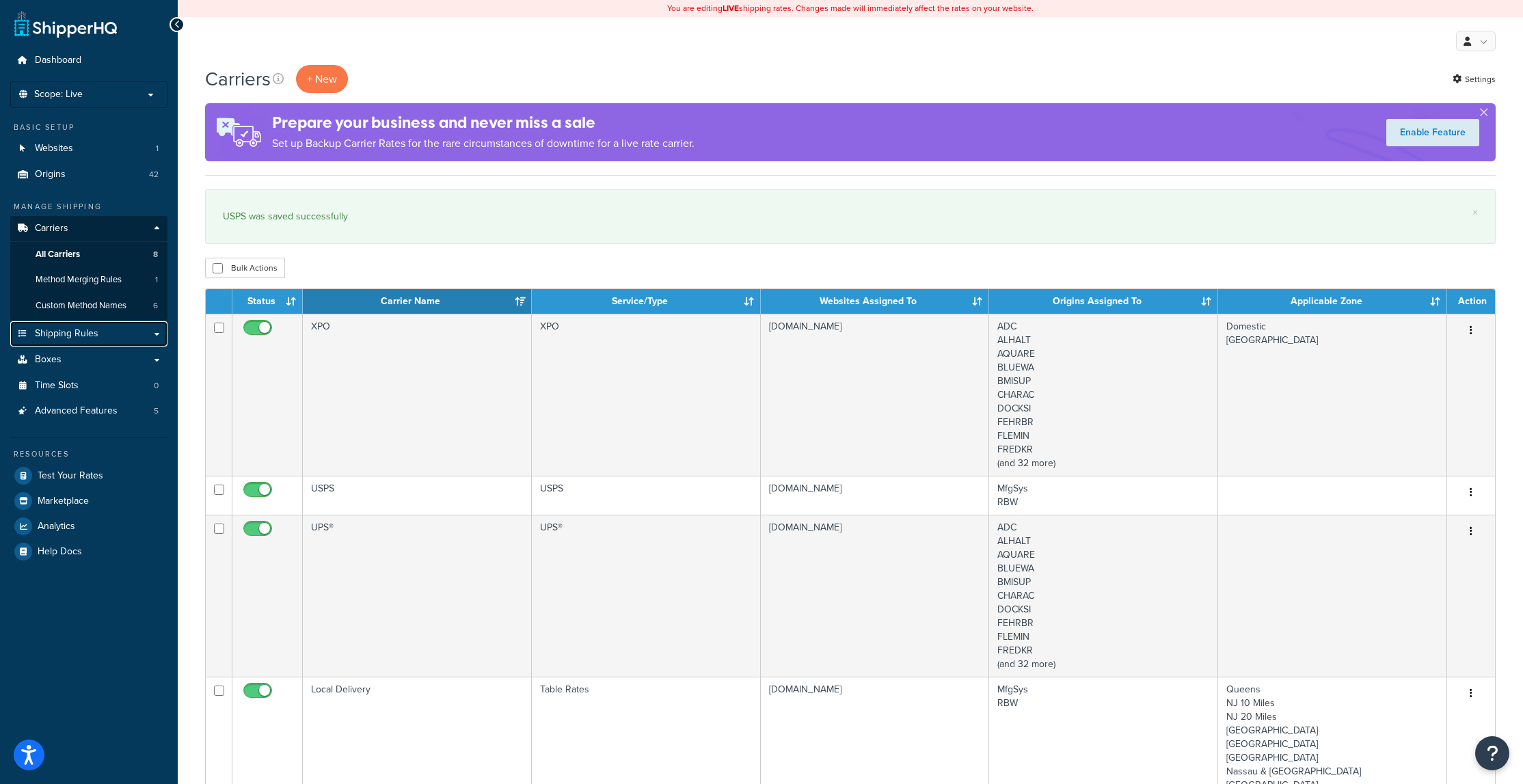
click at [94, 332] on span "Shipping Rules" at bounding box center [67, 334] width 63 height 12
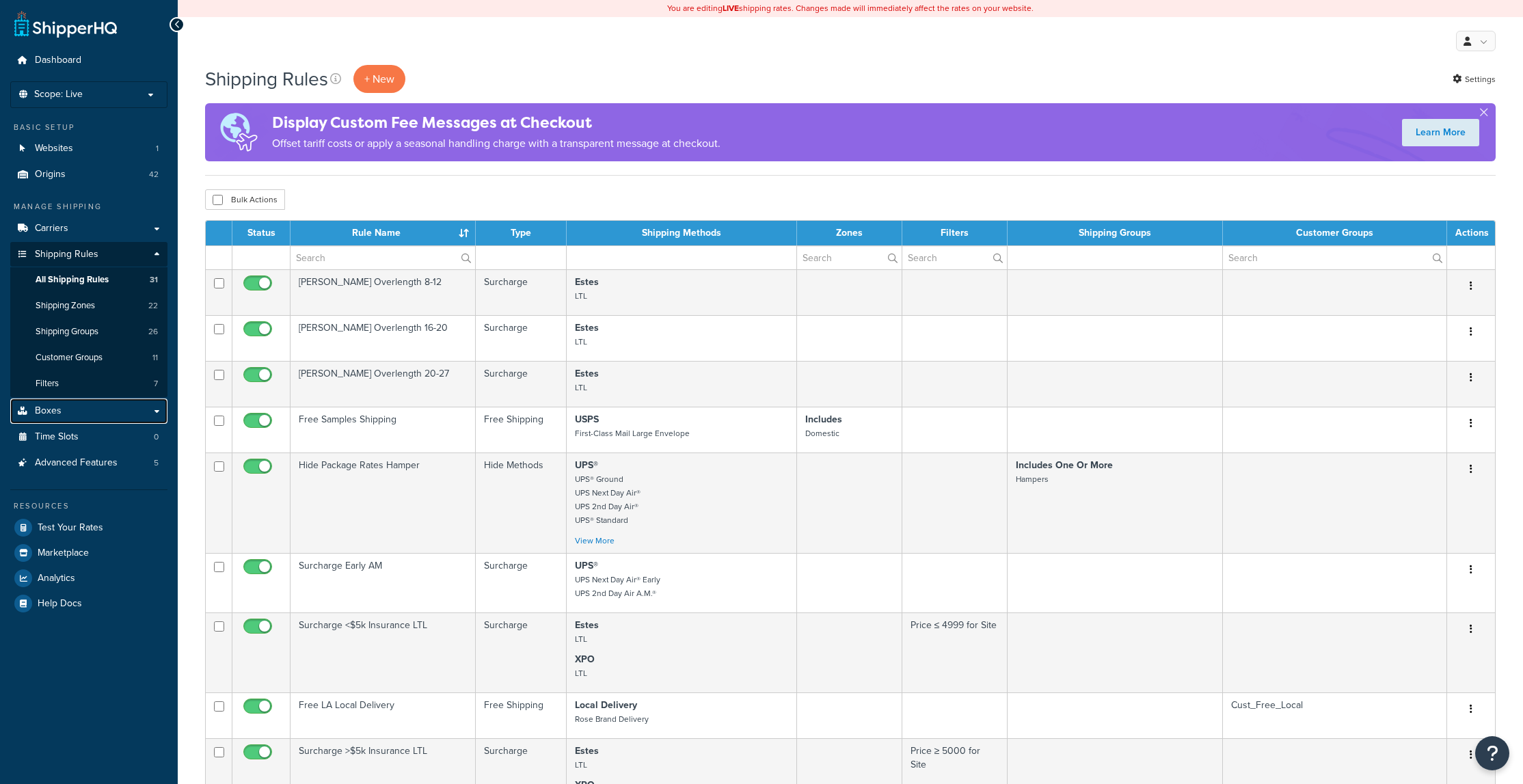
click at [76, 412] on link "Boxes" at bounding box center [89, 411] width 157 height 25
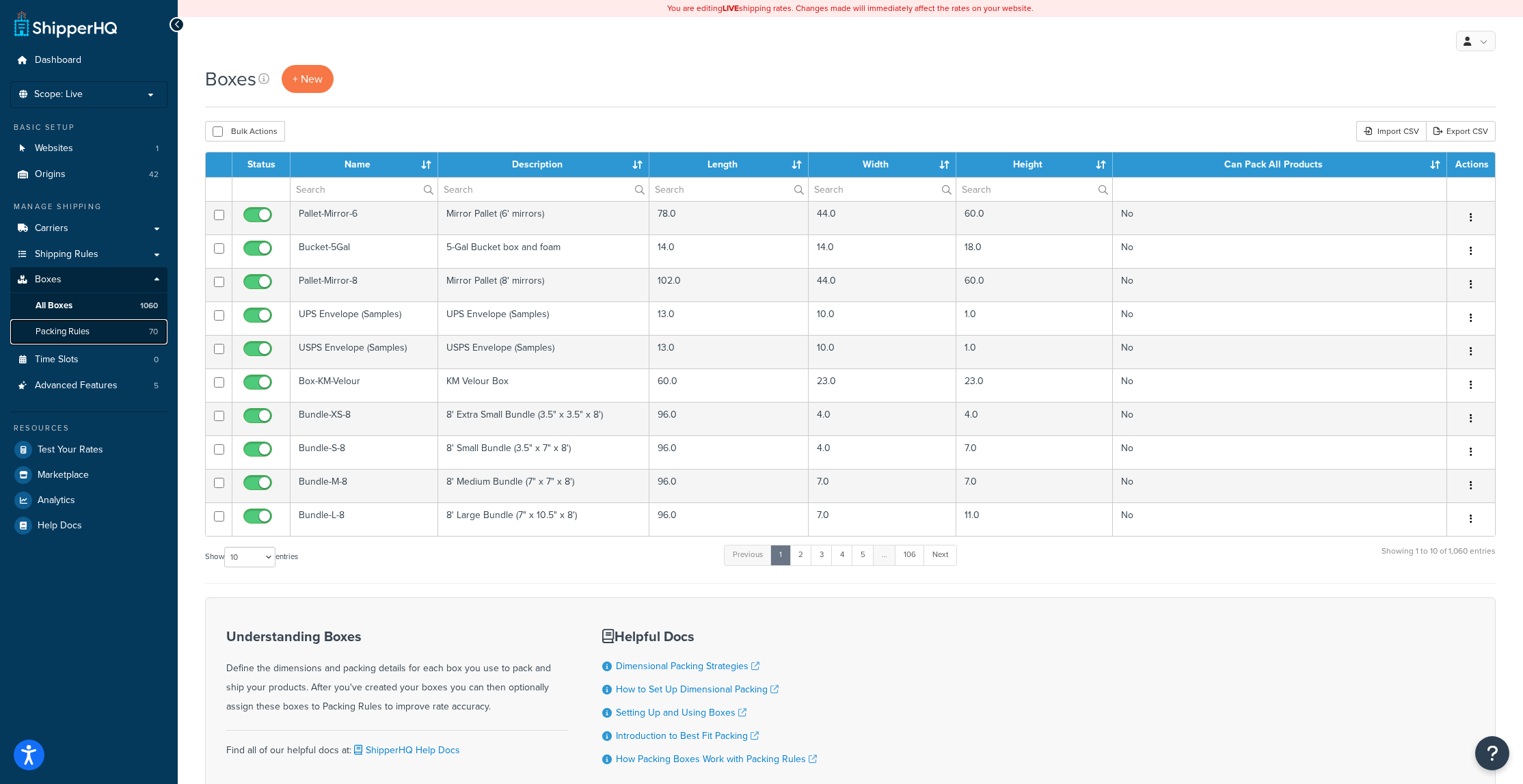
click at [73, 332] on span "Packing Rules" at bounding box center [63, 332] width 54 height 12
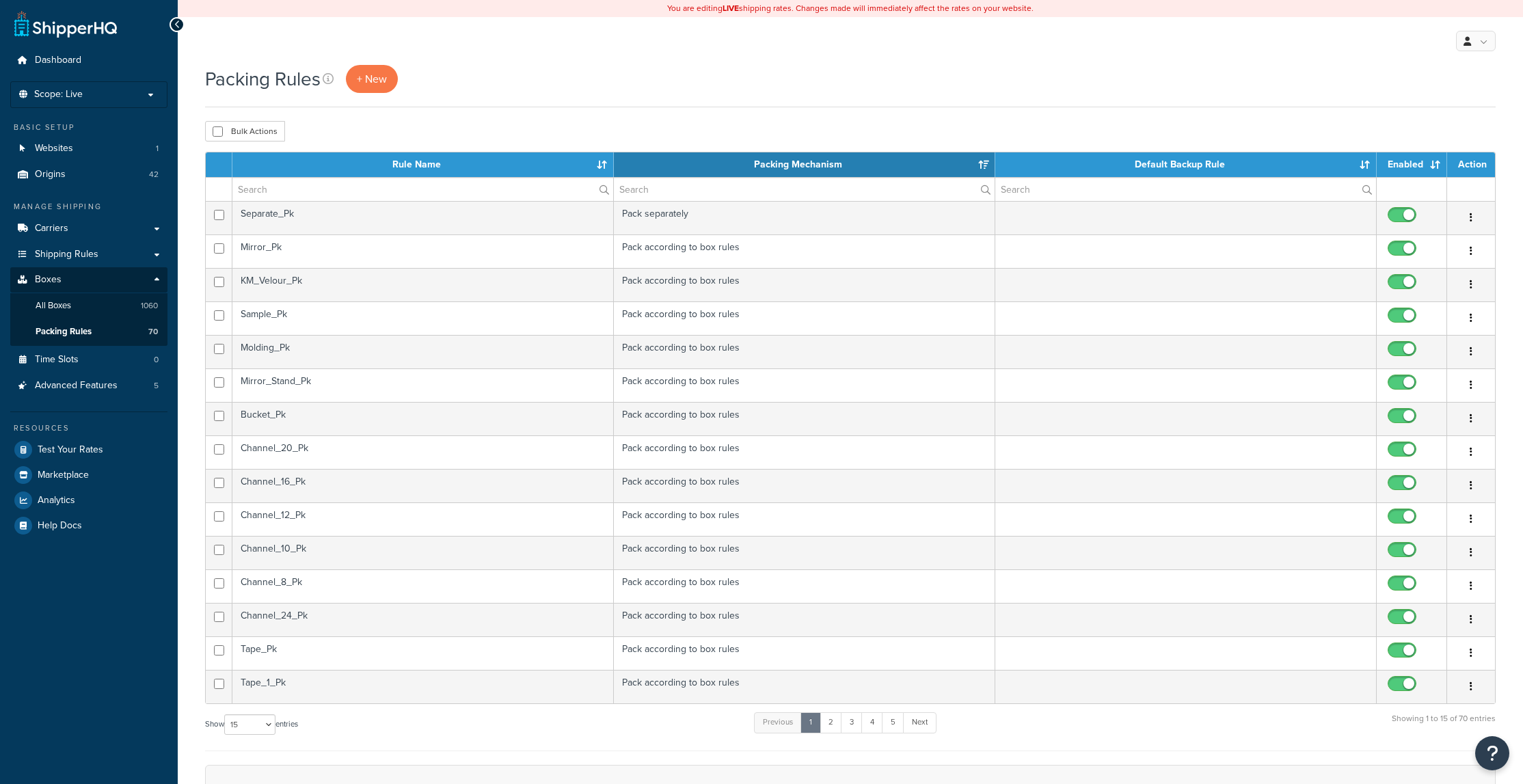
select select "15"
drag, startPoint x: 297, startPoint y: 215, endPoint x: 232, endPoint y: 219, distance: 65.1
click at [232, 219] on tr "Separate_Pk Pack separately Edit Duplicate Delete" at bounding box center [850, 218] width 1289 height 34
copy tr "Separate_Pk"
click at [84, 229] on link "Carriers" at bounding box center [89, 229] width 157 height 25
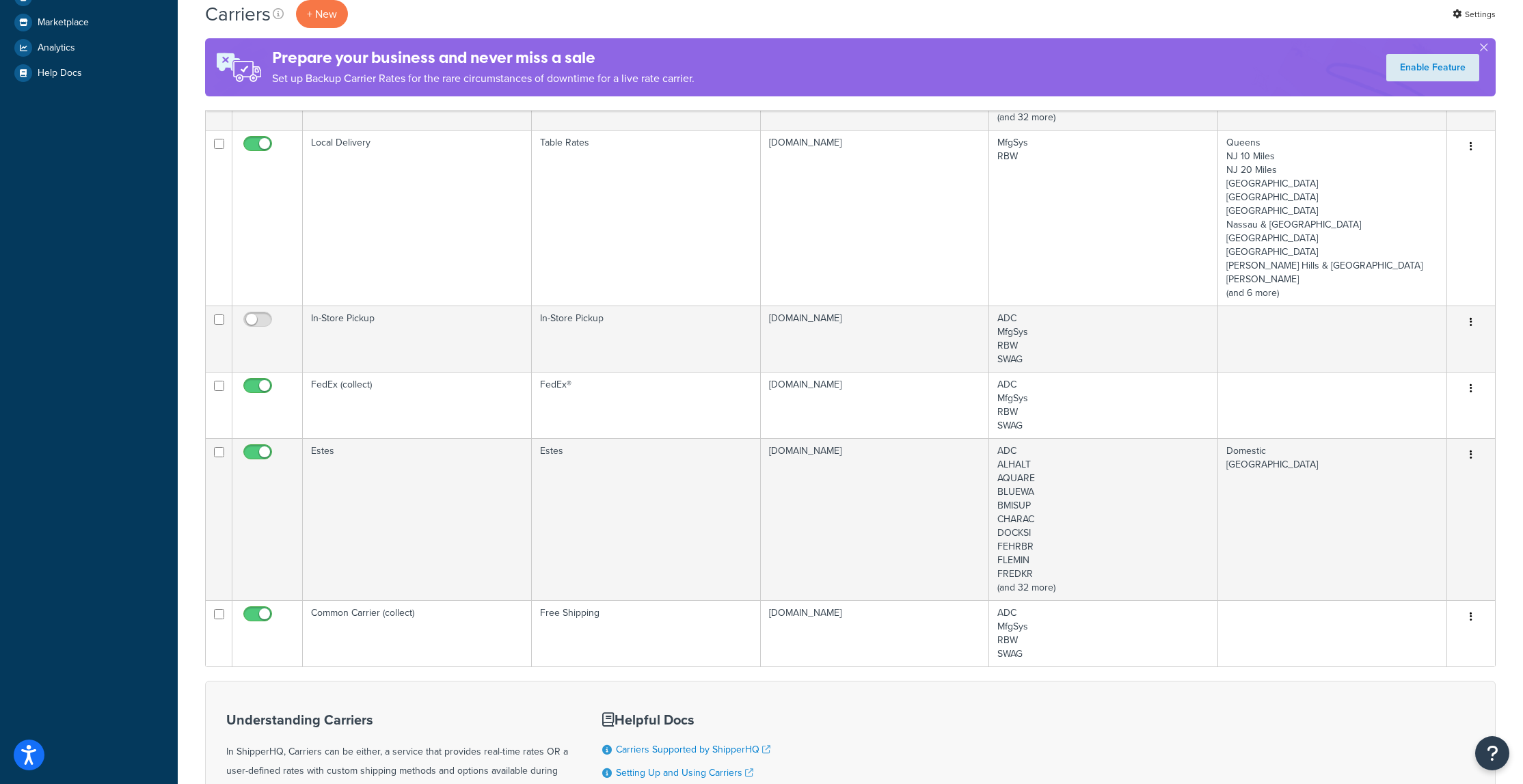
click at [435, 190] on td "Local Delivery" at bounding box center [417, 218] width 229 height 176
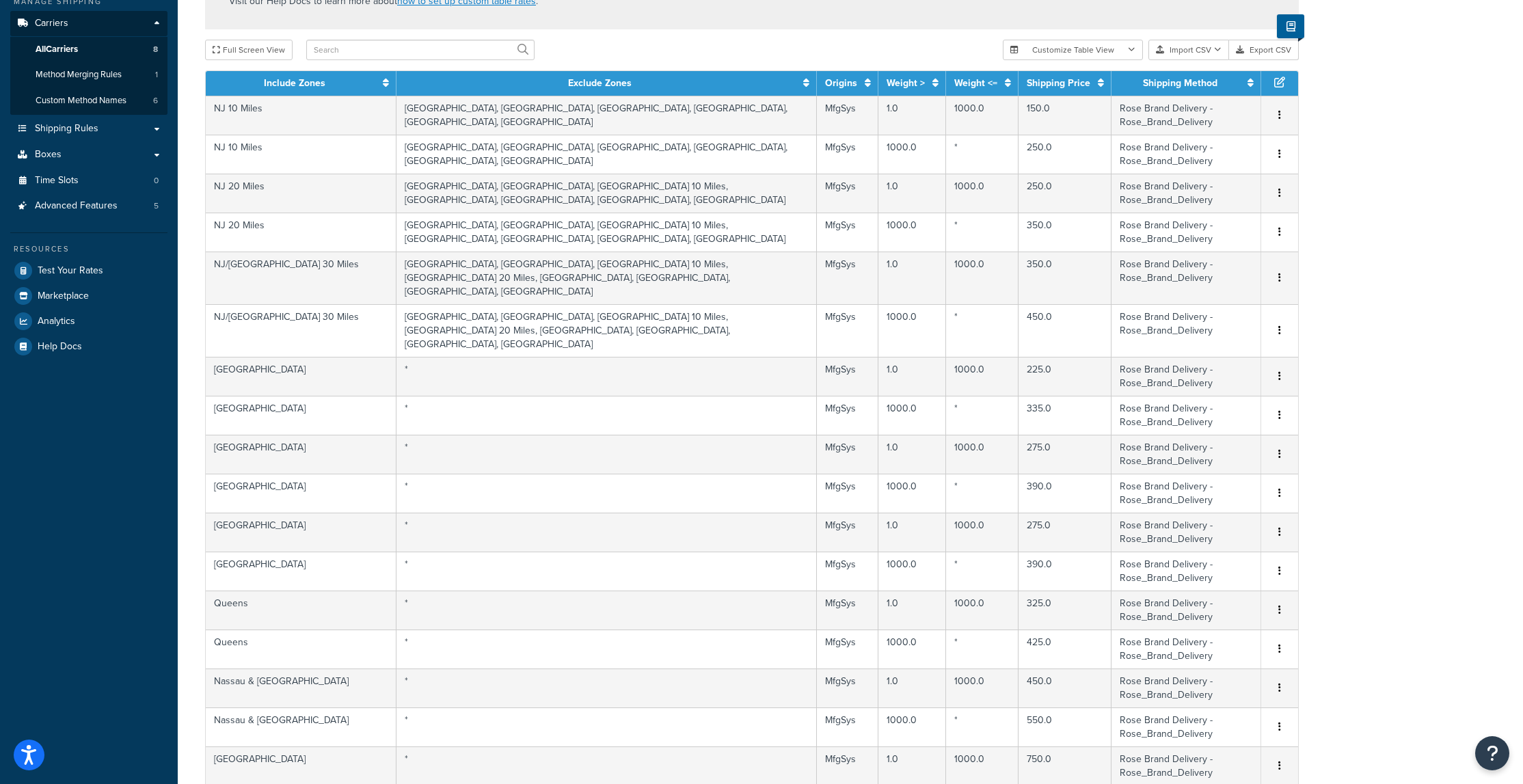
scroll to position [343, 0]
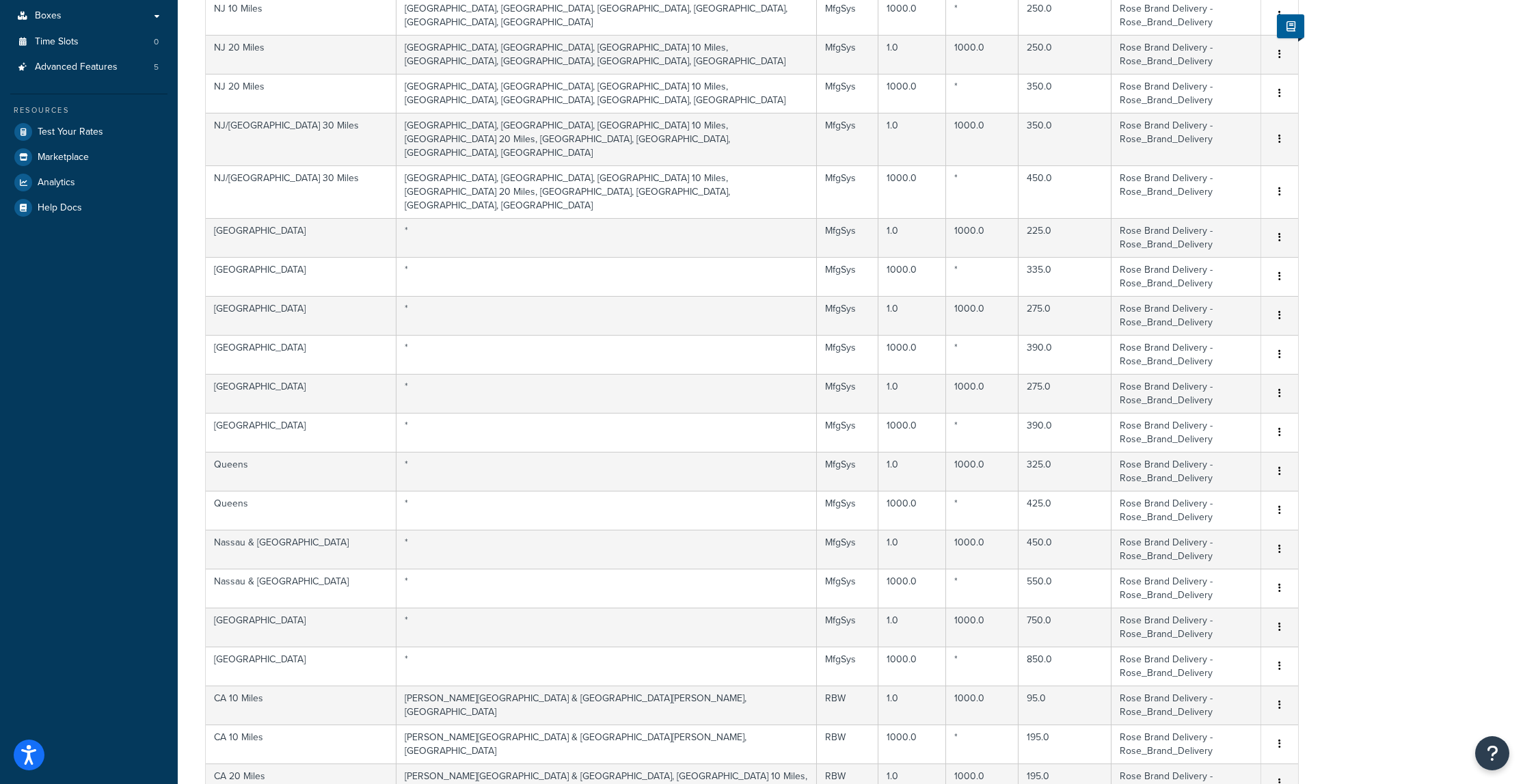
select select "50"
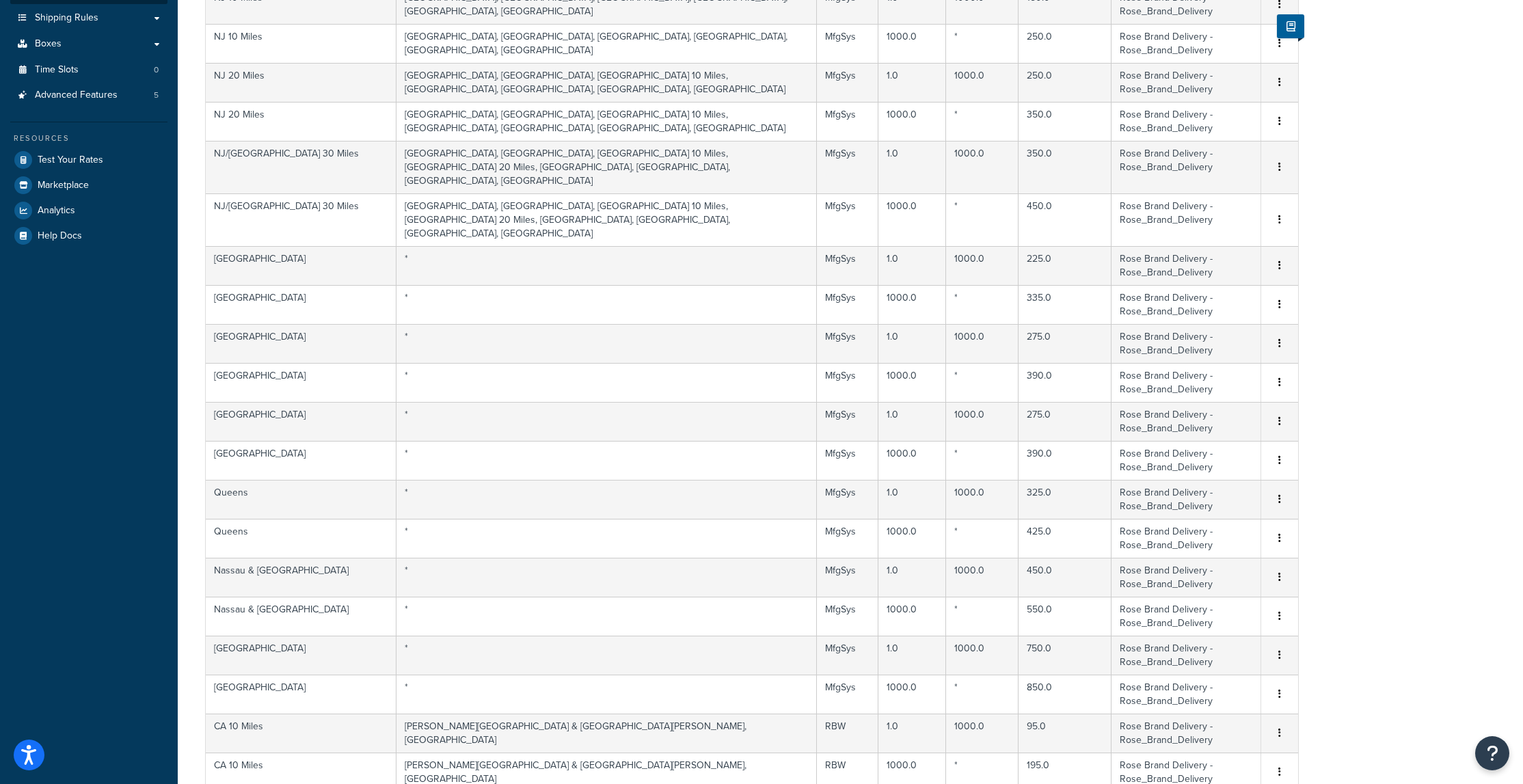
scroll to position [0, 0]
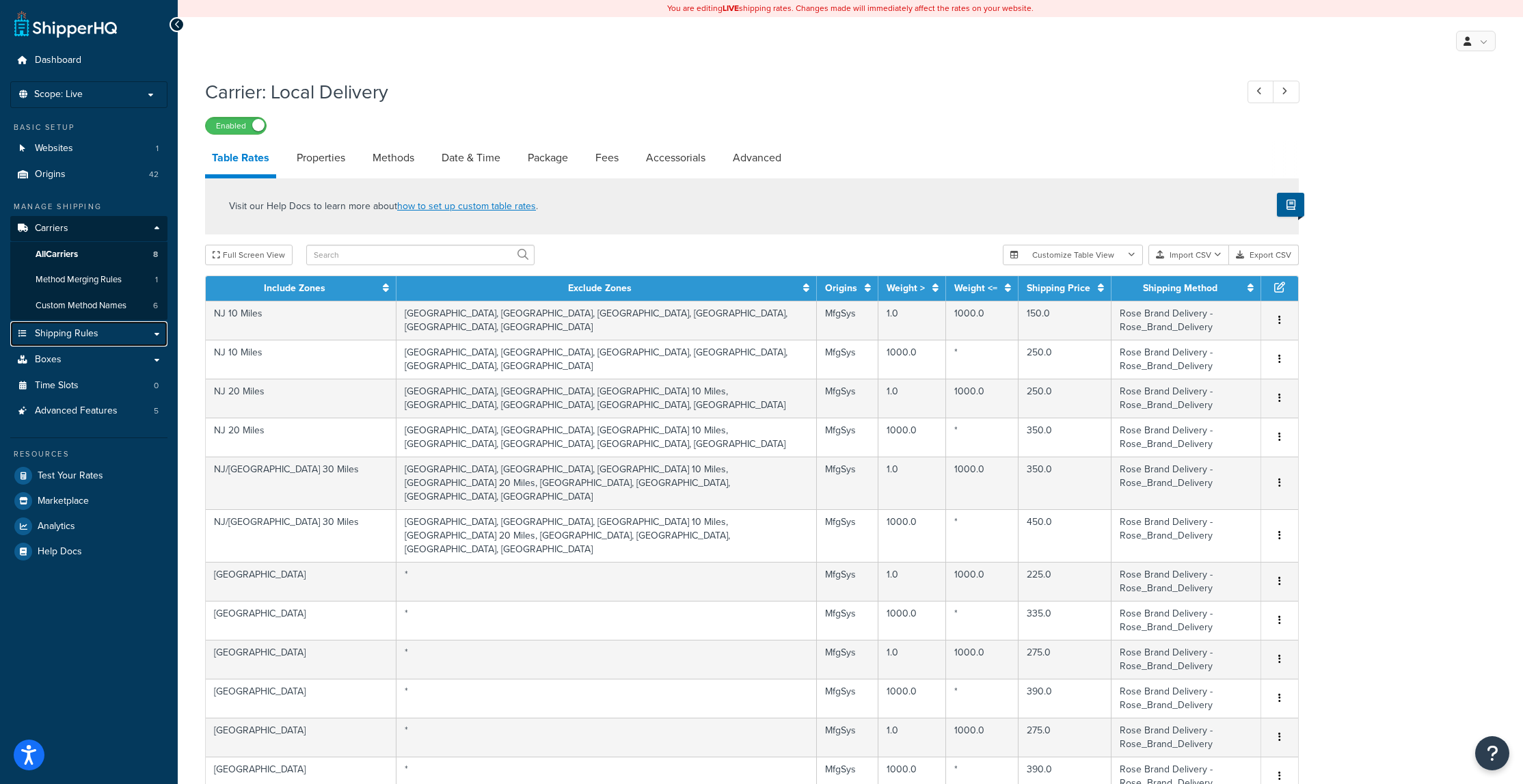
click at [83, 332] on span "Shipping Rules" at bounding box center [67, 334] width 63 height 12
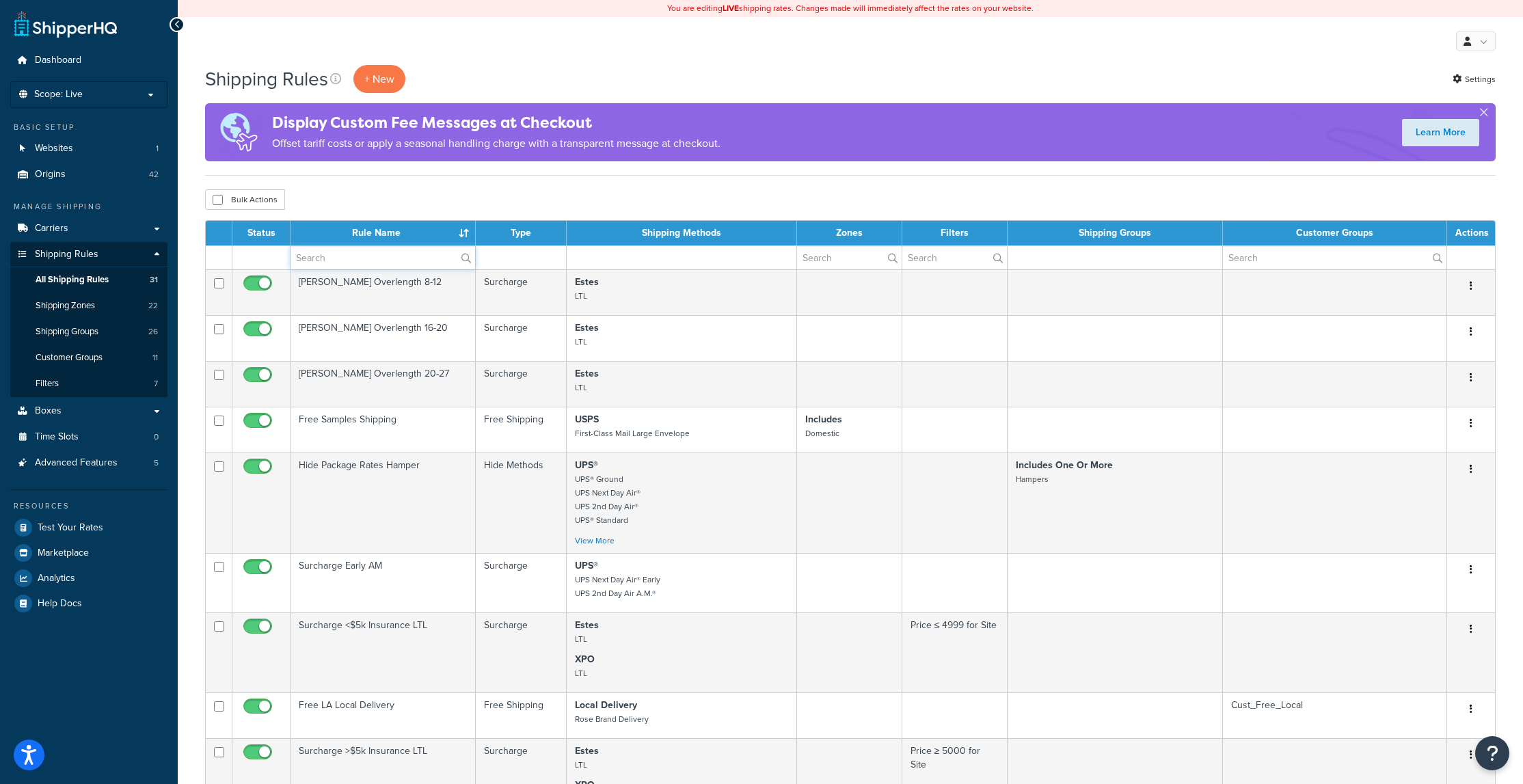
click at [321, 257] on input "text" at bounding box center [383, 257] width 185 height 23
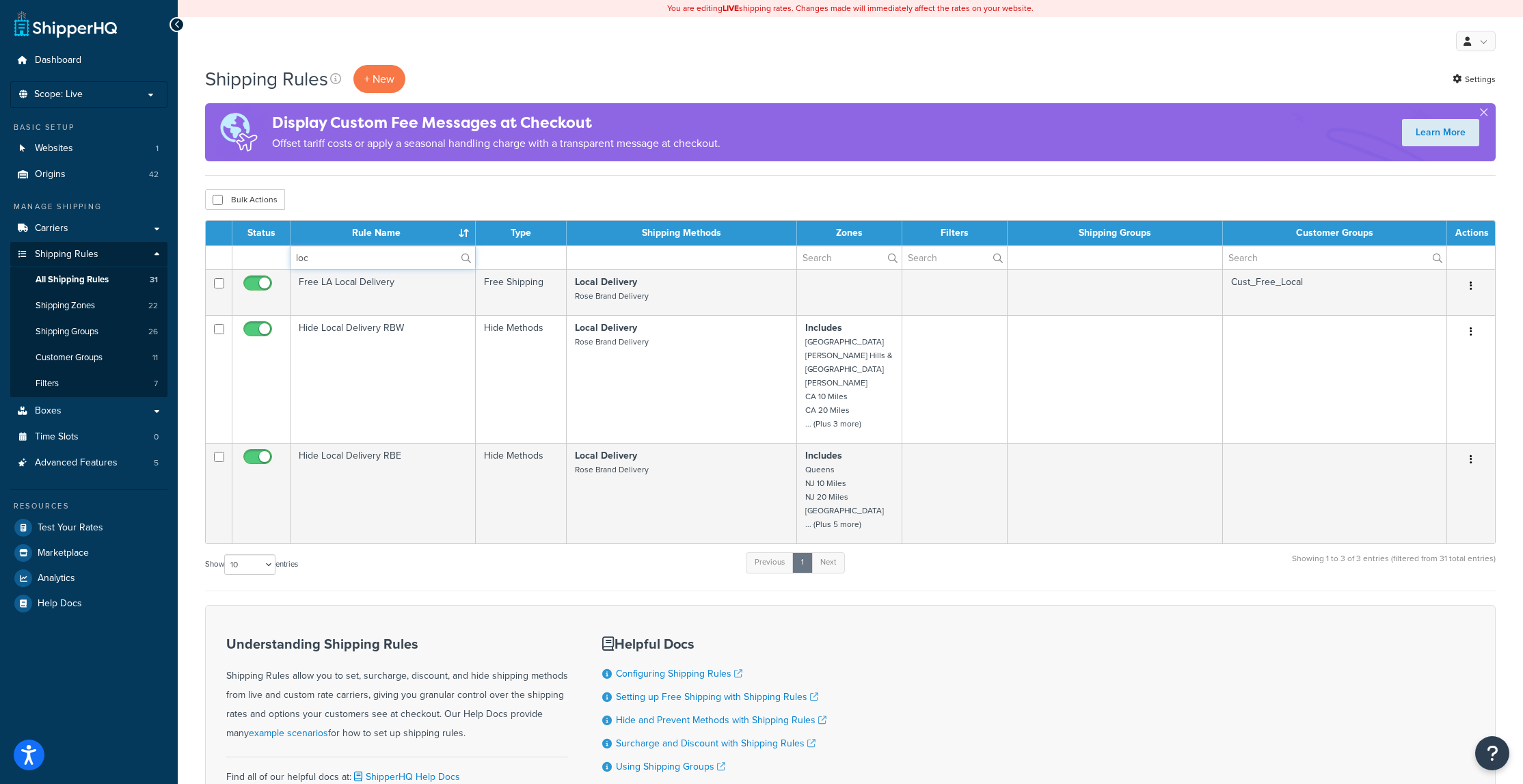
type input "loc"
click at [370, 334] on td "Hide Local Delivery RBW" at bounding box center [383, 379] width 185 height 128
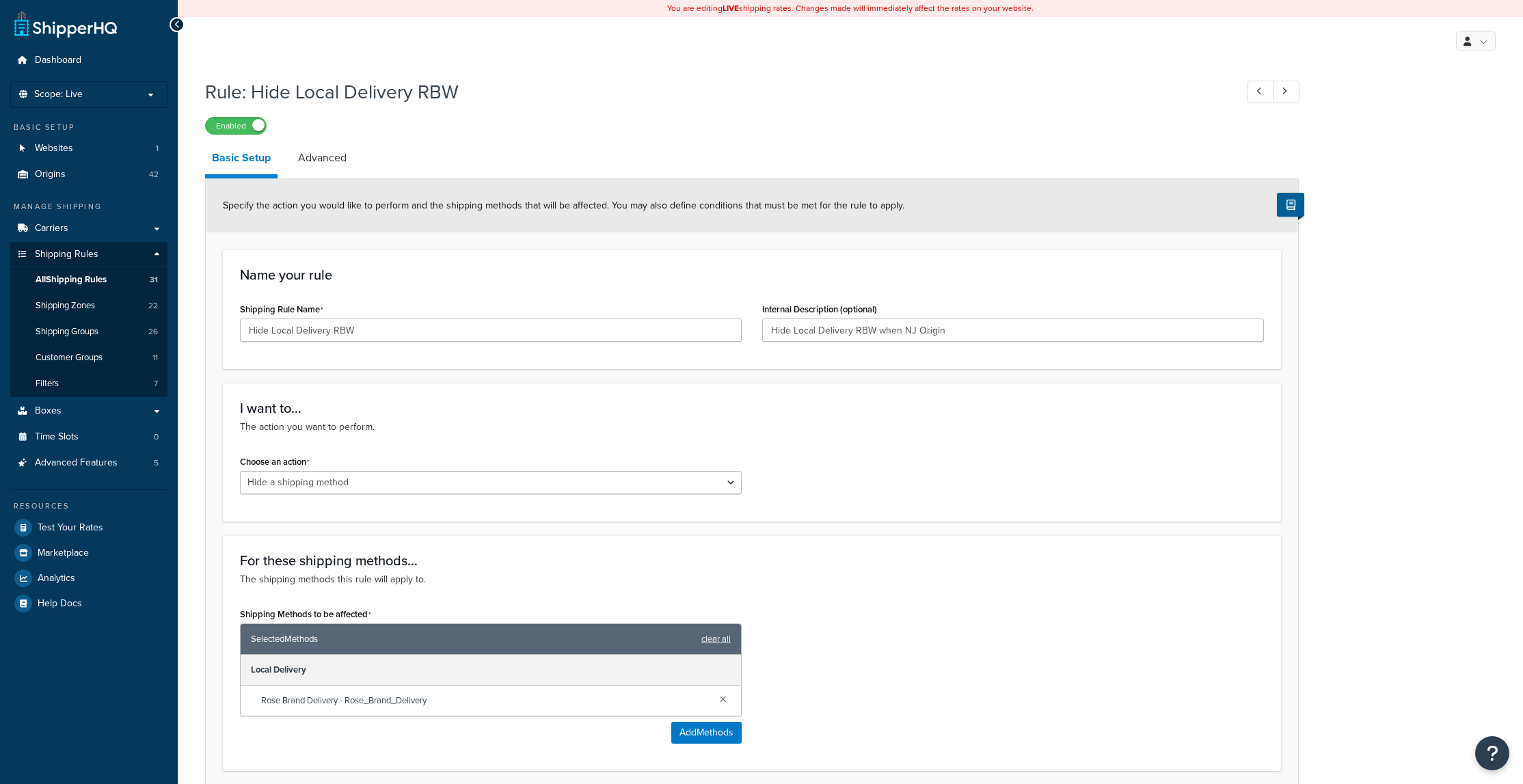
select select "HIDE"
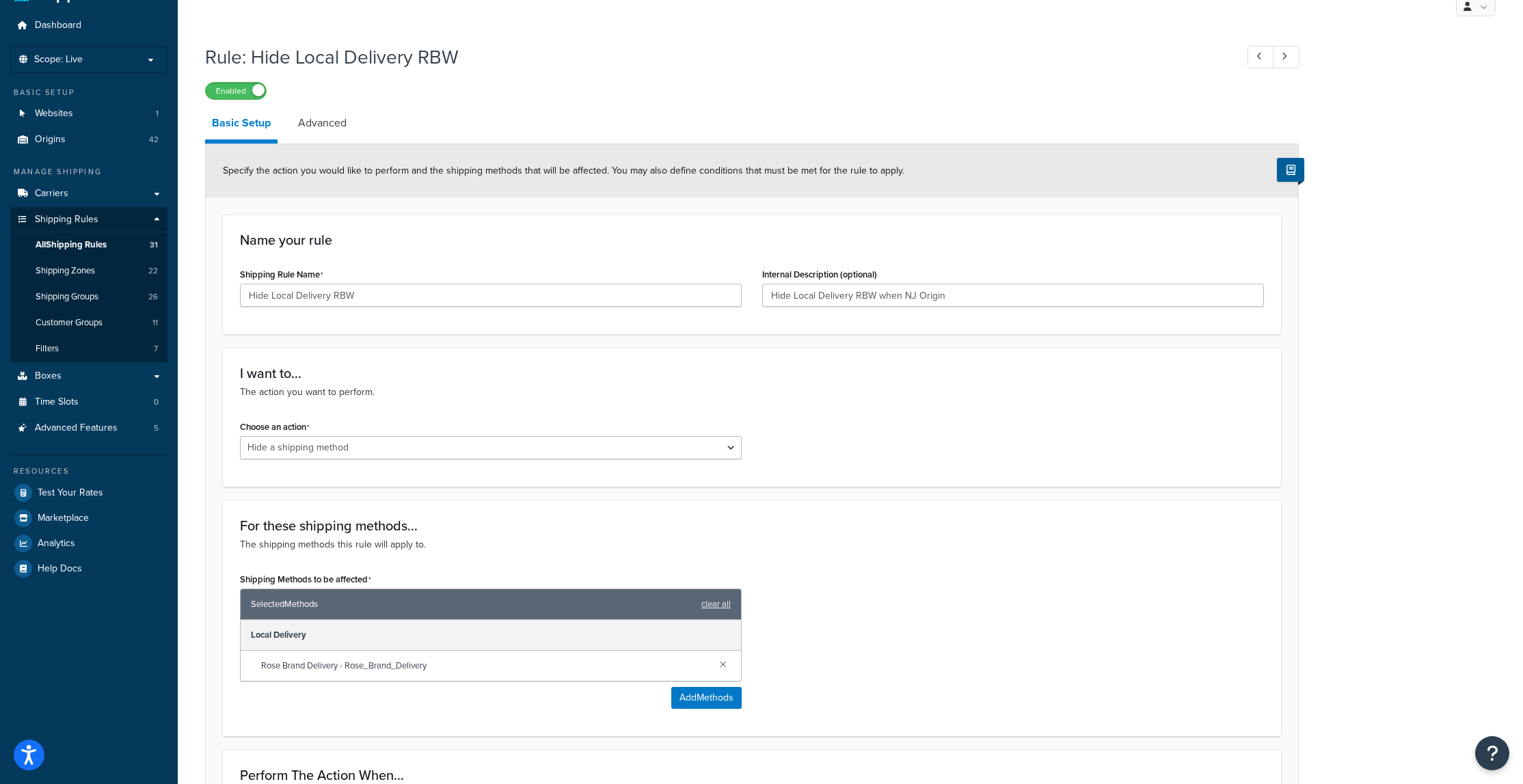
scroll to position [68, 0]
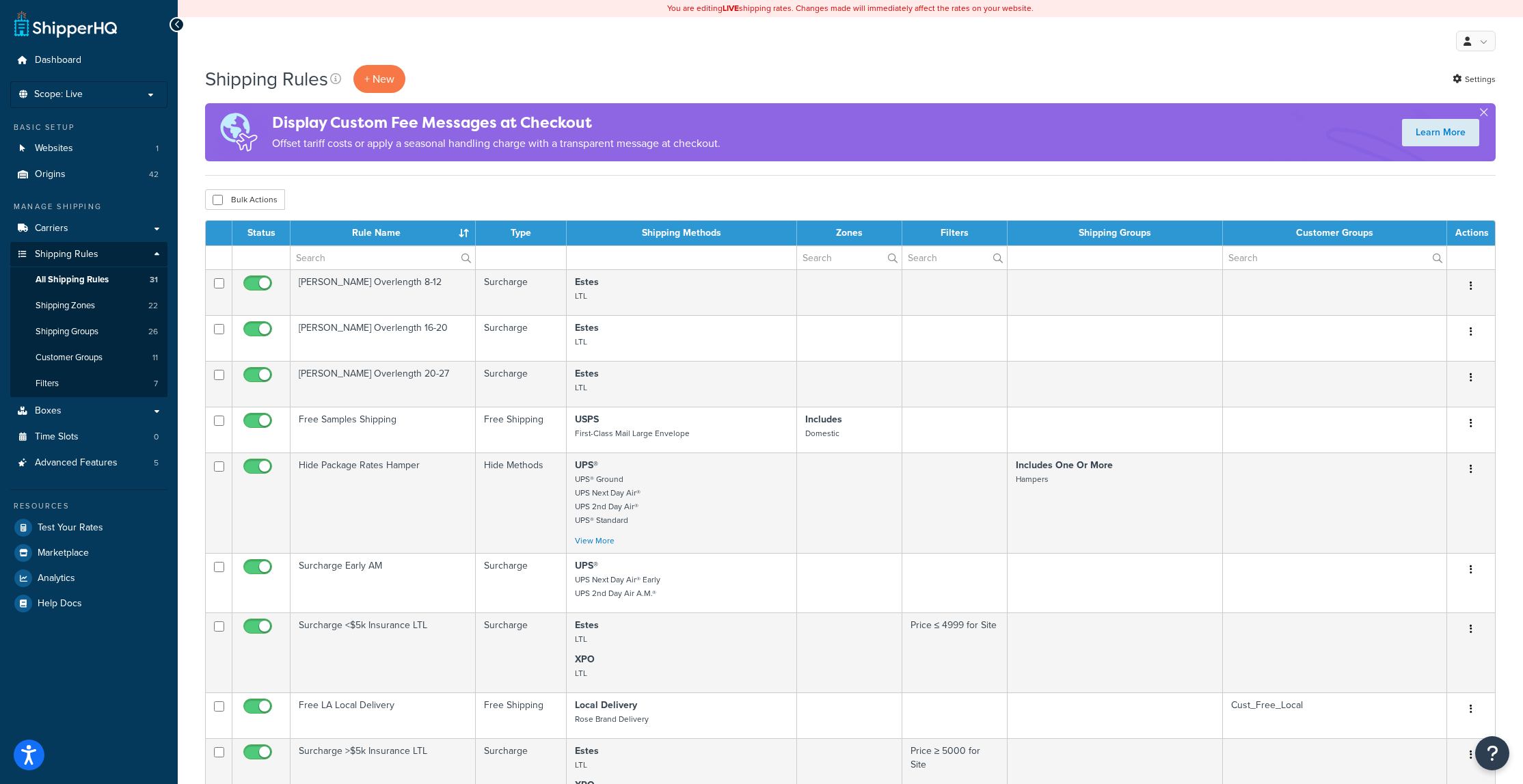
click at [1037, 101] on div "Shipping Rules + New Settings Display Custom Fee Messages at Checkout Offset ta…" at bounding box center [850, 120] width 1290 height 111
click at [50, 412] on span "Boxes" at bounding box center [48, 411] width 27 height 12
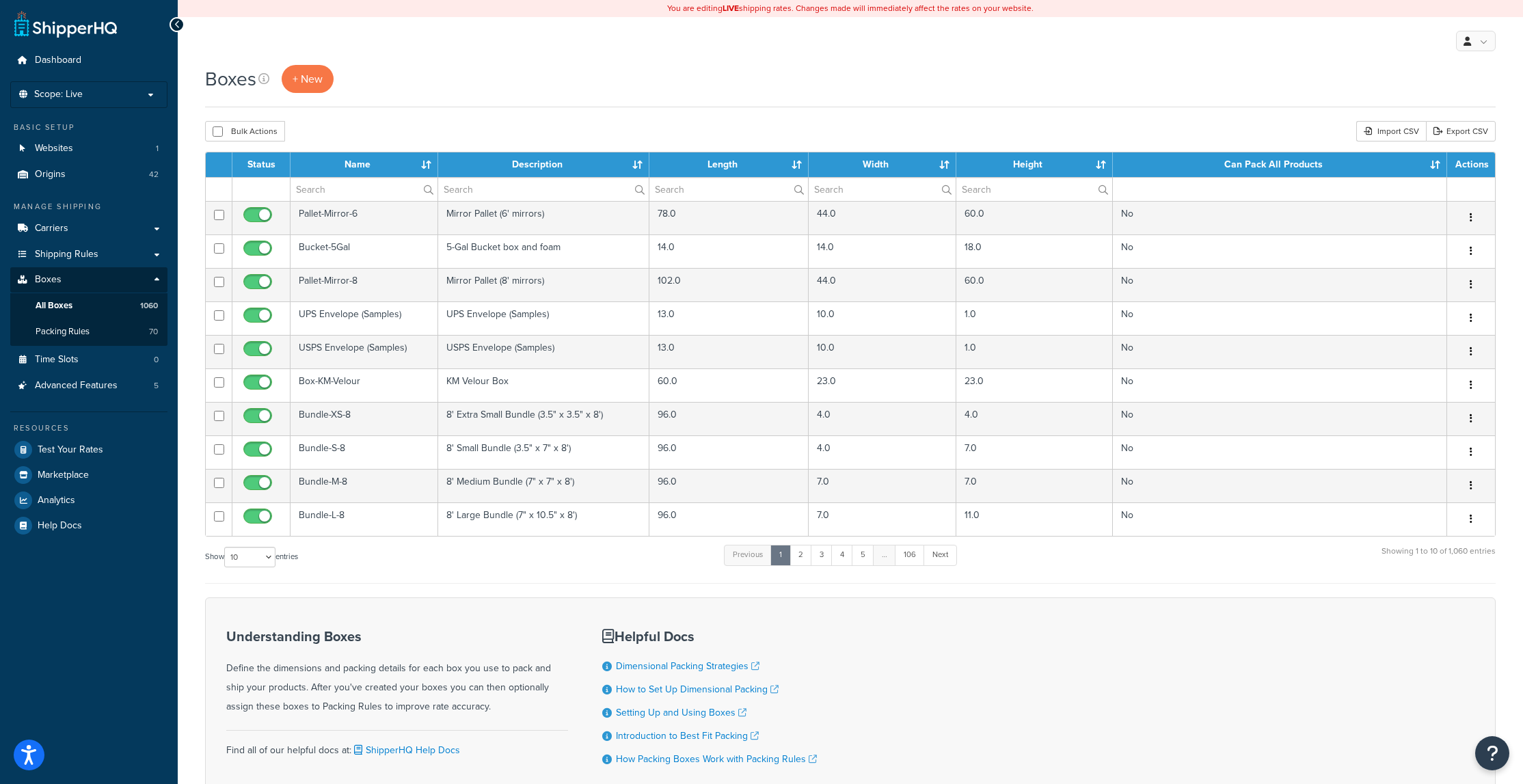
click at [1083, 89] on div "Boxes + New" at bounding box center [850, 78] width 1290 height 28
click at [88, 306] on link "All Boxes 1060" at bounding box center [89, 306] width 157 height 25
click at [1403, 131] on div "Import CSV" at bounding box center [1391, 131] width 70 height 21
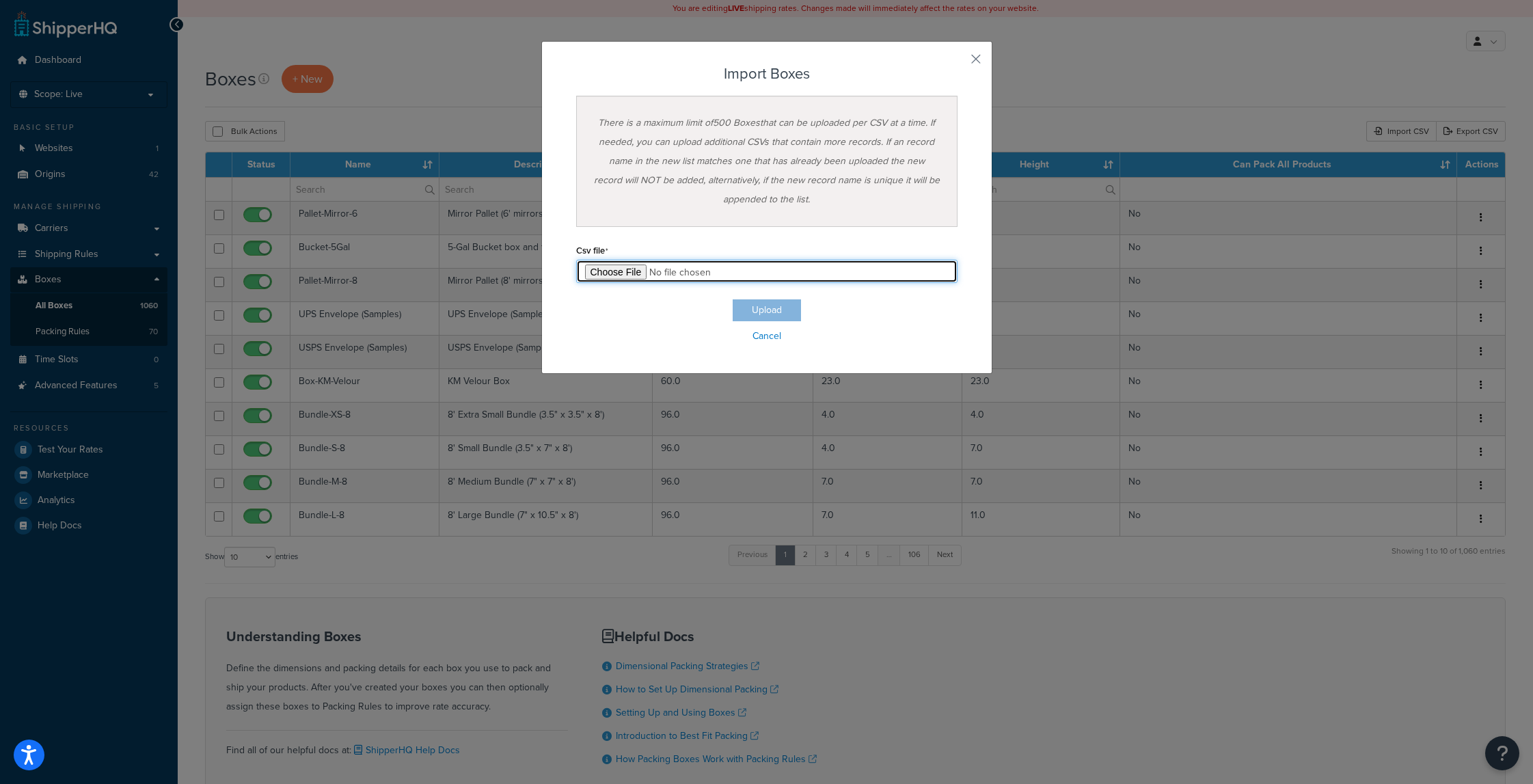
click at [626, 277] on input "file" at bounding box center [767, 271] width 381 height 23
type input "C:\fakepath\liquid.csv"
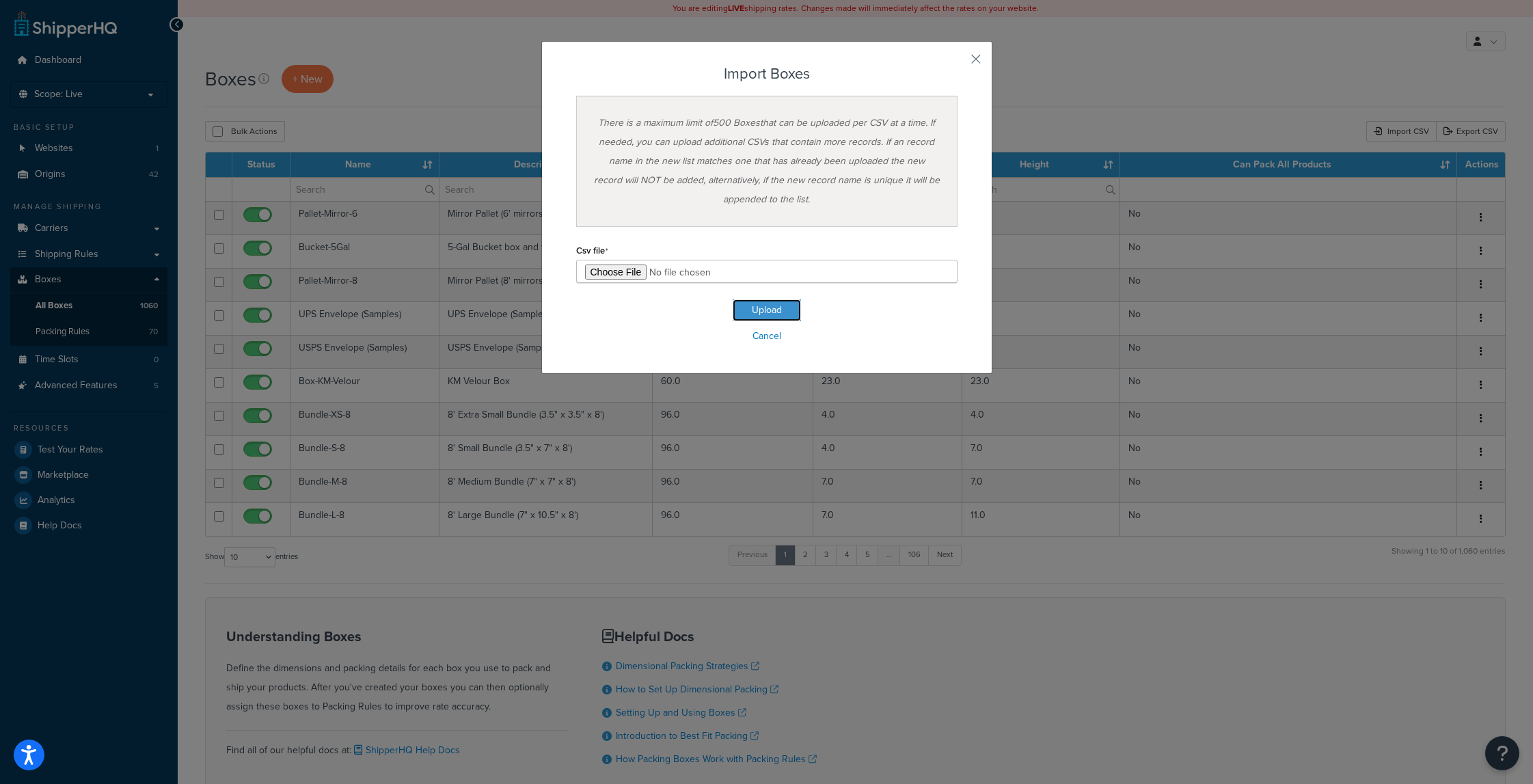
click at [762, 305] on button "Upload" at bounding box center [766, 310] width 68 height 22
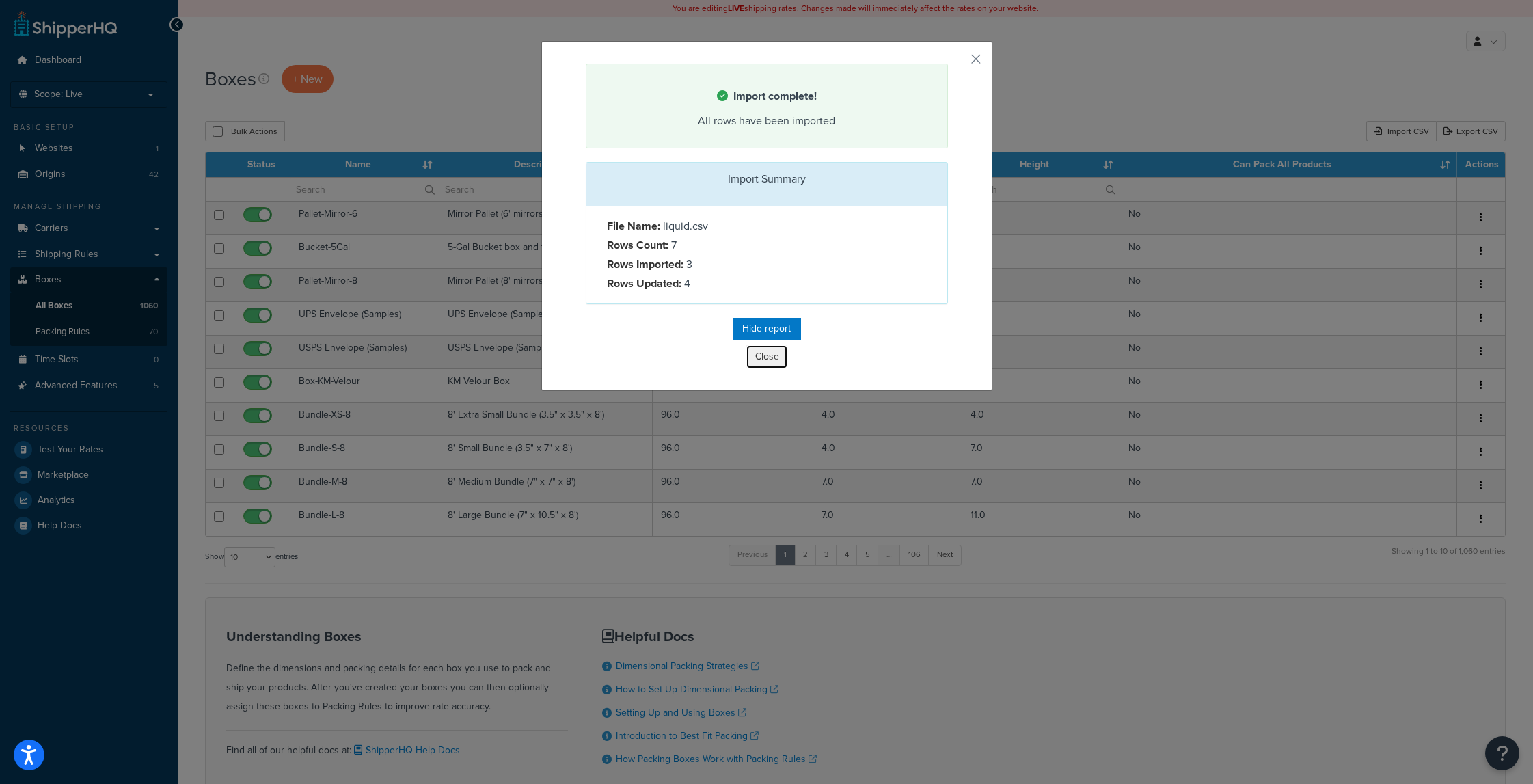
click at [764, 363] on button "Close" at bounding box center [767, 357] width 41 height 23
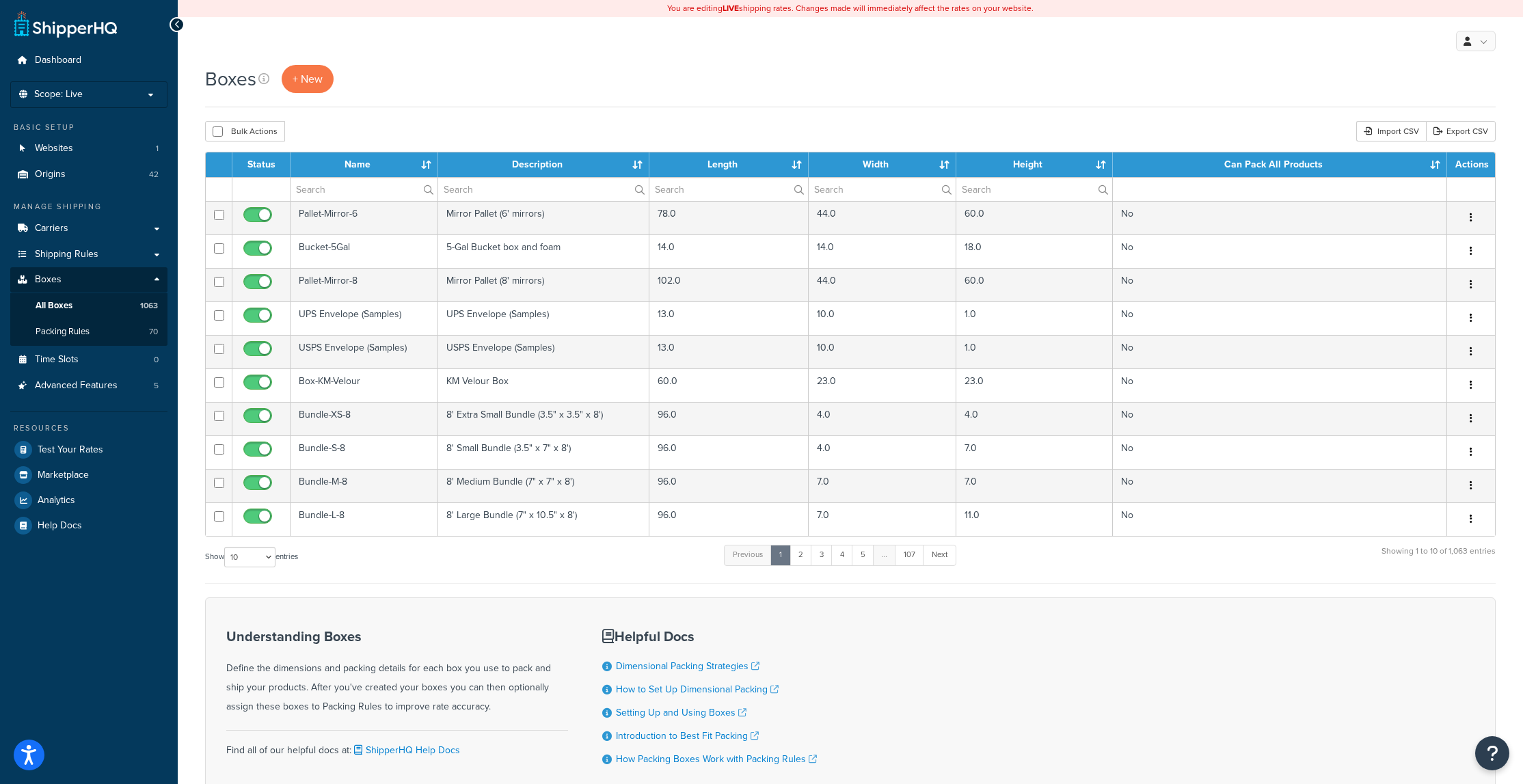
click at [1102, 52] on div "My Profile Billing Global Settings Contact Us Logout" at bounding box center [850, 41] width 1345 height 47
click at [1466, 129] on link "Export CSV" at bounding box center [1460, 131] width 70 height 21
